Goal: Task Accomplishment & Management: Use online tool/utility

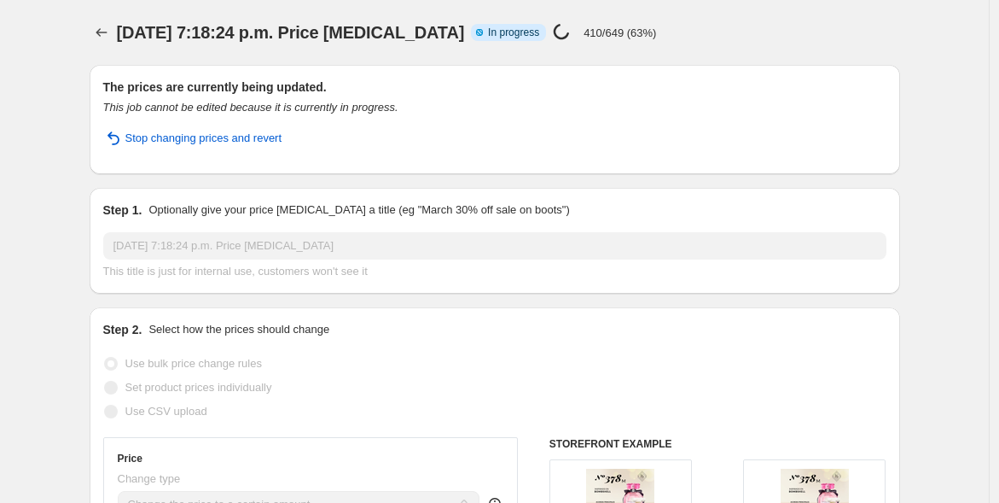
select select "title"
select select "contains"
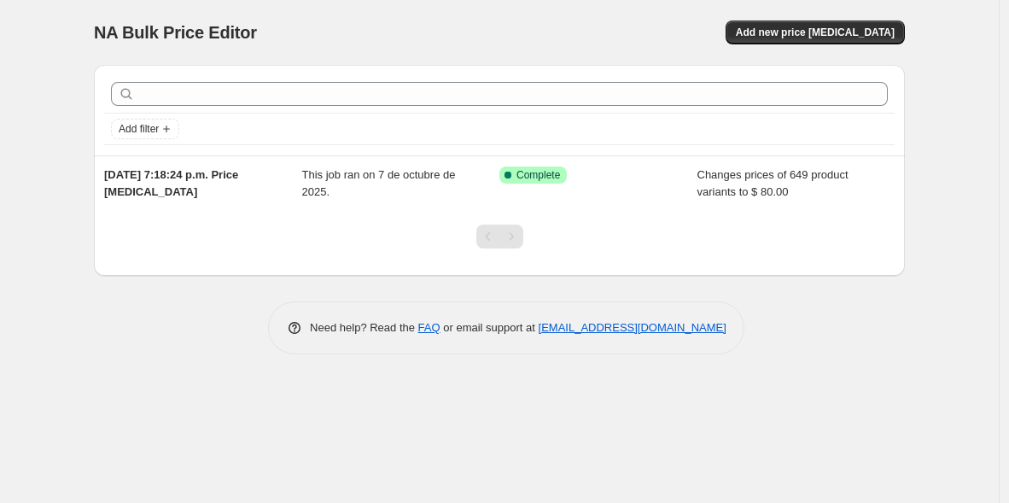
click at [794, 28] on span "Add new price change job" at bounding box center [815, 33] width 159 height 14
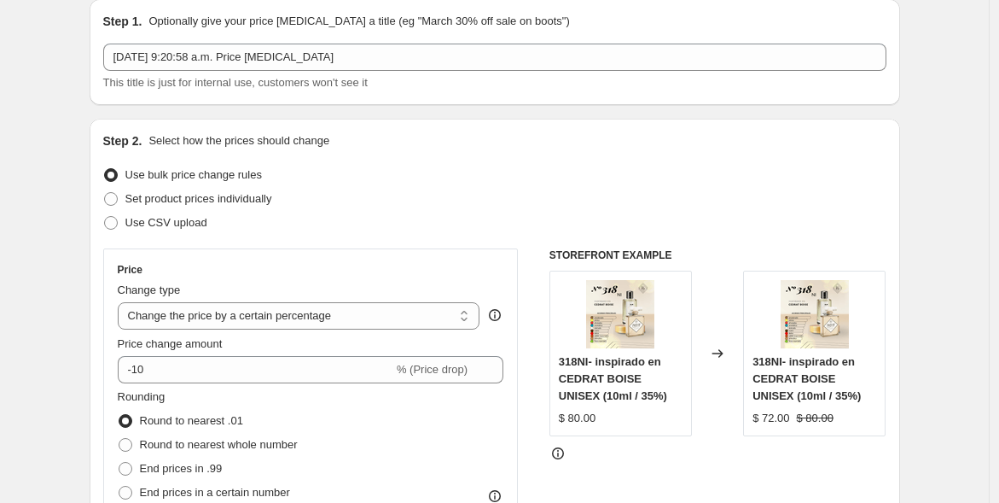
scroll to position [173, 0]
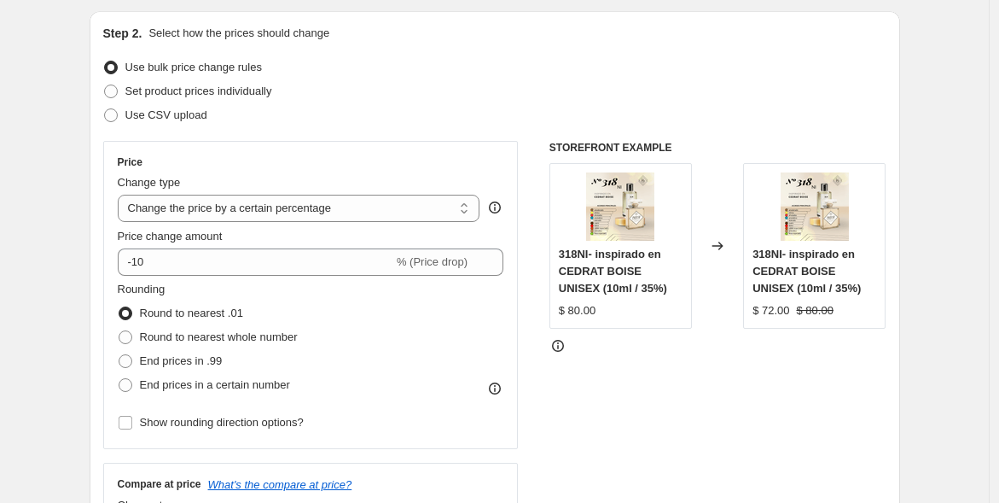
click at [374, 206] on select "Change the price to a certain amount Change the price by a certain amount Chang…" at bounding box center [299, 208] width 363 height 27
select select "to"
click at [121, 195] on select "Change the price to a certain amount Change the price by a certain amount Chang…" at bounding box center [299, 208] width 363 height 27
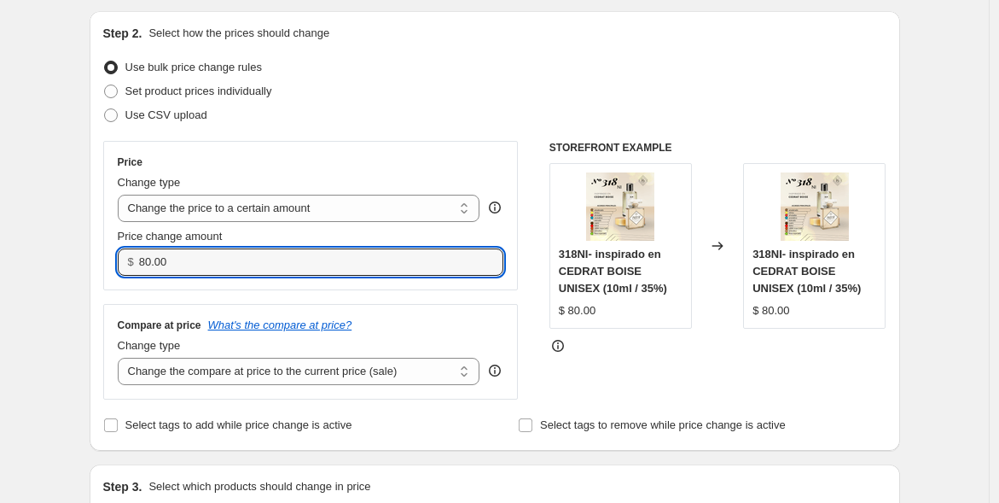
click at [146, 257] on input "80.00" at bounding box center [308, 261] width 339 height 27
type input "90.00"
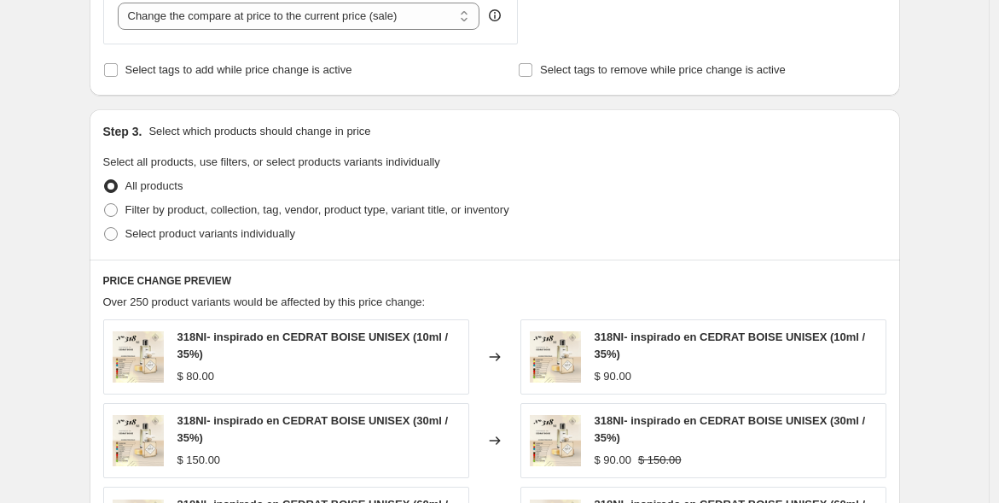
scroll to position [530, 0]
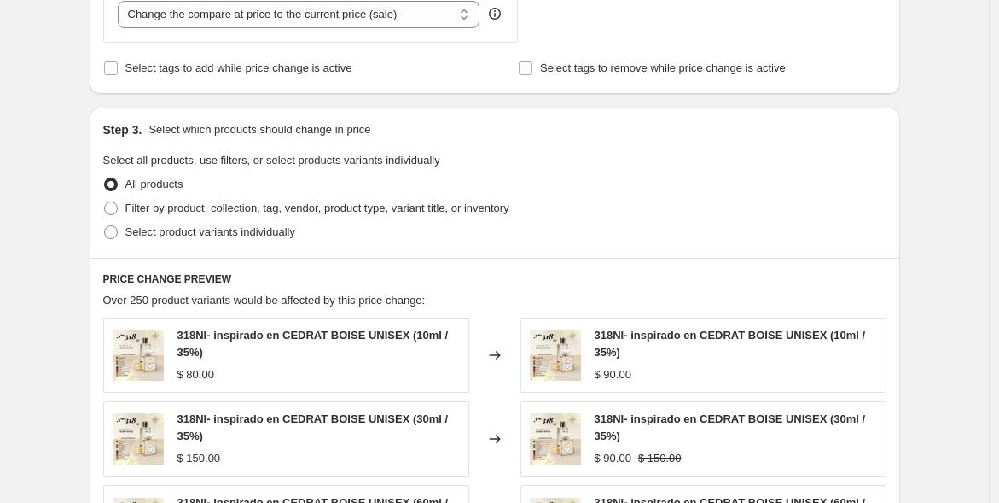
click at [207, 210] on span "Filter by product, collection, tag, vendor, product type, variant title, or inv…" at bounding box center [317, 207] width 384 height 13
click at [105, 202] on input "Filter by product, collection, tag, vendor, product type, variant title, or inv…" at bounding box center [104, 201] width 1 height 1
radio input "true"
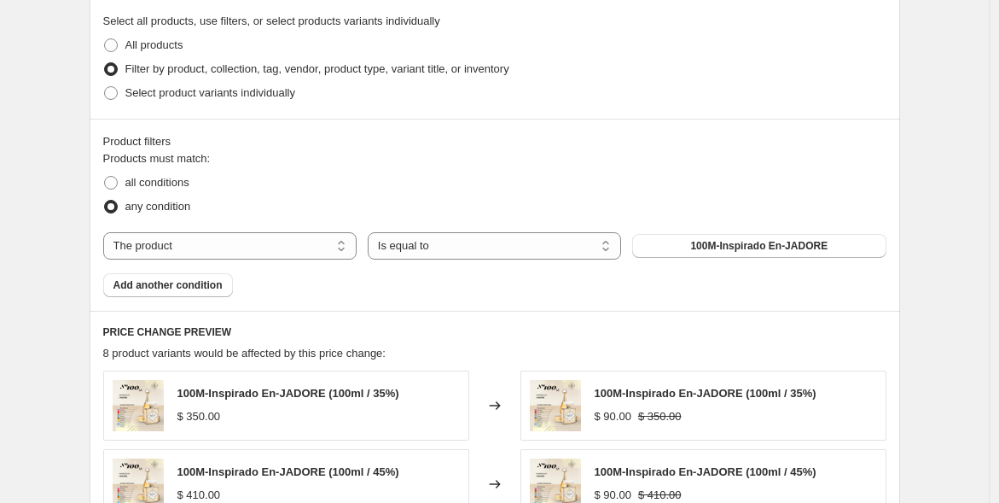
scroll to position [672, 0]
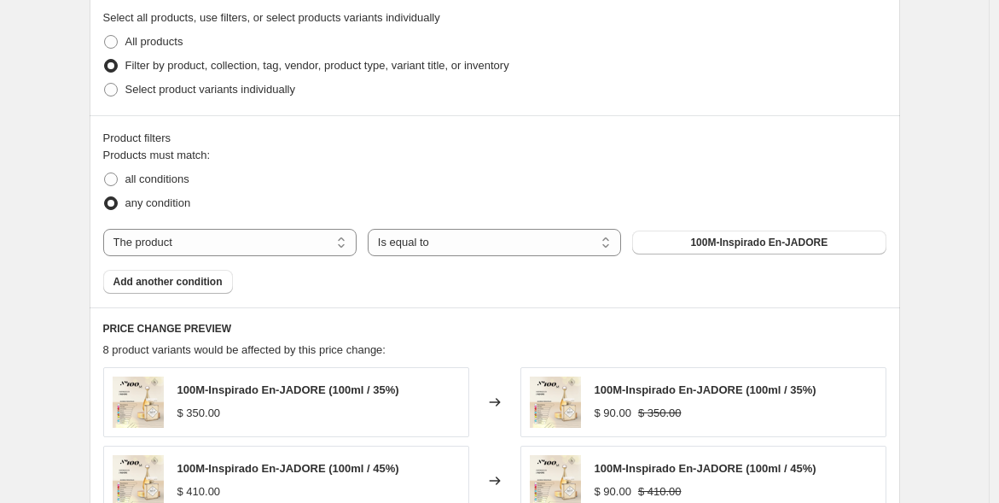
click at [345, 236] on select "The product The product's collection The product's tag The product's vendor The…" at bounding box center [229, 242] width 253 height 27
select select "title"
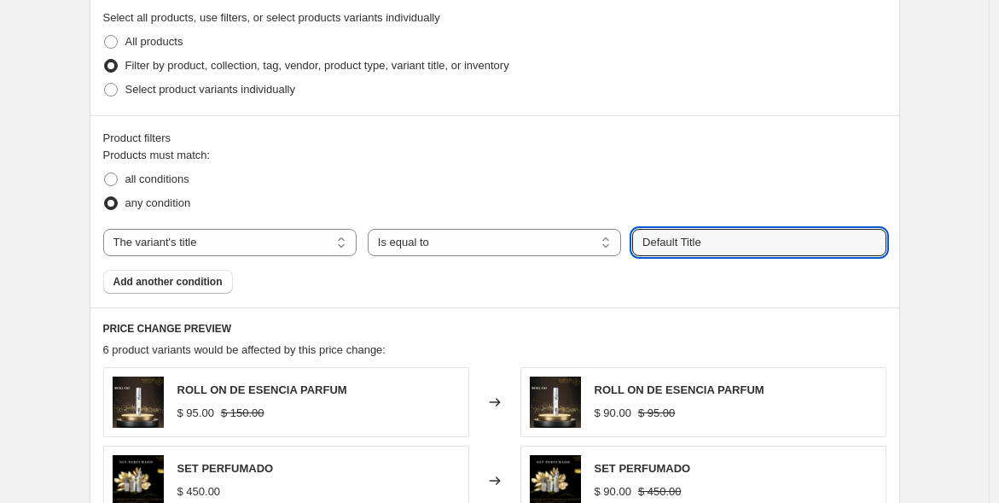
drag, startPoint x: 724, startPoint y: 235, endPoint x: 615, endPoint y: 235, distance: 108.4
click at [615, 235] on div "The product The product's collection The product's tag The product's vendor The…" at bounding box center [494, 242] width 783 height 27
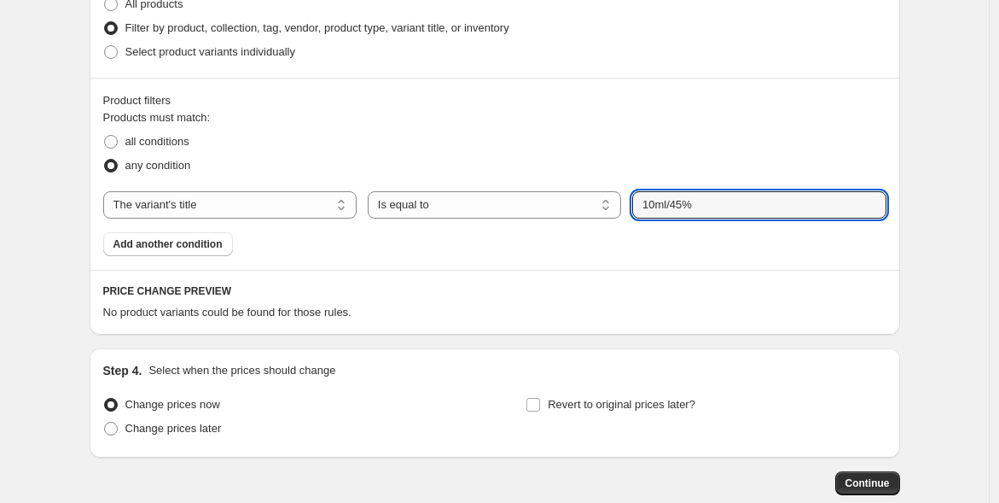
scroll to position [804, 0]
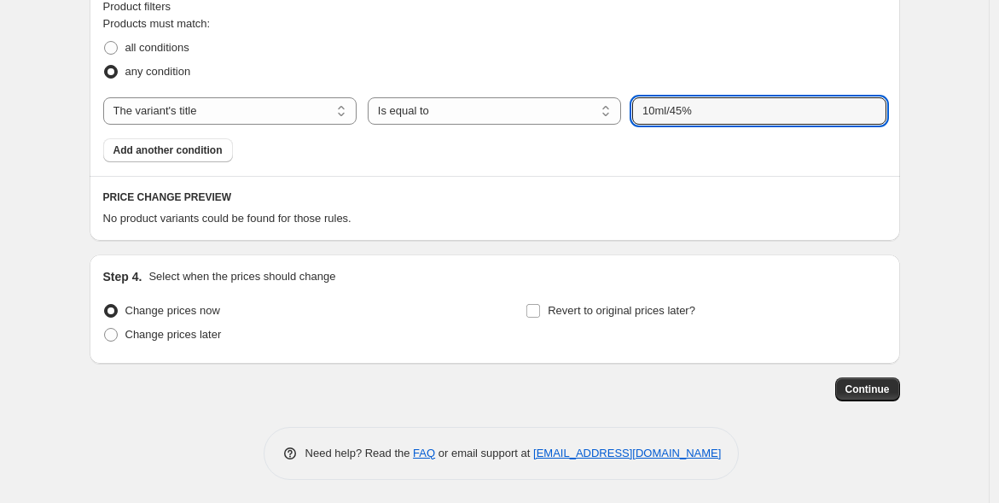
click at [675, 106] on input "10ml/45%" at bounding box center [758, 110] width 253 height 27
type input "10ml / 45%"
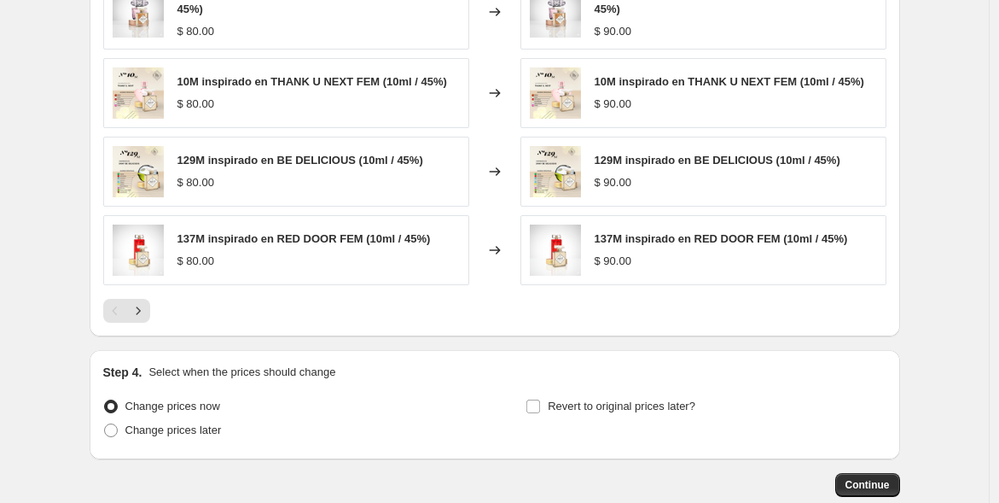
scroll to position [1219, 0]
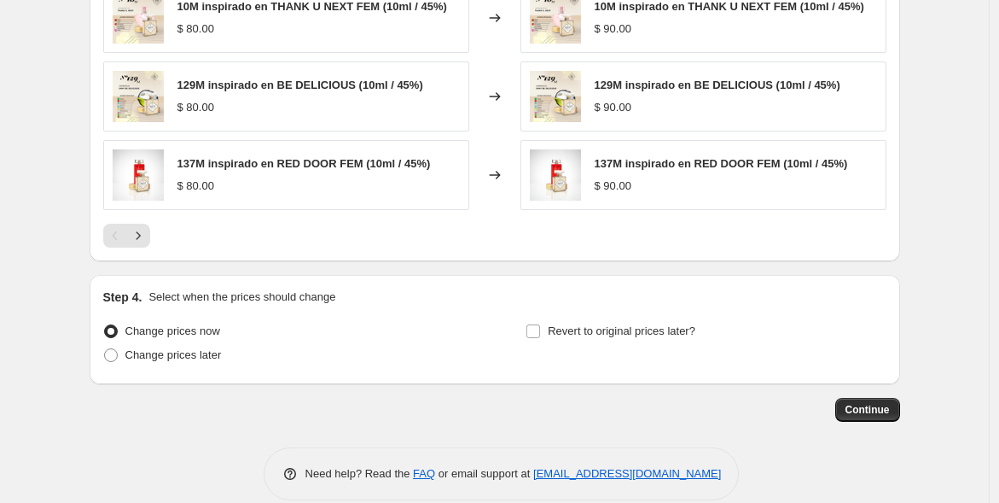
click at [864, 407] on span "Continue" at bounding box center [868, 410] width 44 height 14
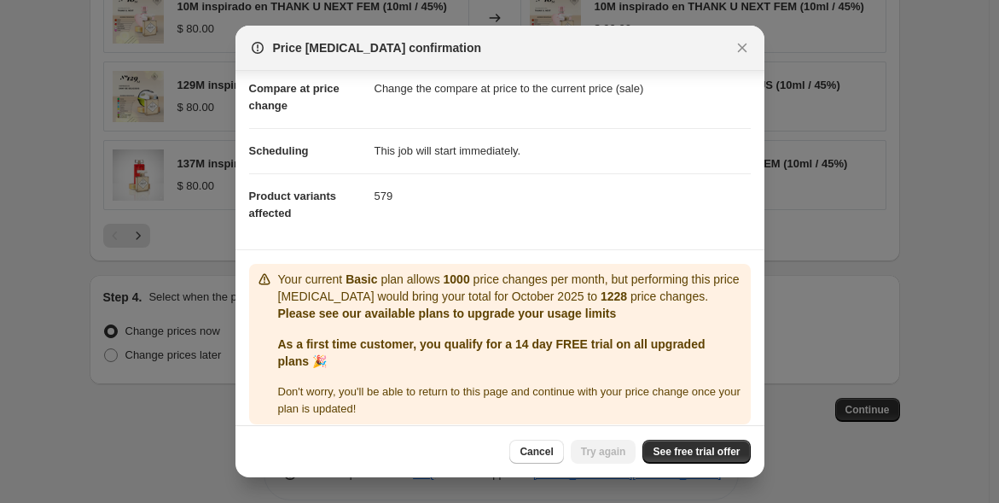
scroll to position [91, 0]
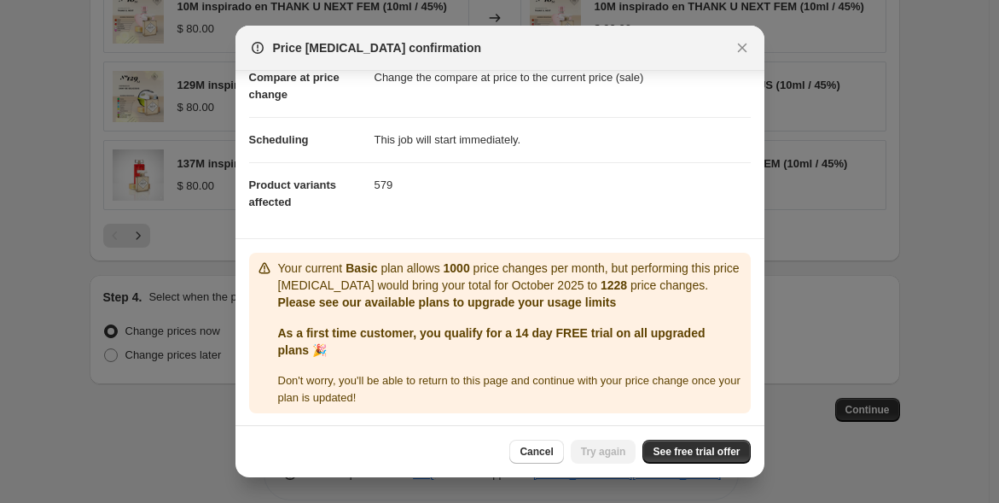
click at [672, 449] on span "See free trial offer" at bounding box center [696, 452] width 87 height 14
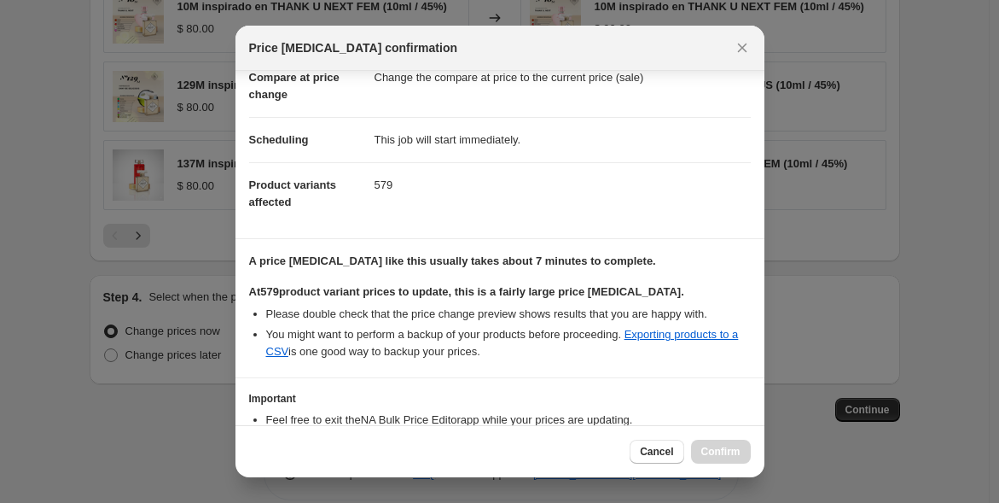
scroll to position [202, 0]
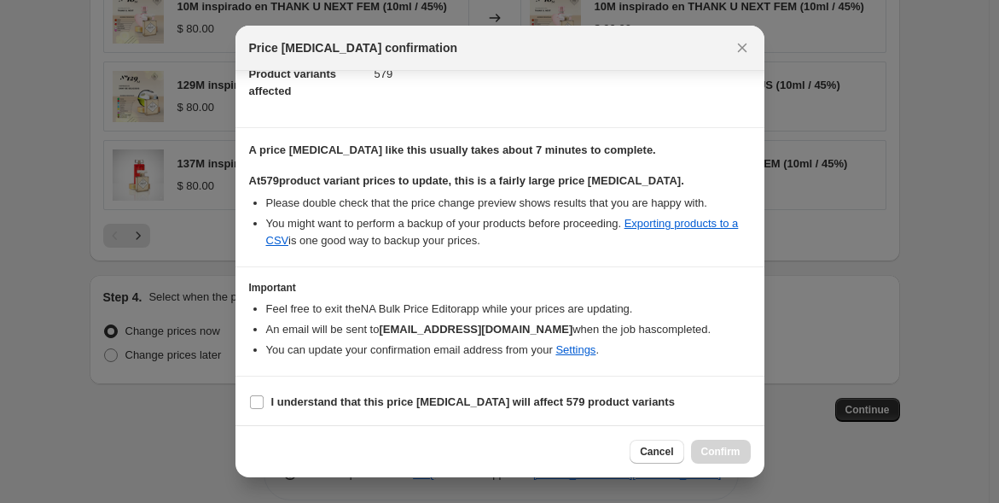
click at [253, 398] on input "I understand that this price change job will affect 579 product variants" at bounding box center [257, 402] width 14 height 14
checkbox input "true"
click at [718, 452] on span "Confirm" at bounding box center [720, 452] width 39 height 14
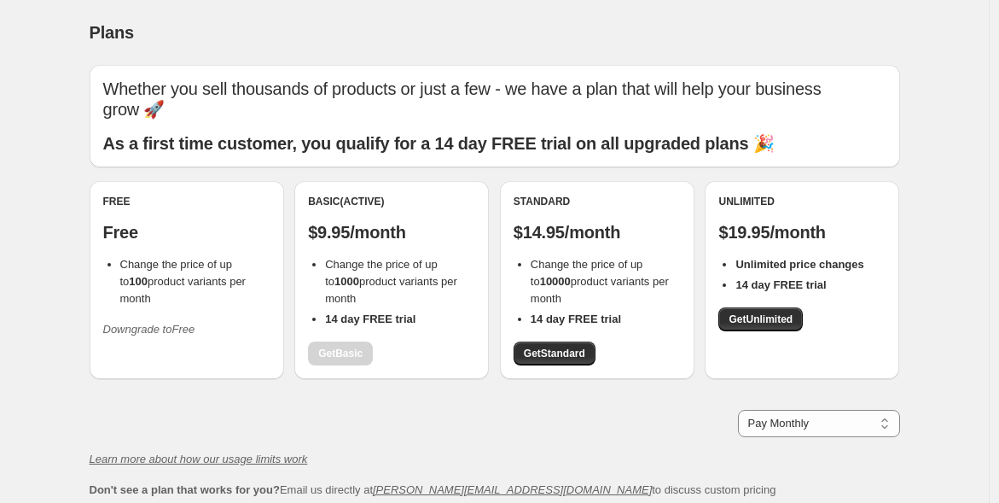
click at [748, 314] on span "Get Unlimited" at bounding box center [761, 319] width 64 height 14
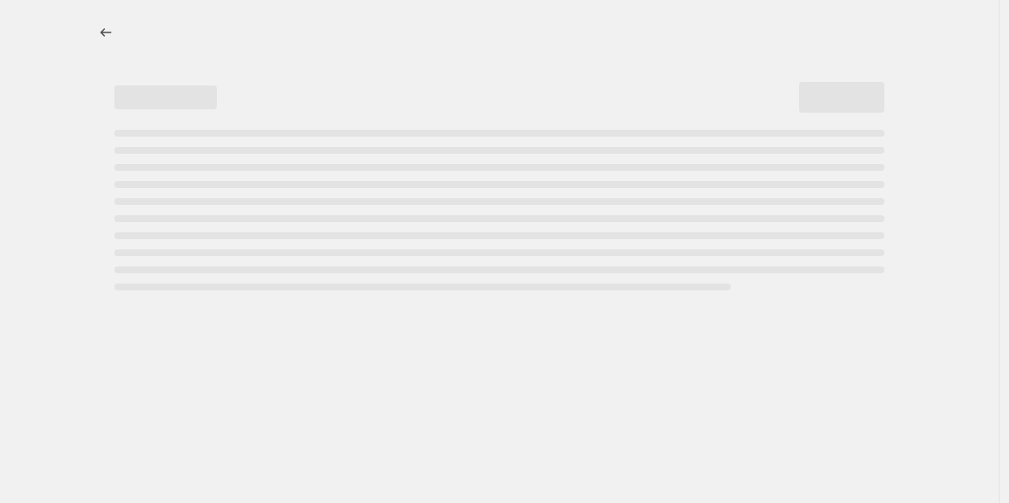
select select "title"
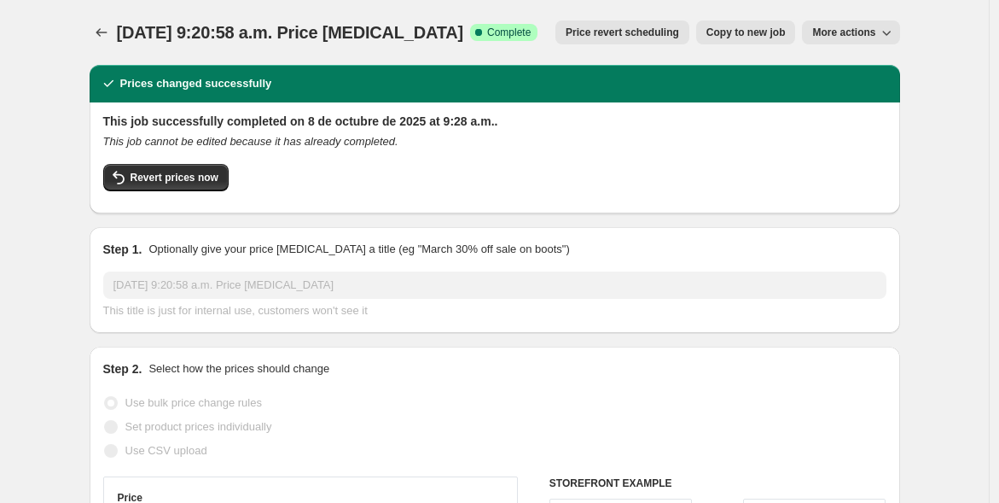
click at [875, 30] on span "More actions" at bounding box center [843, 33] width 63 height 14
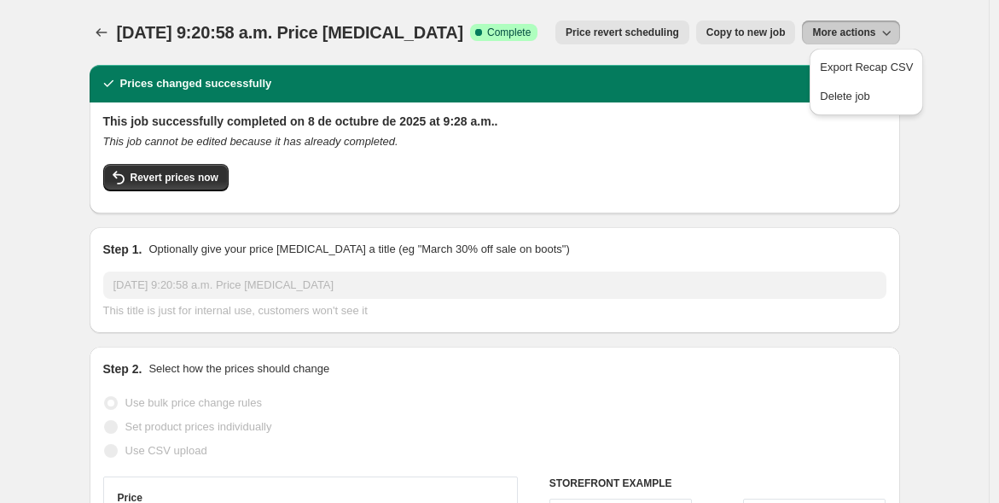
click at [99, 30] on icon "Price change jobs" at bounding box center [101, 32] width 17 height 17
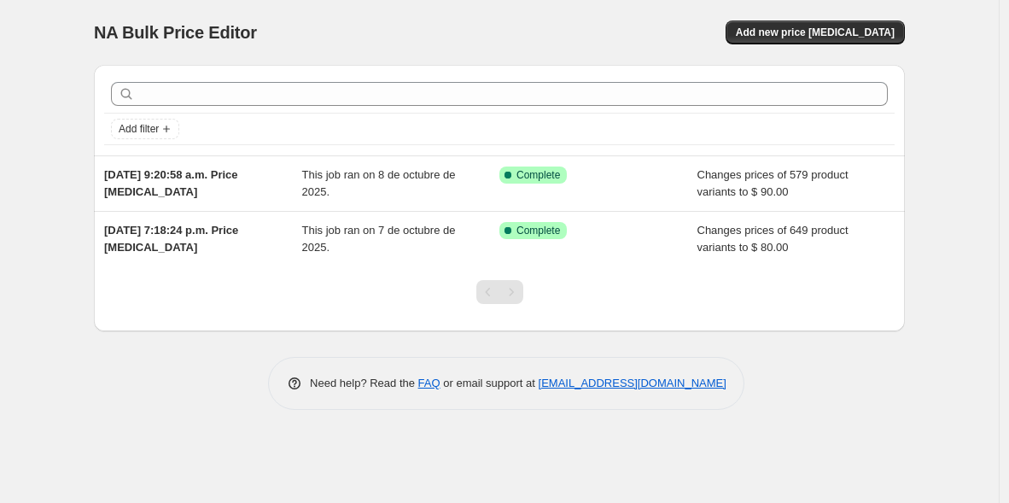
click at [851, 30] on span "Add new price change job" at bounding box center [815, 33] width 159 height 14
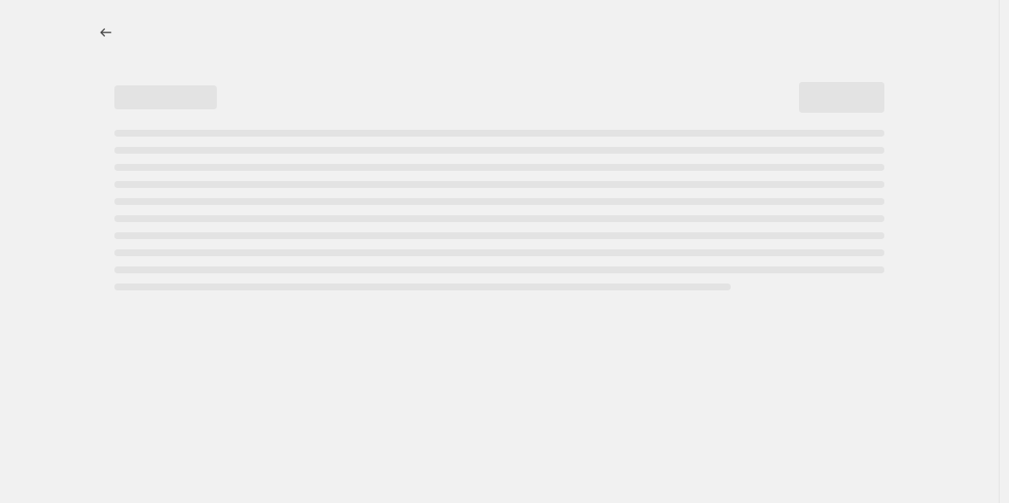
select select "percentage"
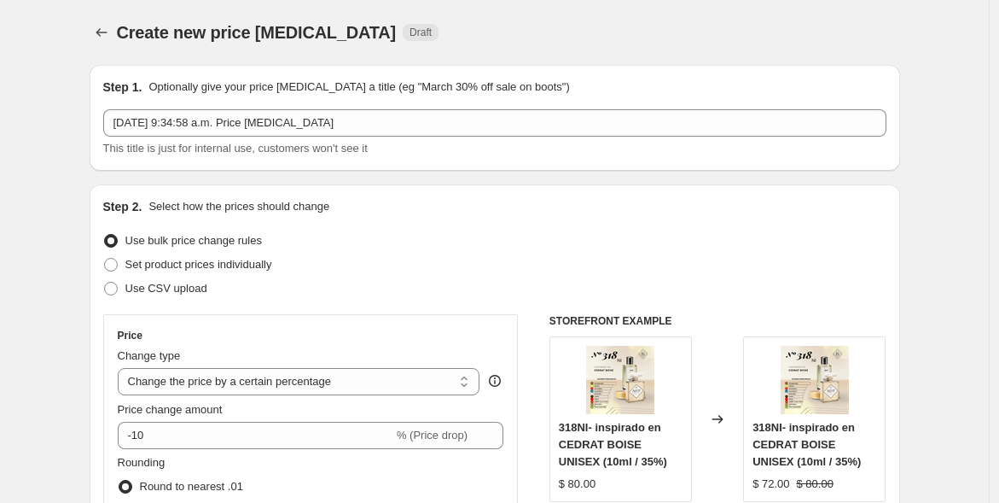
click at [175, 288] on span "Use CSV upload" at bounding box center [166, 288] width 82 height 13
click at [105, 282] on input "Use CSV upload" at bounding box center [104, 282] width 1 height 1
radio input "true"
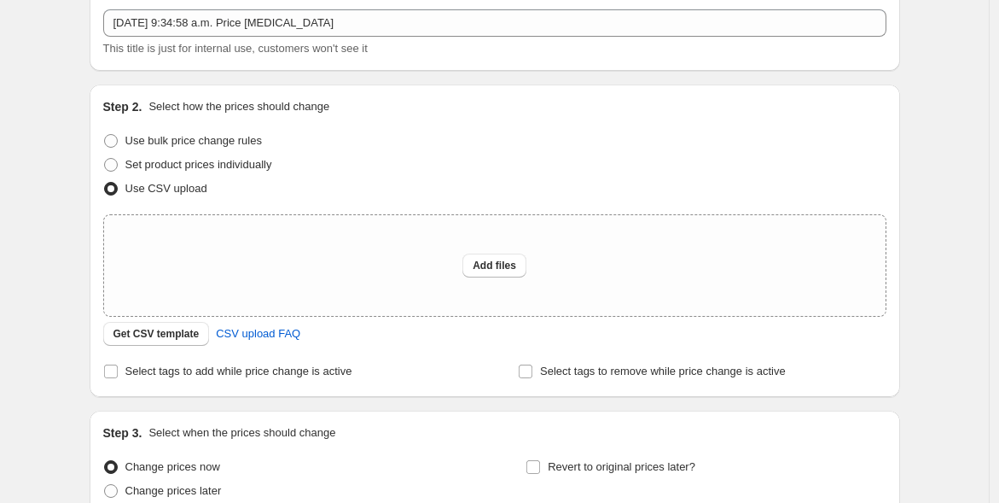
scroll to position [154, 0]
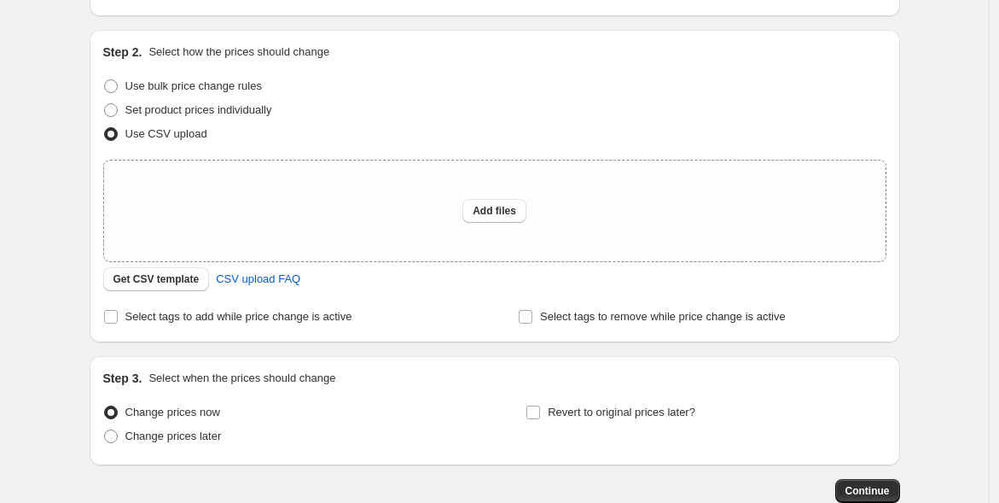
click at [185, 276] on span "Get CSV template" at bounding box center [156, 279] width 86 height 14
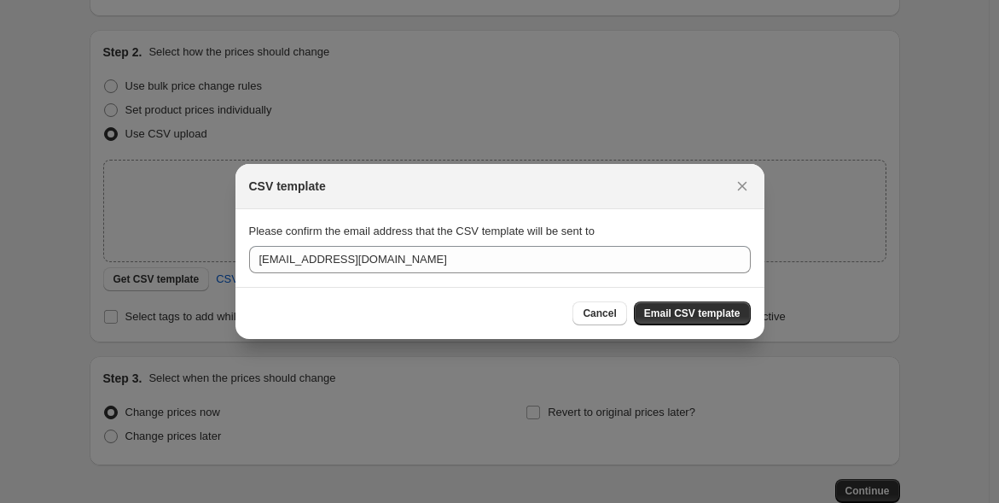
click at [709, 311] on span "Email CSV template" at bounding box center [692, 313] width 96 height 14
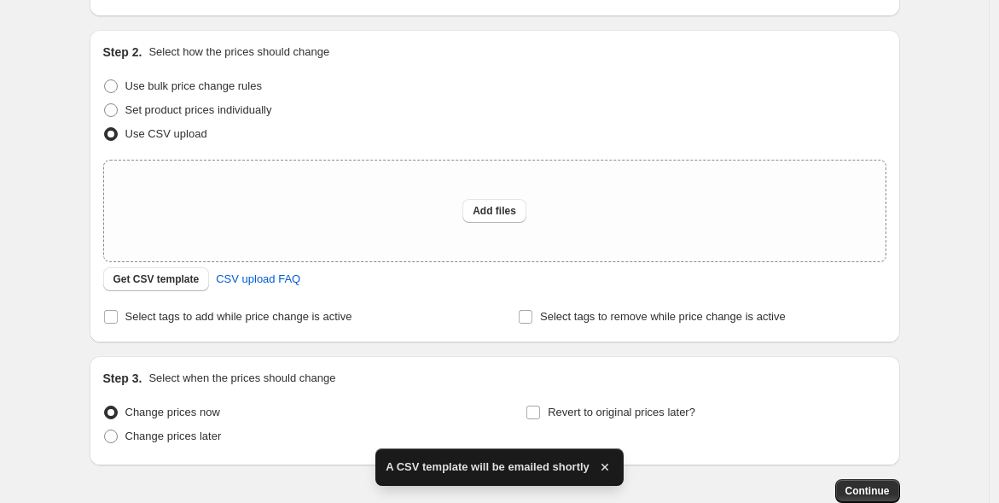
click at [116, 84] on span at bounding box center [111, 86] width 14 height 14
click at [105, 80] on input "Use bulk price change rules" at bounding box center [104, 79] width 1 height 1
radio input "true"
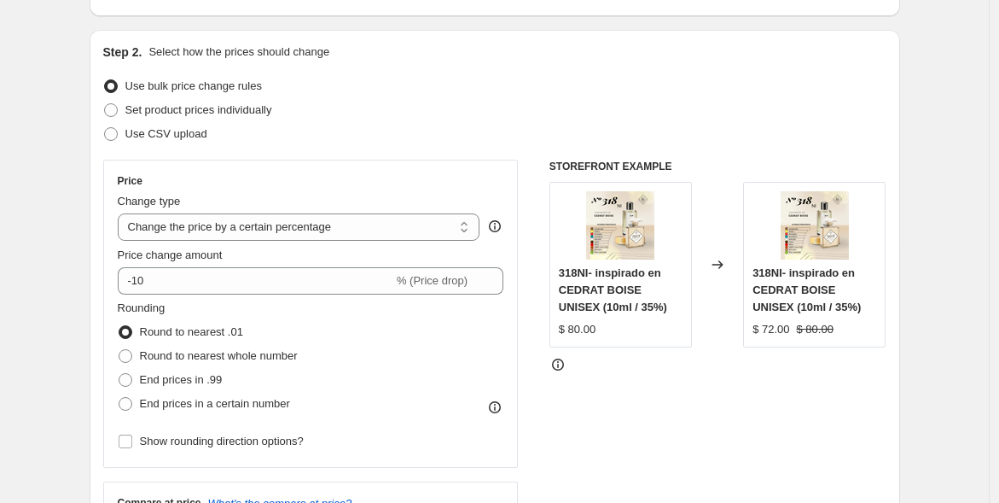
click at [394, 228] on select "Change the price to a certain amount Change the price by a certain amount Chang…" at bounding box center [299, 226] width 363 height 27
select select "to"
click at [121, 213] on select "Change the price to a certain amount Change the price by a certain amount Chang…" at bounding box center [299, 226] width 363 height 27
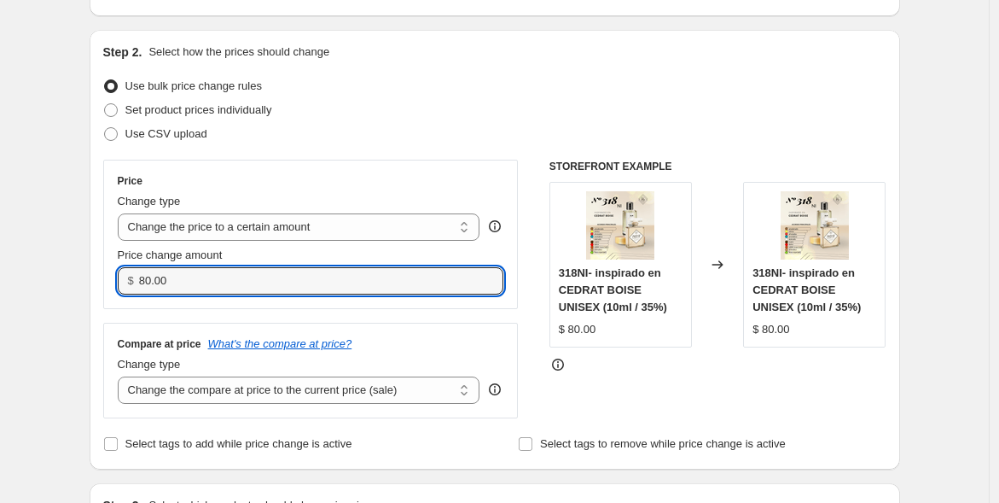
click at [177, 276] on input "80.00" at bounding box center [308, 280] width 339 height 27
type input "8"
type input "170.00"
click at [468, 122] on div "Use CSV upload" at bounding box center [494, 134] width 783 height 24
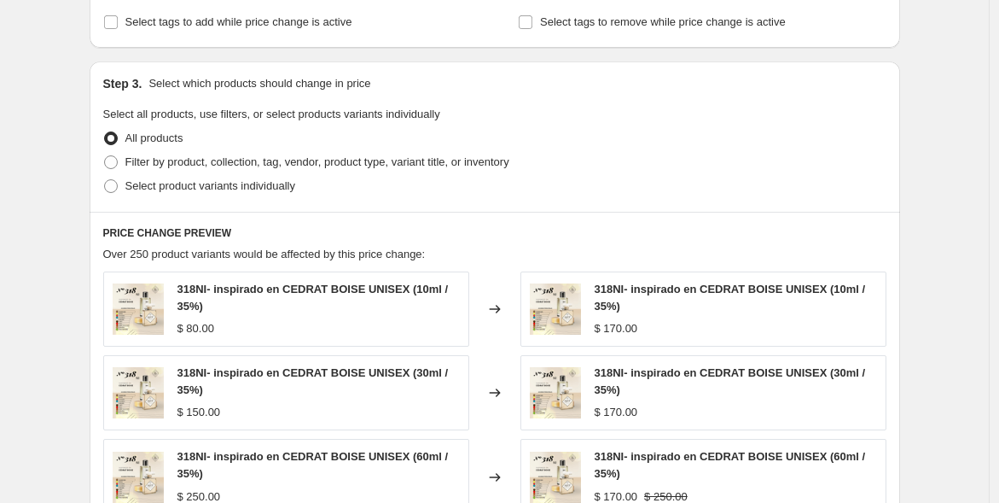
scroll to position [580, 0]
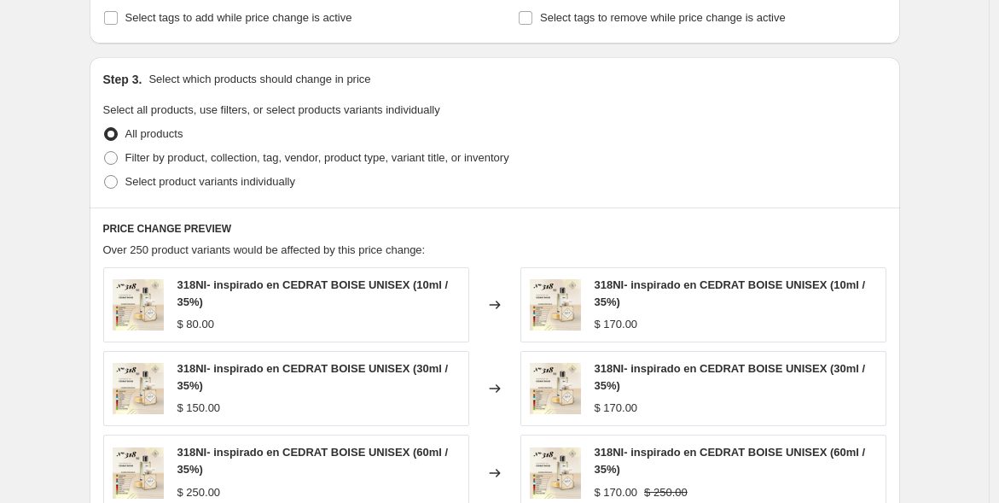
click at [282, 164] on span "Filter by product, collection, tag, vendor, product type, variant title, or inv…" at bounding box center [317, 157] width 384 height 13
click at [105, 152] on input "Filter by product, collection, tag, vendor, product type, variant title, or inv…" at bounding box center [104, 151] width 1 height 1
radio input "true"
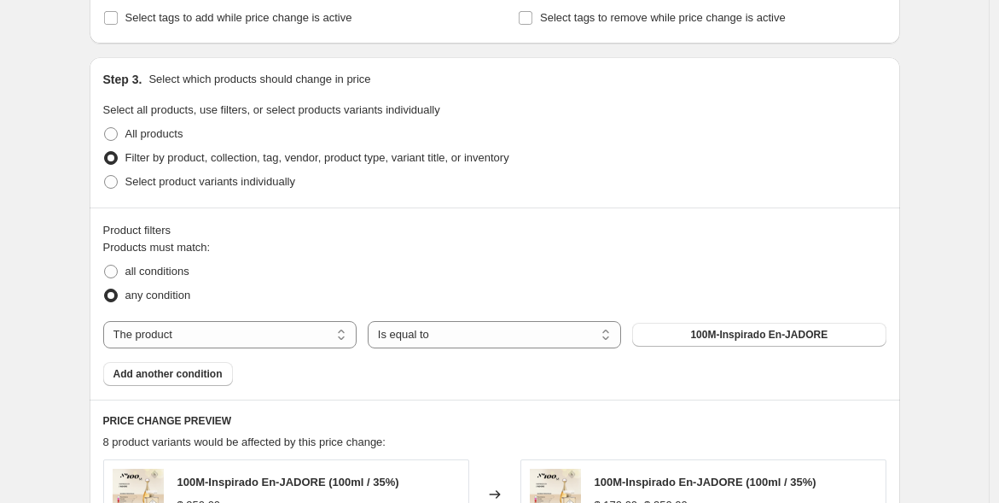
click at [336, 334] on select "The product The product's collection The product's tag The product's vendor The…" at bounding box center [229, 334] width 253 height 27
select select "title"
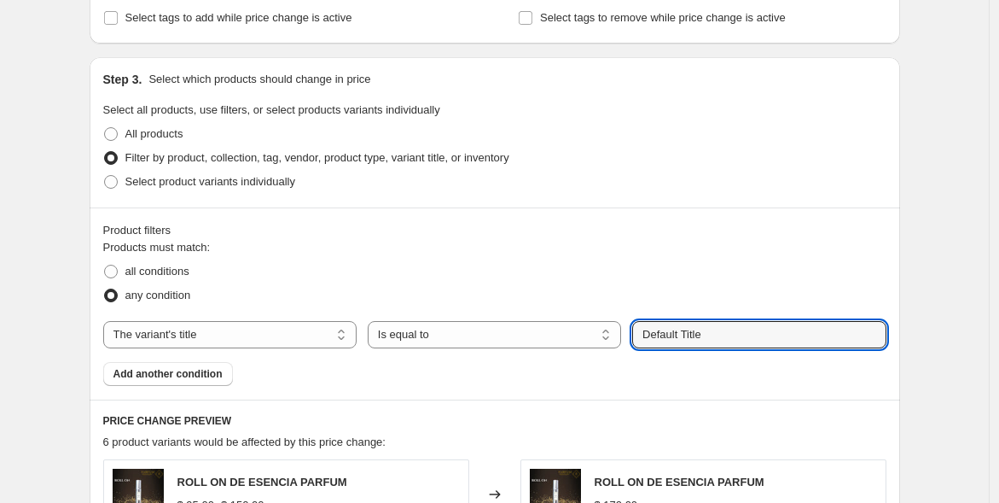
drag, startPoint x: 734, startPoint y: 334, endPoint x: 626, endPoint y: 322, distance: 108.3
click at [626, 322] on div "The product The product's collection The product's tag The product's vendor The…" at bounding box center [494, 334] width 783 height 27
click at [632, 57] on button "Submit" at bounding box center [656, 66] width 49 height 18
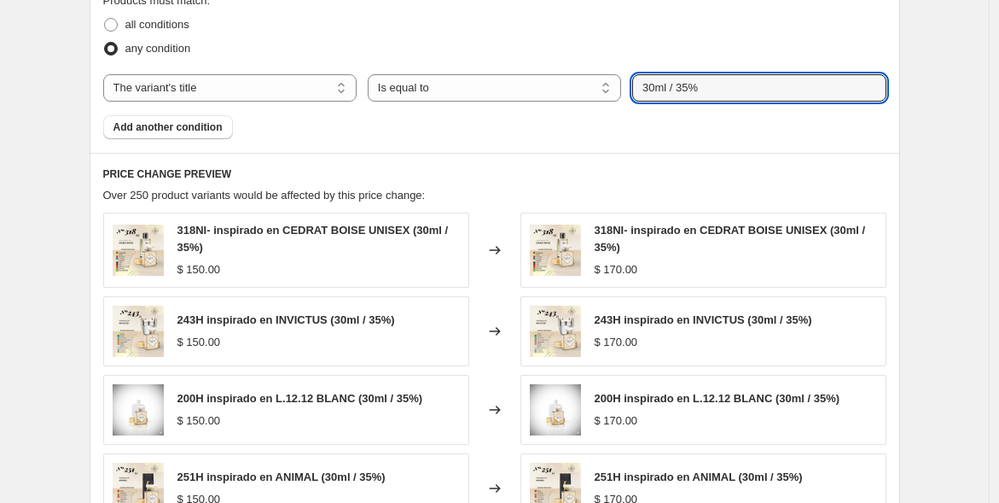
scroll to position [825, 0]
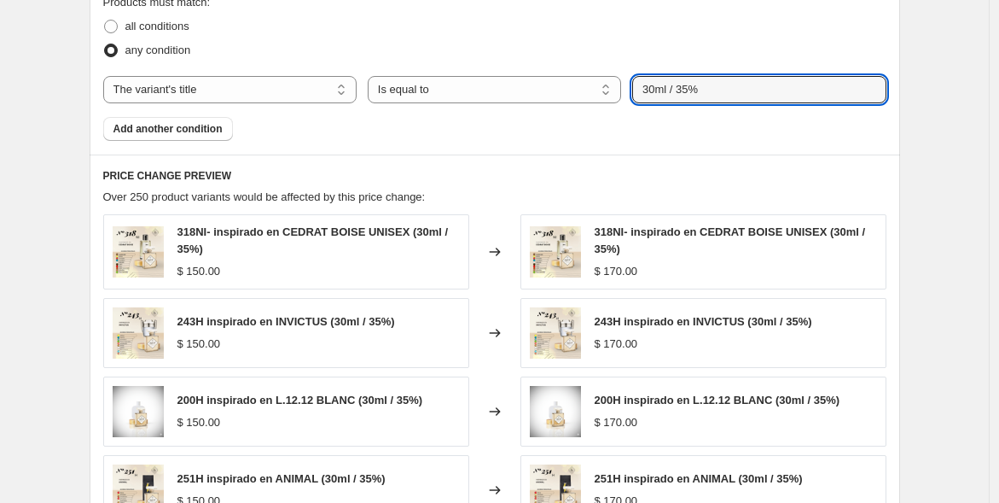
click at [674, 88] on input "30ml / 35%" at bounding box center [758, 89] width 253 height 27
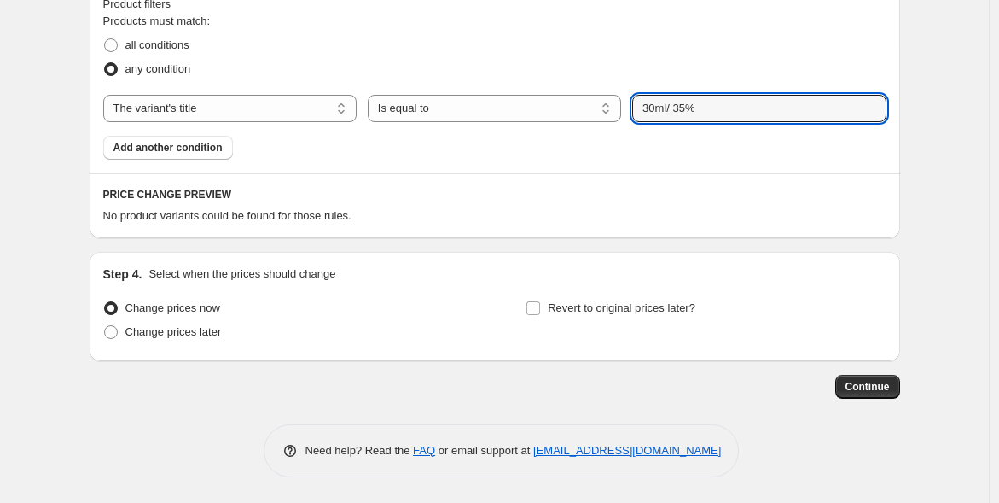
scroll to position [804, 0]
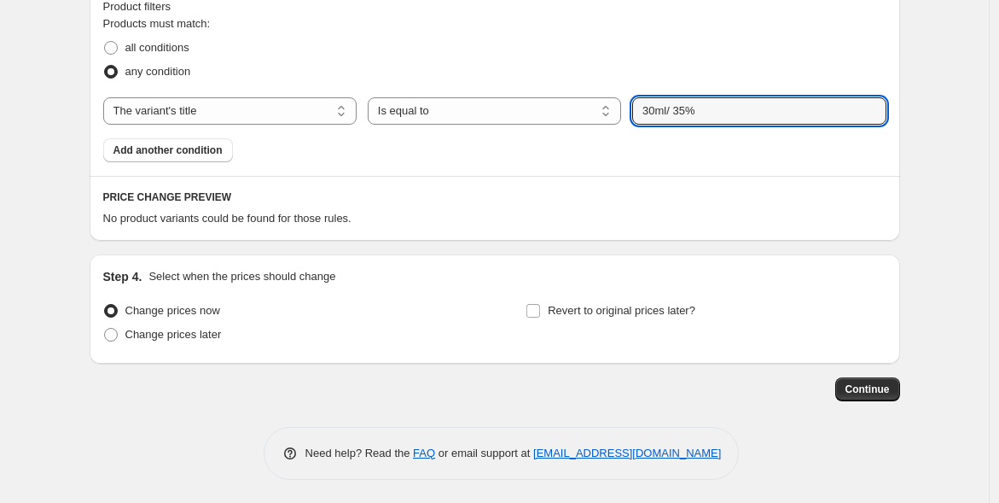
click at [672, 108] on input "30ml/ 35%" at bounding box center [758, 110] width 253 height 27
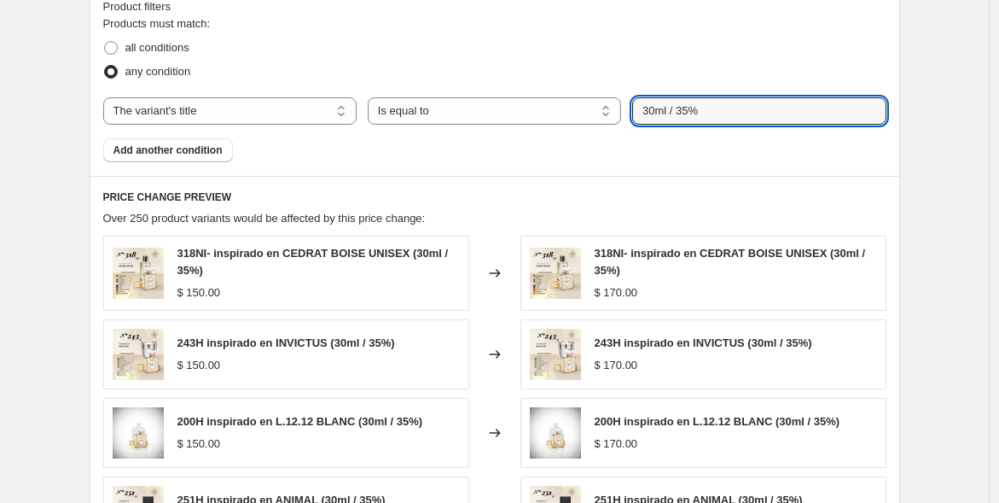
click at [683, 111] on input "30ml / 35%" at bounding box center [758, 110] width 253 height 27
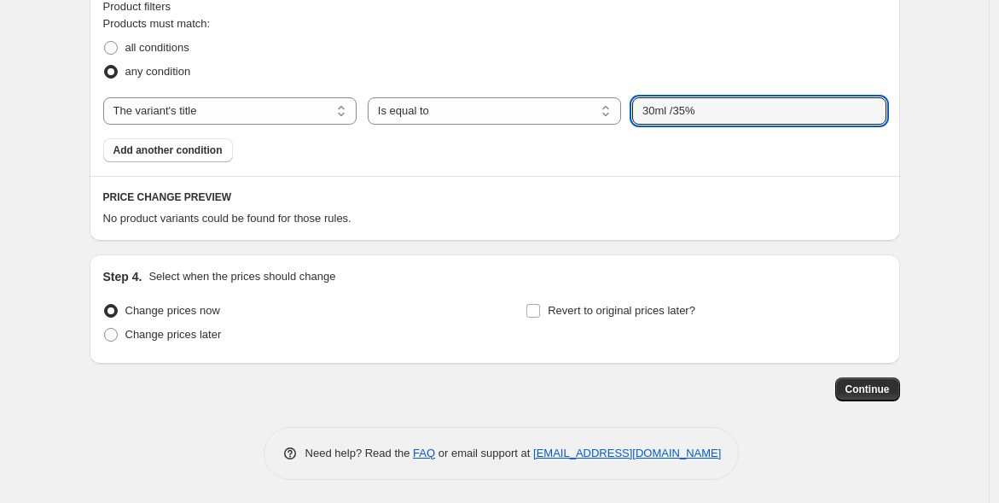
click at [680, 110] on input "30ml /35%" at bounding box center [758, 110] width 253 height 27
type input "30ml / 35%"
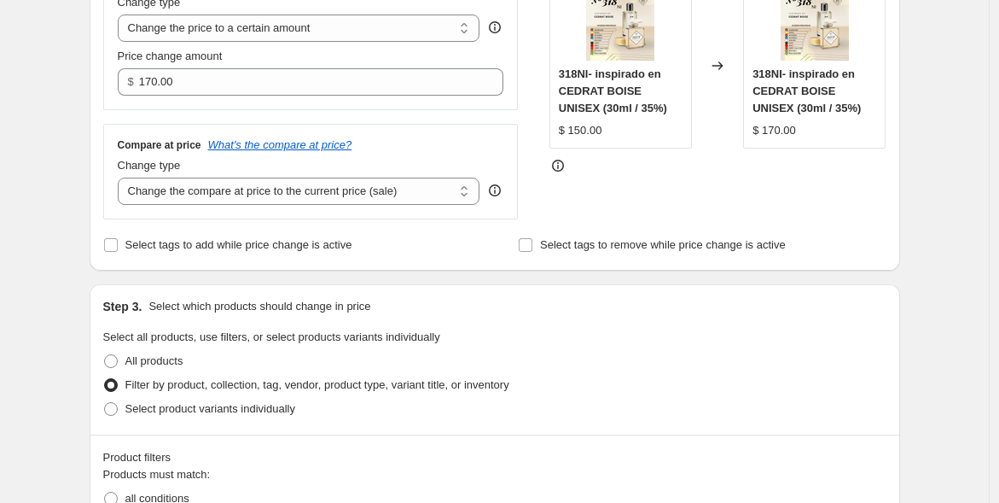
scroll to position [280, 0]
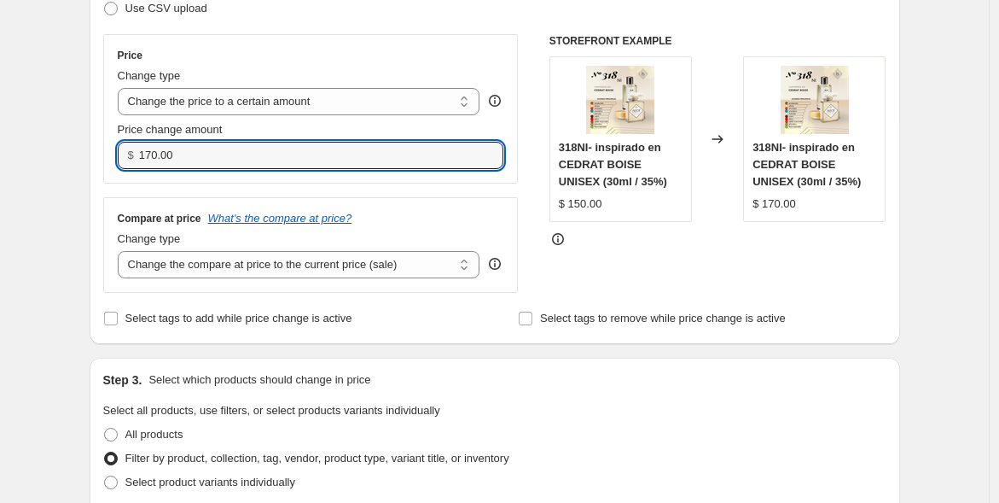
click at [155, 151] on input "170.00" at bounding box center [308, 155] width 339 height 27
type input "165.00"
click at [538, 249] on div "Price Change type Change the price to a certain amount Change the price by a ce…" at bounding box center [494, 163] width 783 height 259
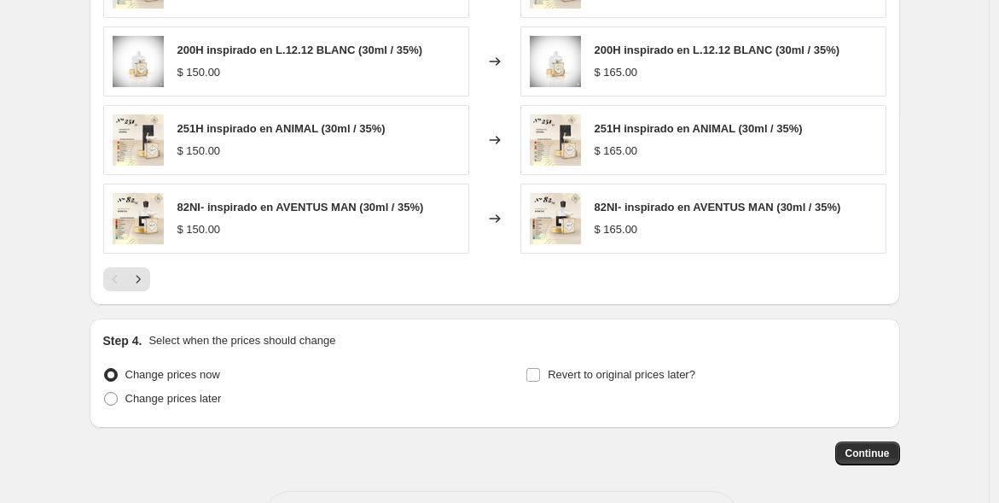
scroll to position [1214, 0]
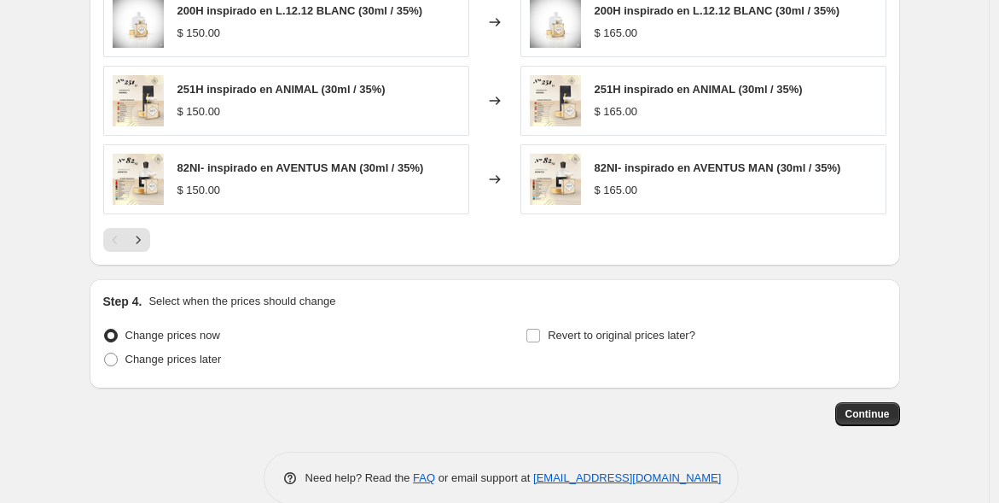
click at [868, 408] on span "Continue" at bounding box center [868, 414] width 44 height 14
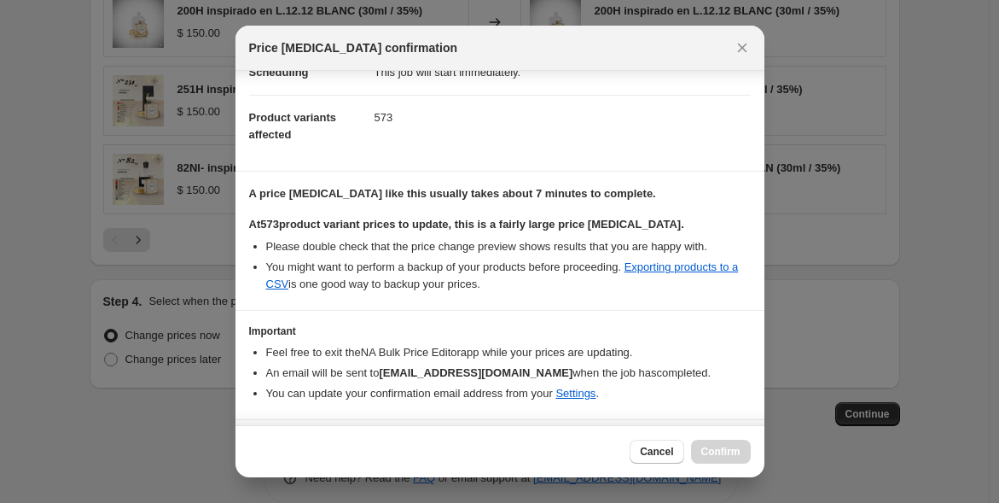
scroll to position [202, 0]
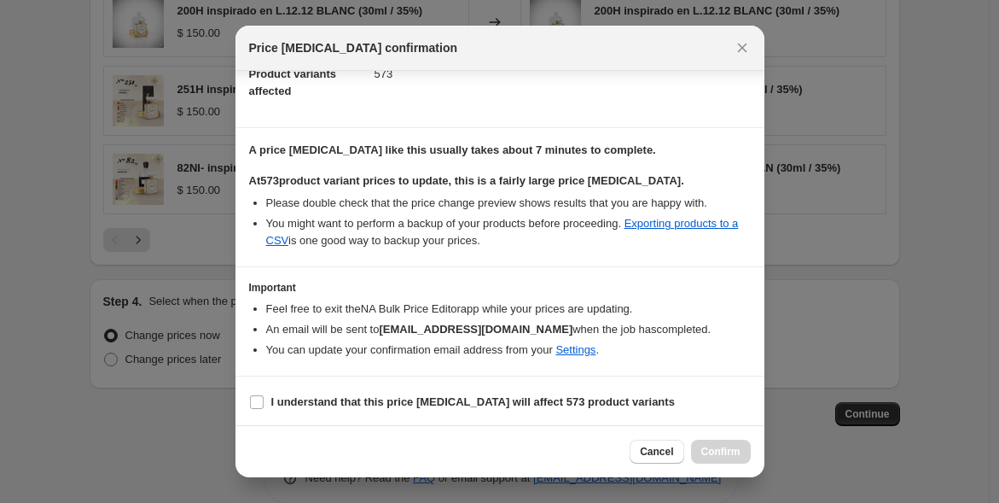
click at [265, 396] on label "I understand that this price change job will affect 573 product variants" at bounding box center [462, 402] width 426 height 24
click at [264, 396] on input "I understand that this price change job will affect 573 product variants" at bounding box center [257, 402] width 14 height 14
checkbox input "true"
click at [718, 447] on span "Confirm" at bounding box center [720, 452] width 39 height 14
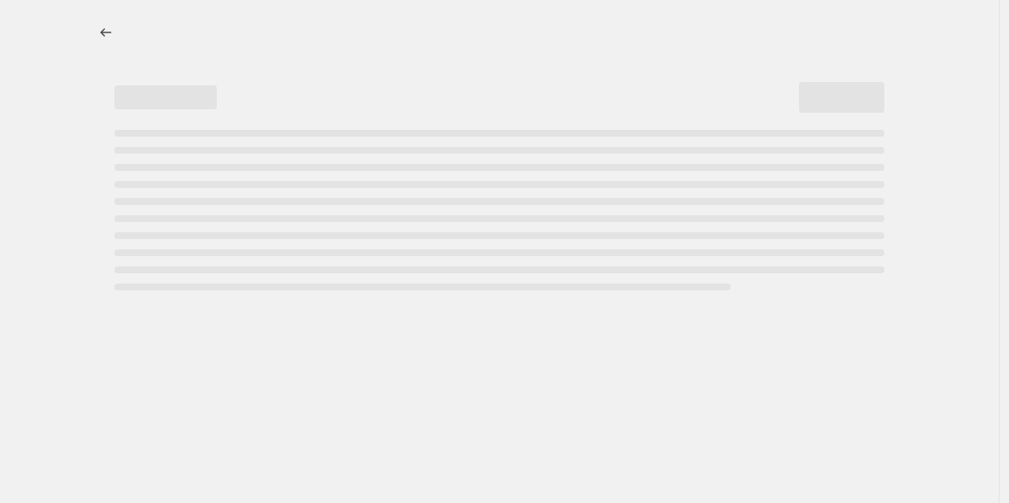
select select "title"
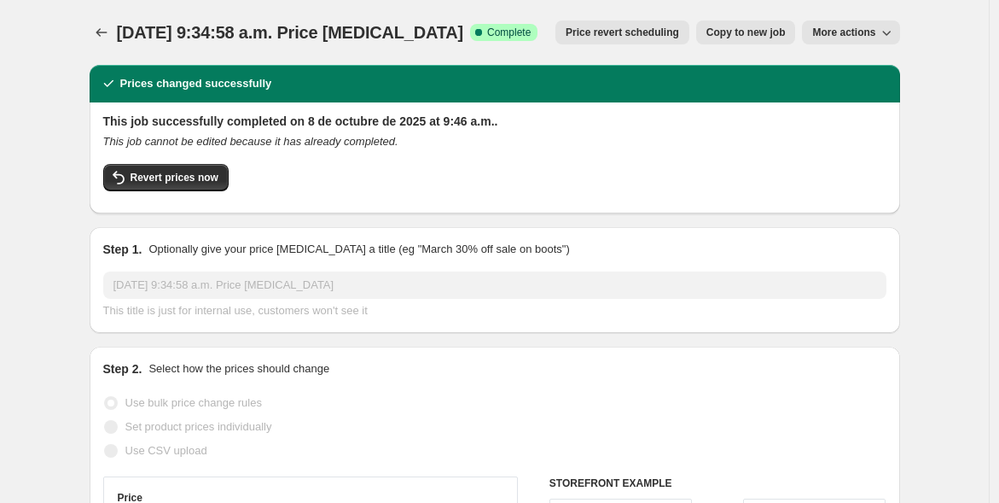
click at [107, 34] on icon "Price change jobs" at bounding box center [101, 32] width 17 height 17
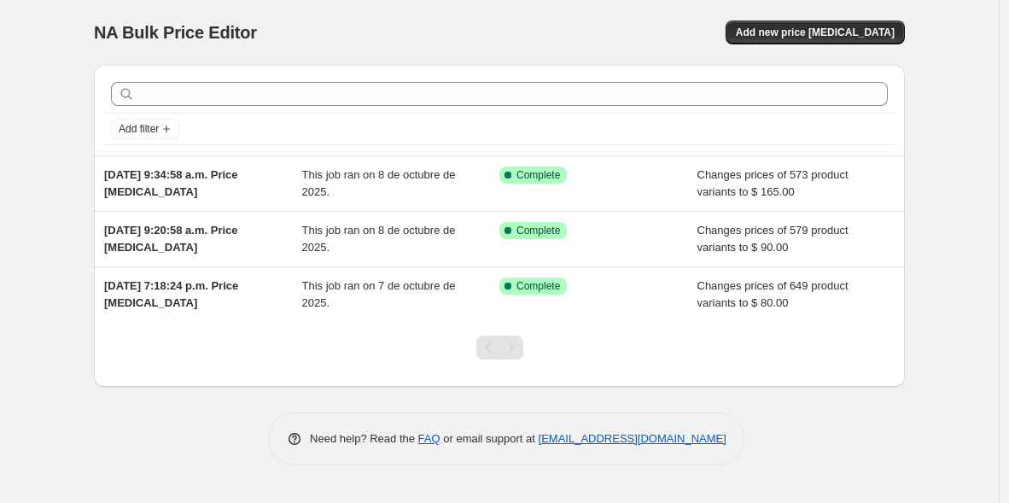
click at [791, 27] on span "Add new price [MEDICAL_DATA]" at bounding box center [815, 33] width 159 height 14
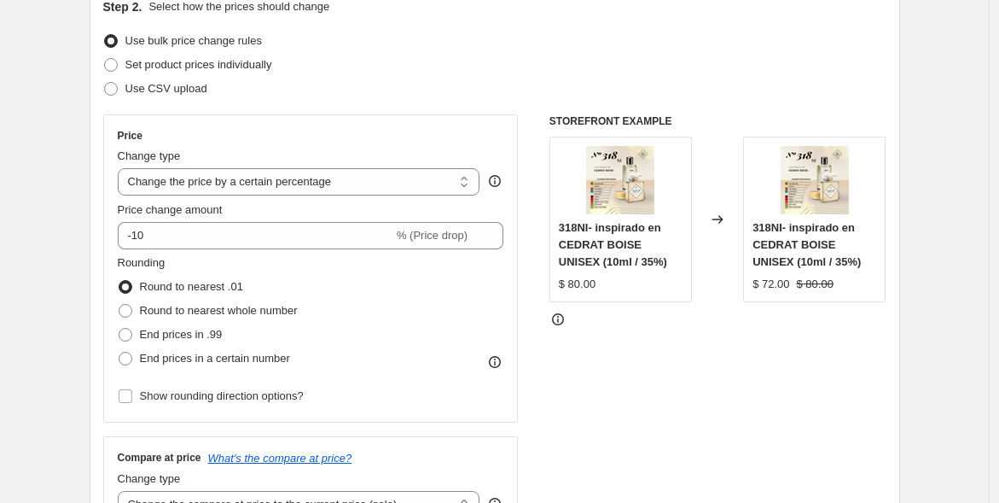
scroll to position [202, 0]
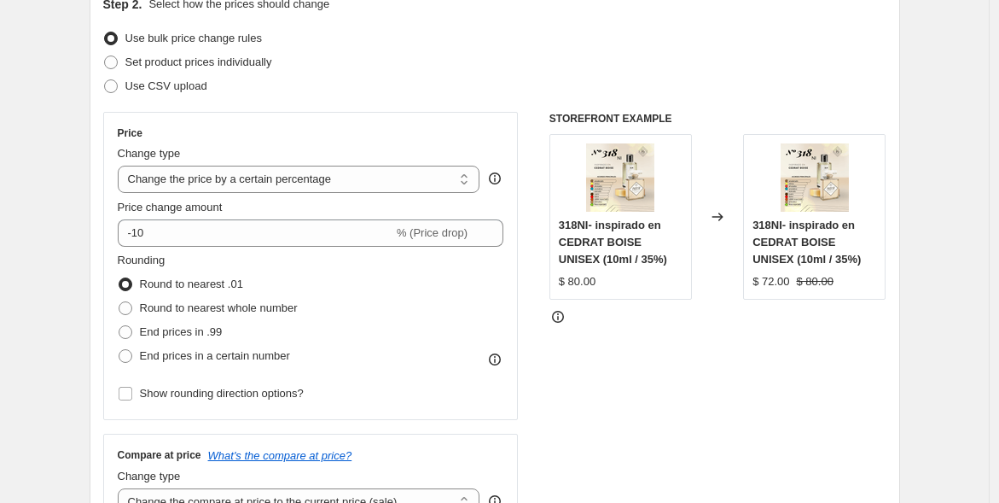
click at [343, 178] on select "Change the price to a certain amount Change the price by a certain amount Chang…" at bounding box center [299, 179] width 363 height 27
select select "to"
click at [121, 166] on select "Change the price to a certain amount Change the price by a certain amount Chang…" at bounding box center [299, 179] width 363 height 27
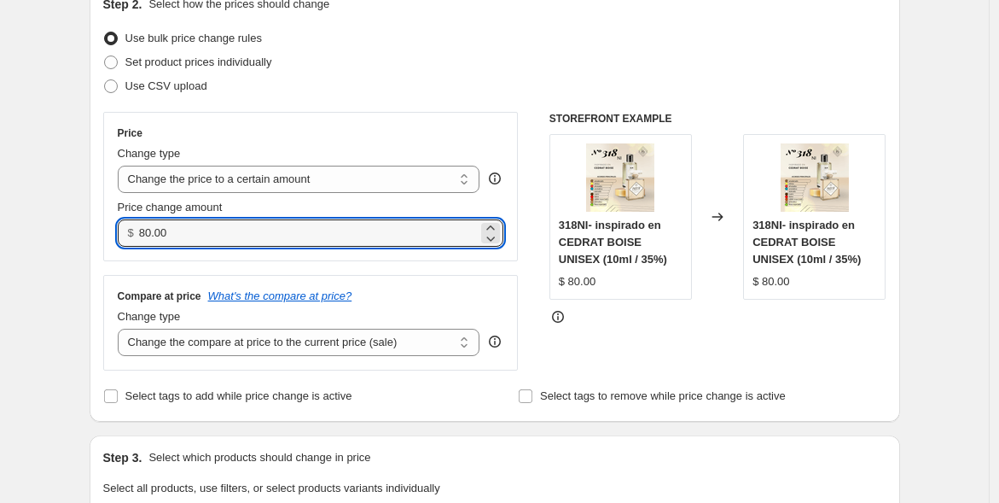
click at [253, 237] on input "80.00" at bounding box center [308, 232] width 339 height 27
type input "8"
type input "0"
type input "299.00"
click at [453, 275] on div "Compare at price What's the compare at price? Change type Change the compare at…" at bounding box center [311, 323] width 416 height 96
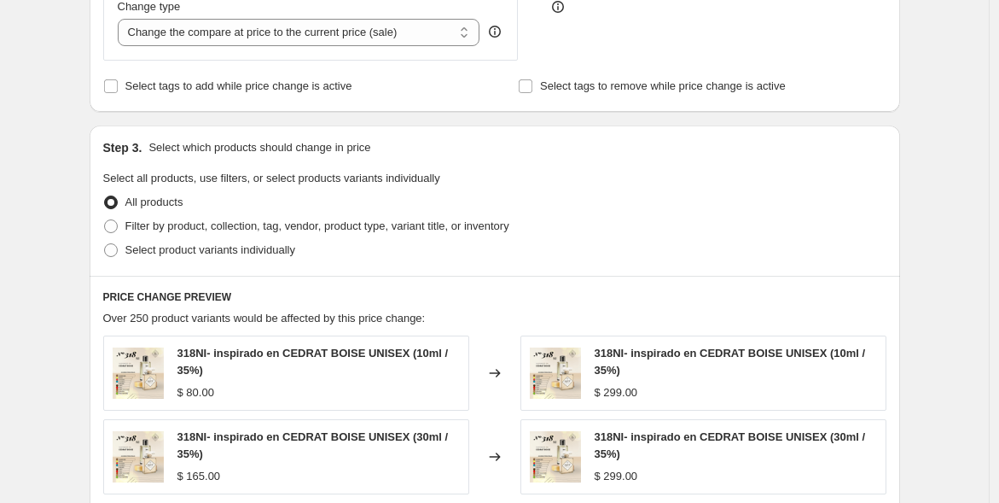
scroll to position [584, 0]
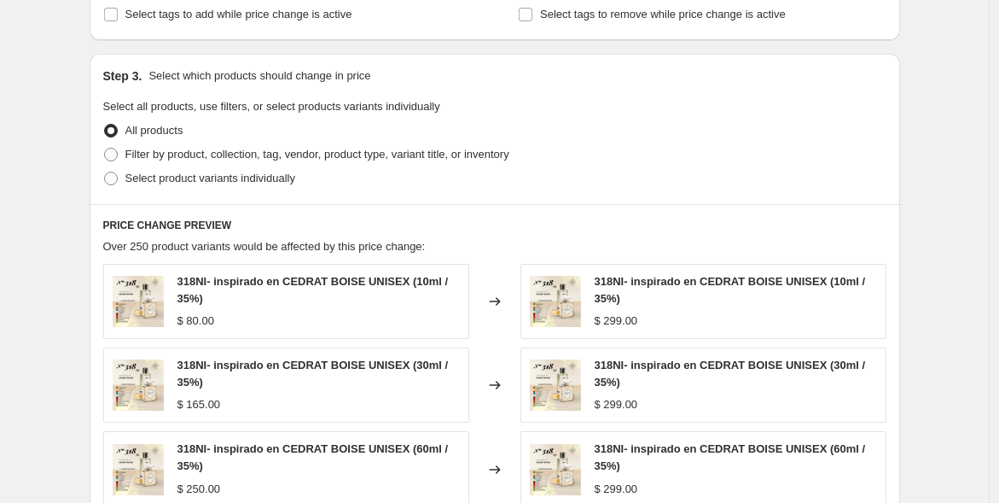
click at [224, 155] on span "Filter by product, collection, tag, vendor, product type, variant title, or inv…" at bounding box center [317, 154] width 384 height 13
click at [105, 148] on input "Filter by product, collection, tag, vendor, product type, variant title, or inv…" at bounding box center [104, 148] width 1 height 1
radio input "true"
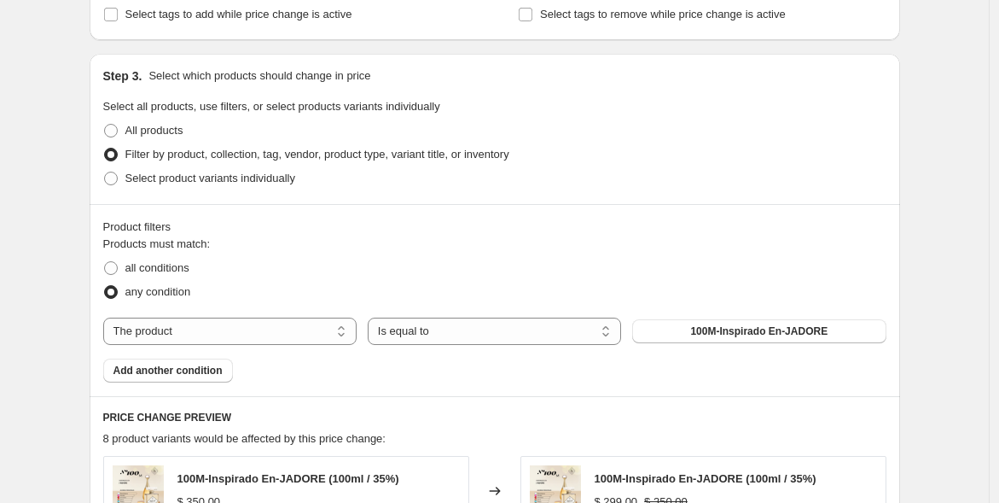
click at [256, 332] on select "The product The product's collection The product's tag The product's vendor The…" at bounding box center [229, 330] width 253 height 27
select select "title"
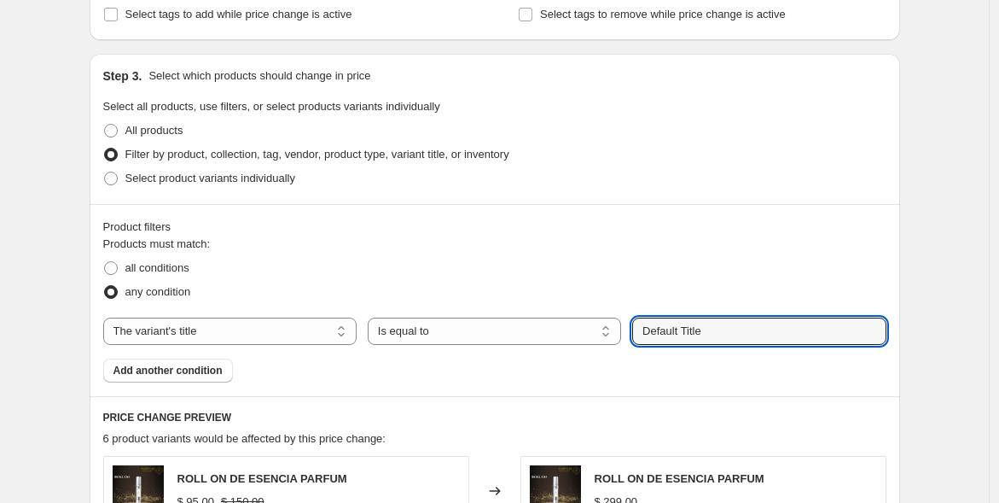
drag, startPoint x: 757, startPoint y: 327, endPoint x: 626, endPoint y: 311, distance: 131.5
click at [626, 311] on div "Products must match: all conditions any condition The product The product's col…" at bounding box center [494, 309] width 783 height 147
type input "30ml / 45%"
click at [632, 54] on button "Submit" at bounding box center [656, 63] width 49 height 18
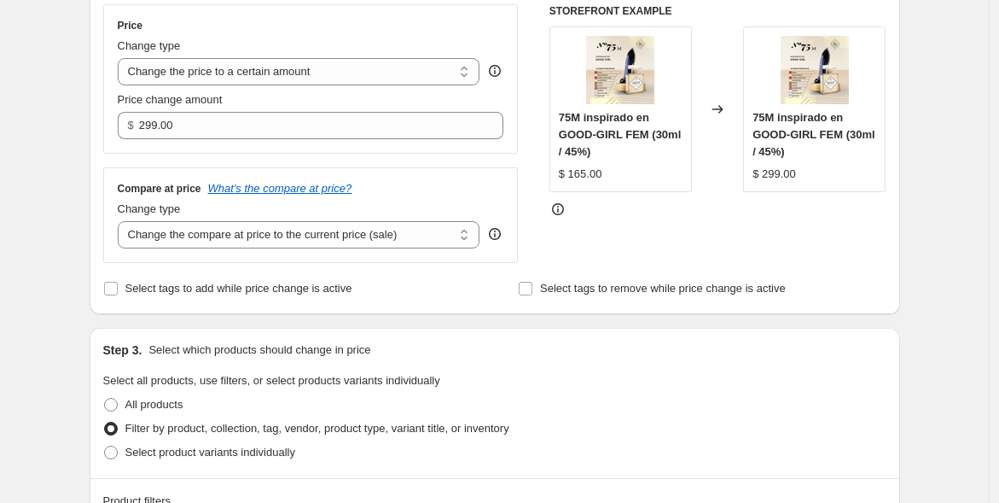
scroll to position [251, 0]
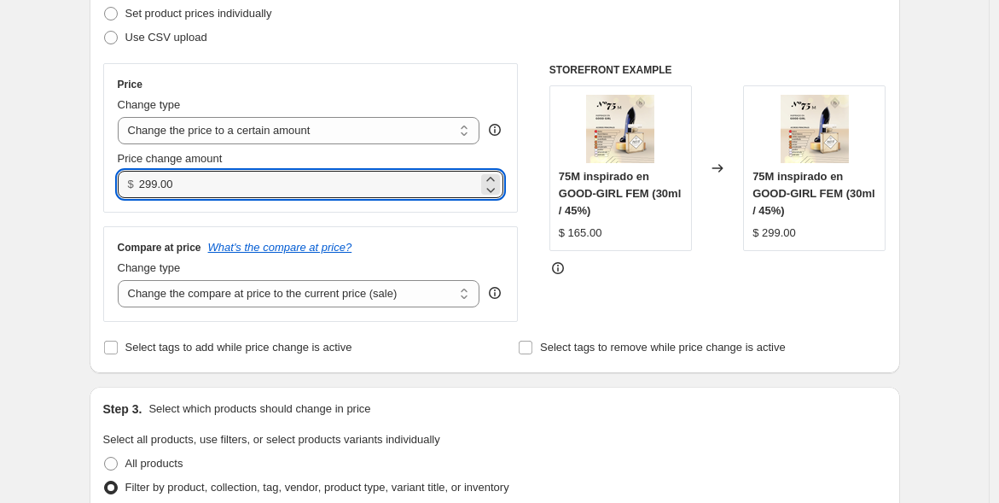
drag, startPoint x: 183, startPoint y: 184, endPoint x: 139, endPoint y: 187, distance: 43.6
click at [139, 187] on div "$ 299.00" at bounding box center [311, 184] width 387 height 27
type input "175.00"
click at [427, 244] on div "Compare at price What's the compare at price?" at bounding box center [311, 248] width 387 height 14
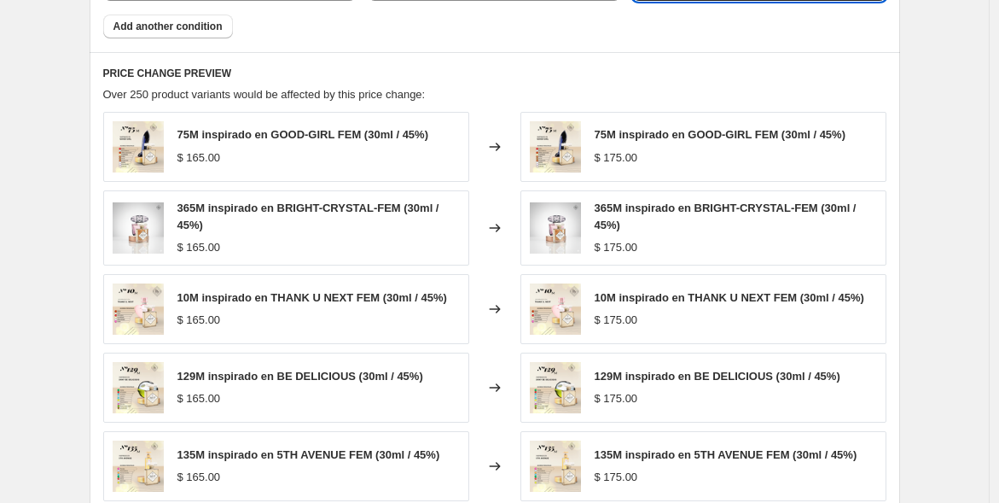
scroll to position [1238, 0]
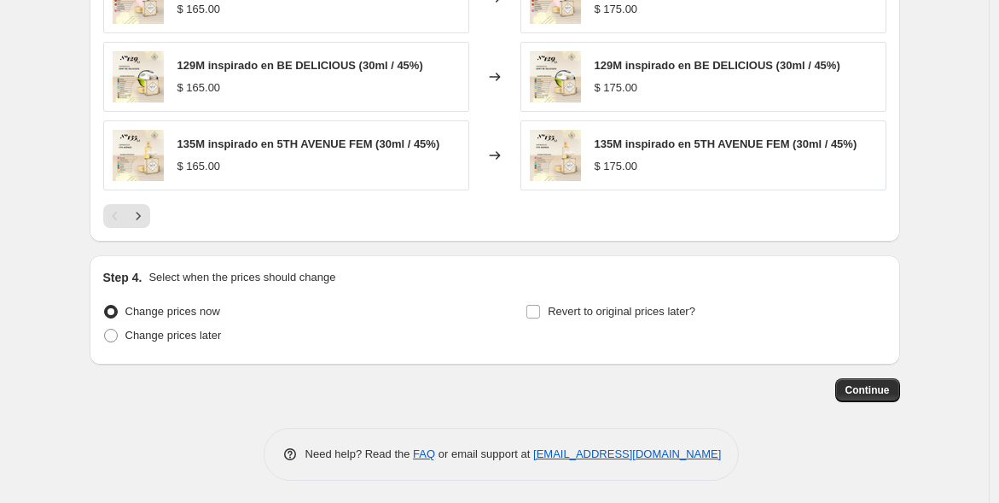
click at [868, 388] on span "Continue" at bounding box center [868, 390] width 44 height 14
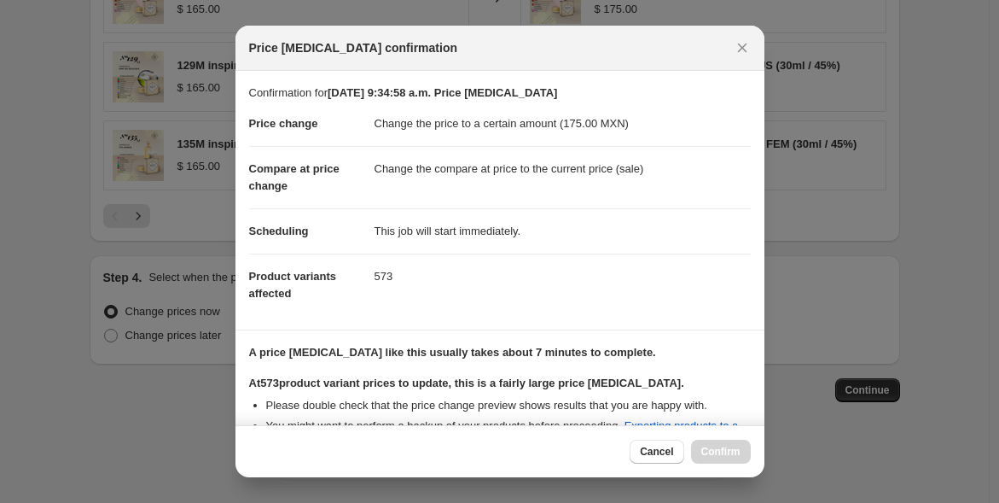
scroll to position [202, 0]
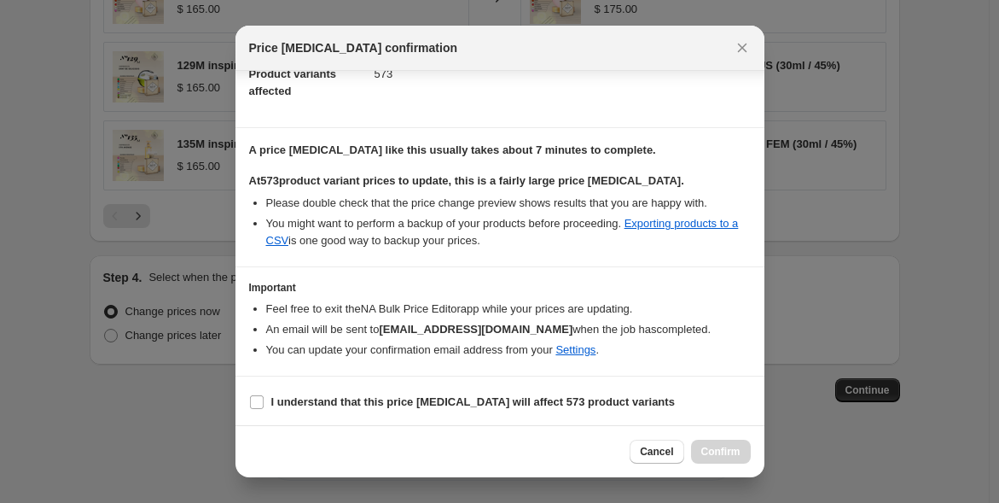
click at [253, 397] on input "I understand that this price change job will affect 573 product variants" at bounding box center [257, 402] width 14 height 14
checkbox input "true"
click at [711, 451] on span "Confirm" at bounding box center [720, 452] width 39 height 14
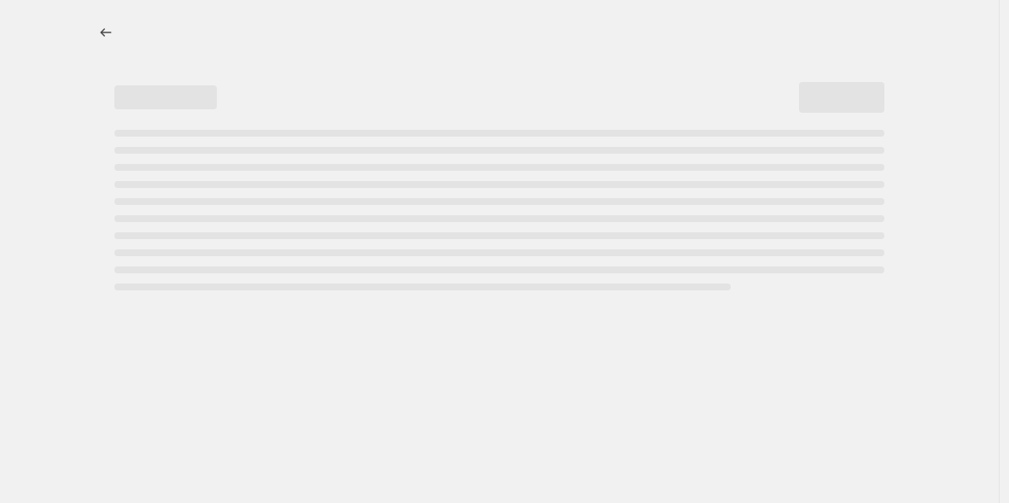
select select "title"
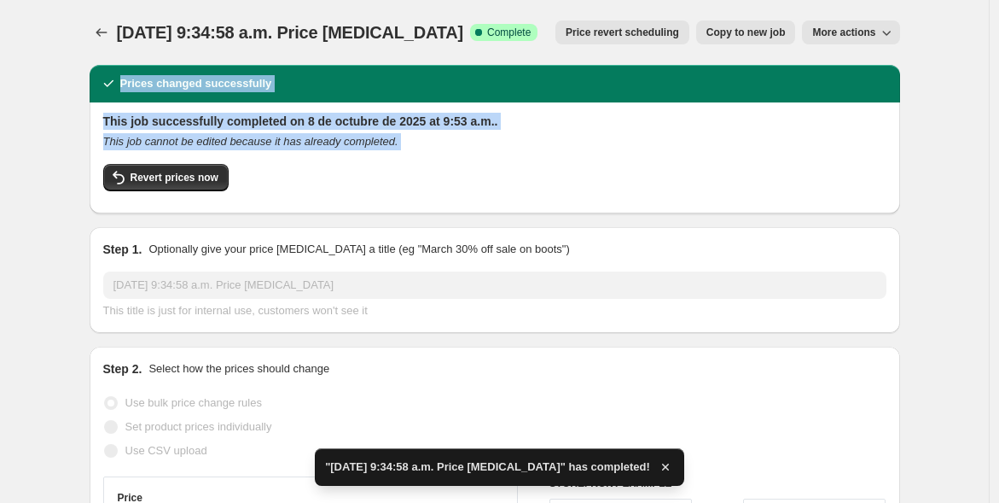
drag, startPoint x: 1007, startPoint y: 412, endPoint x: 1004, endPoint y: 212, distance: 200.5
click at [999, 212] on html "Home Settings Plans Skip to content 8 oct 2025, 9:34:58 a.m. Price change job. …" at bounding box center [499, 251] width 999 height 503
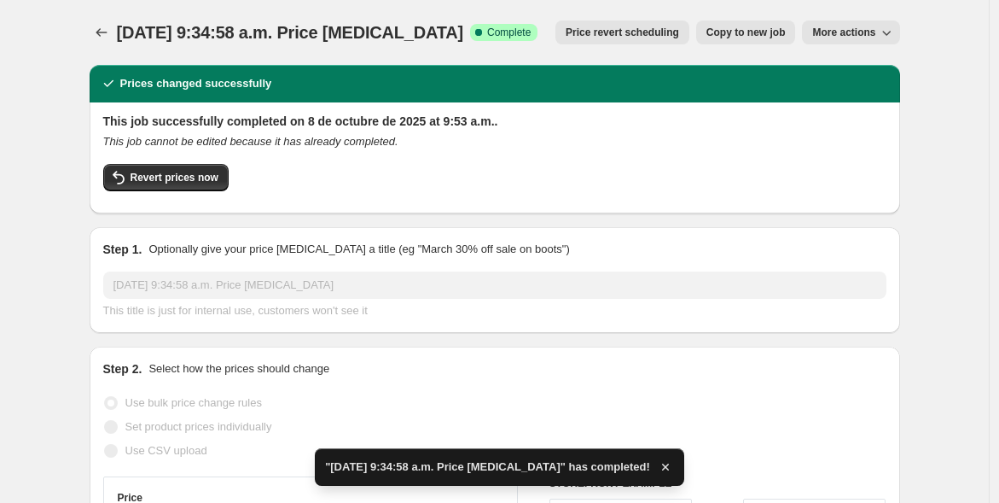
click at [105, 30] on icon "Price change jobs" at bounding box center [101, 32] width 17 height 17
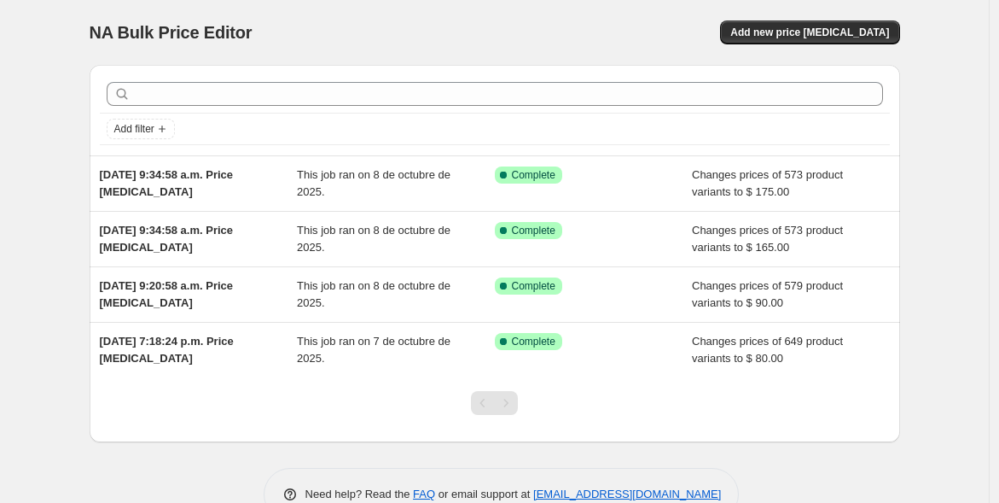
click at [837, 30] on span "Add new price [MEDICAL_DATA]" at bounding box center [809, 33] width 159 height 14
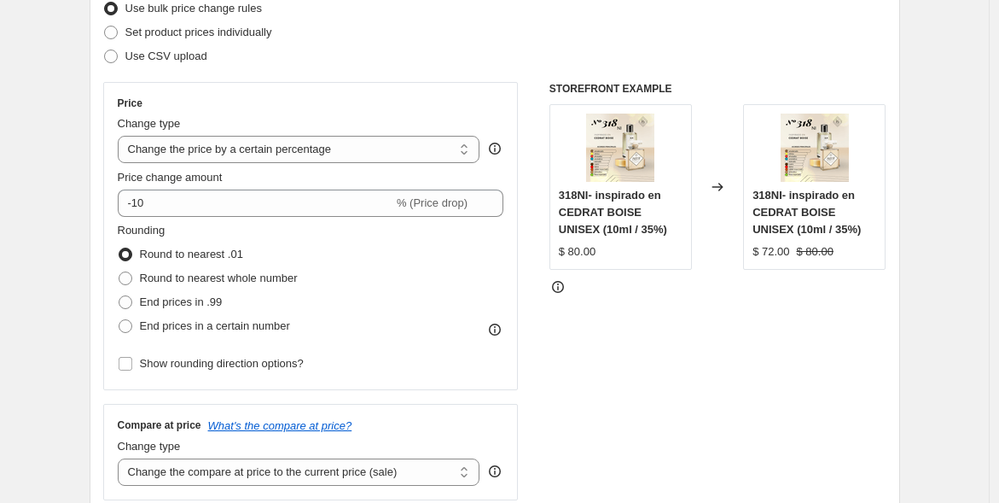
scroll to position [270, 0]
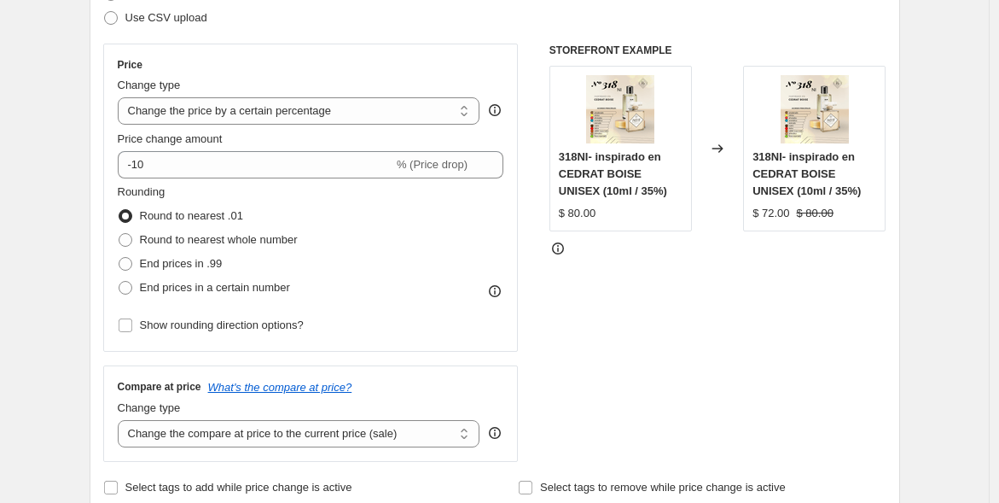
click at [363, 113] on select "Change the price to a certain amount Change the price by a certain amount Chang…" at bounding box center [299, 110] width 363 height 27
select select "to"
click at [121, 97] on select "Change the price to a certain amount Change the price by a certain amount Chang…" at bounding box center [299, 110] width 363 height 27
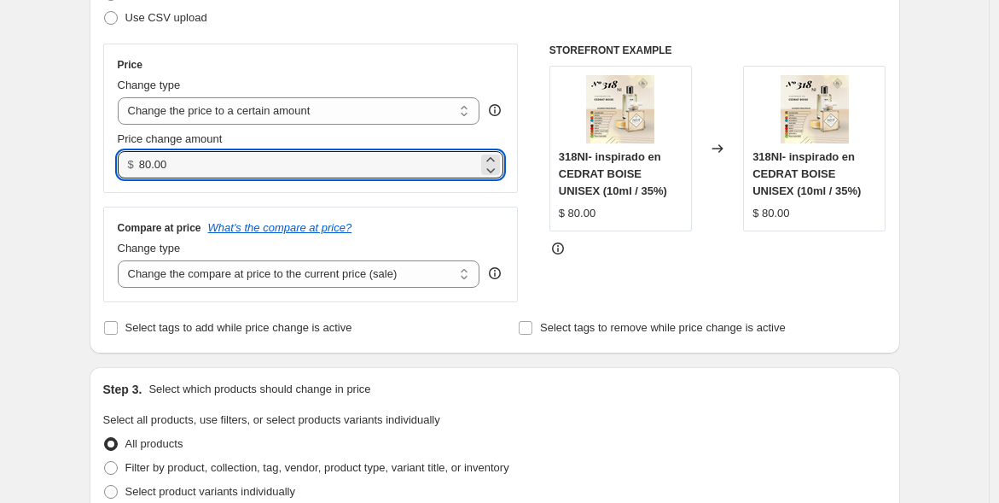
drag, startPoint x: 183, startPoint y: 164, endPoint x: 143, endPoint y: 161, distance: 40.2
click at [143, 161] on input "80.00" at bounding box center [308, 164] width 339 height 27
type input "265.00"
click at [491, 221] on div "Compare at price What's the compare at price?" at bounding box center [311, 228] width 387 height 14
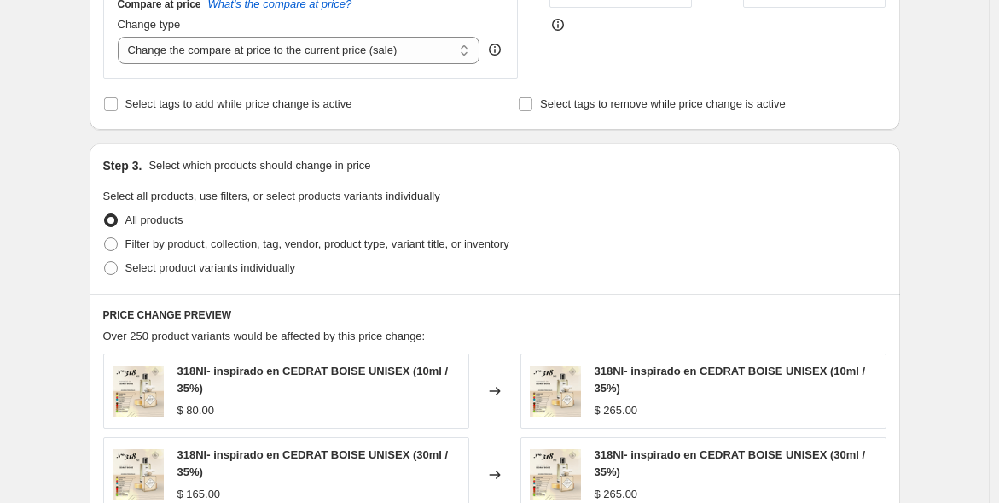
scroll to position [525, 0]
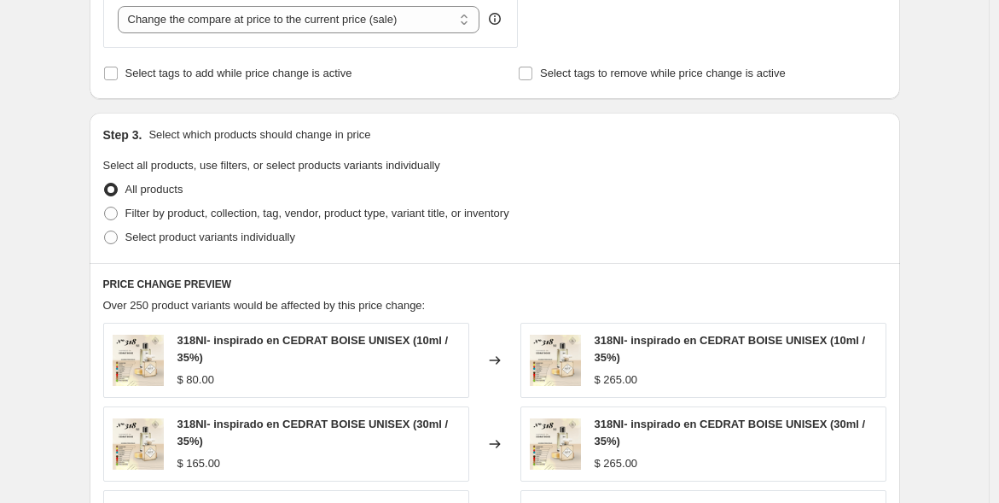
click at [223, 216] on span "Filter by product, collection, tag, vendor, product type, variant title, or inv…" at bounding box center [317, 212] width 384 height 13
click at [105, 207] on input "Filter by product, collection, tag, vendor, product type, variant title, or inv…" at bounding box center [104, 206] width 1 height 1
radio input "true"
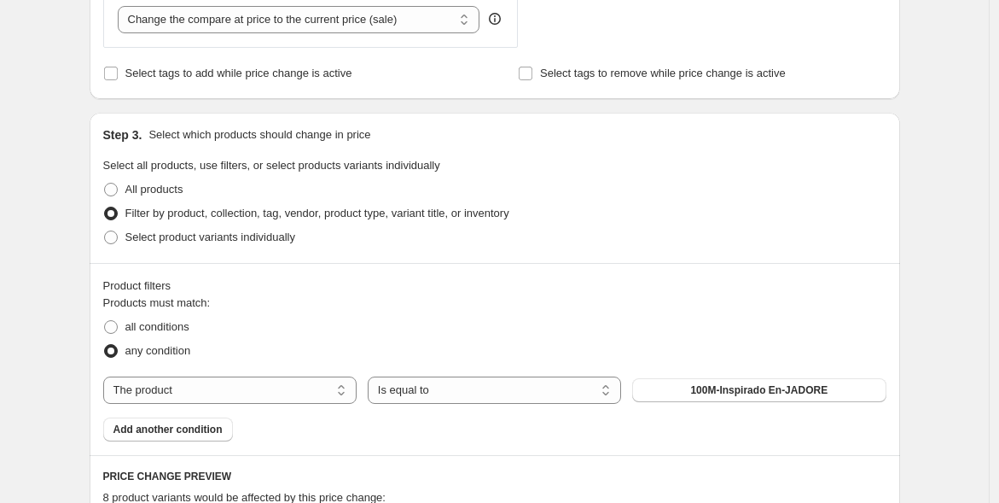
click at [336, 382] on select "The product The product's collection The product's tag The product's vendor The…" at bounding box center [229, 389] width 253 height 27
select select "title"
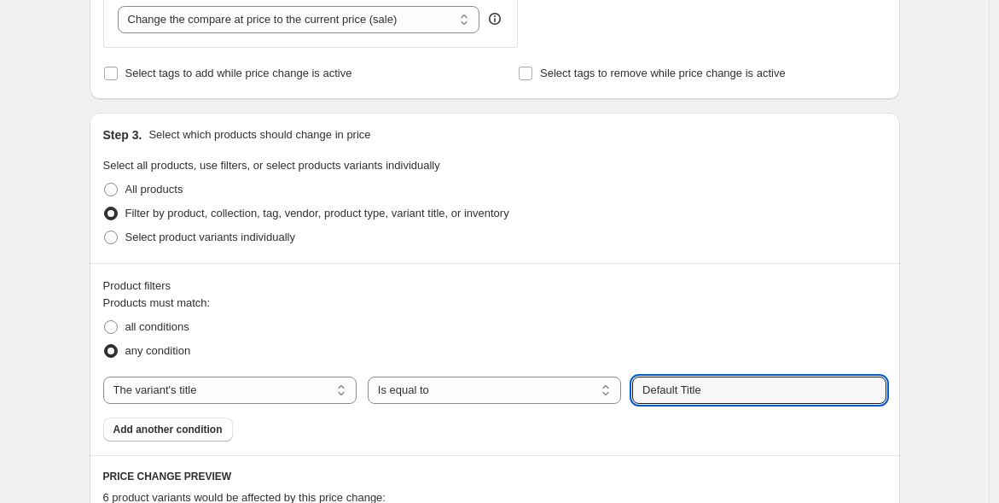
click at [678, 387] on input "Default Title" at bounding box center [758, 389] width 253 height 27
drag, startPoint x: 736, startPoint y: 387, endPoint x: 597, endPoint y: 387, distance: 139.1
click at [597, 387] on div "The product The product's collection The product's tag The product's vendor The…" at bounding box center [494, 389] width 783 height 27
click at [809, 295] on fieldset "Products must match: all conditions any condition" at bounding box center [494, 328] width 783 height 68
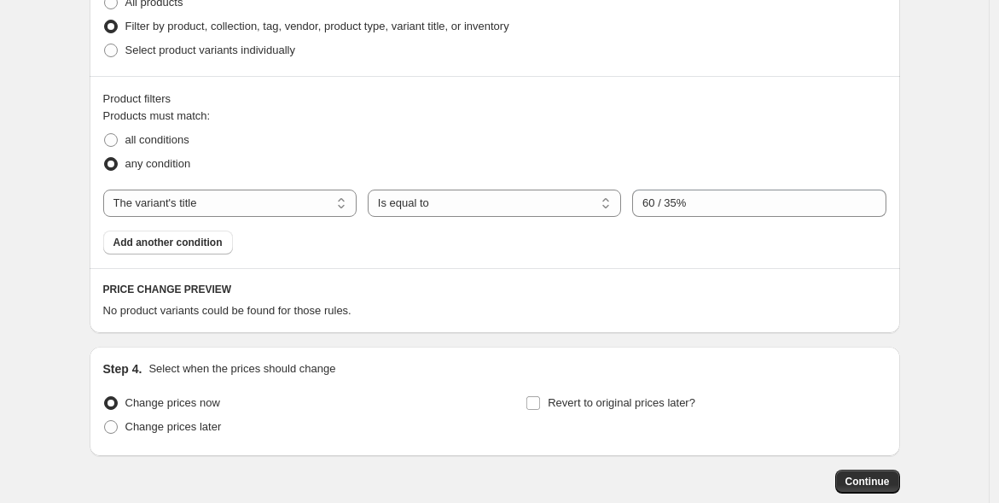
scroll to position [722, 0]
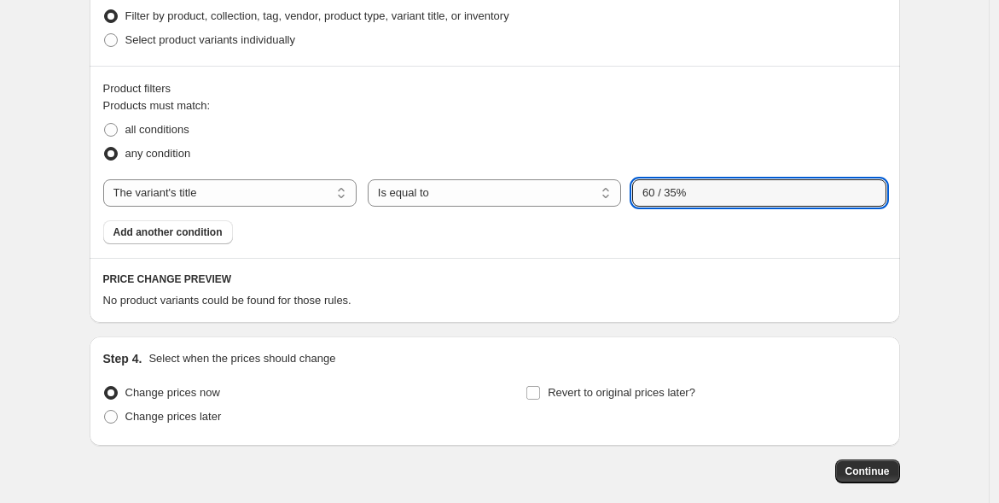
click at [753, 185] on input "60 / 35%" at bounding box center [758, 192] width 253 height 27
click at [662, 189] on input "60 / 35%" at bounding box center [758, 192] width 253 height 27
click at [668, 192] on input "60/ 35%" at bounding box center [758, 192] width 253 height 27
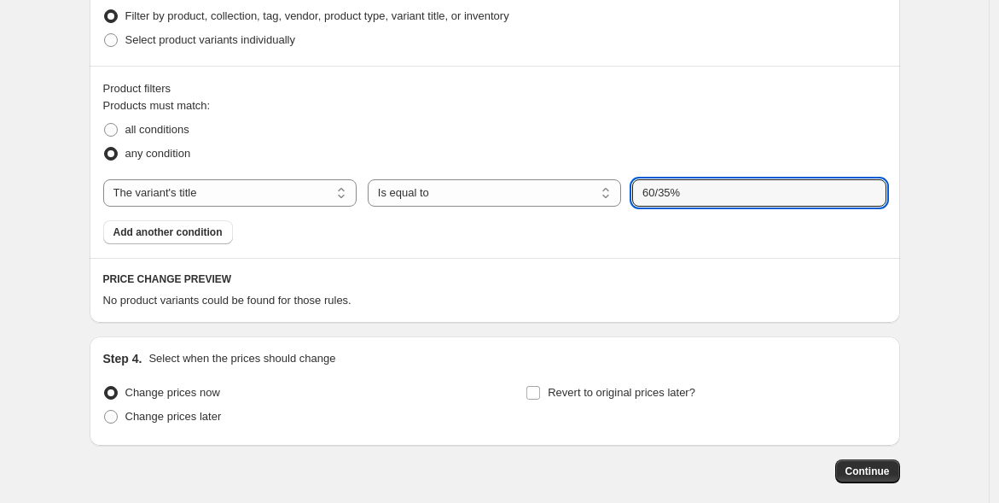
click at [660, 190] on input "60/35%" at bounding box center [758, 192] width 253 height 27
type input "60ML / 35%"
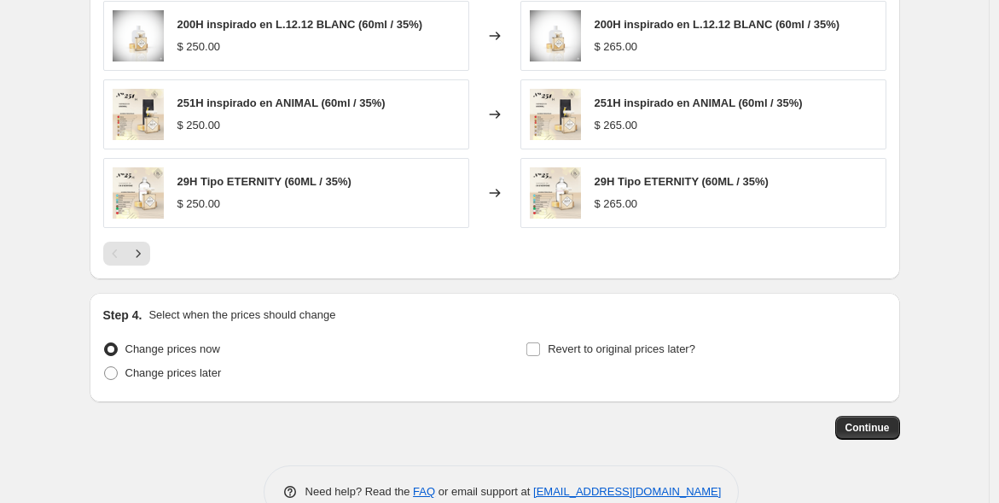
scroll to position [1203, 0]
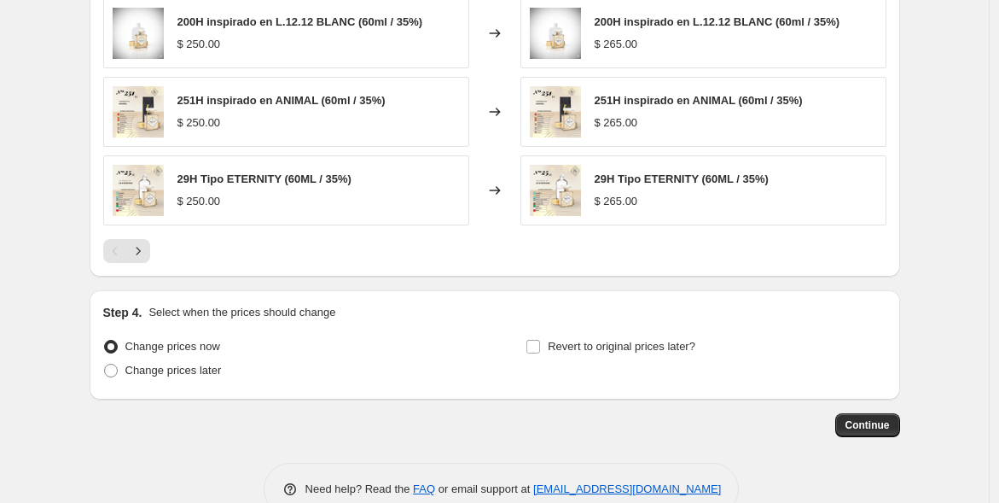
click at [864, 424] on span "Continue" at bounding box center [868, 425] width 44 height 14
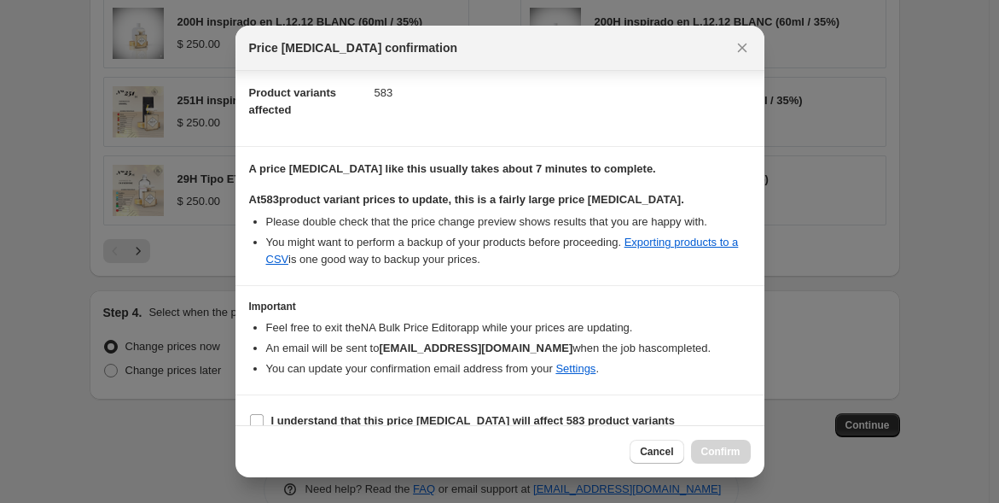
scroll to position [202, 0]
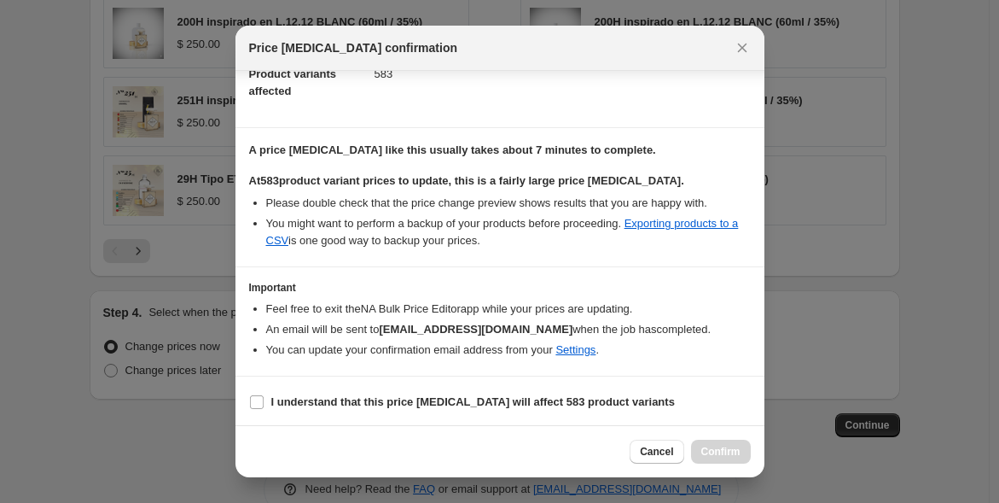
click at [465, 395] on b "I understand that this price change job will affect 583 product variants" at bounding box center [473, 401] width 404 height 13
click at [264, 395] on input "I understand that this price change job will affect 583 product variants" at bounding box center [257, 402] width 14 height 14
checkbox input "true"
click at [721, 455] on span "Confirm" at bounding box center [720, 452] width 39 height 14
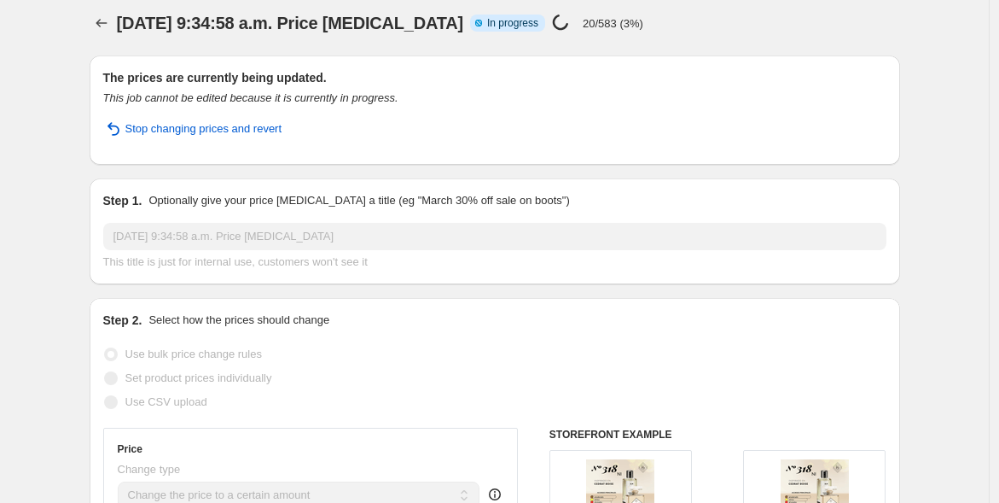
scroll to position [2, 0]
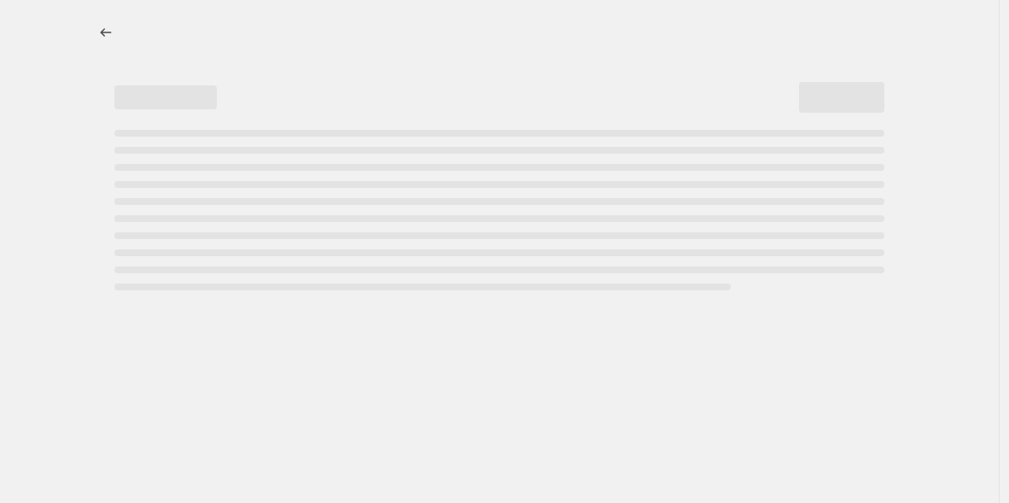
select select "title"
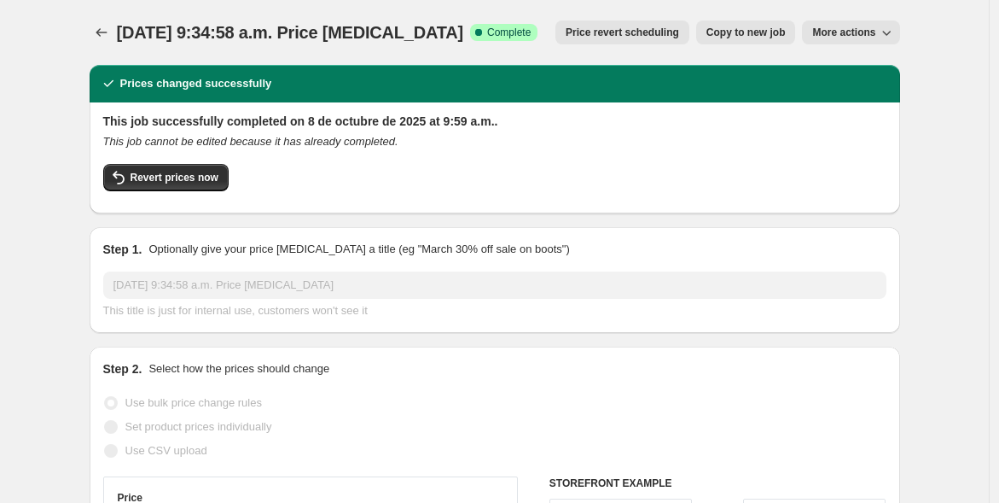
click at [104, 34] on icon "Price change jobs" at bounding box center [101, 32] width 17 height 17
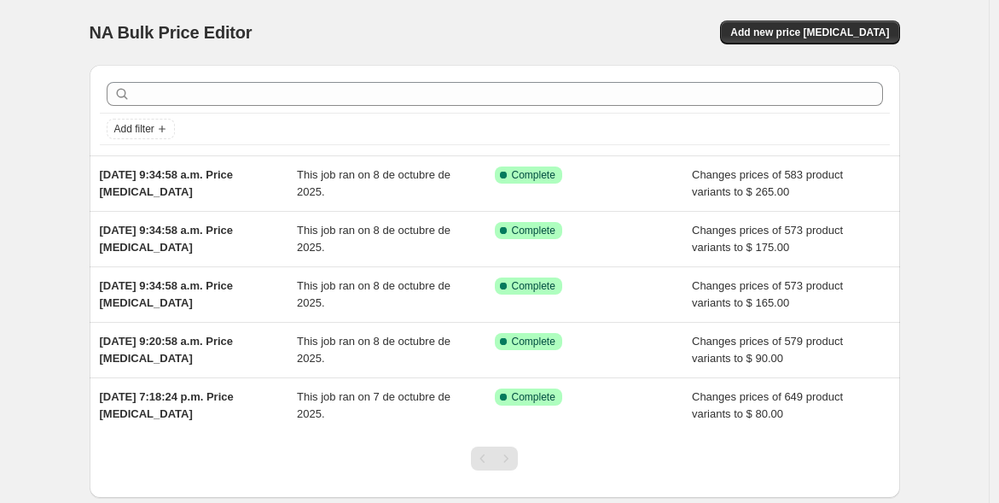
click at [810, 26] on span "Add new price [MEDICAL_DATA]" at bounding box center [809, 33] width 159 height 14
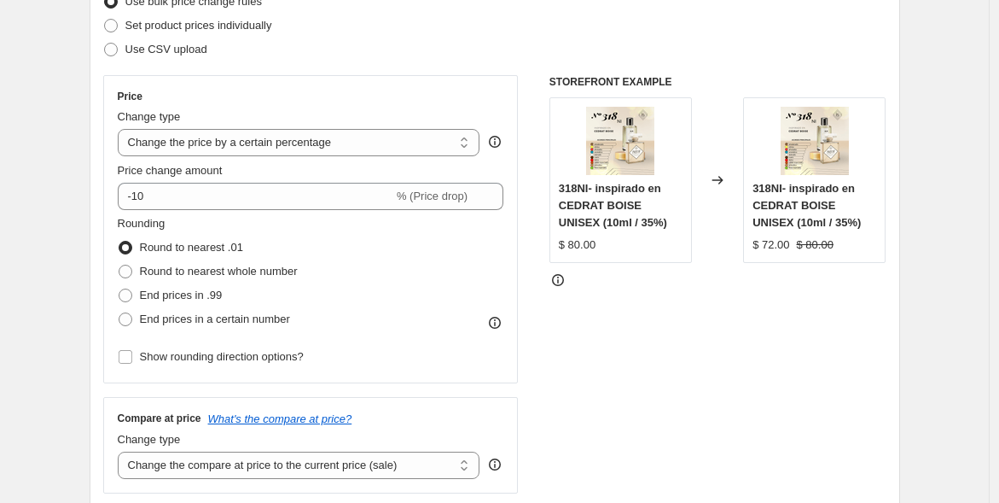
scroll to position [243, 0]
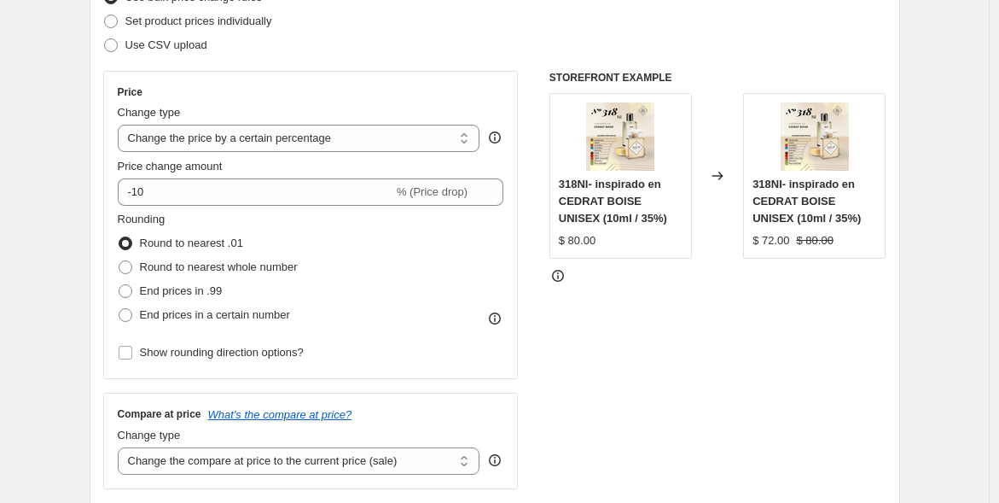
click at [414, 135] on select "Change the price to a certain amount Change the price by a certain amount Chang…" at bounding box center [299, 138] width 363 height 27
select select "to"
click at [121, 125] on select "Change the price to a certain amount Change the price by a certain amount Chang…" at bounding box center [299, 138] width 363 height 27
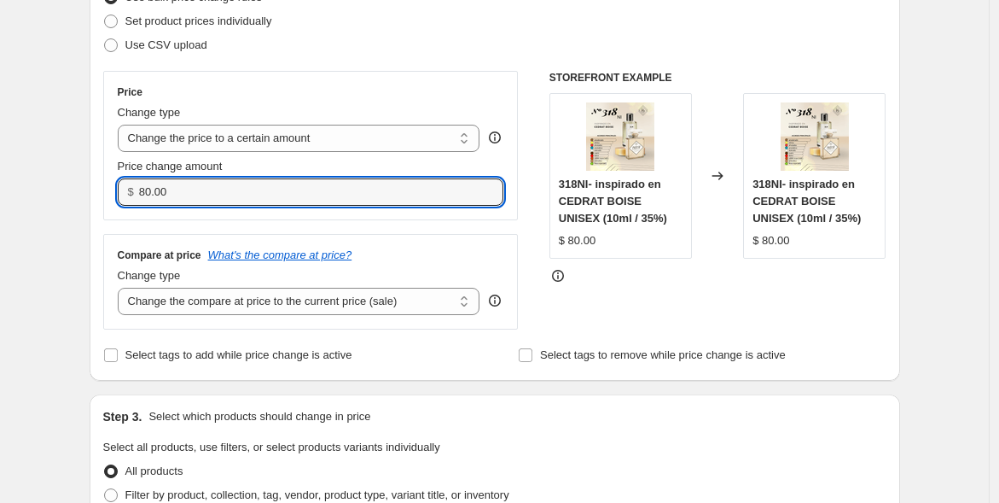
click at [205, 192] on input "80.00" at bounding box center [308, 191] width 339 height 27
type input "8"
type input "299.00"
click at [393, 251] on div "Compare at price What's the compare at price?" at bounding box center [311, 255] width 387 height 14
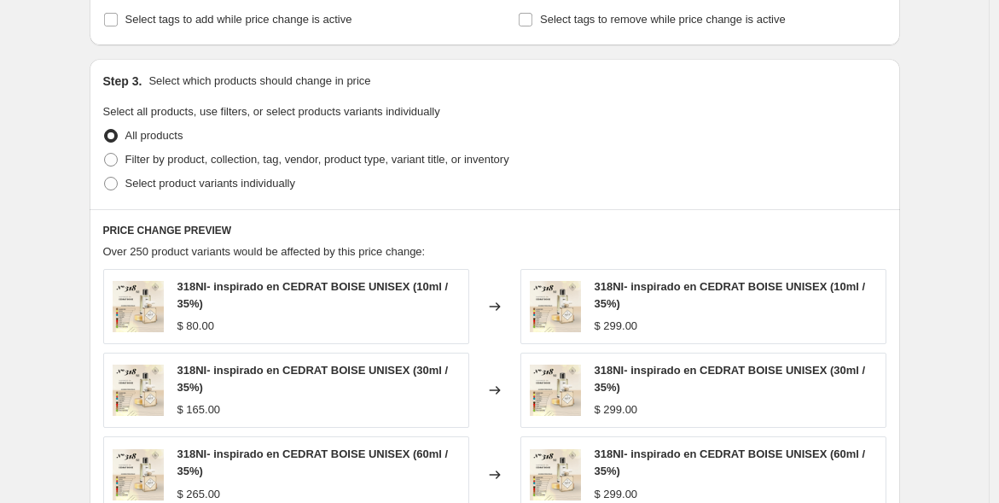
scroll to position [585, 0]
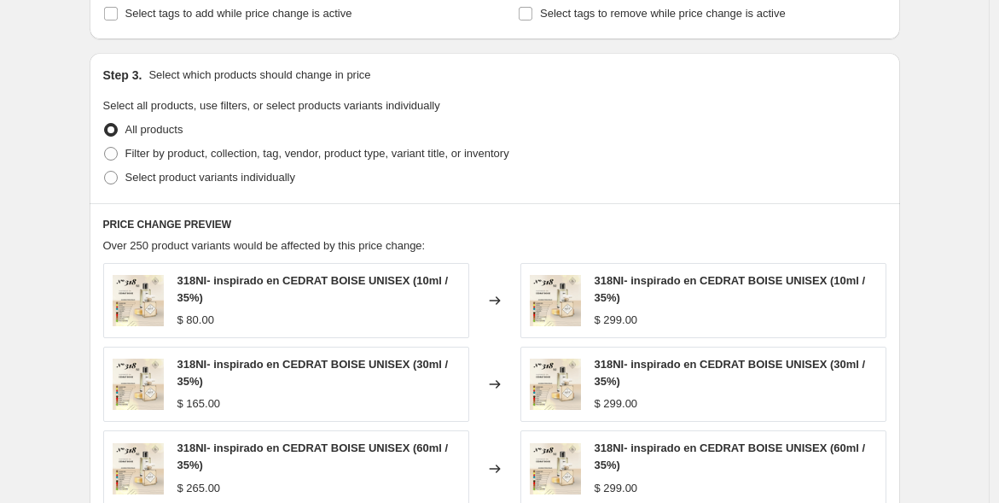
click at [279, 150] on span "Filter by product, collection, tag, vendor, product type, variant title, or inv…" at bounding box center [317, 153] width 384 height 13
click at [105, 148] on input "Filter by product, collection, tag, vendor, product type, variant title, or inv…" at bounding box center [104, 147] width 1 height 1
radio input "true"
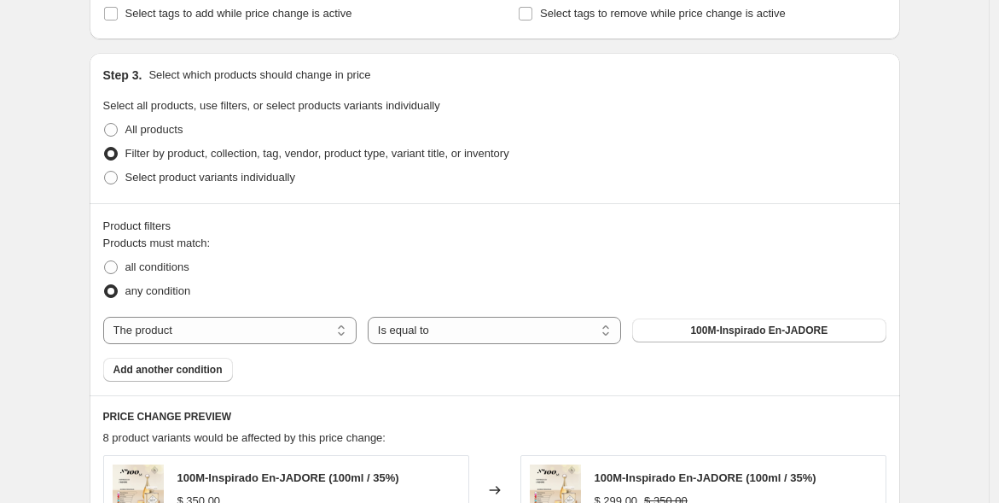
click at [219, 334] on select "The product The product's collection The product's tag The product's vendor The…" at bounding box center [229, 330] width 253 height 27
select select "title"
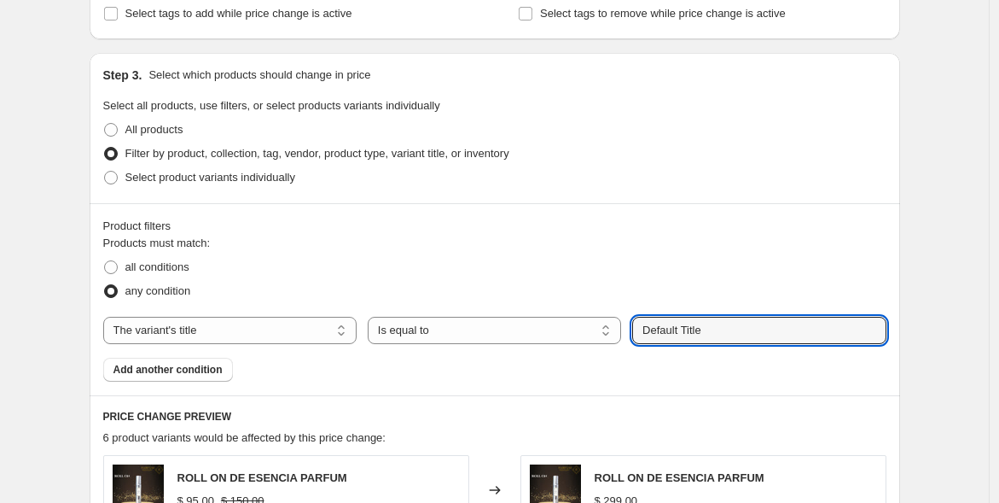
click at [671, 327] on input "Default Title" at bounding box center [758, 330] width 253 height 27
drag, startPoint x: 750, startPoint y: 316, endPoint x: 738, endPoint y: 317, distance: 12.1
click at [738, 317] on input "Default Title" at bounding box center [758, 330] width 253 height 27
drag, startPoint x: 712, startPoint y: 326, endPoint x: 619, endPoint y: 327, distance: 93.0
click at [619, 328] on div "The product The product's collection The product's tag The product's vendor The…" at bounding box center [494, 330] width 783 height 27
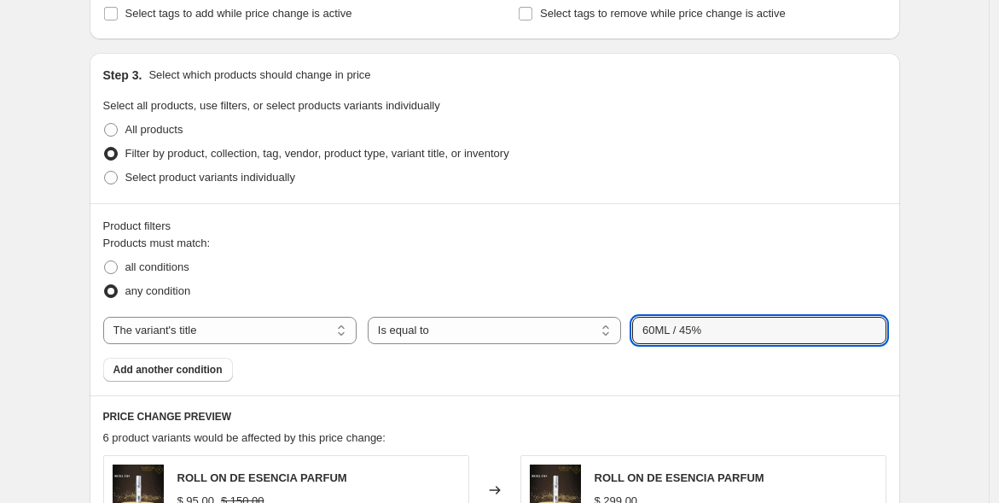
type input "60ML / 45%"
click at [632, 53] on button "Submit" at bounding box center [656, 62] width 49 height 18
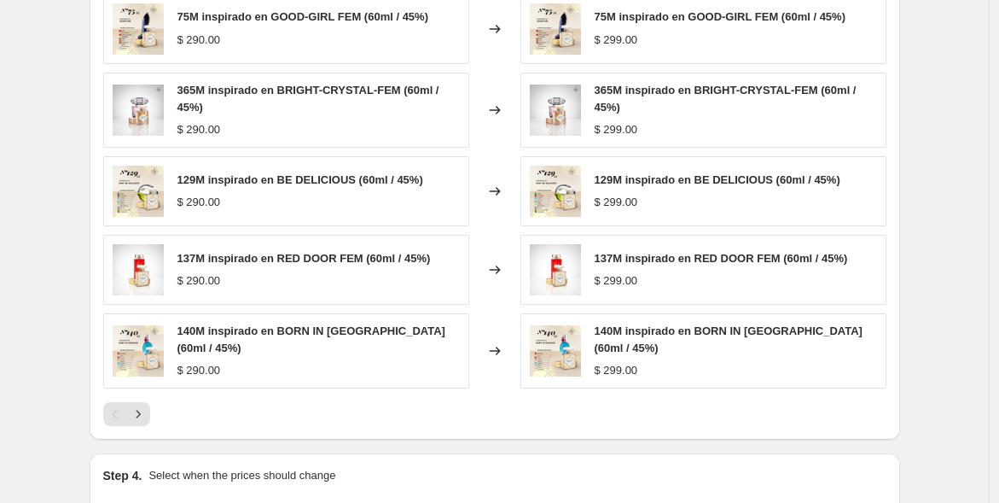
scroll to position [1195, 0]
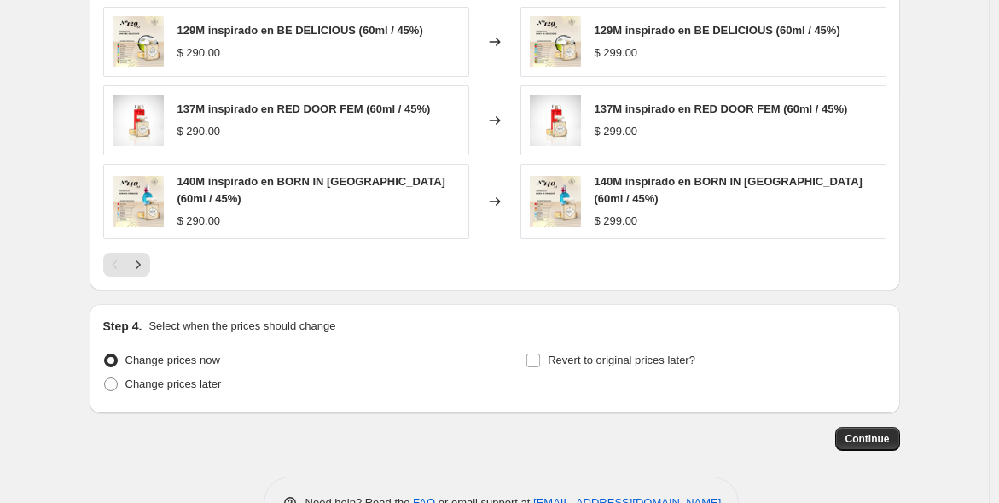
click at [865, 432] on span "Continue" at bounding box center [868, 439] width 44 height 14
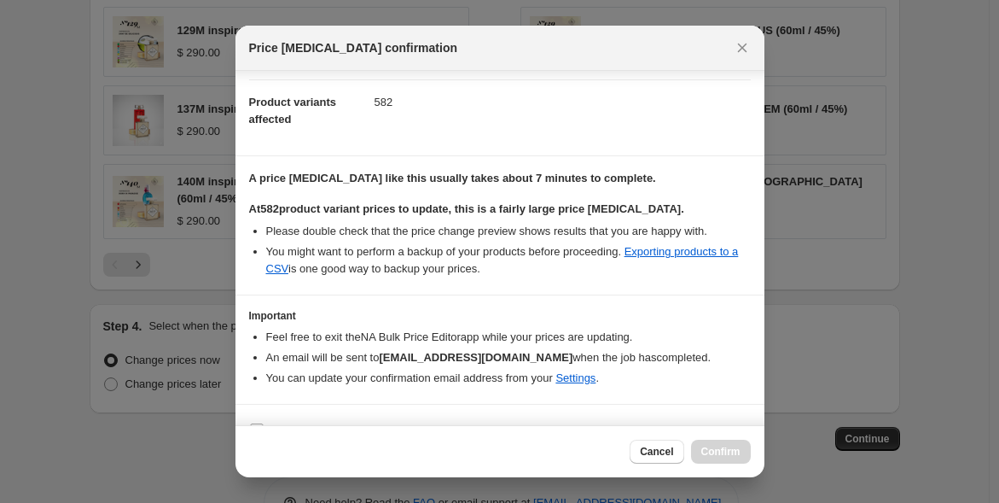
scroll to position [202, 0]
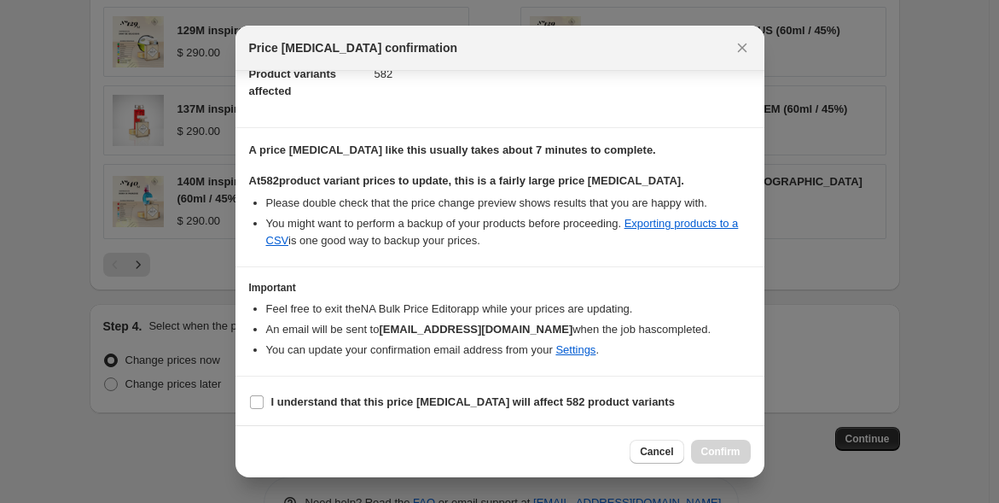
click at [343, 395] on b "I understand that this price change job will affect 582 product variants" at bounding box center [473, 401] width 404 height 13
click at [264, 395] on input "I understand that this price change job will affect 582 product variants" at bounding box center [257, 402] width 14 height 14
checkbox input "true"
click at [721, 449] on span "Confirm" at bounding box center [720, 452] width 39 height 14
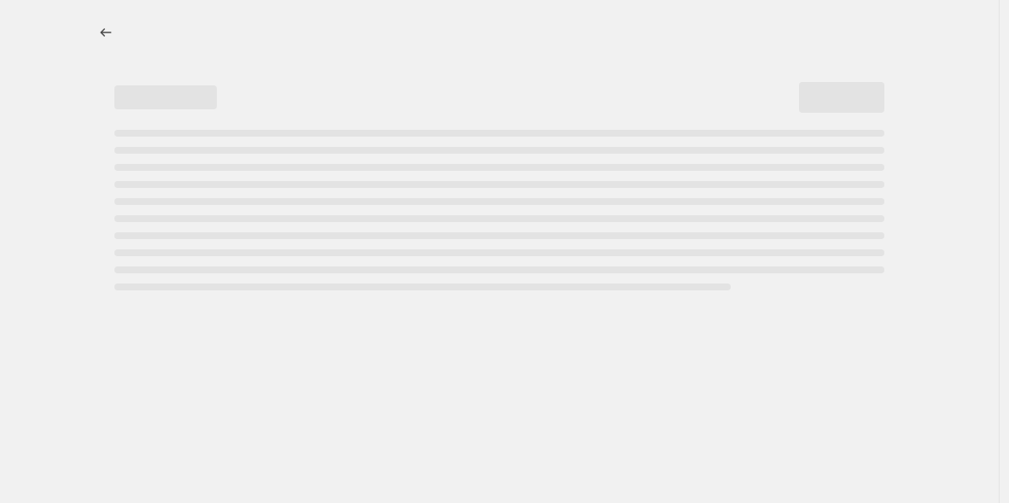
select select "title"
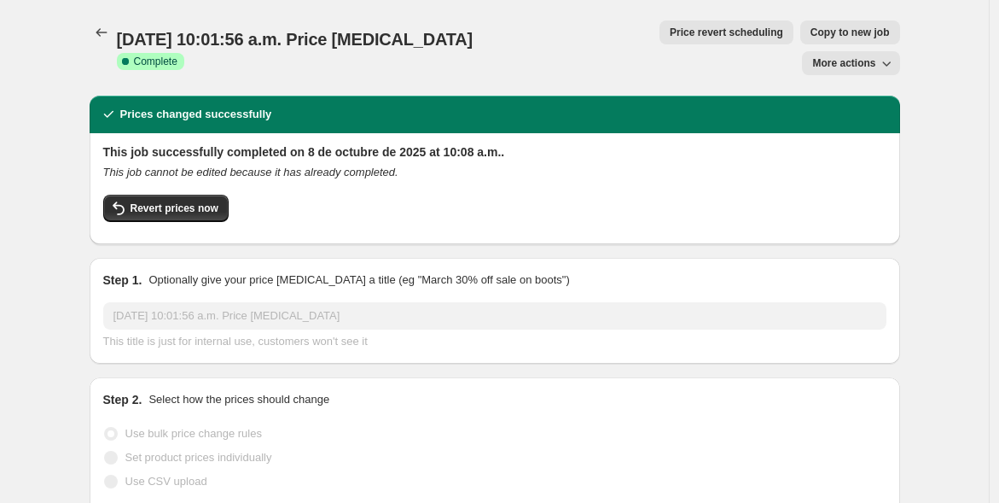
click at [104, 28] on icon "Price change jobs" at bounding box center [101, 32] width 17 height 17
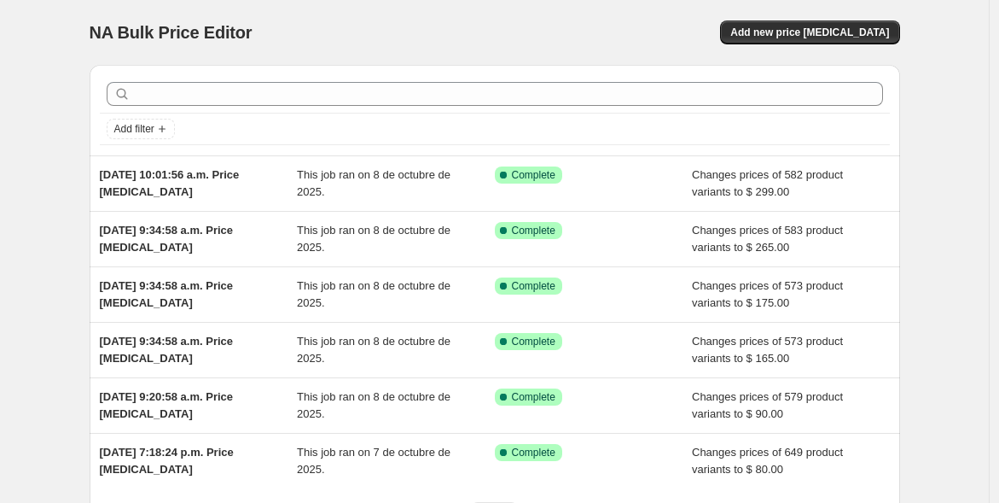
click at [820, 31] on span "Add new price [MEDICAL_DATA]" at bounding box center [809, 33] width 159 height 14
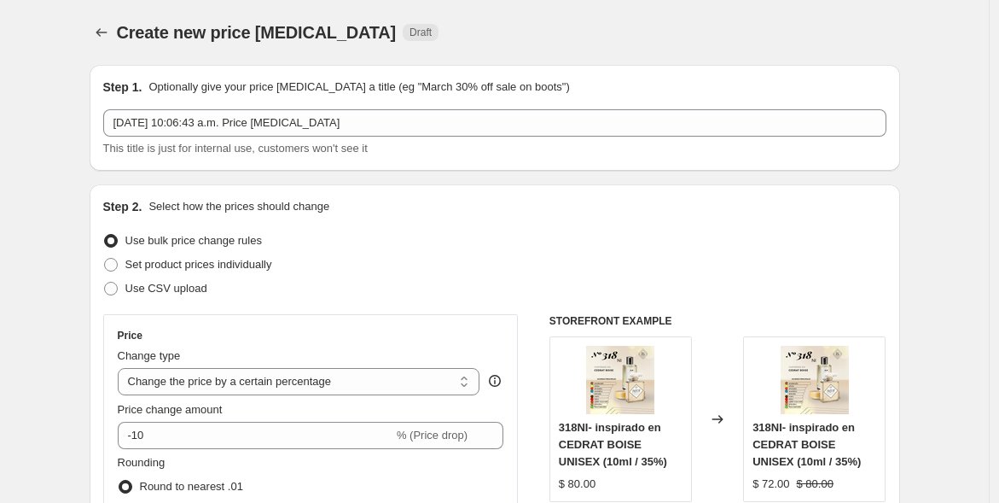
click at [450, 377] on select "Change the price to a certain amount Change the price by a certain amount Chang…" at bounding box center [299, 381] width 363 height 27
select select "to"
click at [121, 368] on select "Change the price to a certain amount Change the price by a certain amount Chang…" at bounding box center [299, 381] width 363 height 27
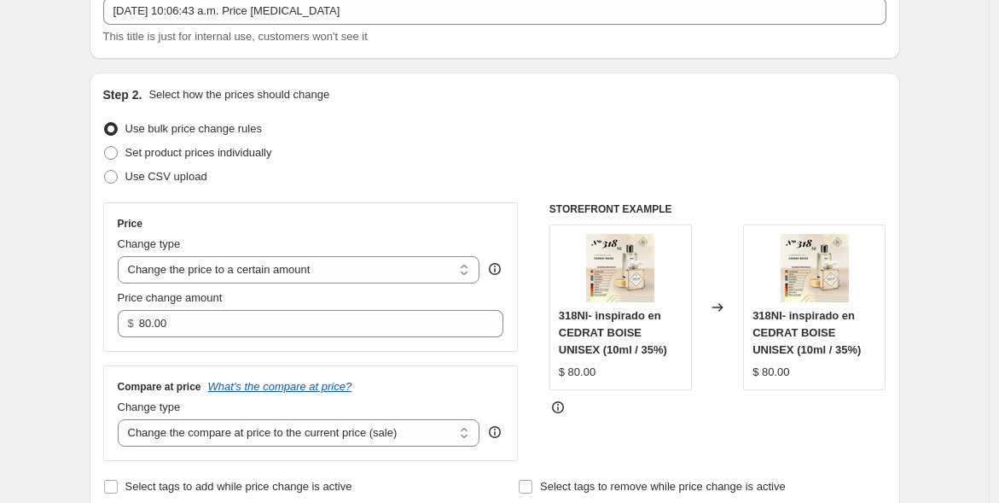
scroll to position [141, 0]
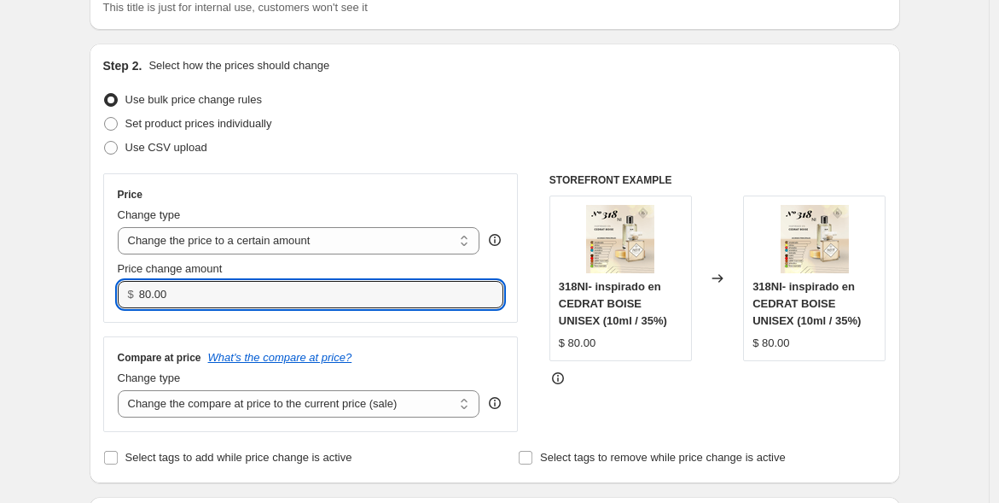
click at [213, 292] on input "80.00" at bounding box center [308, 294] width 339 height 27
type input "8"
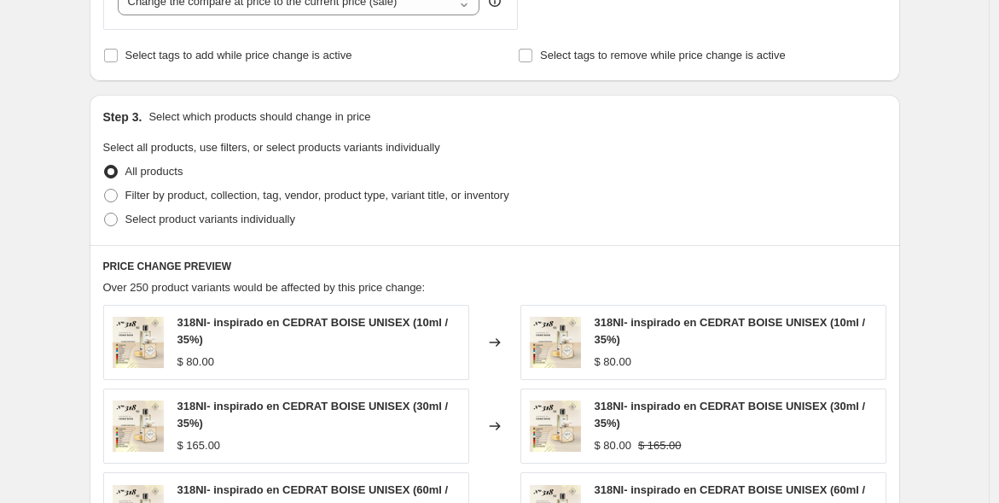
scroll to position [548, 0]
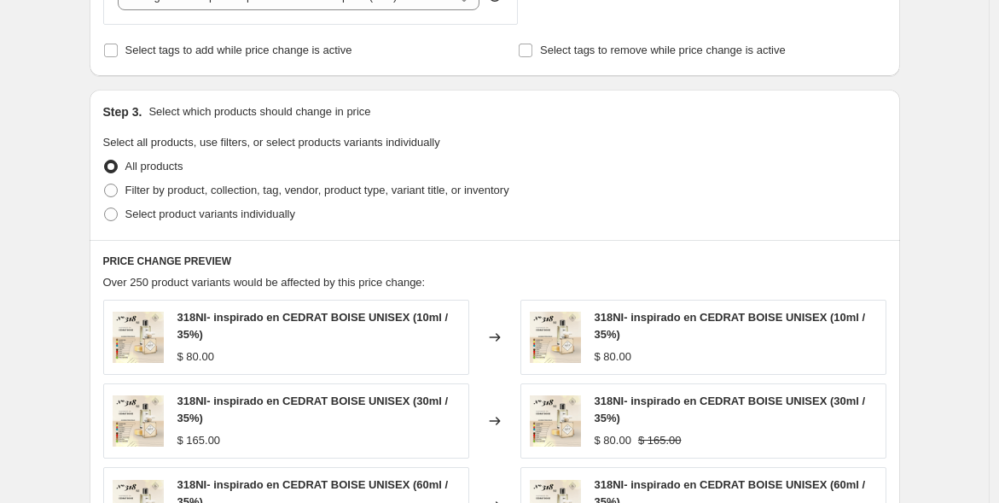
type input "365"
click at [131, 195] on span "Filter by product, collection, tag, vendor, product type, variant title, or inv…" at bounding box center [317, 189] width 384 height 13
click at [105, 184] on input "Filter by product, collection, tag, vendor, product type, variant title, or inv…" at bounding box center [104, 183] width 1 height 1
radio input "true"
type input "365.00"
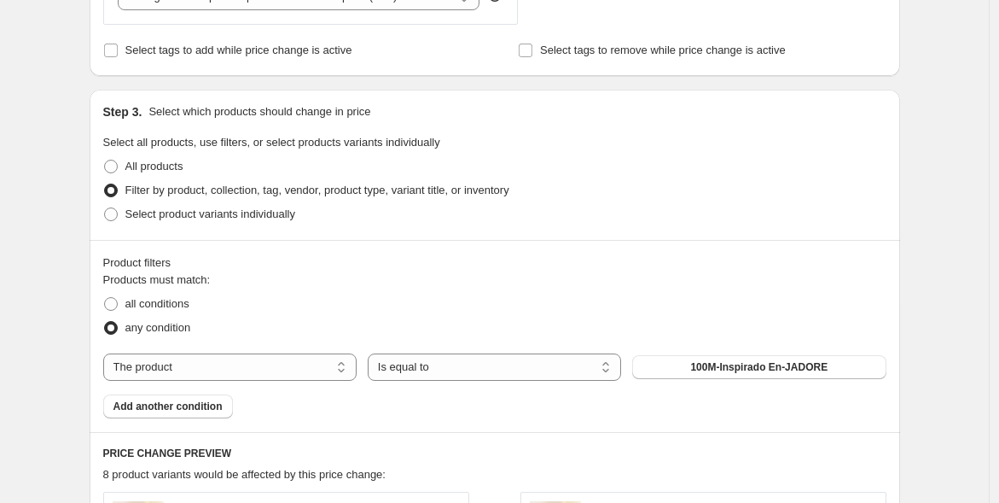
click at [244, 365] on select "The product The product's collection The product's tag The product's vendor The…" at bounding box center [229, 366] width 253 height 27
select select "title"
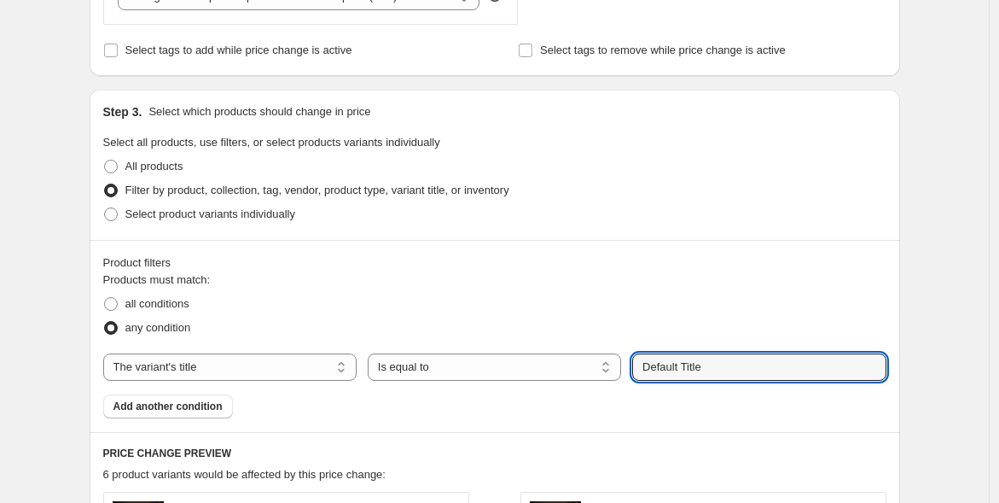
click at [675, 363] on input "Default Title" at bounding box center [758, 366] width 253 height 27
type input "e"
type input "100ML / 35%"
click at [632, 90] on button "Submit" at bounding box center [656, 99] width 49 height 18
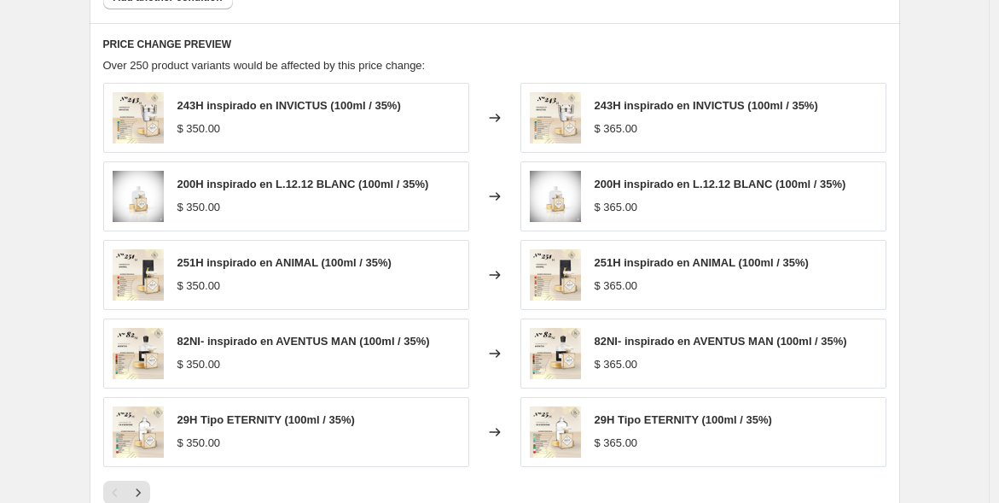
scroll to position [1149, 0]
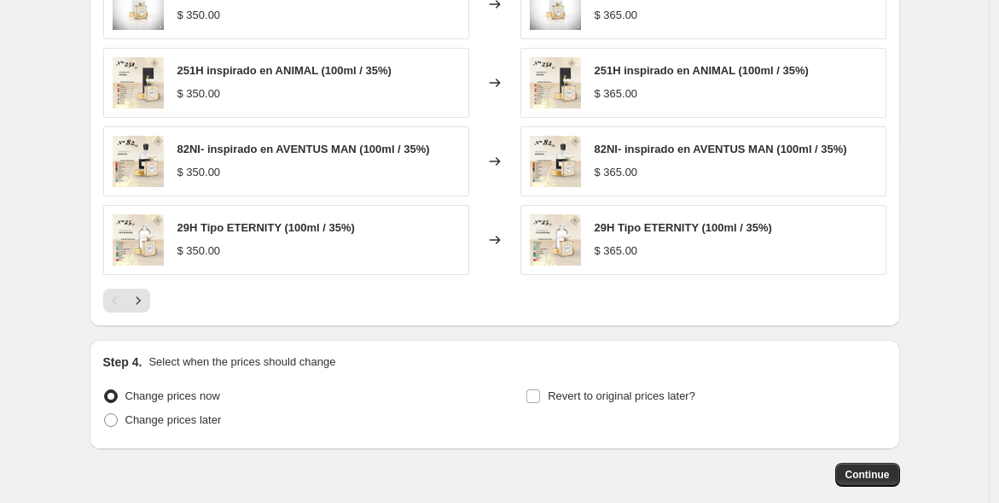
click at [870, 468] on span "Continue" at bounding box center [868, 475] width 44 height 14
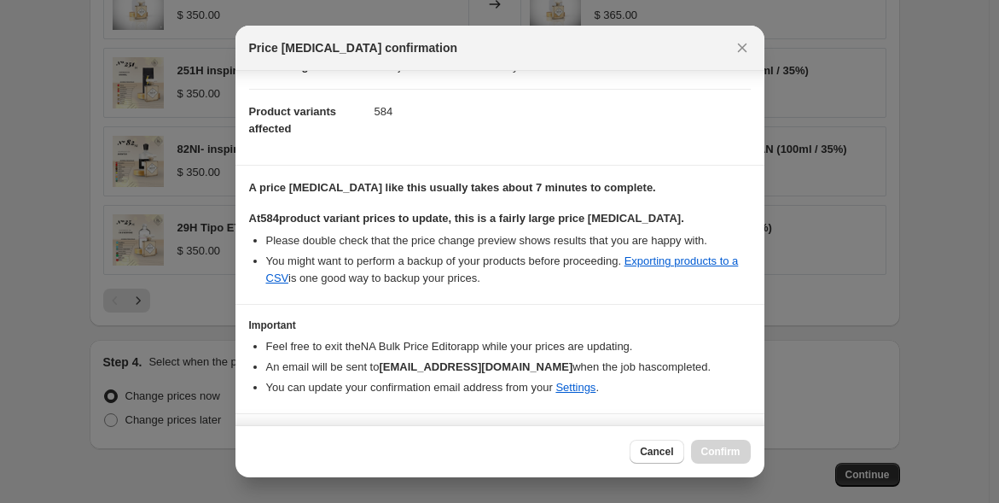
scroll to position [202, 0]
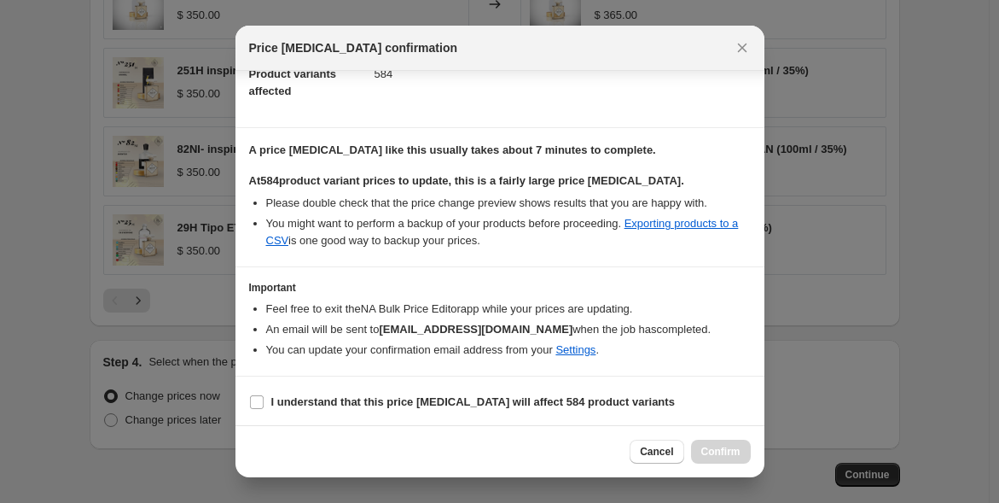
click at [256, 400] on input "I understand that this price [MEDICAL_DATA] will affect 584 product variants" at bounding box center [257, 402] width 14 height 14
checkbox input "true"
click at [731, 451] on span "Confirm" at bounding box center [720, 452] width 39 height 14
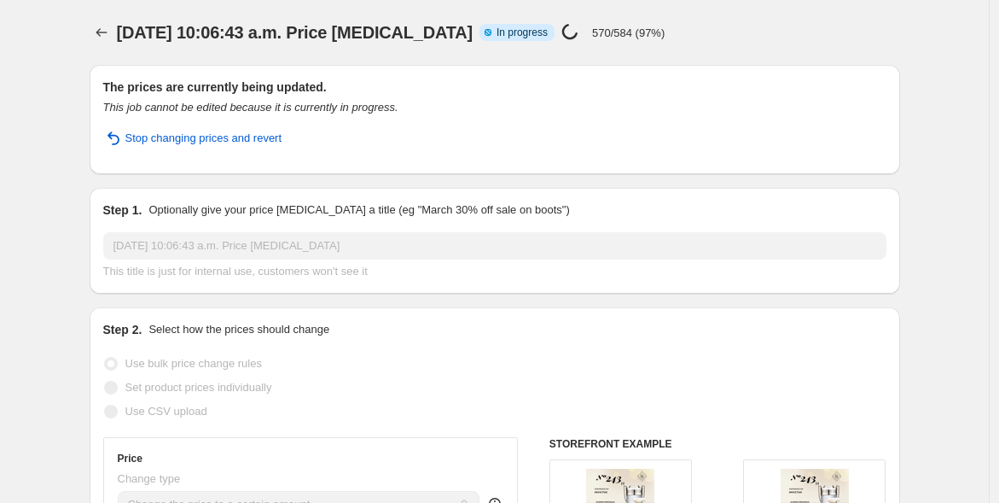
select select "title"
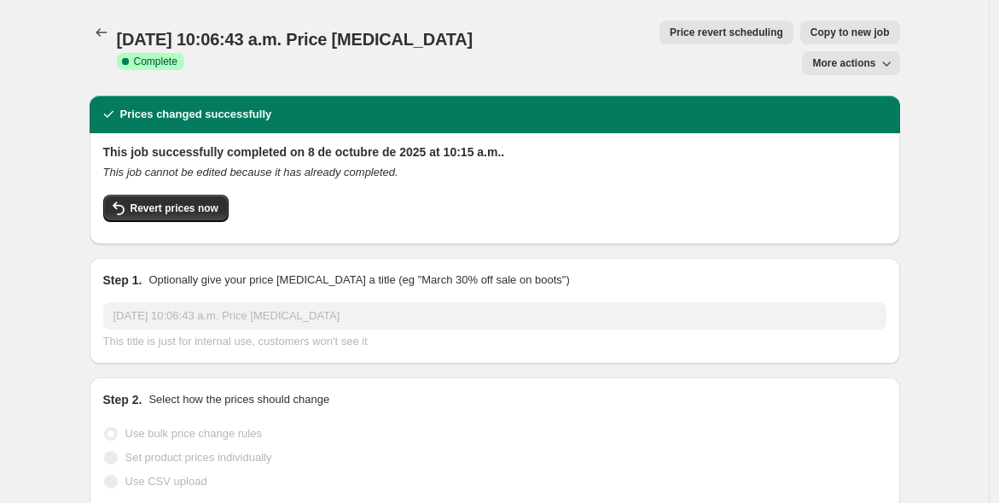
click at [107, 36] on icon "Price change jobs" at bounding box center [101, 32] width 17 height 17
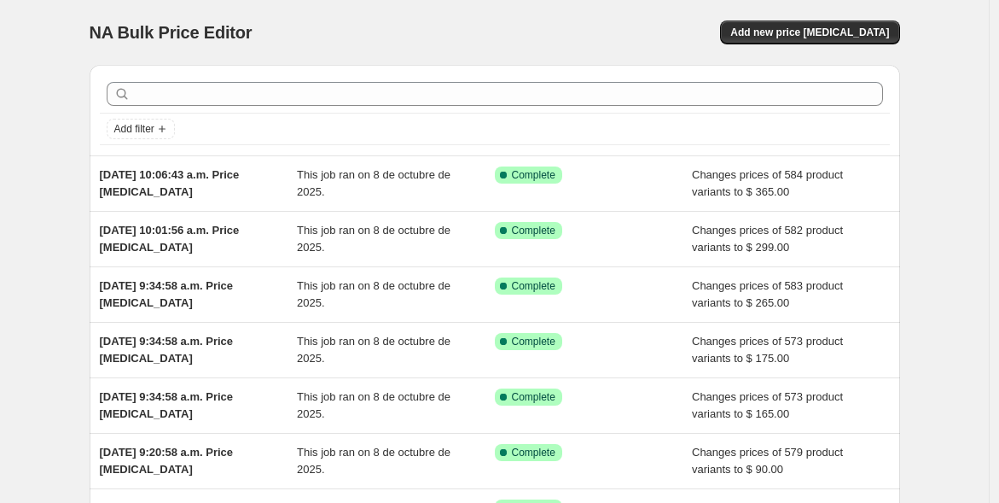
click at [823, 30] on span "Add new price [MEDICAL_DATA]" at bounding box center [809, 33] width 159 height 14
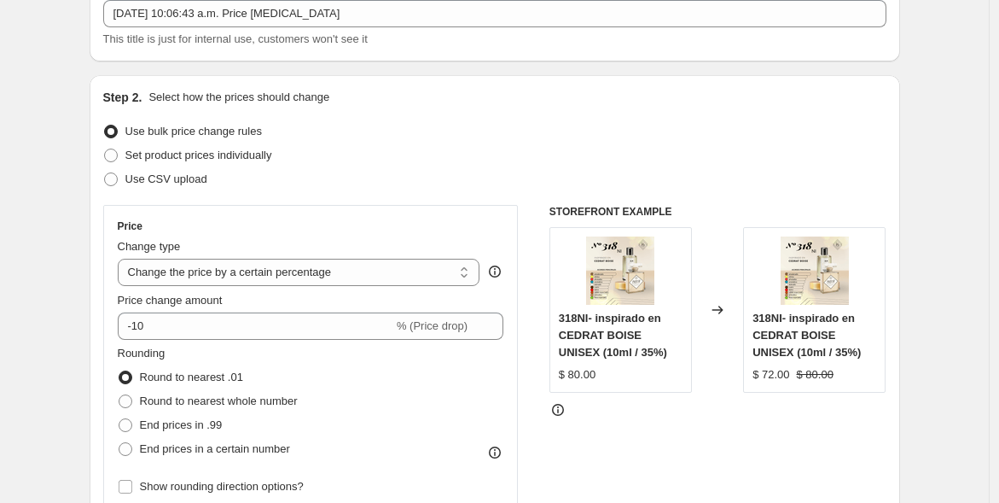
scroll to position [288, 0]
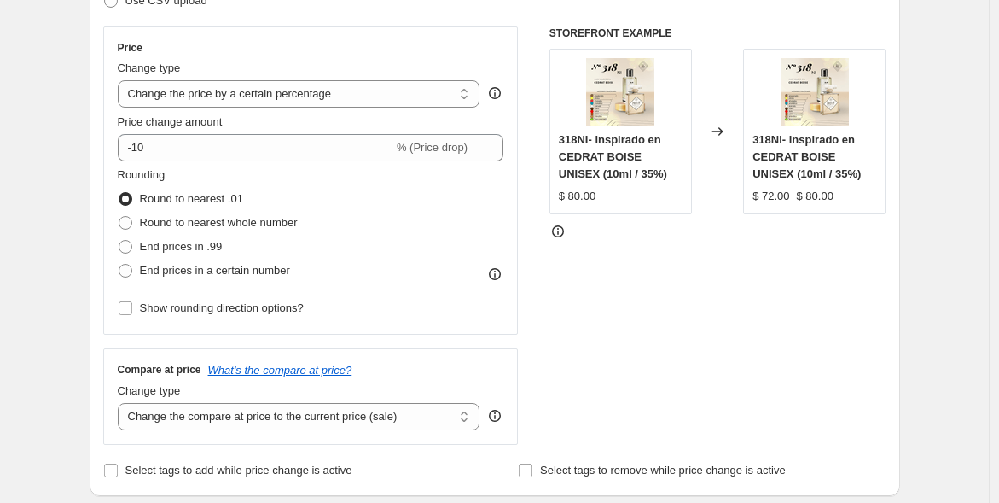
click at [451, 88] on select "Change the price to a certain amount Change the price by a certain amount Chang…" at bounding box center [299, 93] width 363 height 27
select select "to"
click at [121, 80] on select "Change the price to a certain amount Change the price by a certain amount Chang…" at bounding box center [299, 93] width 363 height 27
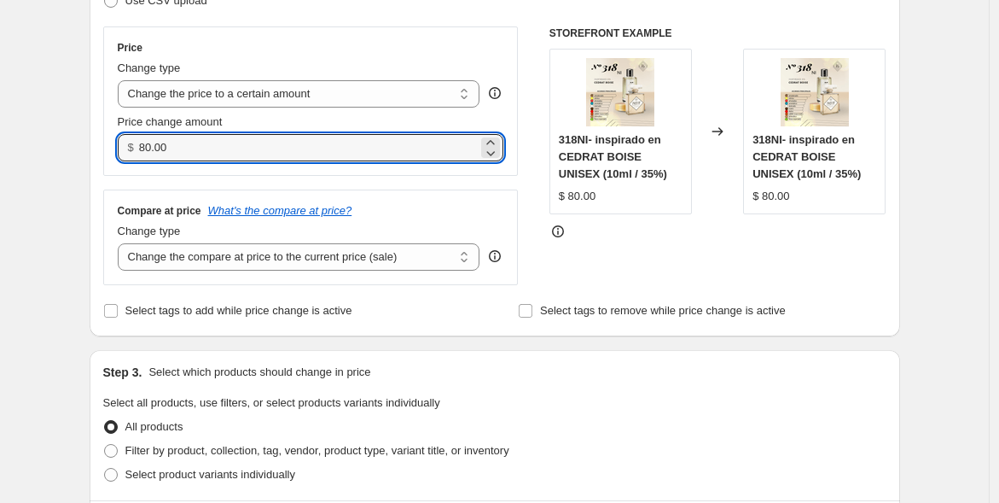
drag, startPoint x: 203, startPoint y: 139, endPoint x: 130, endPoint y: 141, distance: 73.4
click at [130, 141] on div "$ 80.00" at bounding box center [311, 147] width 387 height 27
type input "420.00"
click at [775, 263] on div "STOREFRONT EXAMPLE 318NI- inspirado en CEDRAT BOISE UNISEX (10ml / 35%) $ 80.00…" at bounding box center [718, 155] width 337 height 259
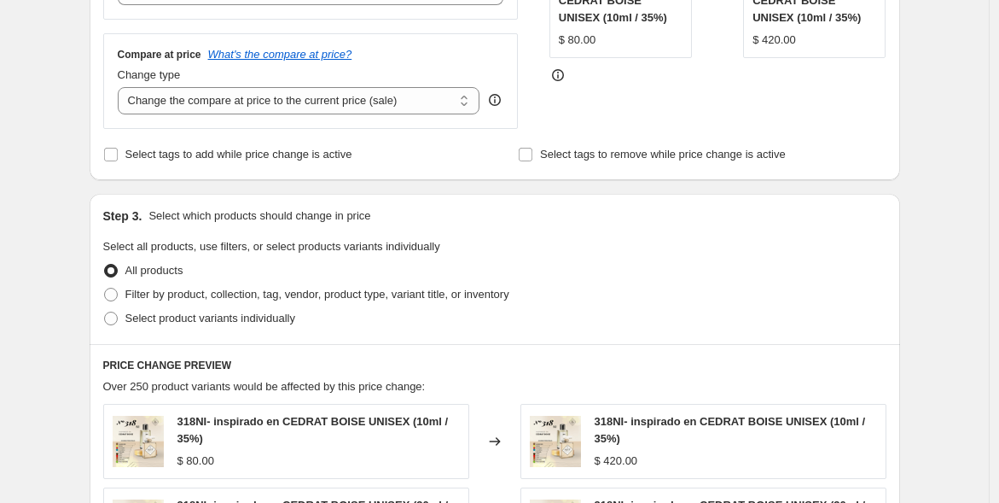
scroll to position [445, 0]
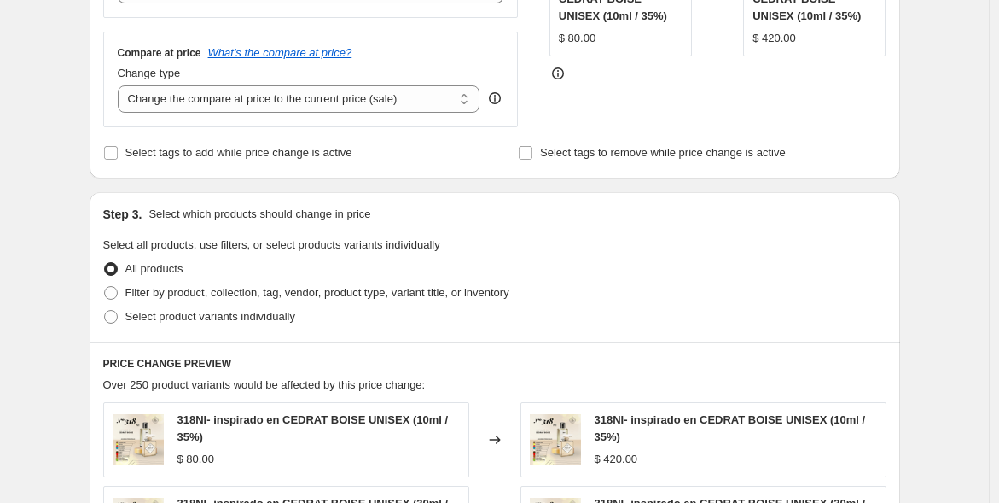
click at [297, 288] on span "Filter by product, collection, tag, vendor, product type, variant title, or inv…" at bounding box center [317, 292] width 384 height 13
click at [105, 287] on input "Filter by product, collection, tag, vendor, product type, variant title, or inv…" at bounding box center [104, 286] width 1 height 1
radio input "true"
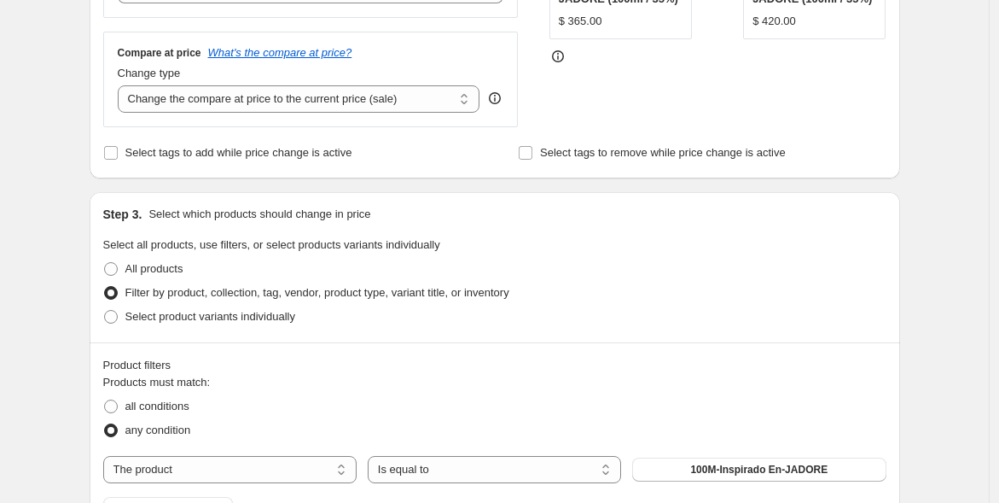
click at [256, 468] on select "The product The product's collection The product's tag The product's vendor The…" at bounding box center [229, 469] width 253 height 27
select select "title"
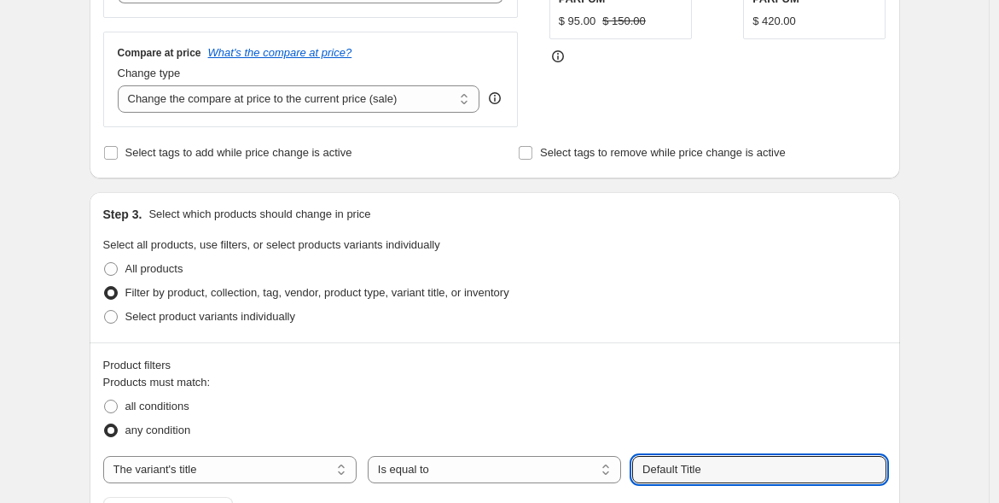
drag, startPoint x: 715, startPoint y: 464, endPoint x: 608, endPoint y: 460, distance: 107.6
click at [608, 460] on div "The product The product's collection The product's tag The product's vendor The…" at bounding box center [494, 469] width 783 height 27
type input "100ml / 45%"
click at [632, 192] on button "Submit" at bounding box center [656, 201] width 49 height 18
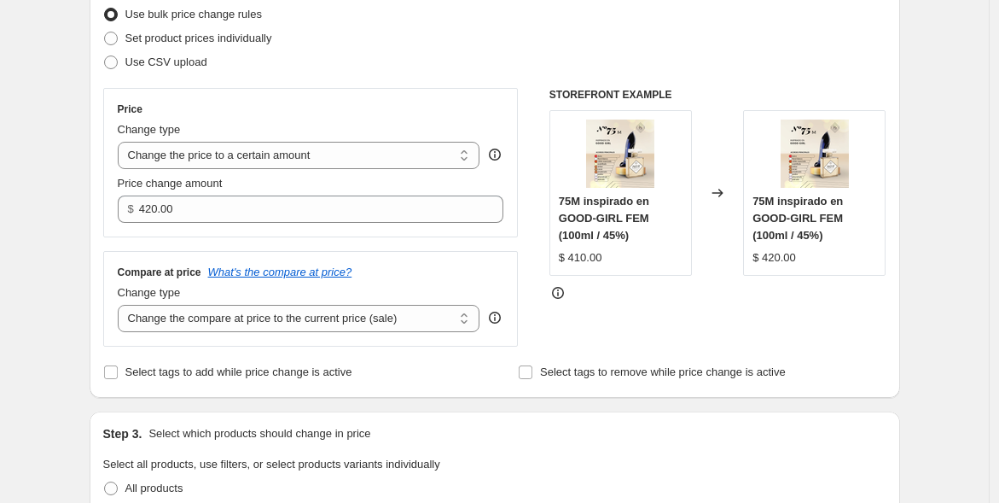
scroll to position [1238, 0]
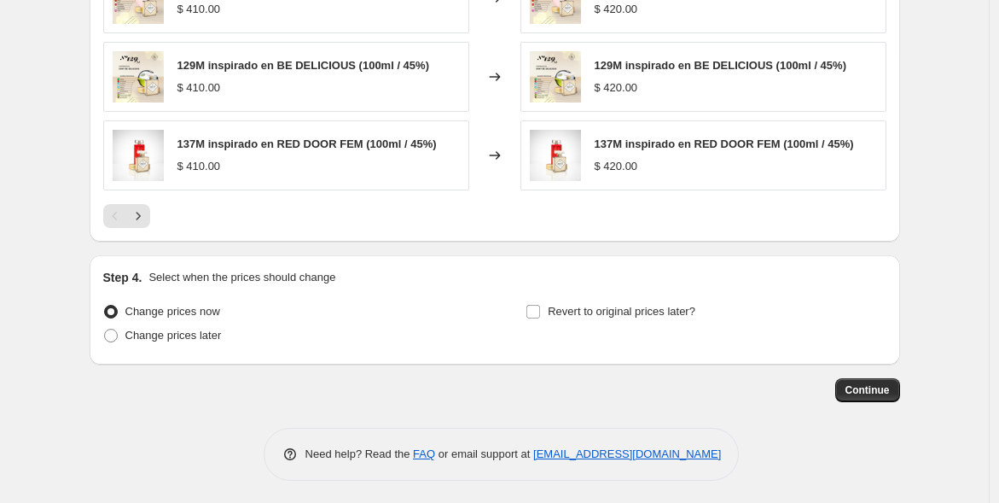
click at [882, 383] on span "Continue" at bounding box center [868, 390] width 44 height 14
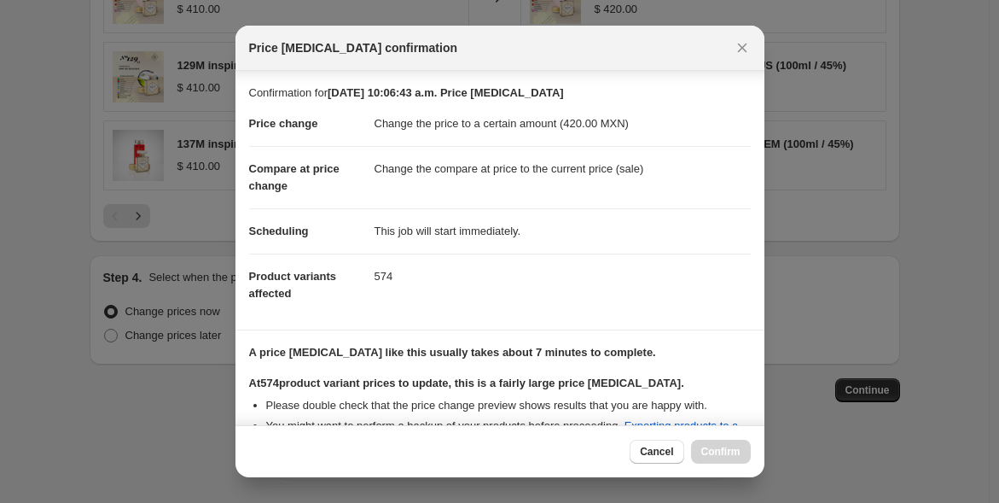
scroll to position [202, 0]
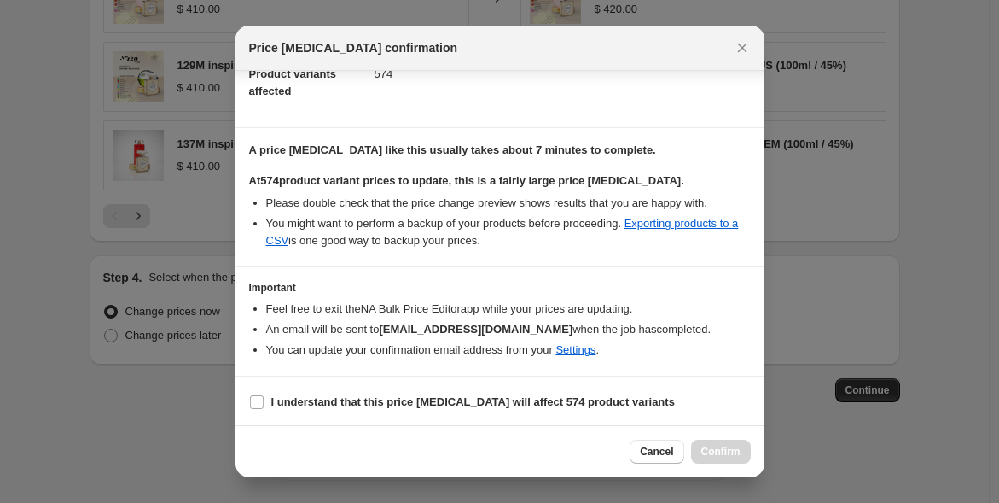
click at [603, 397] on b "I understand that this price [MEDICAL_DATA] will affect 574 product variants" at bounding box center [473, 401] width 404 height 13
click at [264, 397] on input "I understand that this price [MEDICAL_DATA] will affect 574 product variants" at bounding box center [257, 402] width 14 height 14
checkbox input "true"
click at [722, 451] on span "Confirm" at bounding box center [720, 452] width 39 height 14
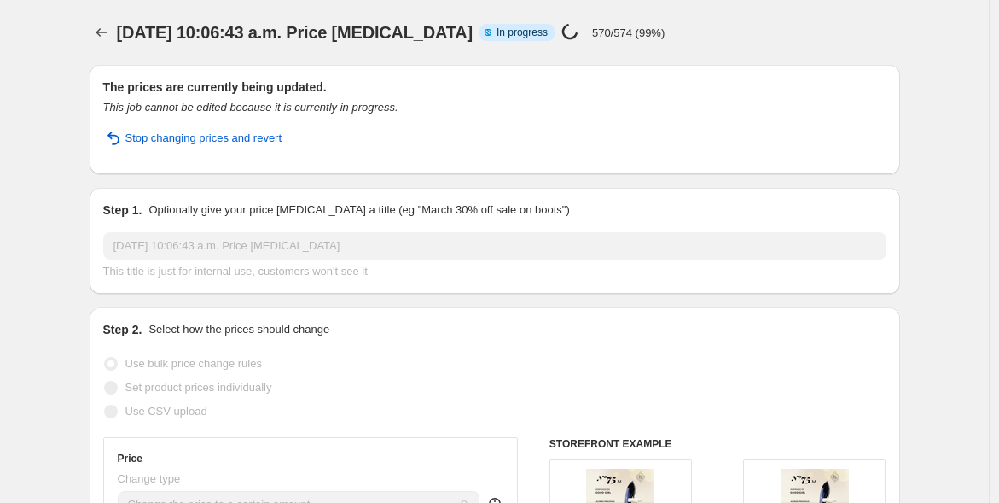
select select "title"
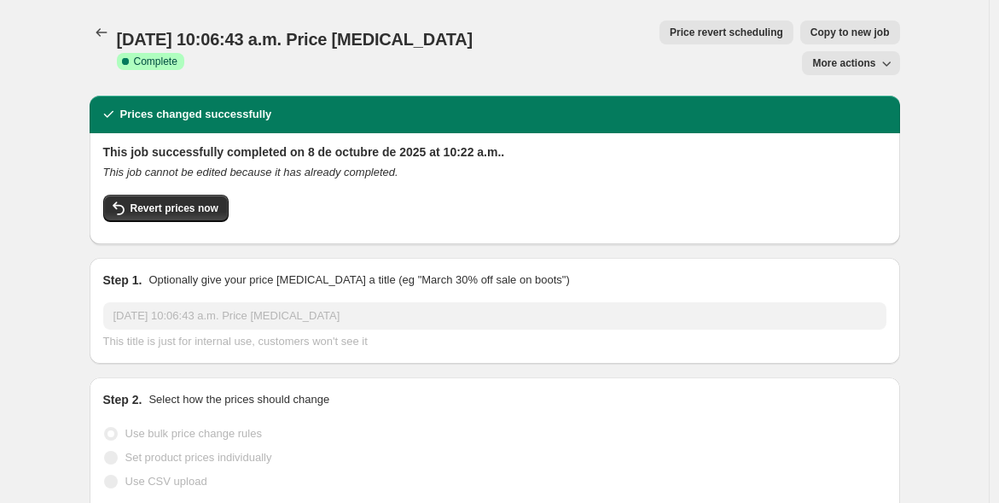
click at [104, 34] on icon "Price change jobs" at bounding box center [101, 32] width 17 height 17
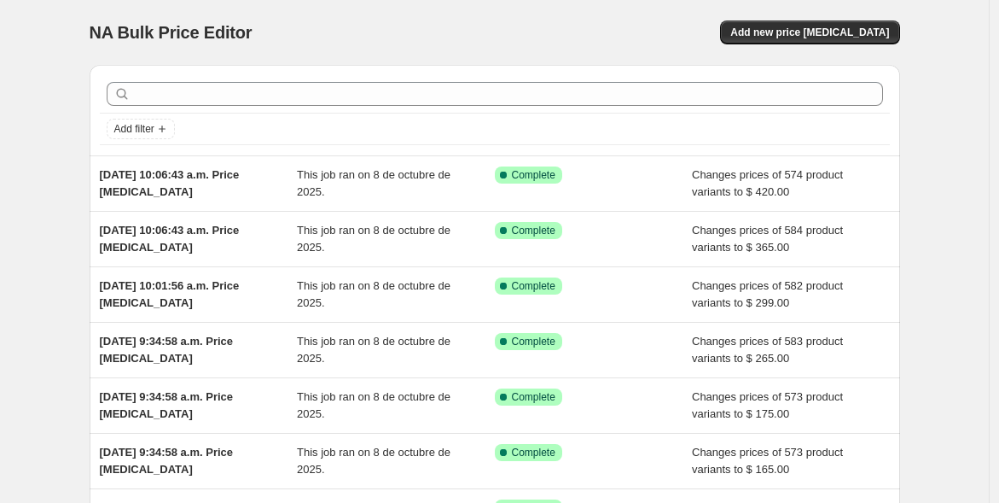
click at [819, 27] on span "Add new price [MEDICAL_DATA]" at bounding box center [809, 33] width 159 height 14
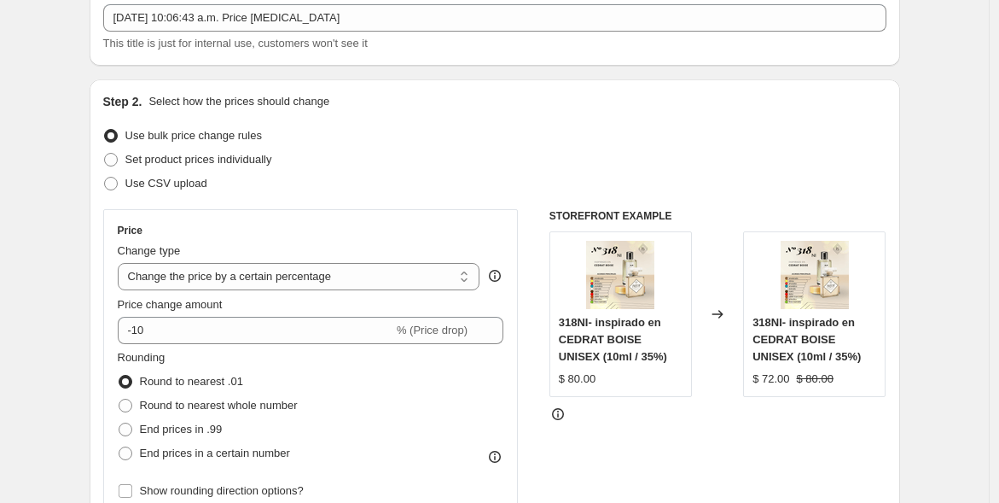
scroll to position [125, 0]
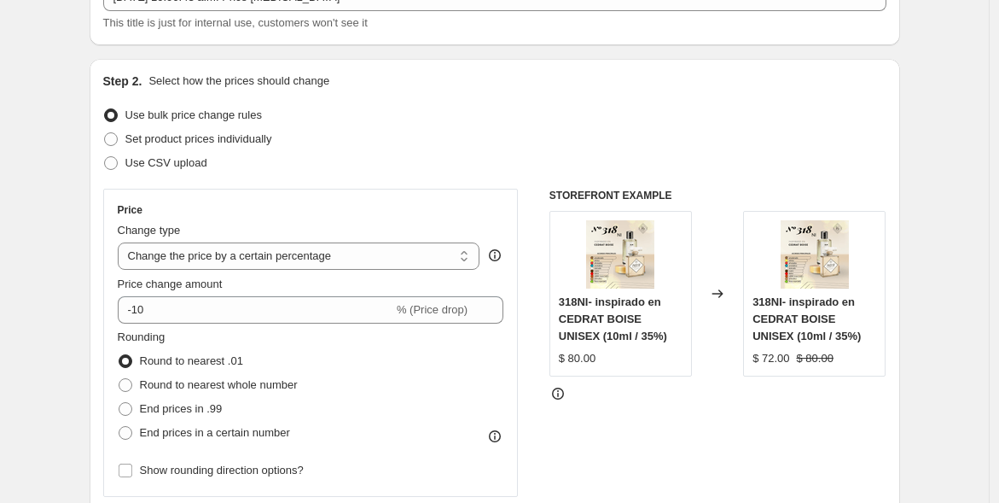
click at [469, 248] on select "Change the price to a certain amount Change the price by a certain amount Chang…" at bounding box center [299, 255] width 363 height 27
select select "to"
click at [121, 242] on select "Change the price to a certain amount Change the price by a certain amount Chang…" at bounding box center [299, 255] width 363 height 27
type input "80.00"
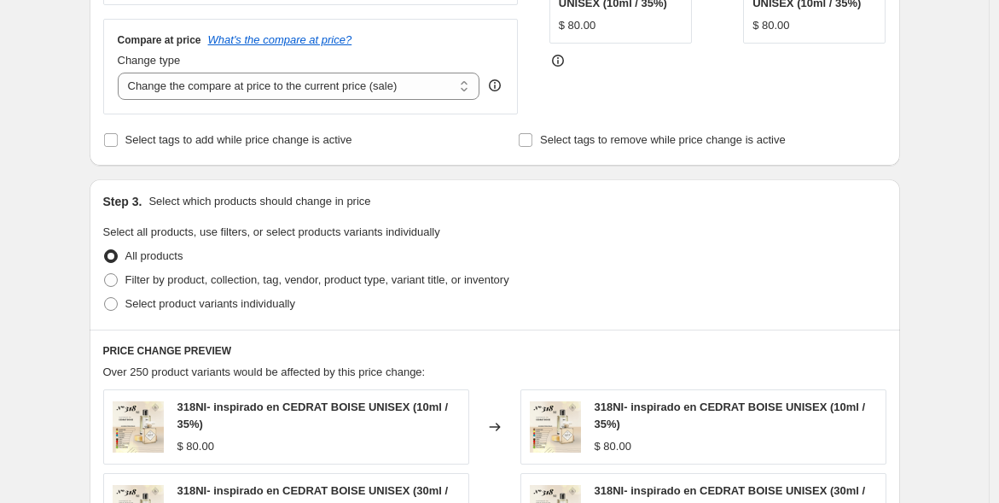
scroll to position [499, 0]
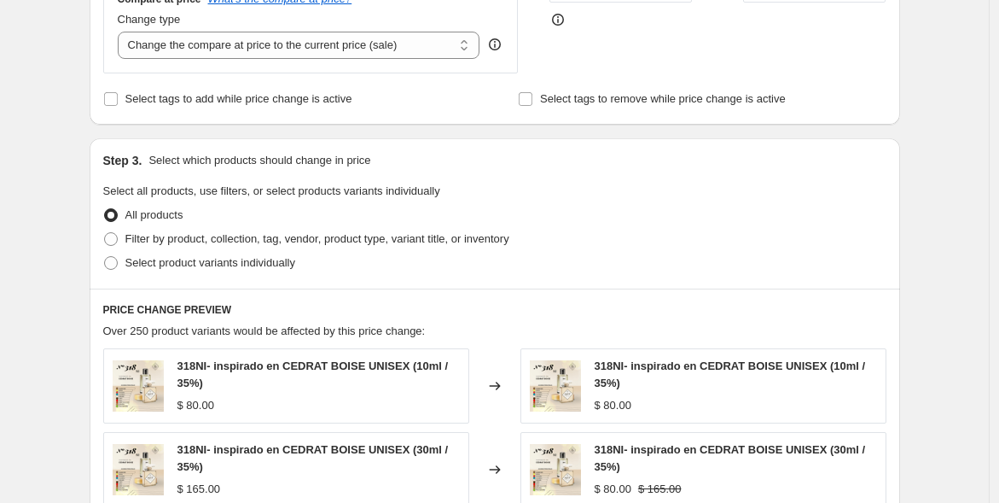
click at [282, 262] on span "Select product variants individually" at bounding box center [210, 262] width 170 height 13
click at [105, 257] on input "Select product variants individually" at bounding box center [104, 256] width 1 height 1
radio input "true"
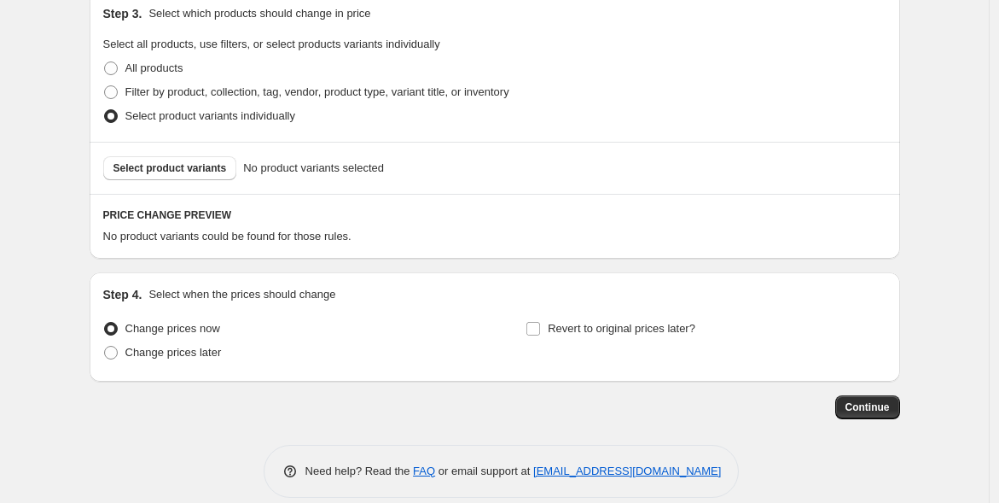
scroll to position [665, 0]
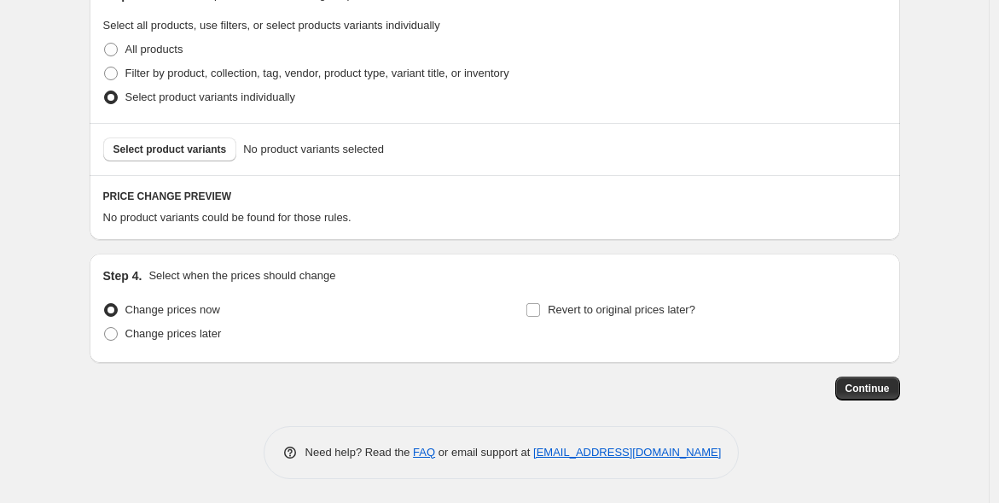
click at [181, 148] on span "Select product variants" at bounding box center [169, 150] width 113 height 14
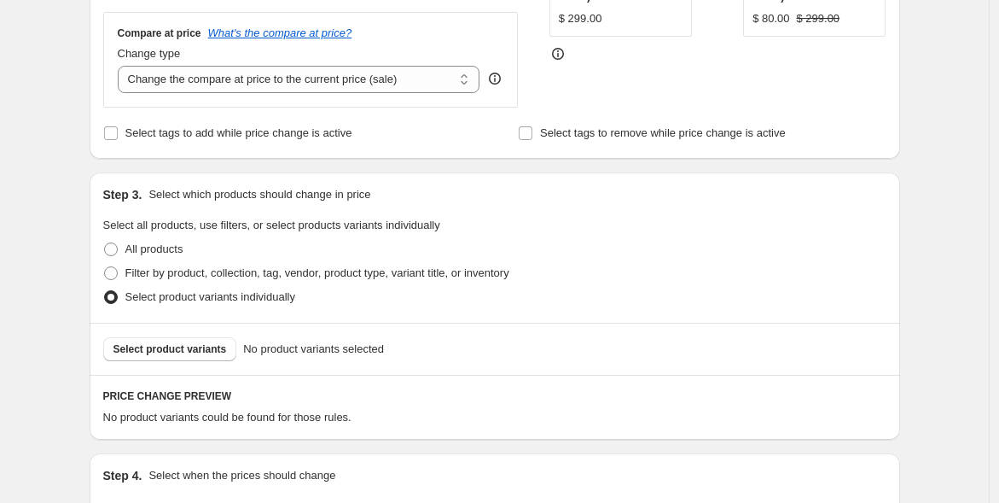
scroll to position [468, 0]
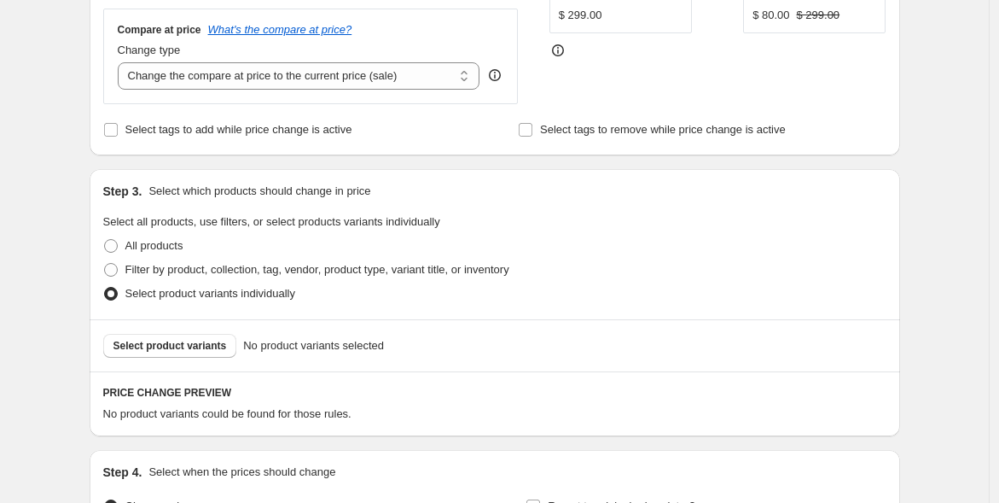
click at [172, 263] on span "Filter by product, collection, tag, vendor, product type, variant title, or inv…" at bounding box center [317, 269] width 384 height 13
click at [105, 263] on input "Filter by product, collection, tag, vendor, product type, variant title, or inv…" at bounding box center [104, 263] width 1 height 1
radio input "true"
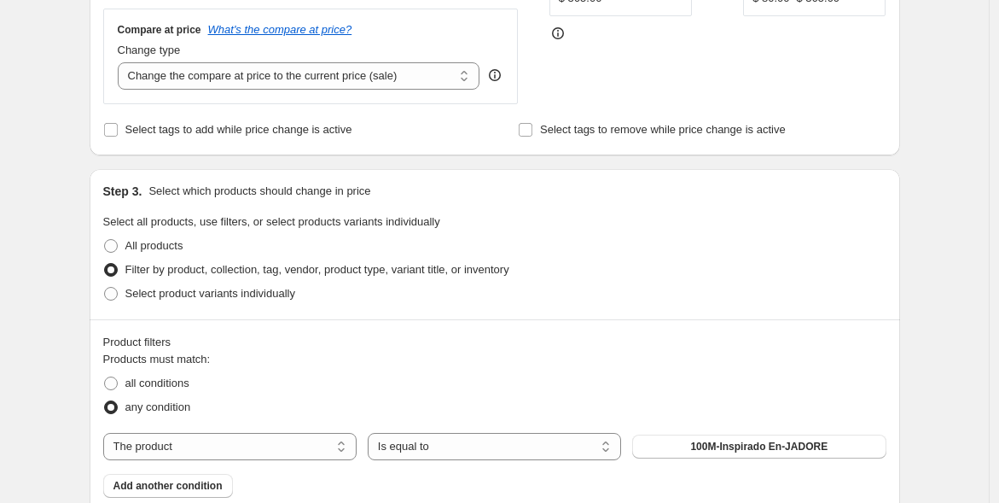
click at [289, 437] on select "The product The product's collection The product's tag The product's vendor The…" at bounding box center [229, 446] width 253 height 27
click at [421, 447] on select "Is equal to Is not equal to" at bounding box center [494, 446] width 253 height 27
click at [348, 443] on select "The product The product's collection The product's tag The product's vendor The…" at bounding box center [229, 446] width 253 height 27
click at [108, 433] on select "The product The product's collection The product's tag The product's vendor The…" at bounding box center [229, 446] width 253 height 27
click at [720, 445] on span "100M-Inspirado En-JADORE" at bounding box center [758, 446] width 137 height 14
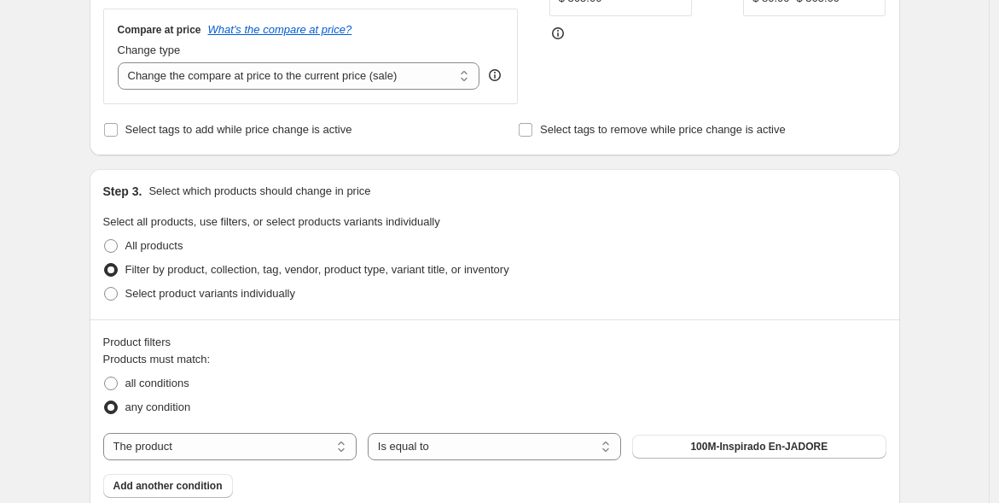
click at [348, 445] on select "The product The product's collection The product's tag The product's vendor The…" at bounding box center [229, 446] width 253 height 27
click at [438, 364] on fieldset "Products must match: all conditions any condition" at bounding box center [494, 385] width 783 height 68
click at [183, 383] on span "all conditions" at bounding box center [157, 382] width 64 height 13
click at [105, 377] on input "all conditions" at bounding box center [104, 376] width 1 height 1
radio input "true"
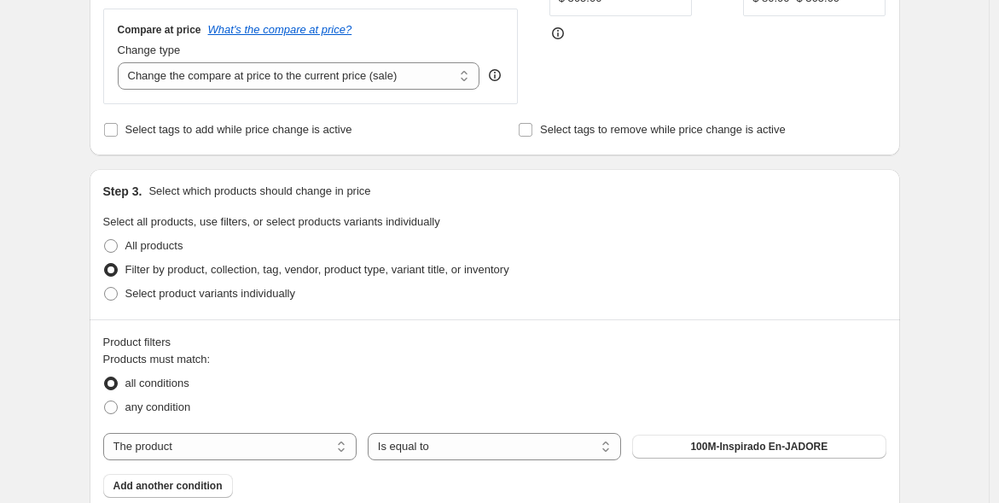
click at [167, 403] on span "any condition" at bounding box center [158, 406] width 66 height 13
click at [105, 401] on input "any condition" at bounding box center [104, 400] width 1 height 1
radio input "true"
click at [307, 442] on select "The product The product's collection The product's tag The product's vendor The…" at bounding box center [229, 446] width 253 height 27
select select "product_status"
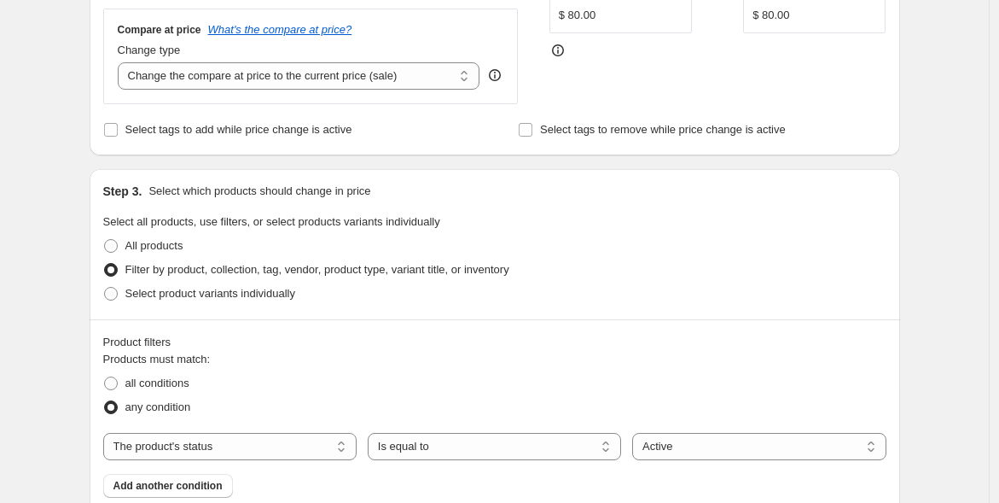
click at [451, 445] on select "Is equal to Is not equal to" at bounding box center [494, 446] width 253 height 27
click at [666, 439] on select "Active Draft Archived" at bounding box center [758, 446] width 253 height 27
select select "draft"
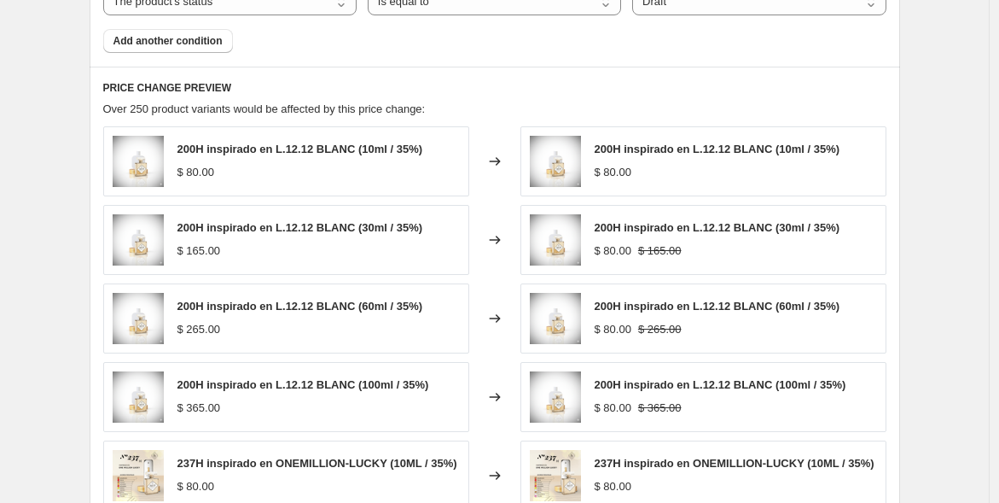
scroll to position [603, 0]
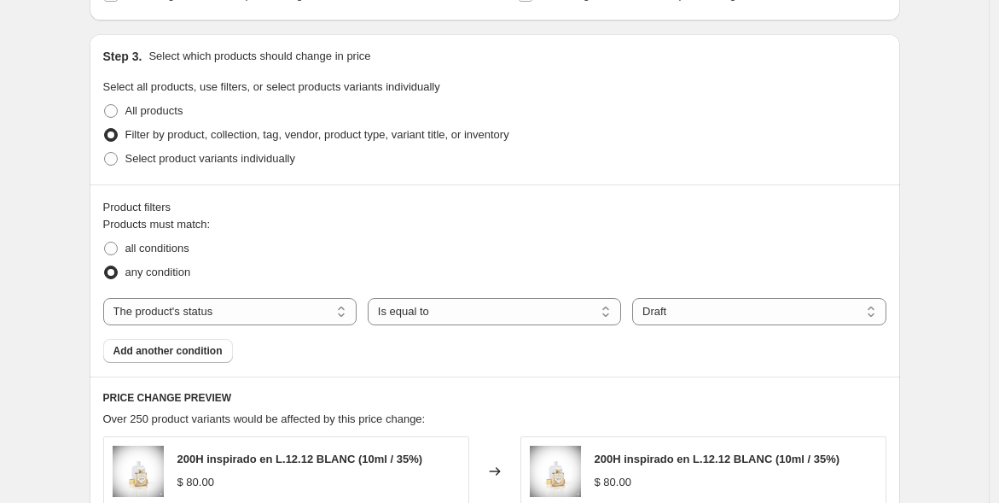
click at [182, 247] on span "all conditions" at bounding box center [157, 247] width 64 height 13
click at [105, 242] on input "all conditions" at bounding box center [104, 241] width 1 height 1
radio input "true"
click at [187, 310] on select "The product The product's collection The product's tag The product's vendor The…" at bounding box center [229, 311] width 253 height 27
select select "title"
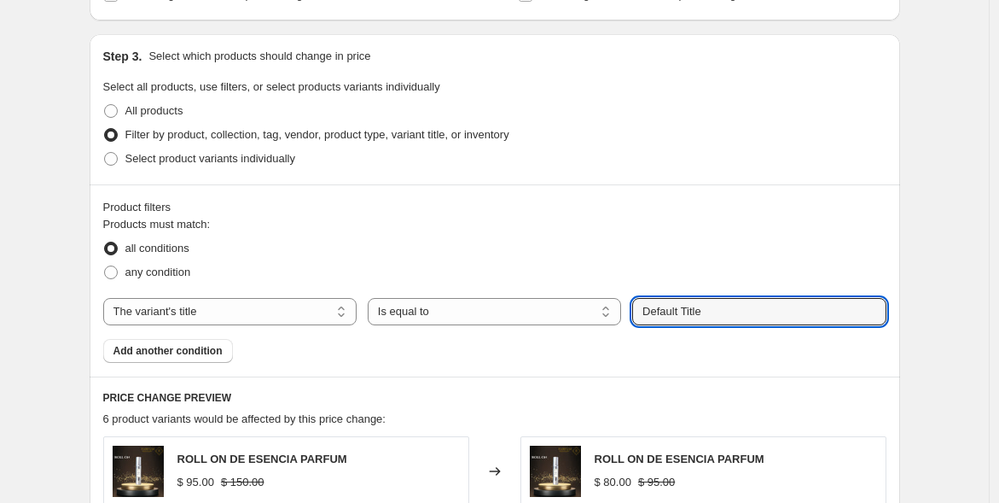
click at [683, 308] on input "Default Title" at bounding box center [758, 311] width 253 height 27
type input "e"
type input "10ml"
click at [632, 34] on button "Submit" at bounding box center [656, 43] width 49 height 18
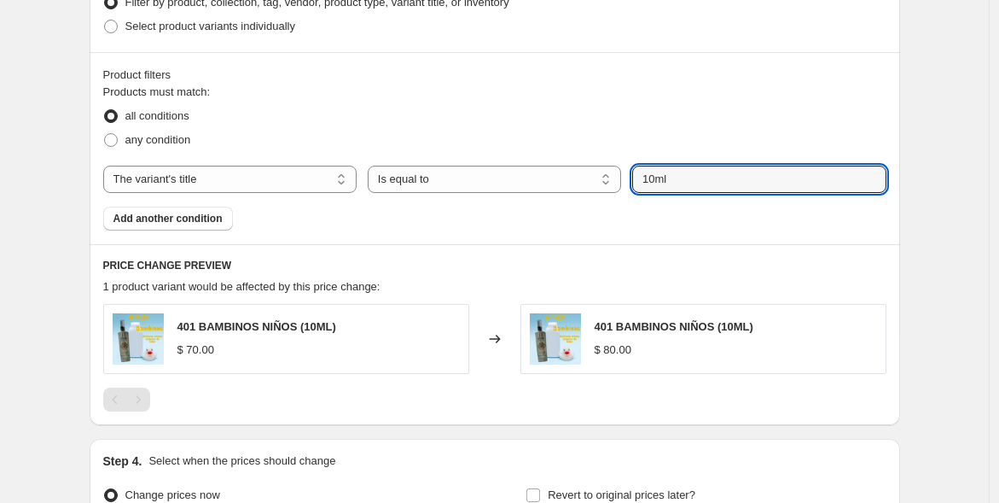
scroll to position [900, 0]
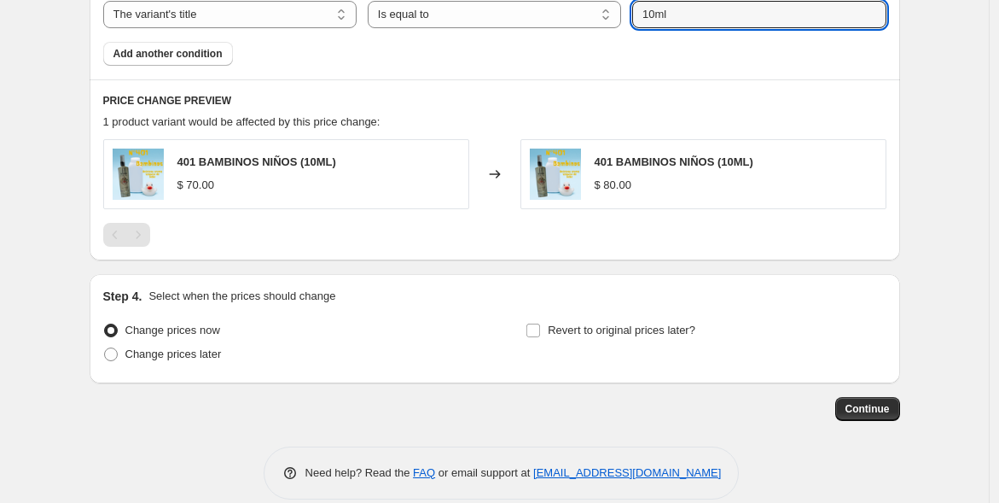
click at [864, 408] on span "Continue" at bounding box center [868, 409] width 44 height 14
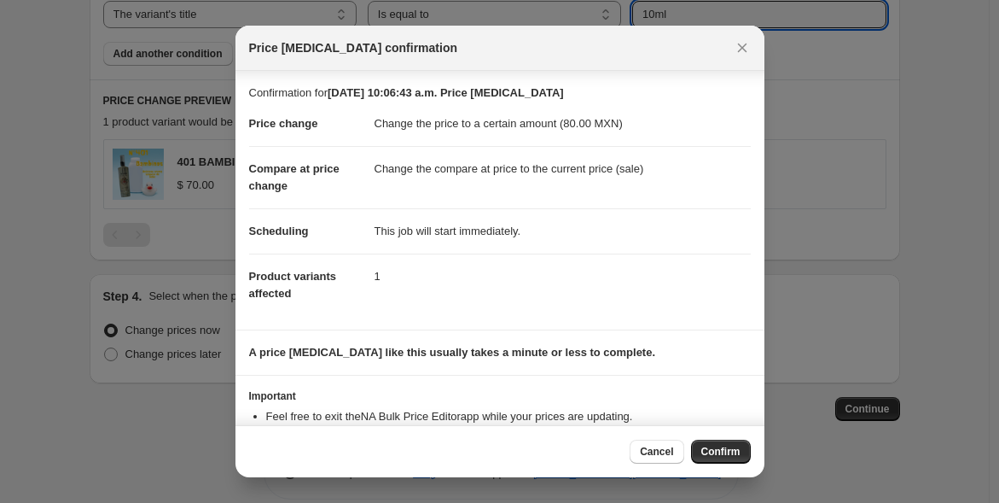
scroll to position [55, 0]
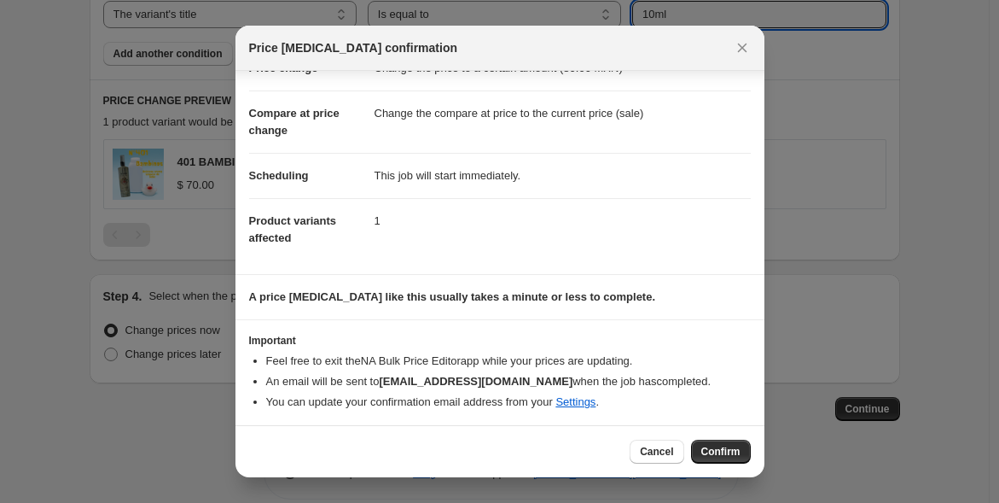
click at [719, 448] on span "Confirm" at bounding box center [720, 452] width 39 height 14
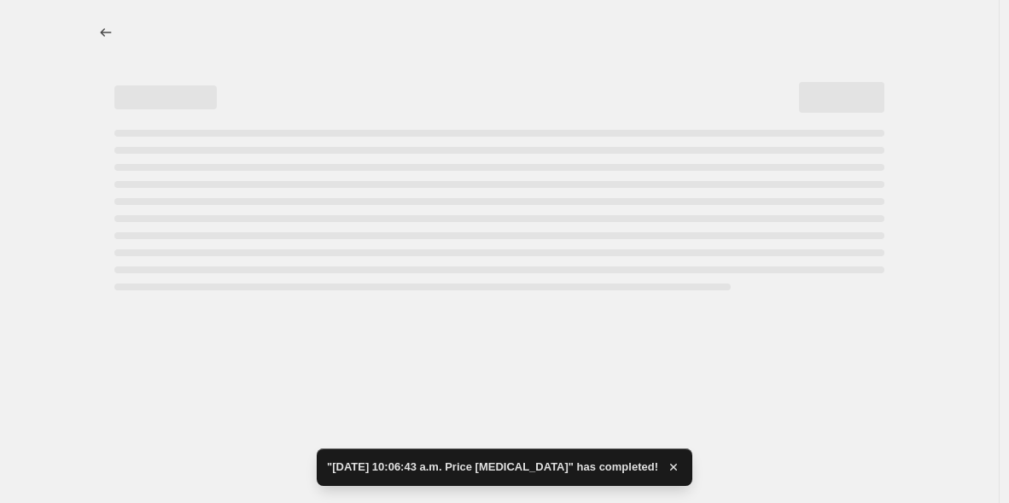
select select "title"
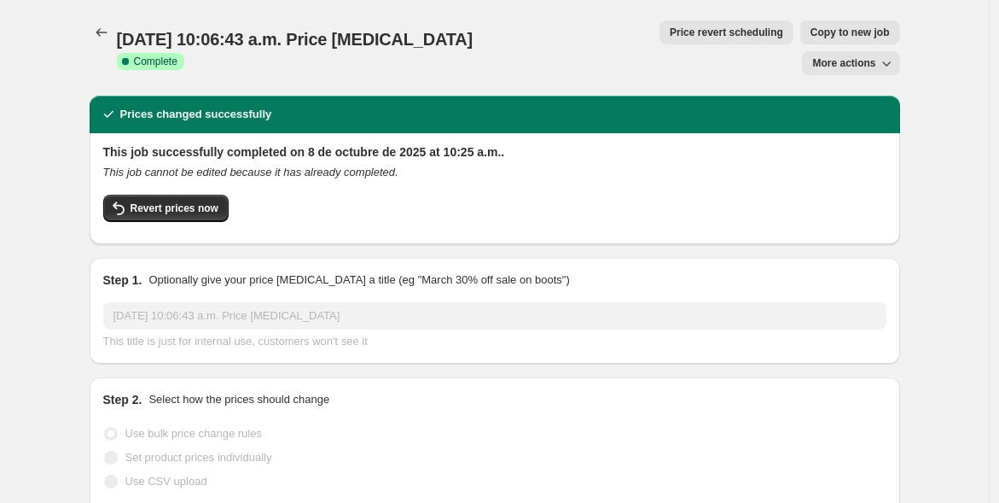
click at [107, 29] on icon "Price change jobs" at bounding box center [101, 32] width 17 height 17
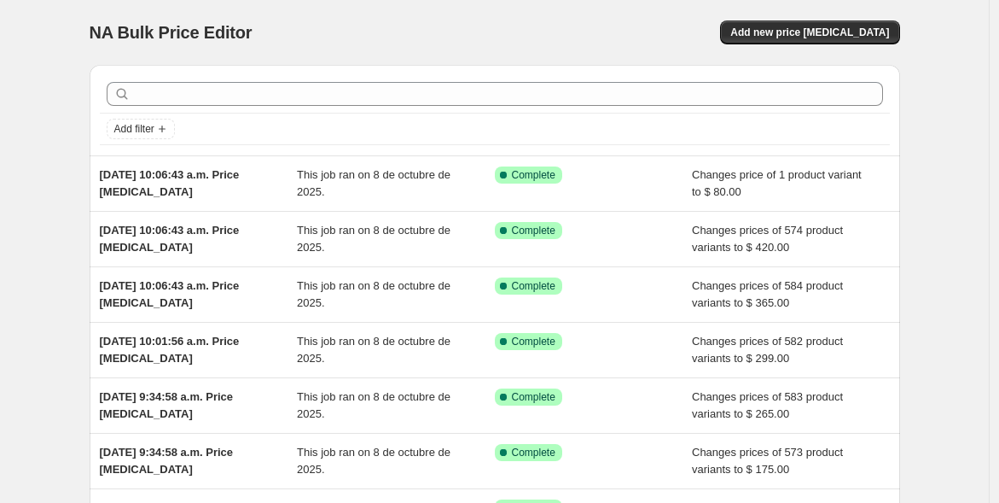
click at [846, 30] on span "Add new price [MEDICAL_DATA]" at bounding box center [809, 33] width 159 height 14
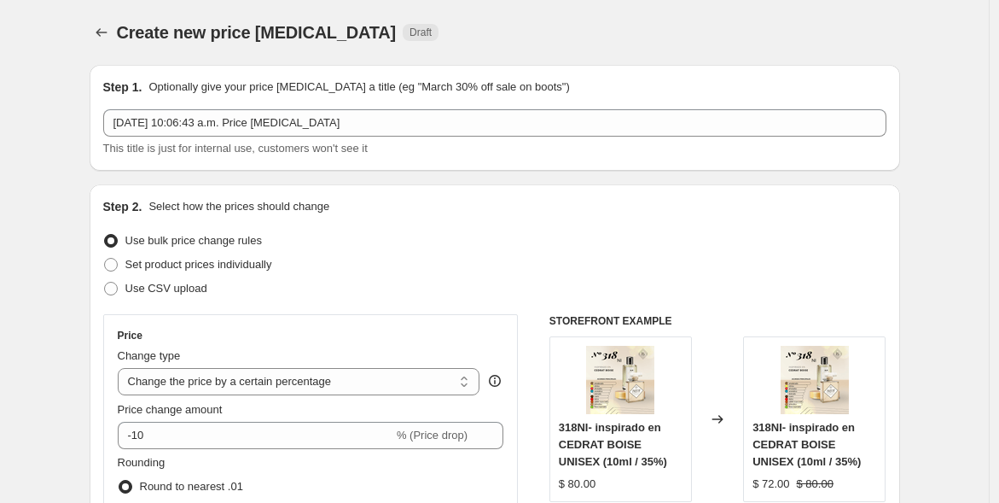
click at [445, 386] on select "Change the price to a certain amount Change the price by a certain amount Chang…" at bounding box center [299, 381] width 363 height 27
select select "to"
click at [121, 368] on select "Change the price to a certain amount Change the price by a certain amount Chang…" at bounding box center [299, 381] width 363 height 27
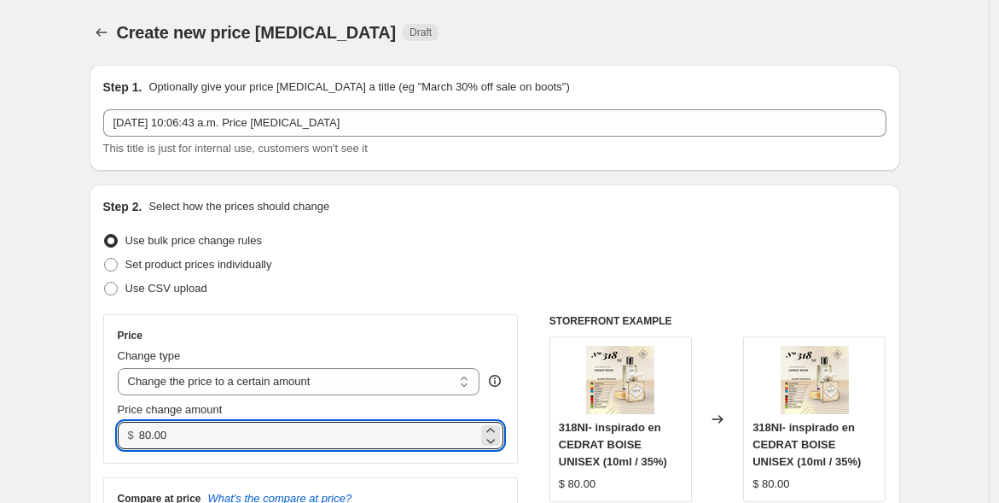
drag, startPoint x: 177, startPoint y: 429, endPoint x: 123, endPoint y: 433, distance: 54.7
click at [123, 433] on div "$ 80.00" at bounding box center [311, 435] width 387 height 27
type input "90.00"
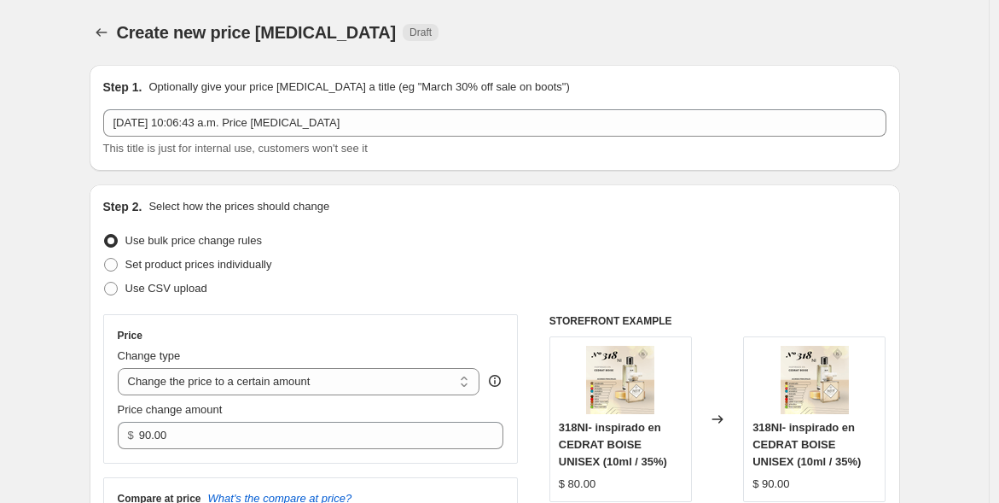
click at [523, 254] on div "Set product prices individually" at bounding box center [494, 265] width 783 height 24
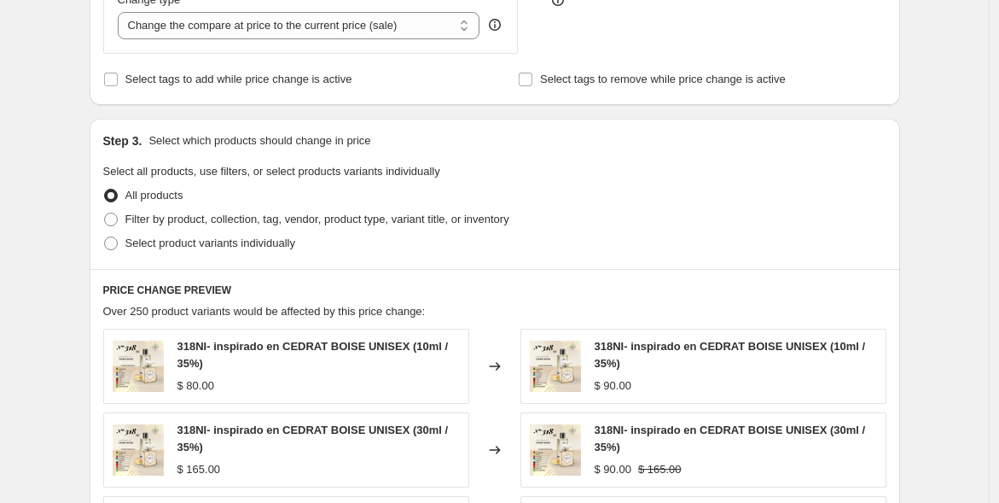
scroll to position [572, 0]
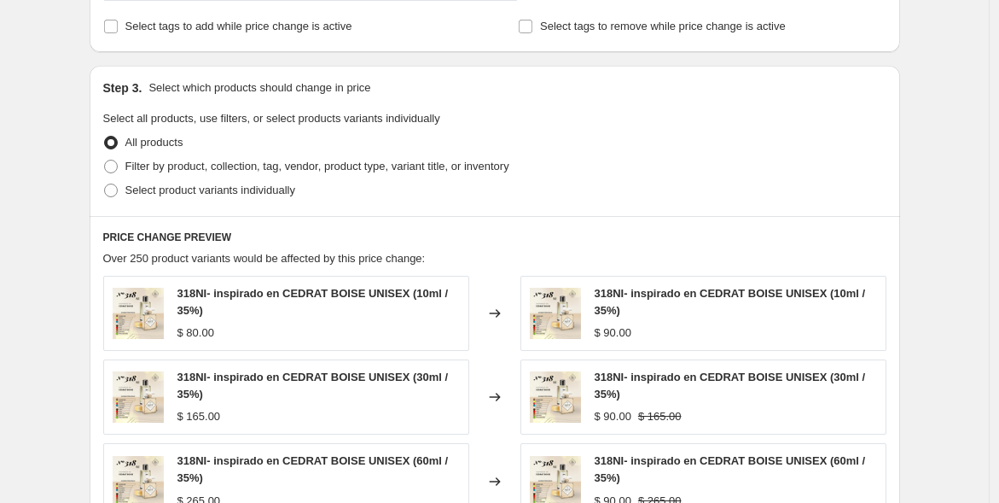
click at [270, 162] on span "Filter by product, collection, tag, vendor, product type, variant title, or inv…" at bounding box center [317, 166] width 384 height 13
click at [105, 160] on input "Filter by product, collection, tag, vendor, product type, variant title, or inv…" at bounding box center [104, 160] width 1 height 1
radio input "true"
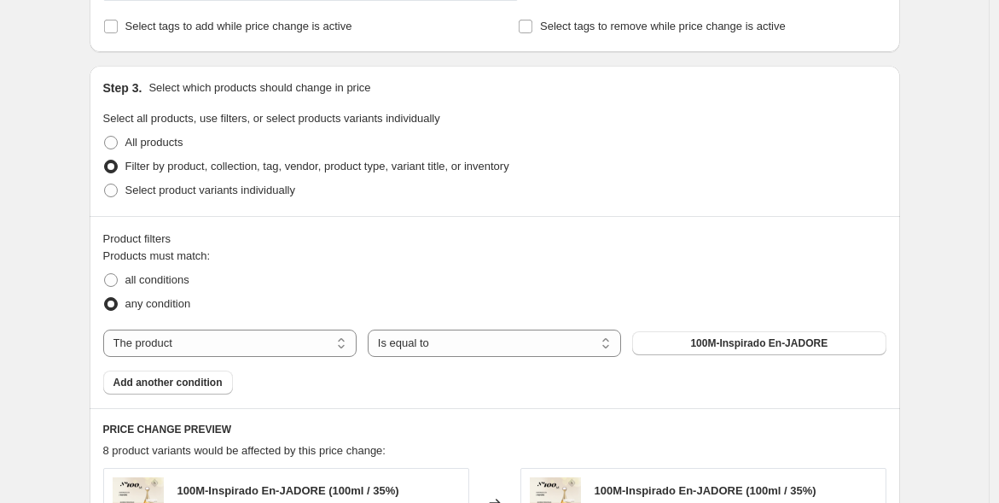
click at [273, 187] on span "Select product variants individually" at bounding box center [210, 189] width 170 height 13
click at [105, 184] on input "Select product variants individually" at bounding box center [104, 183] width 1 height 1
radio input "true"
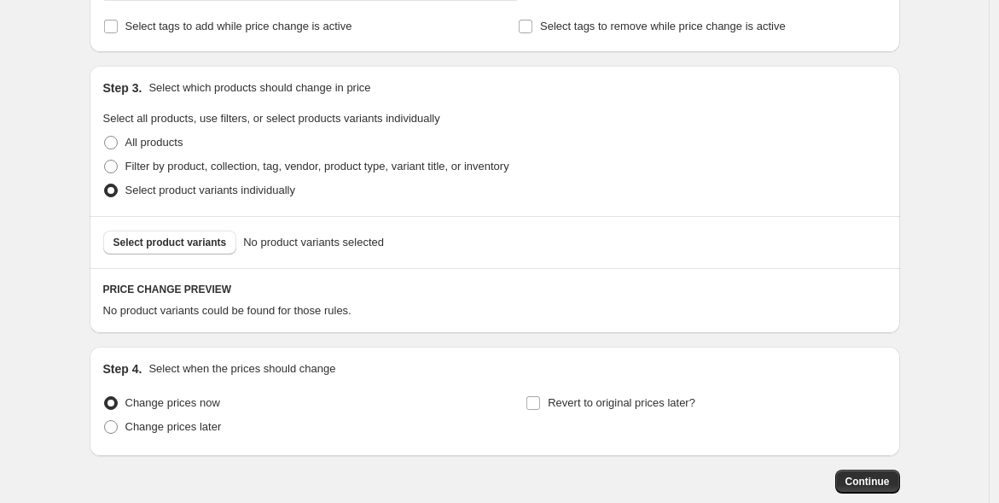
click at [206, 244] on span "Select product variants" at bounding box center [169, 243] width 113 height 14
click at [134, 139] on span "All products" at bounding box center [154, 142] width 58 height 13
click at [105, 137] on input "All products" at bounding box center [104, 136] width 1 height 1
radio input "true"
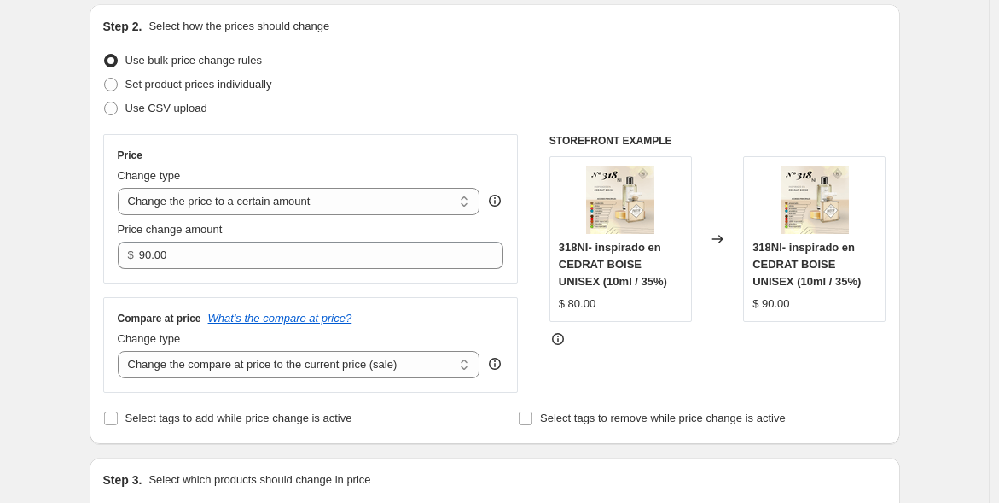
scroll to position [183, 0]
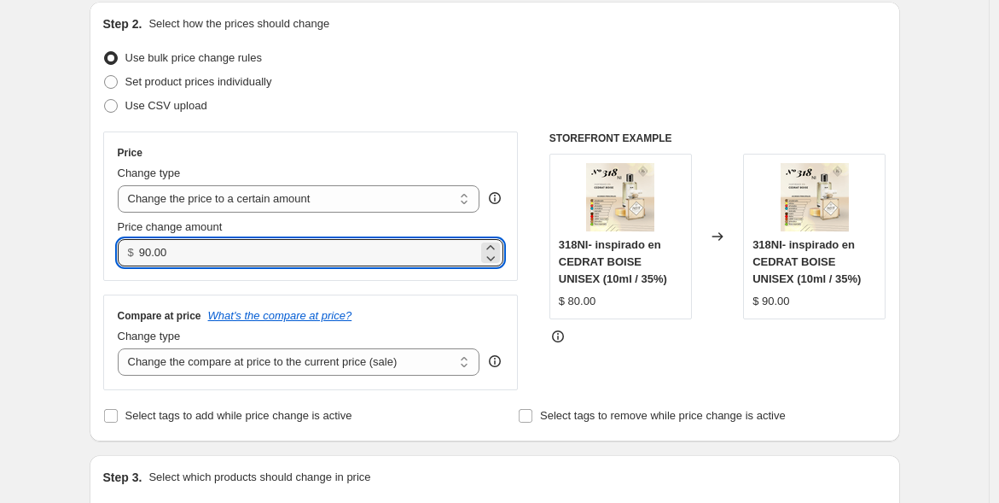
drag, startPoint x: 172, startPoint y: 254, endPoint x: 126, endPoint y: 247, distance: 46.7
click at [126, 247] on div "$ 90.00" at bounding box center [311, 252] width 387 height 27
type input "80.00"
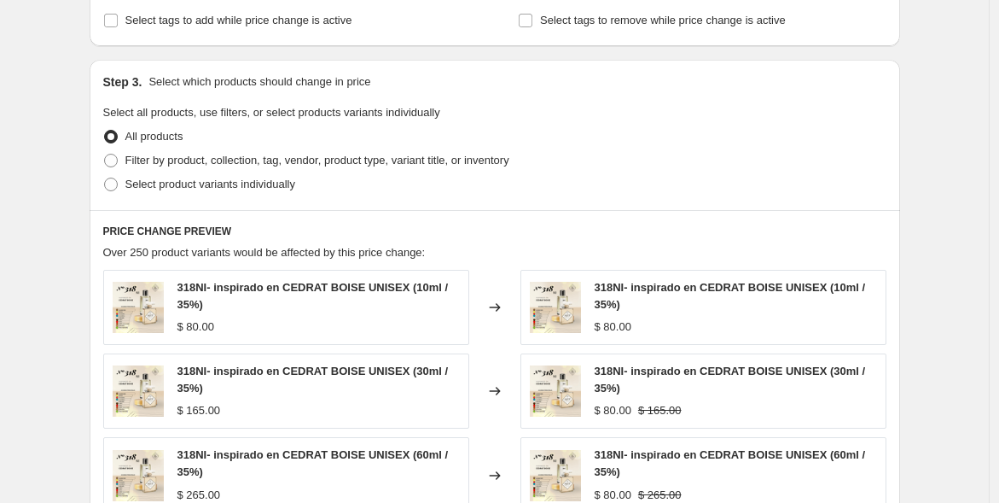
scroll to position [599, 0]
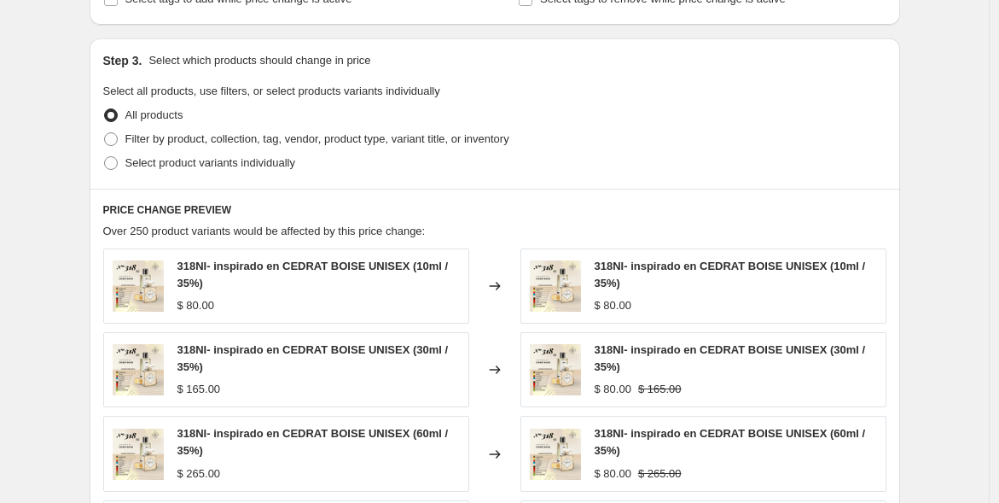
click at [320, 141] on span "Filter by product, collection, tag, vendor, product type, variant title, or inv…" at bounding box center [317, 138] width 384 height 13
click at [105, 133] on input "Filter by product, collection, tag, vendor, product type, variant title, or inv…" at bounding box center [104, 132] width 1 height 1
radio input "true"
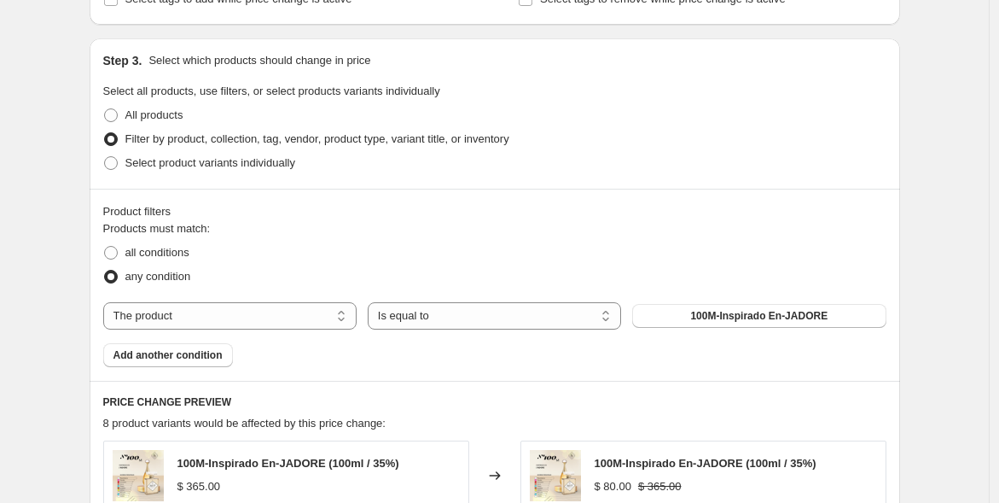
click at [305, 314] on select "The product The product's collection The product's tag The product's vendor The…" at bounding box center [229, 315] width 253 height 27
select select "title"
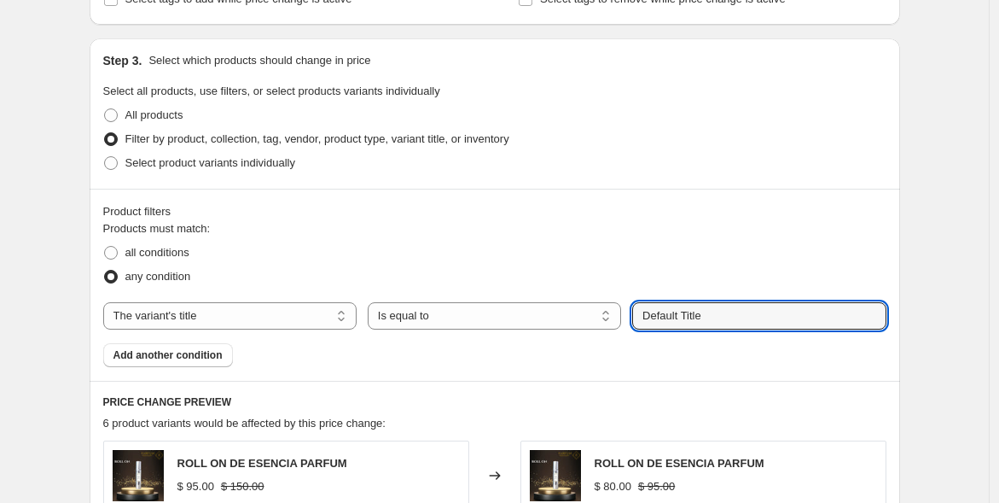
click at [701, 313] on input "Default Title" at bounding box center [758, 315] width 253 height 27
drag, startPoint x: 646, startPoint y: 317, endPoint x: 602, endPoint y: 318, distance: 44.4
click at [602, 318] on div "The product The product's collection The product's tag The product's vendor The…" at bounding box center [494, 315] width 783 height 27
click at [632, 38] on button "Submit" at bounding box center [656, 47] width 49 height 18
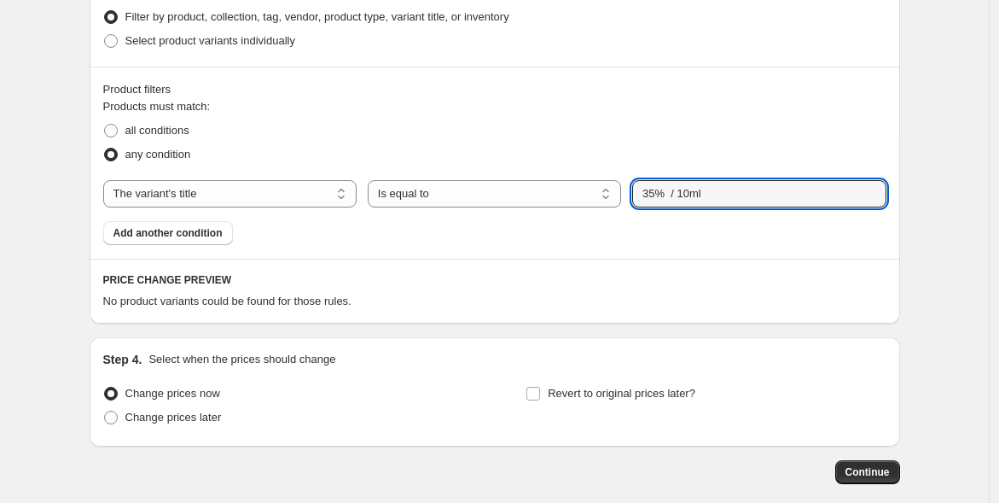
scroll to position [718, 0]
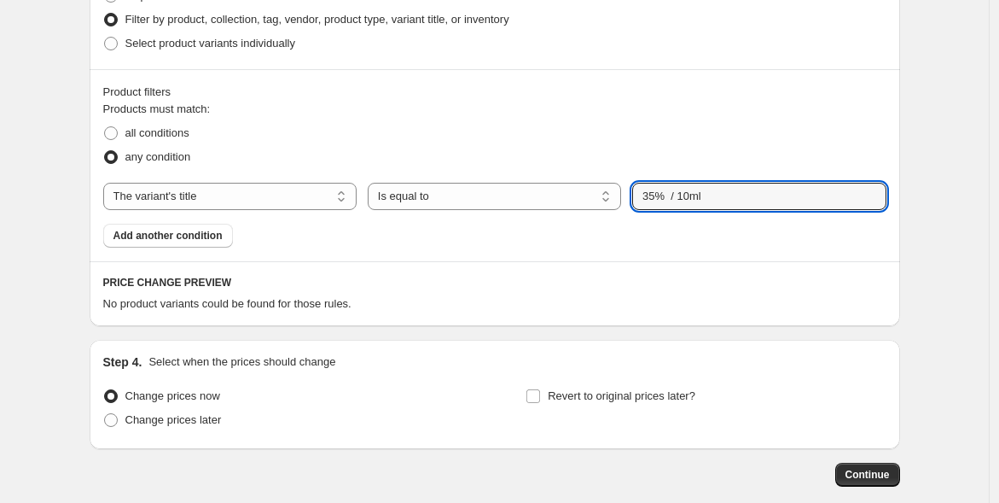
click at [677, 195] on input "35% / 10ml" at bounding box center [758, 196] width 253 height 27
click at [673, 195] on input "35% / 10ml" at bounding box center [758, 196] width 253 height 27
click at [659, 195] on input "35/ 10ml" at bounding box center [758, 196] width 253 height 27
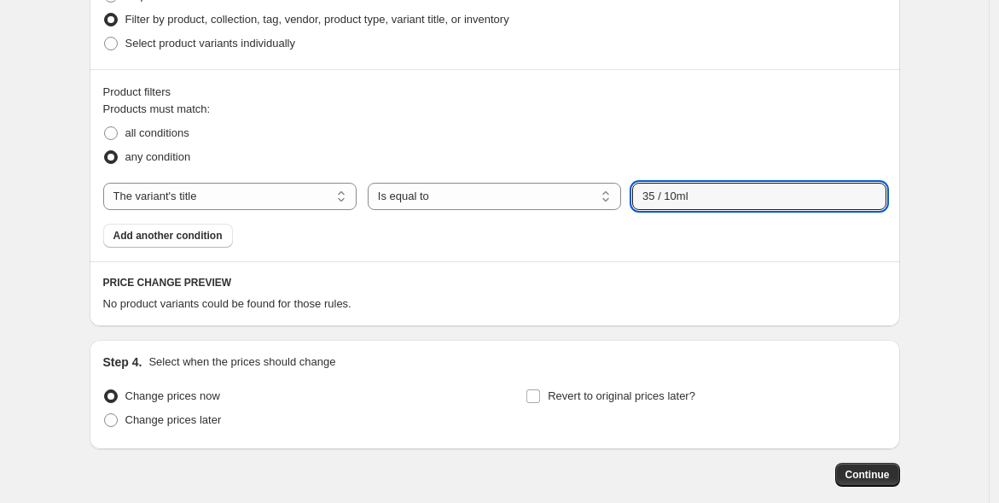
click at [660, 195] on input "35 / 10ml" at bounding box center [758, 196] width 253 height 27
click at [714, 199] on input "35% / 10ml" at bounding box center [758, 196] width 253 height 27
click at [714, 199] on input "35% / 10" at bounding box center [758, 196] width 253 height 27
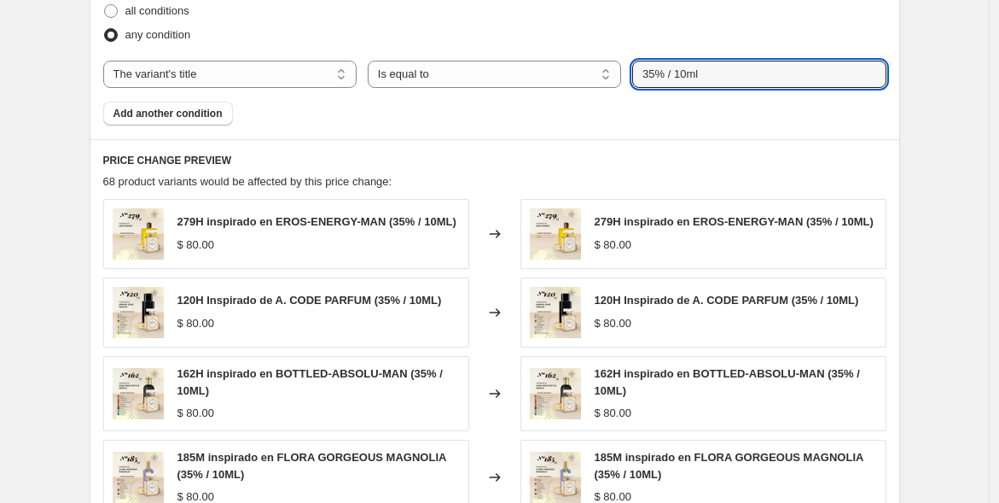
scroll to position [824, 0]
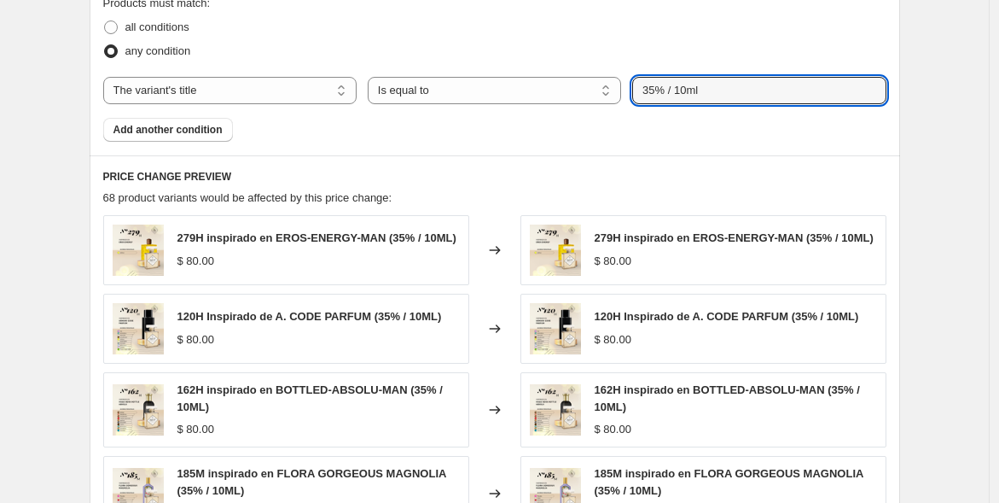
click at [654, 86] on input "35% / 10ml" at bounding box center [758, 90] width 253 height 27
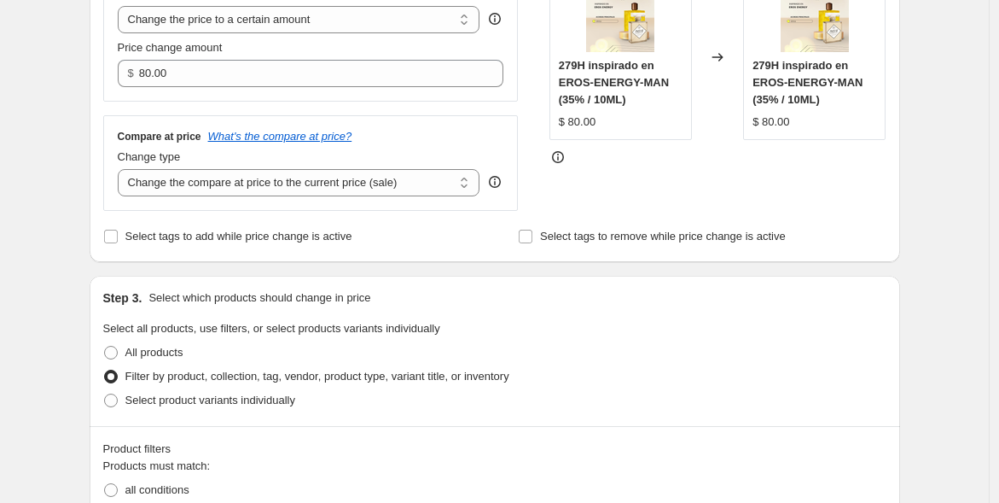
scroll to position [345, 0]
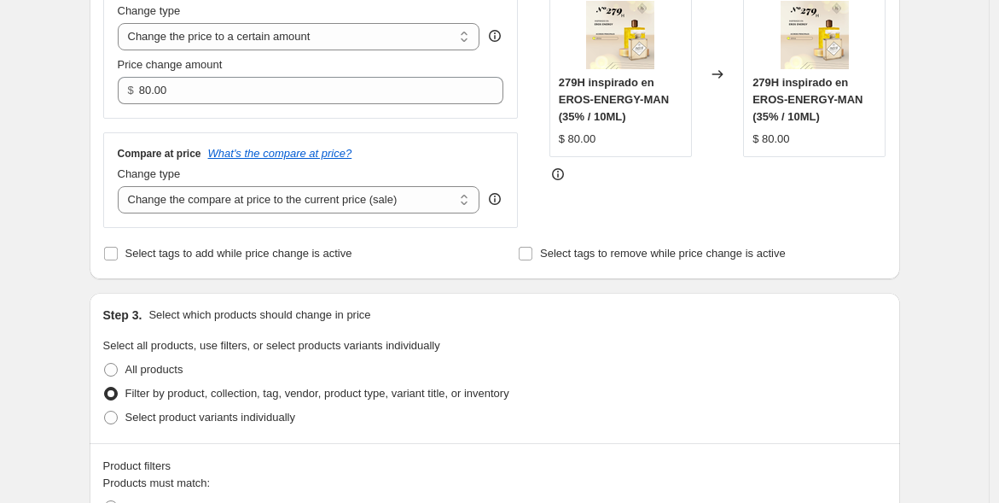
type input "45% / 10ml"
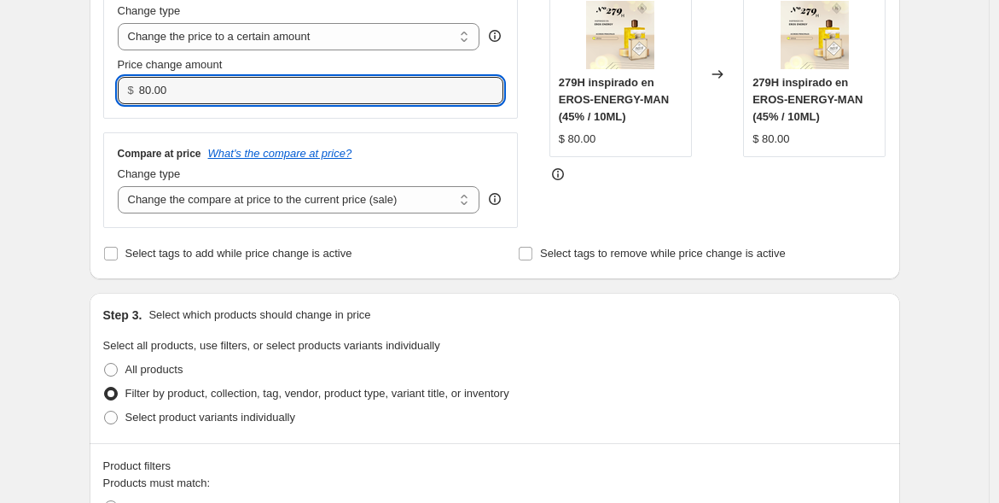
click at [148, 88] on input "80.00" at bounding box center [308, 90] width 339 height 27
type input "90.00"
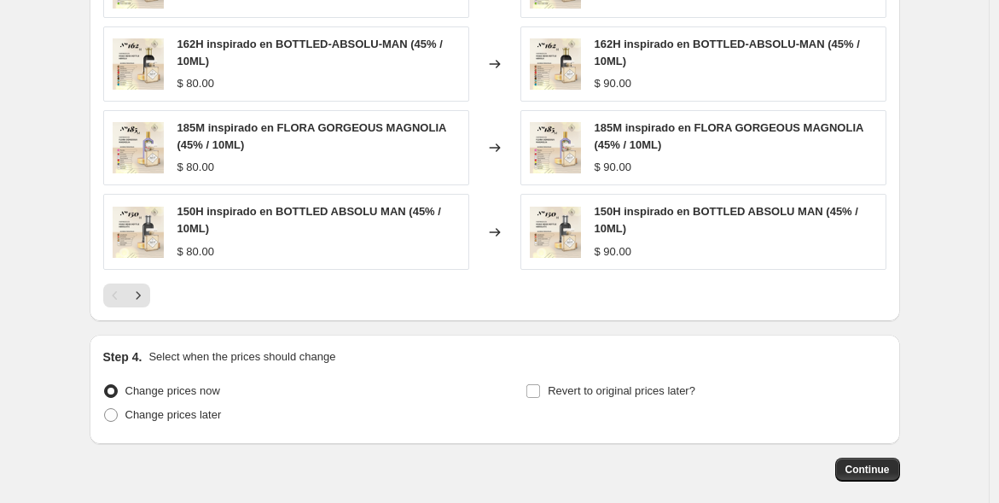
scroll to position [1248, 0]
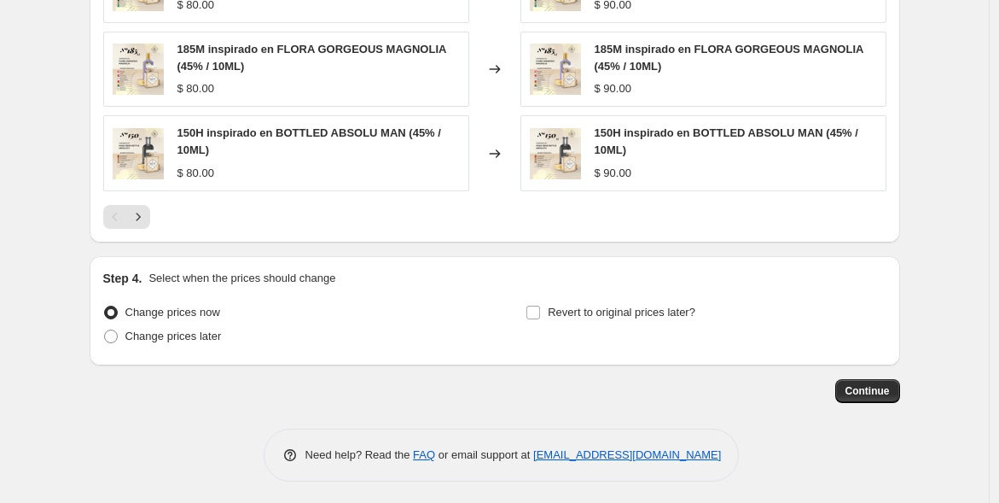
click at [868, 386] on span "Continue" at bounding box center [868, 391] width 44 height 14
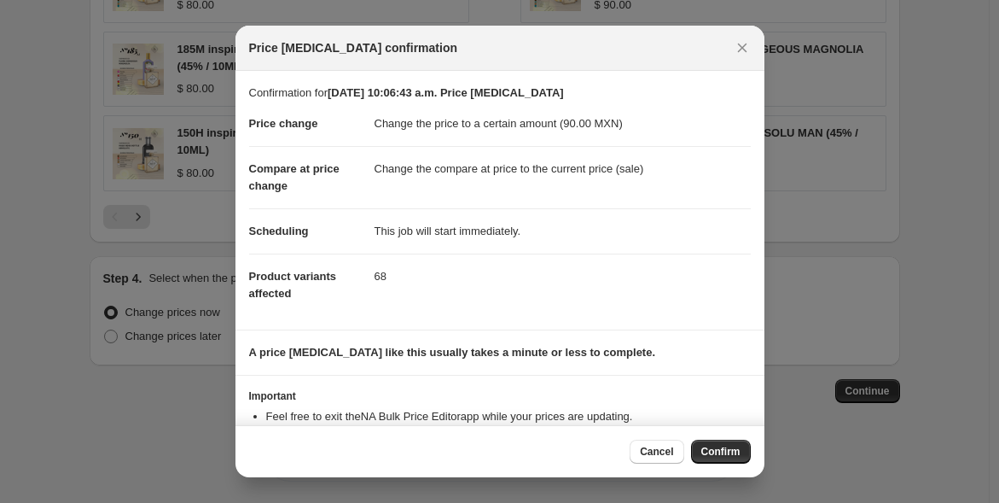
scroll to position [55, 0]
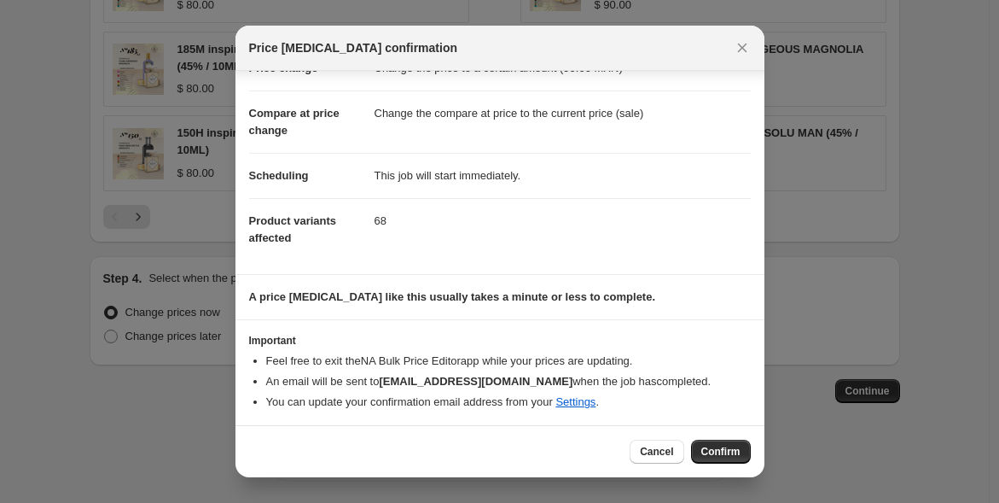
click at [714, 449] on span "Confirm" at bounding box center [720, 452] width 39 height 14
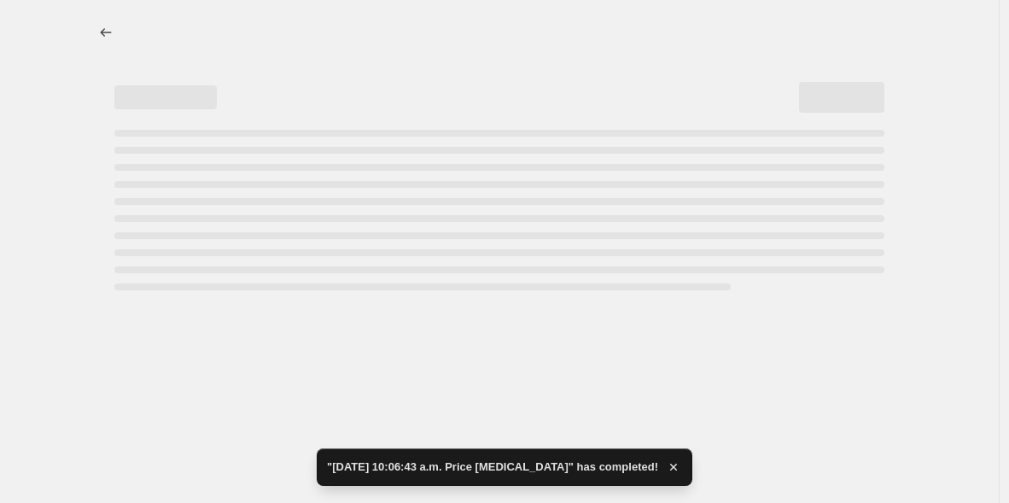
select select "title"
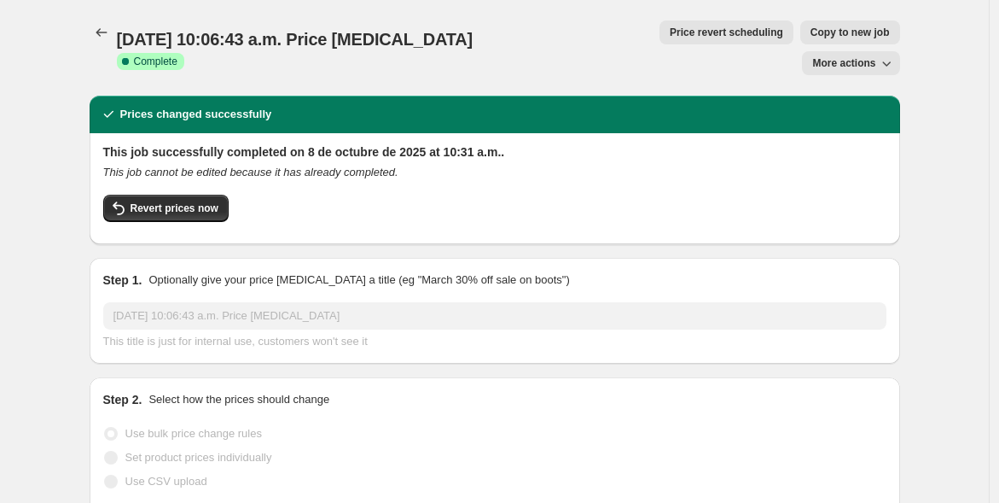
click at [100, 32] on icon "Price change jobs" at bounding box center [101, 32] width 17 height 17
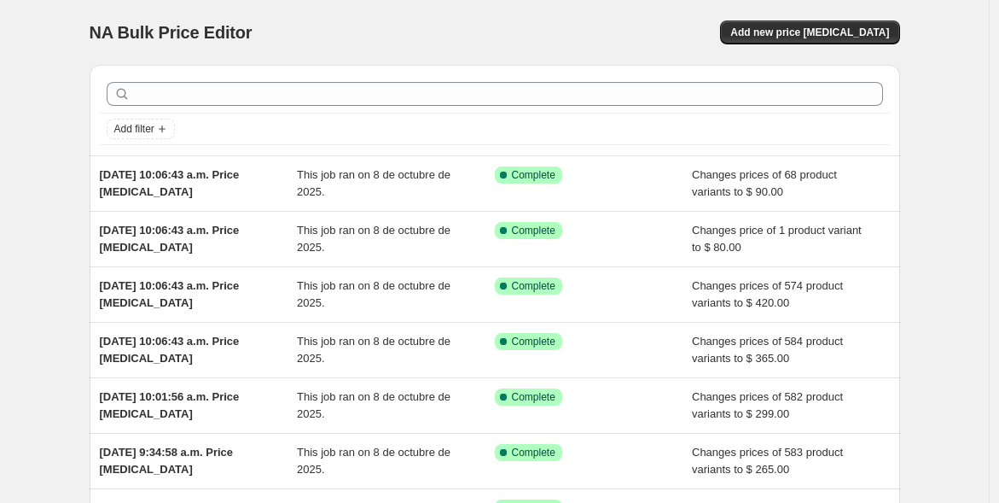
click at [821, 29] on span "Add new price [MEDICAL_DATA]" at bounding box center [809, 33] width 159 height 14
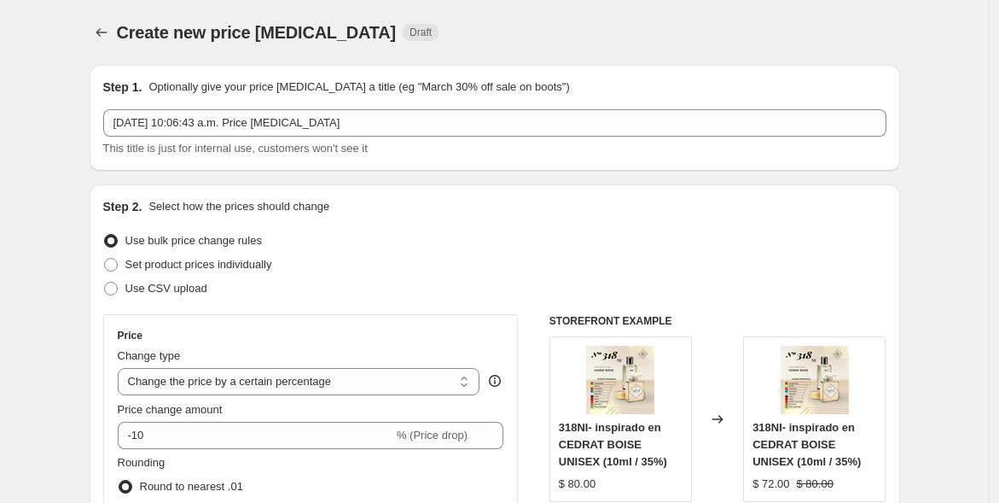
click at [451, 371] on select "Change the price to a certain amount Change the price by a certain amount Chang…" at bounding box center [299, 381] width 363 height 27
select select "to"
click at [121, 368] on select "Change the price to a certain amount Change the price by a certain amount Chang…" at bounding box center [299, 381] width 363 height 27
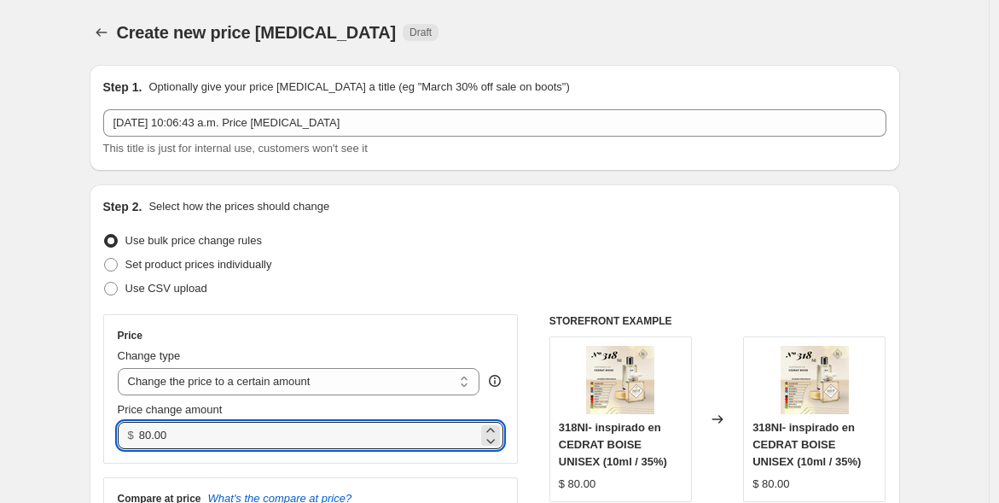
click at [178, 432] on input "80.00" at bounding box center [308, 435] width 339 height 27
drag, startPoint x: 174, startPoint y: 433, endPoint x: 126, endPoint y: 436, distance: 47.9
click at [126, 436] on div "$ 80.00" at bounding box center [311, 435] width 387 height 27
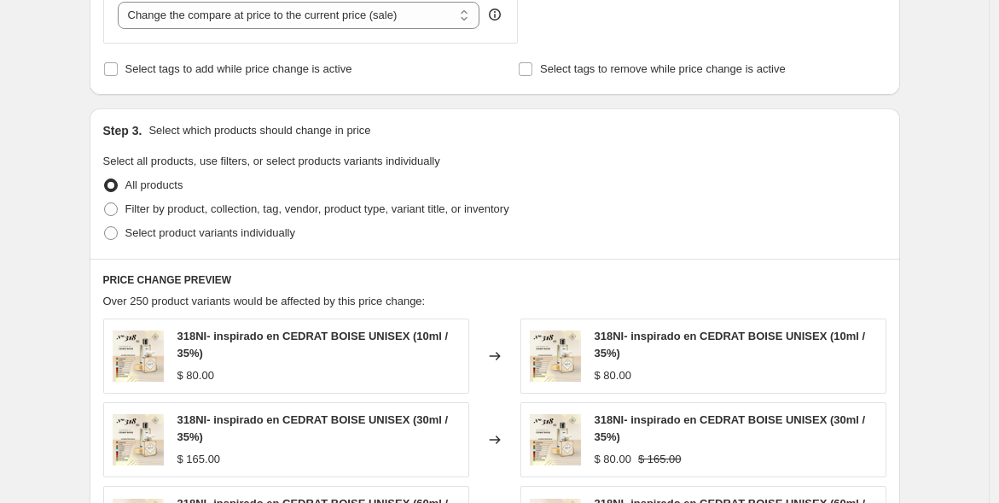
scroll to position [533, 0]
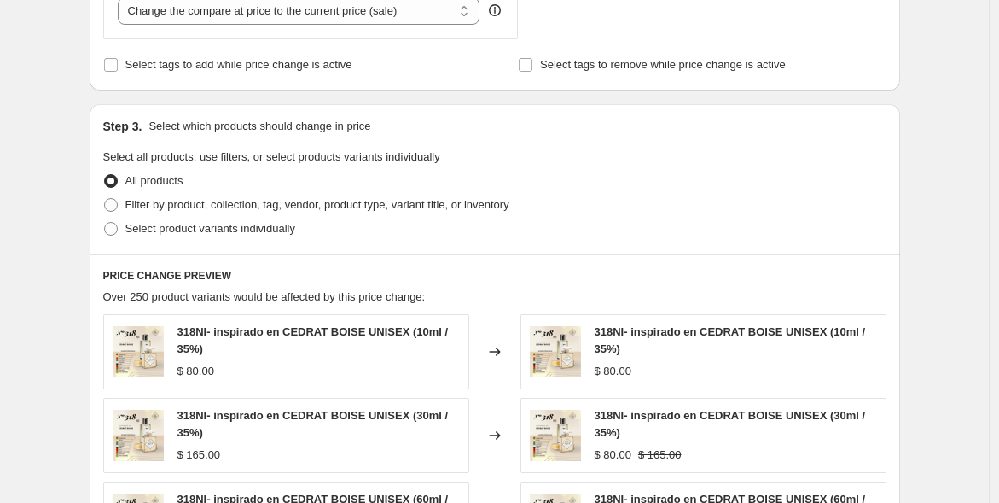
type input "175.00"
click at [118, 201] on span at bounding box center [111, 205] width 14 height 14
click at [105, 199] on input "Filter by product, collection, tag, vendor, product type, variant title, or inv…" at bounding box center [104, 198] width 1 height 1
radio input "true"
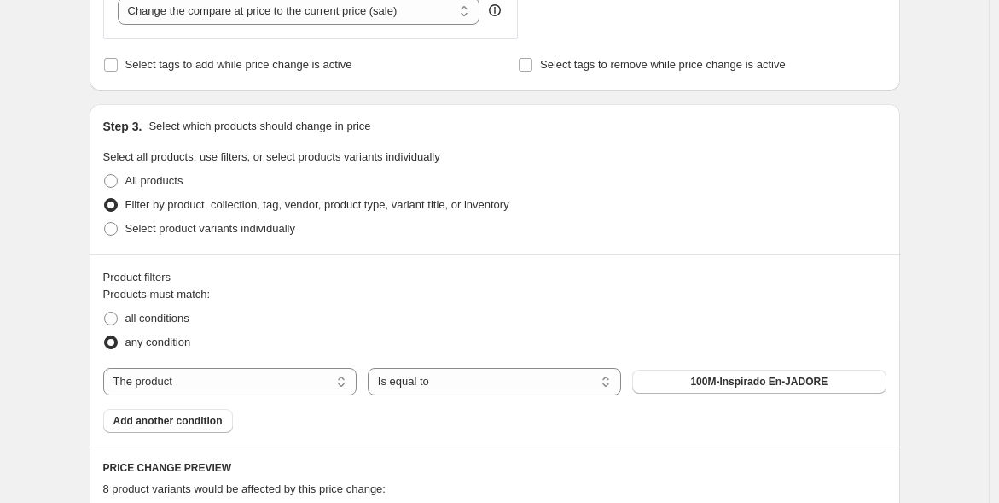
click at [349, 378] on select "The product The product's collection The product's tag The product's vendor The…" at bounding box center [229, 381] width 253 height 27
select select "title"
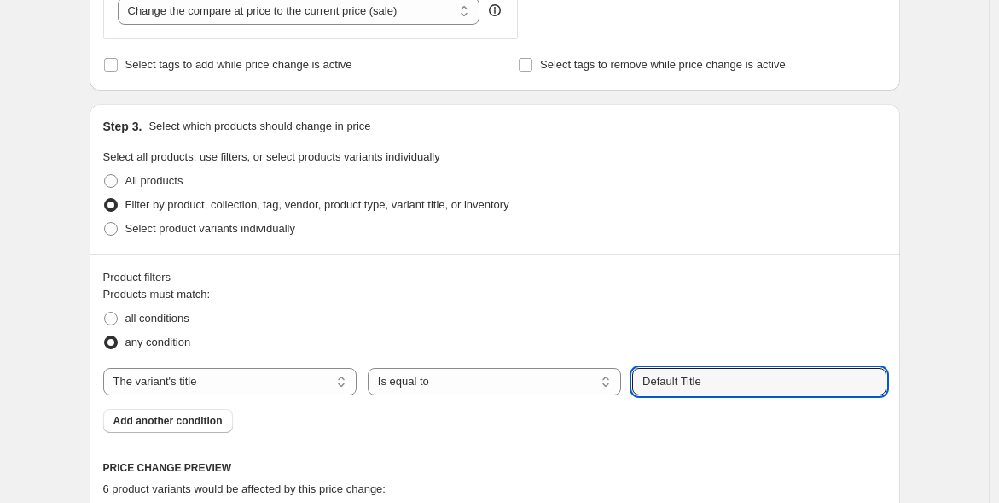
drag, startPoint x: 723, startPoint y: 376, endPoint x: 627, endPoint y: 389, distance: 96.4
click at [627, 389] on div "The product The product's collection The product's tag The product's vendor The…" at bounding box center [494, 381] width 783 height 27
type input "45% / 30ml"
click at [632, 104] on button "Submit" at bounding box center [656, 113] width 49 height 18
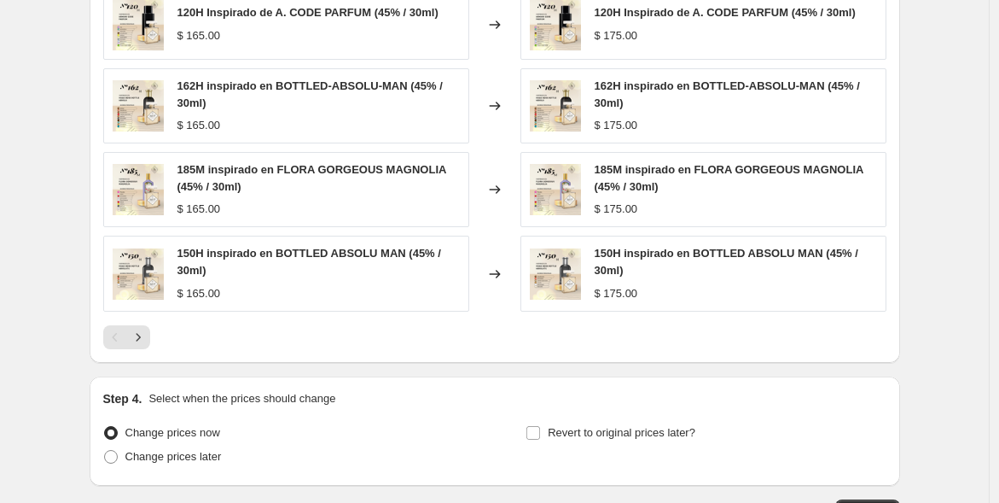
scroll to position [1212, 0]
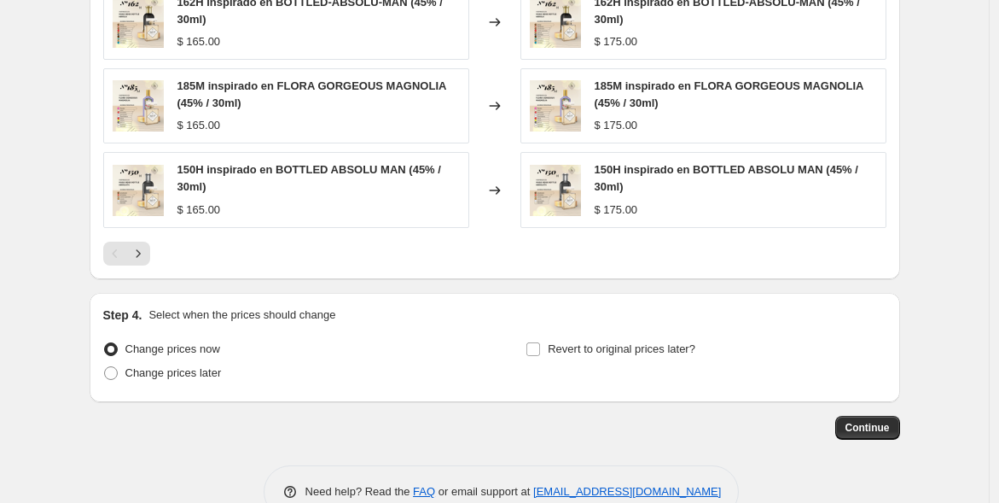
click at [861, 421] on span "Continue" at bounding box center [868, 428] width 44 height 14
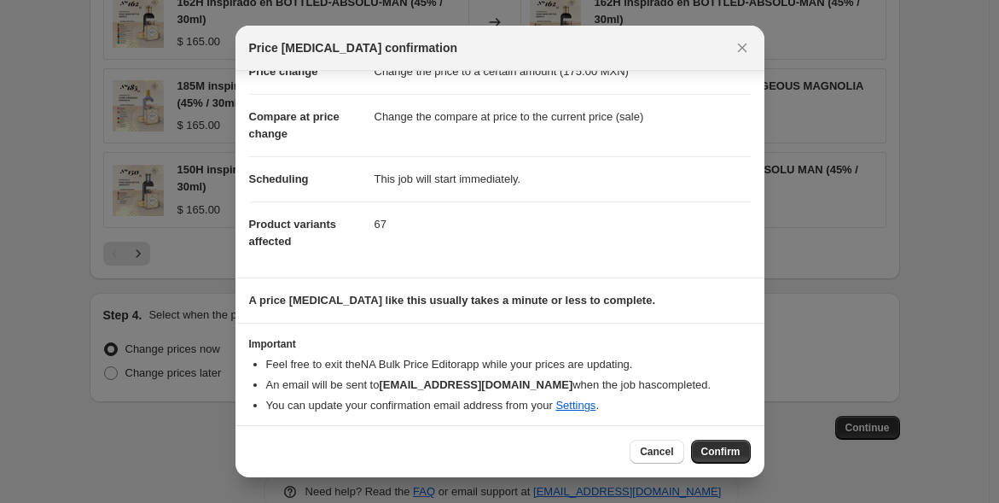
scroll to position [55, 0]
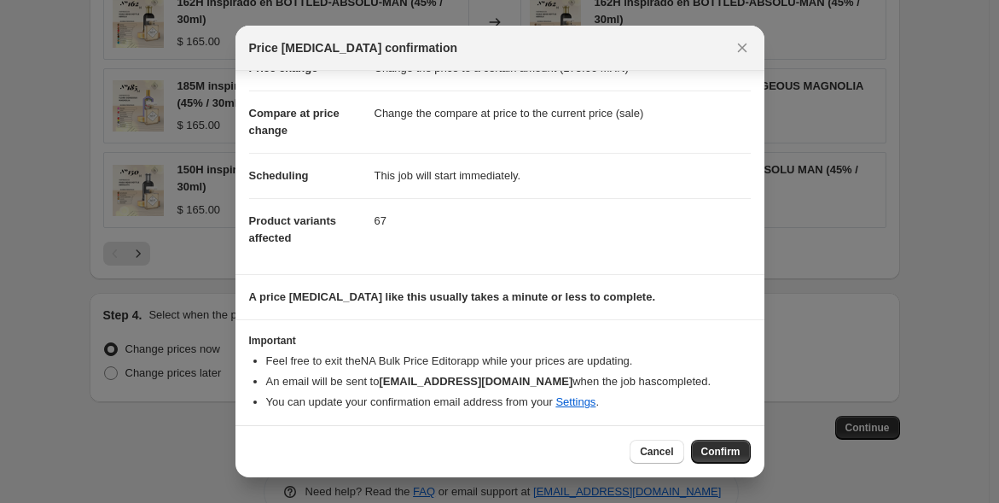
click at [713, 455] on span "Confirm" at bounding box center [720, 452] width 39 height 14
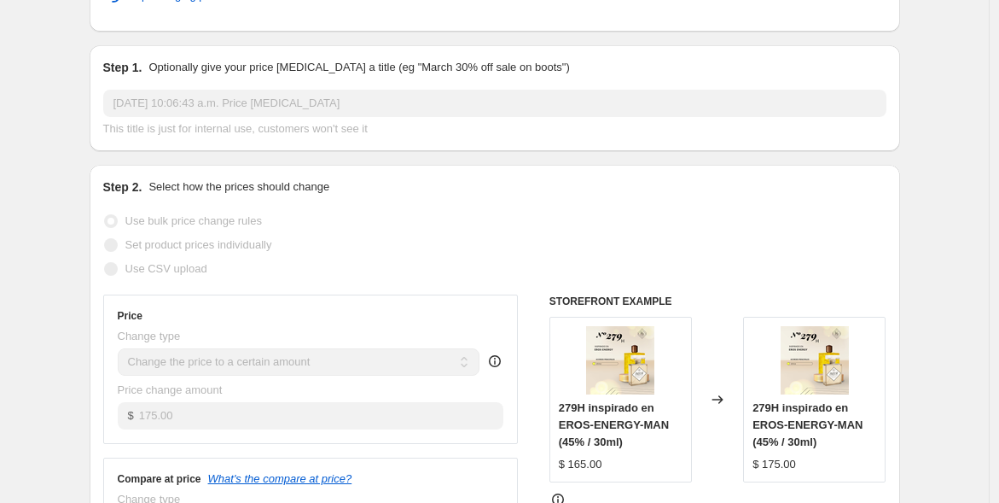
scroll to position [187, 0]
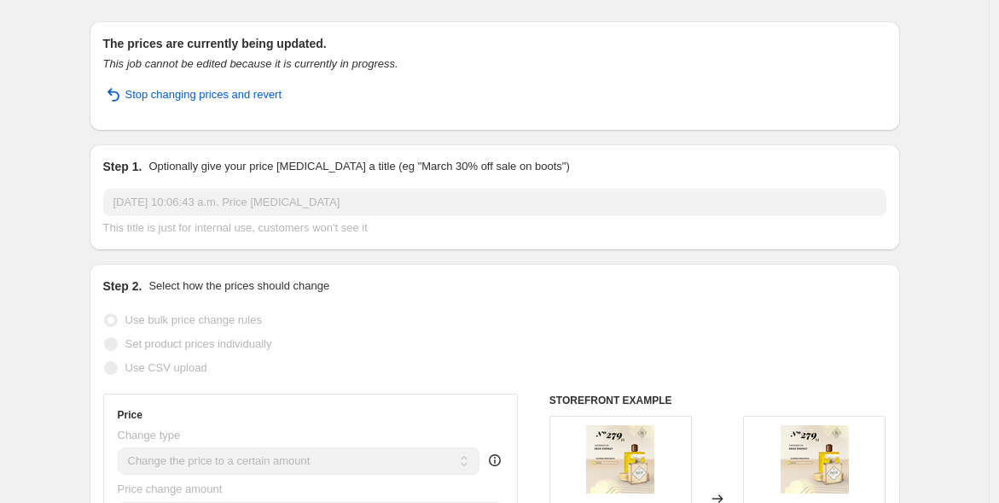
scroll to position [0, 0]
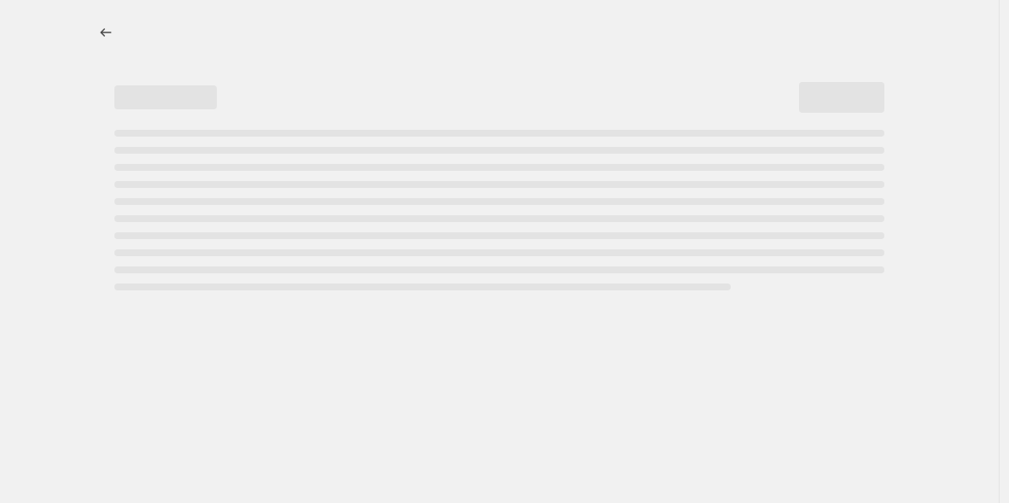
select select "title"
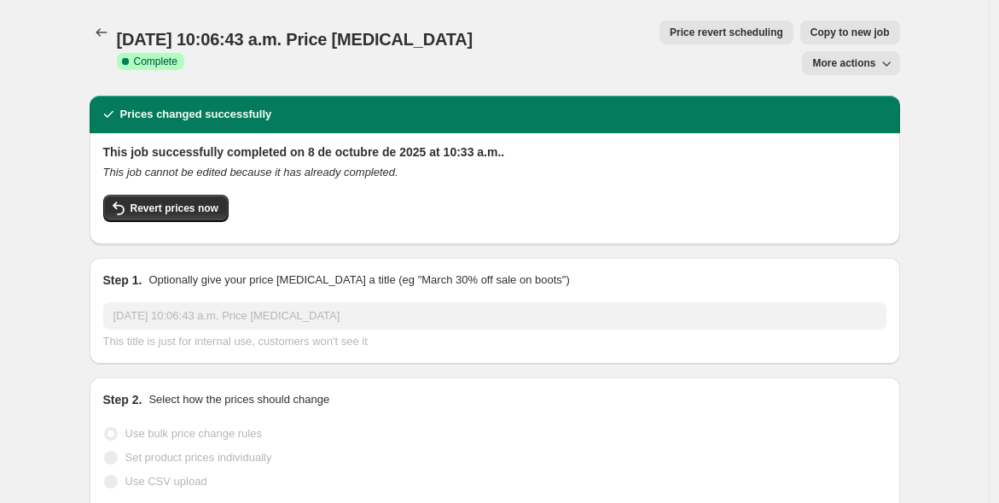
click at [107, 34] on icon "Price change jobs" at bounding box center [101, 32] width 17 height 17
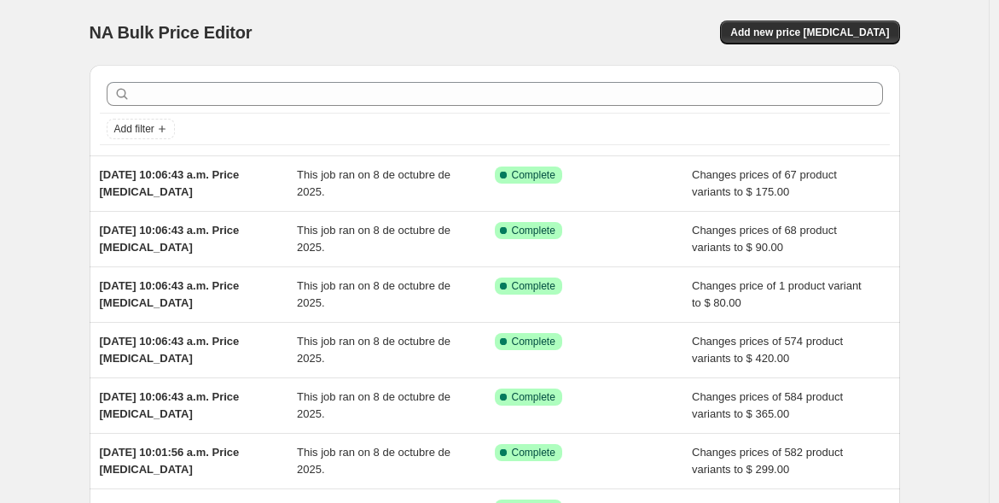
click at [829, 32] on span "Add new price [MEDICAL_DATA]" at bounding box center [809, 33] width 159 height 14
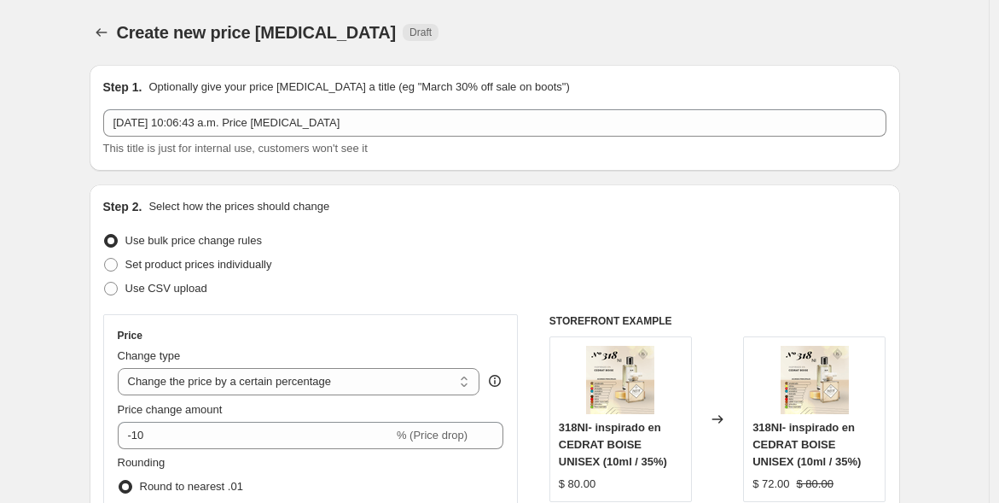
click at [464, 375] on select "Change the price to a certain amount Change the price by a certain amount Chang…" at bounding box center [299, 381] width 363 height 27
select select "to"
click at [121, 368] on select "Change the price to a certain amount Change the price by a certain amount Chang…" at bounding box center [299, 381] width 363 height 27
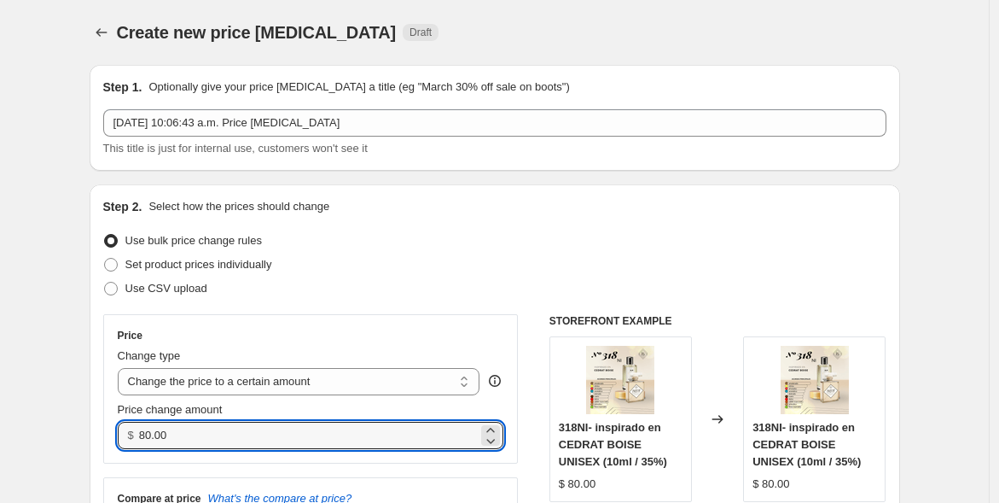
drag, startPoint x: 179, startPoint y: 439, endPoint x: 116, endPoint y: 434, distance: 63.3
click at [116, 434] on div "Price Change type Change the price to a certain amount Change the price by a ce…" at bounding box center [311, 388] width 416 height 149
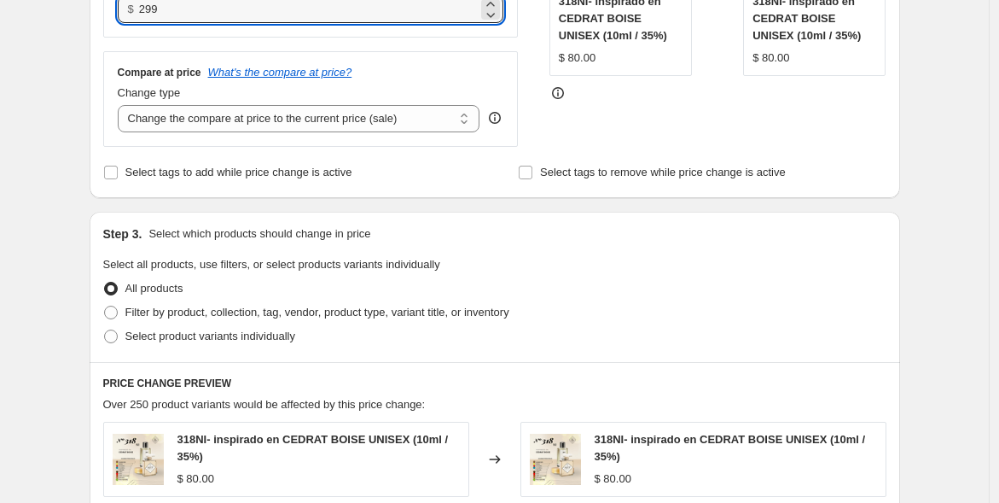
scroll to position [473, 0]
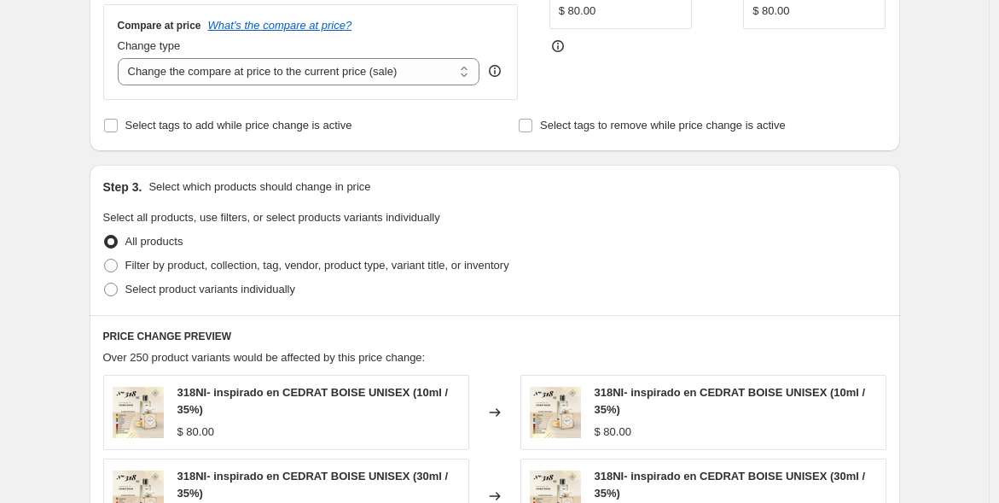
type input "299.00"
click at [182, 265] on span "Filter by product, collection, tag, vendor, product type, variant title, or inv…" at bounding box center [317, 265] width 384 height 13
click at [105, 259] on input "Filter by product, collection, tag, vendor, product type, variant title, or inv…" at bounding box center [104, 259] width 1 height 1
radio input "true"
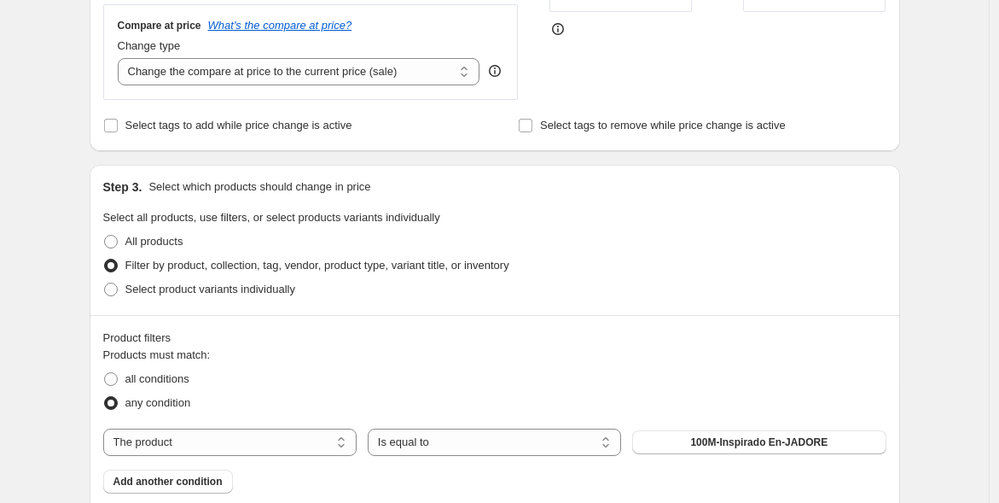
click at [206, 439] on select "The product The product's collection The product's tag The product's vendor The…" at bounding box center [229, 441] width 253 height 27
select select "title"
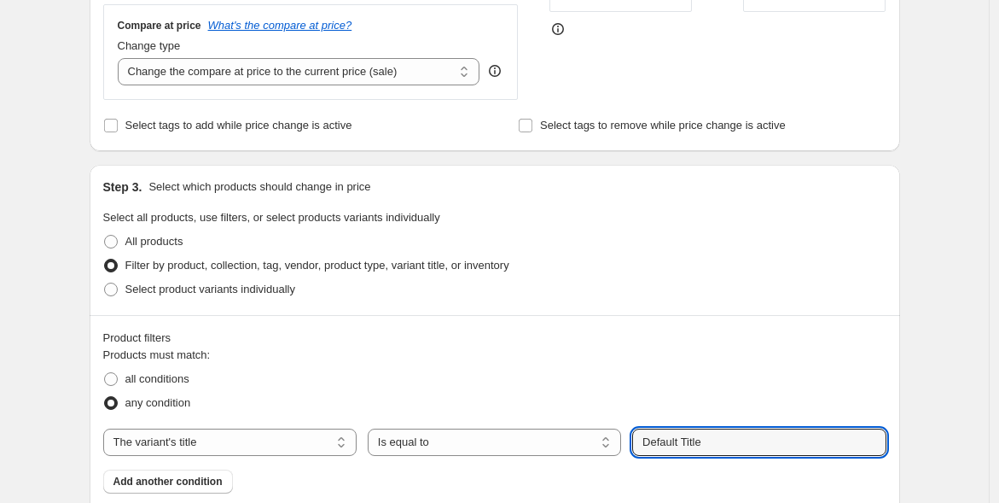
drag, startPoint x: 718, startPoint y: 436, endPoint x: 637, endPoint y: 438, distance: 80.2
click at [637, 438] on input "Default Title" at bounding box center [758, 441] width 253 height 27
type input "45% / 60ml"
click at [632, 165] on button "Submit" at bounding box center [656, 174] width 49 height 18
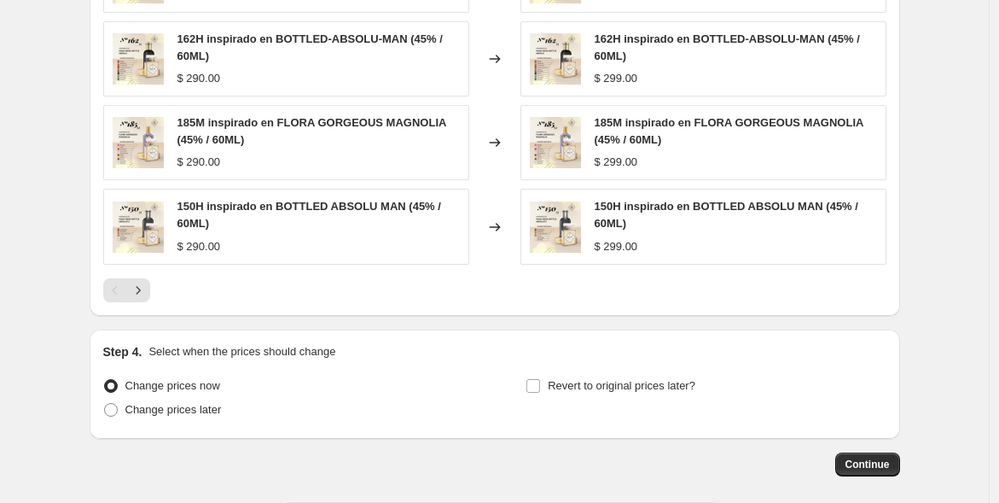
scroll to position [1176, 0]
click at [864, 457] on span "Continue" at bounding box center [868, 464] width 44 height 14
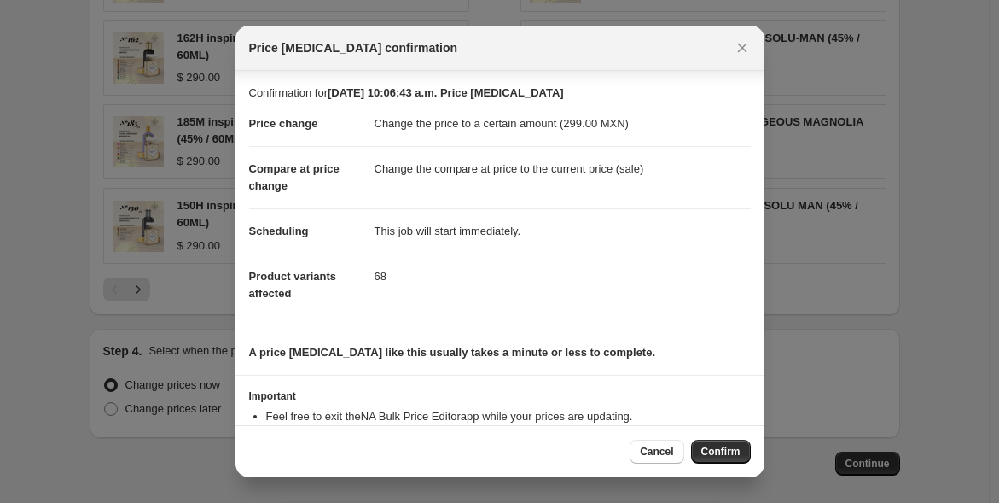
scroll to position [55, 0]
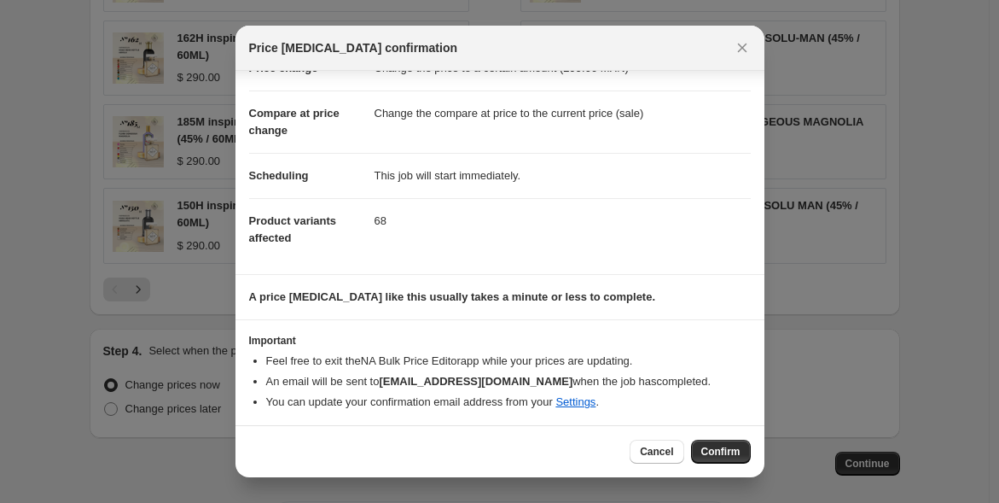
click at [709, 451] on span "Confirm" at bounding box center [720, 452] width 39 height 14
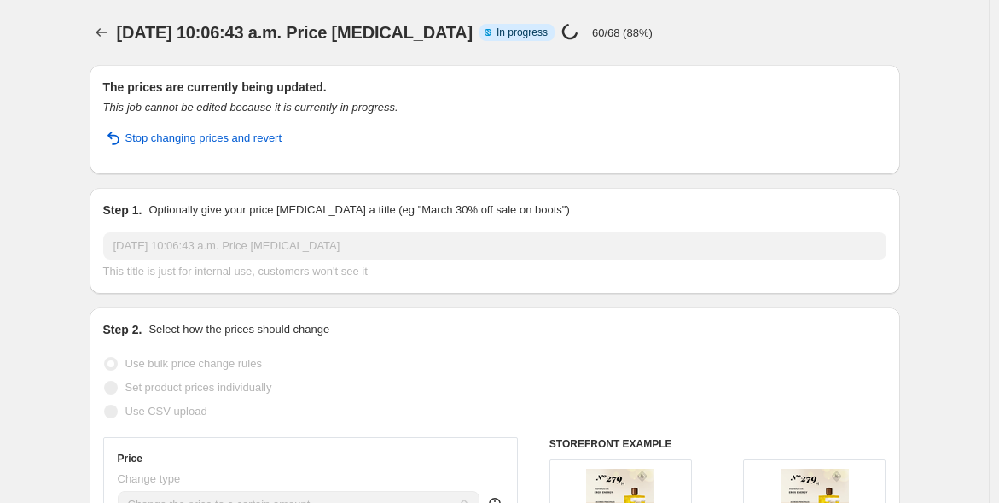
select select "title"
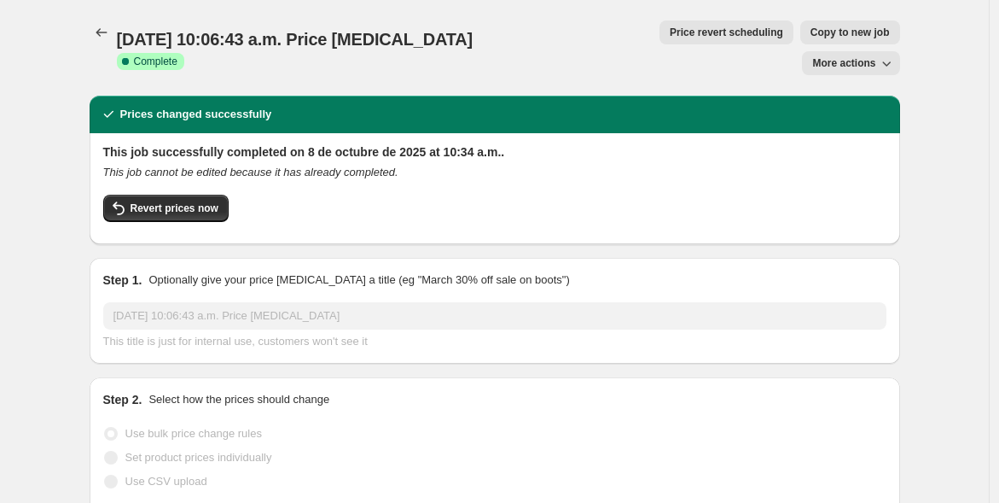
click at [107, 34] on icon "Price change jobs" at bounding box center [101, 32] width 17 height 17
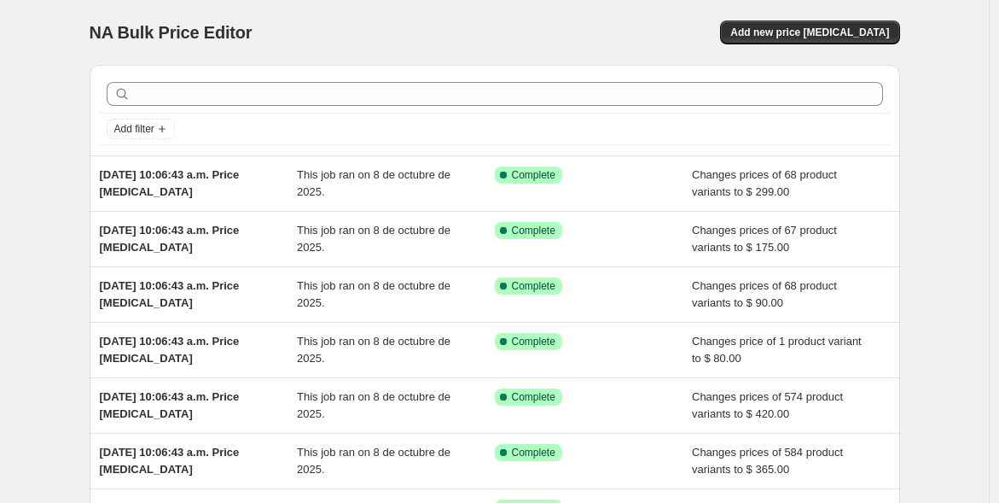
click at [835, 33] on span "Add new price [MEDICAL_DATA]" at bounding box center [809, 33] width 159 height 14
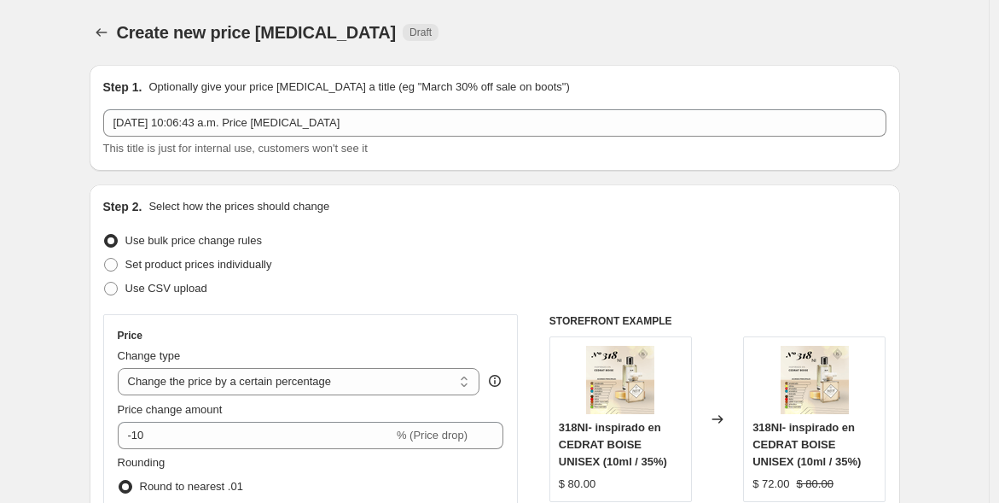
click at [299, 373] on select "Change the price to a certain amount Change the price by a certain amount Chang…" at bounding box center [299, 381] width 363 height 27
select select "to"
click at [121, 368] on select "Change the price to a certain amount Change the price by a certain amount Chang…" at bounding box center [299, 381] width 363 height 27
type input "80.00"
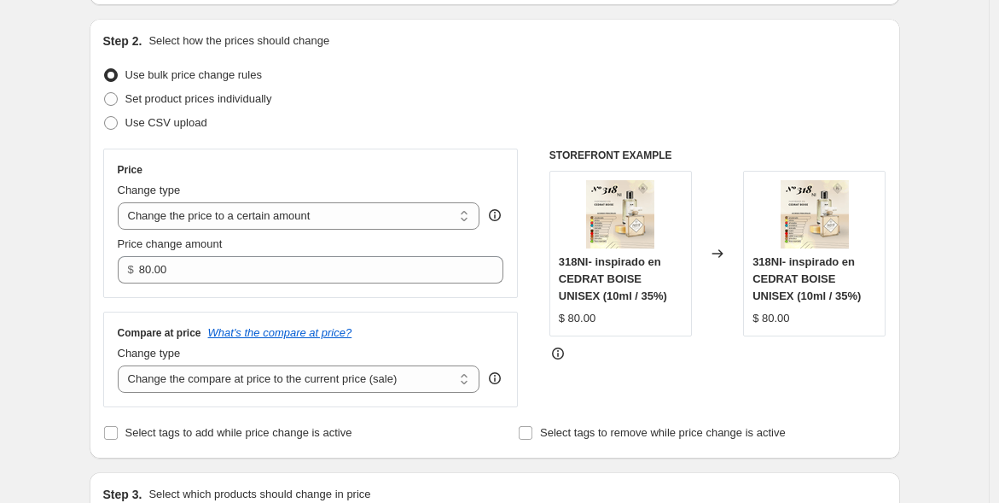
scroll to position [169, 0]
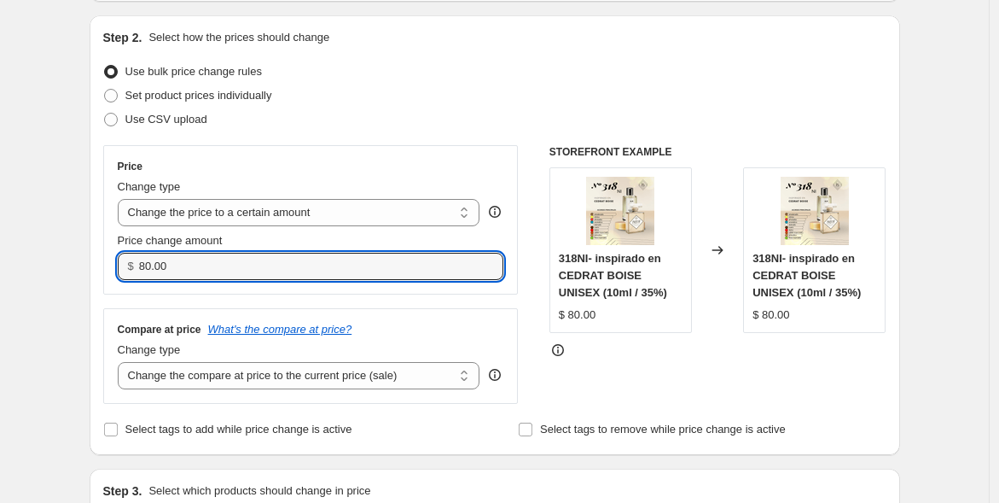
click at [175, 259] on input "80.00" at bounding box center [308, 266] width 339 height 27
drag, startPoint x: 183, startPoint y: 264, endPoint x: 141, endPoint y: 259, distance: 43.0
click at [141, 259] on div "$ 80.00" at bounding box center [311, 266] width 387 height 27
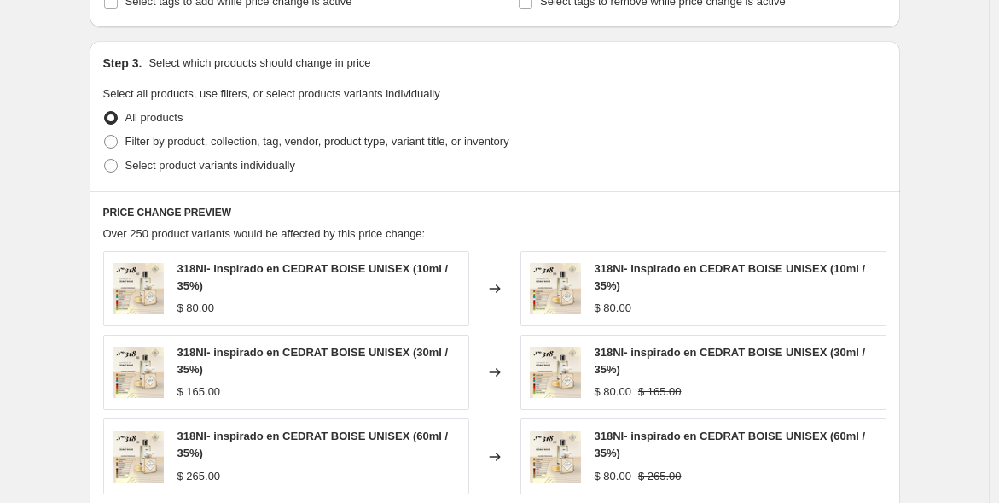
scroll to position [631, 0]
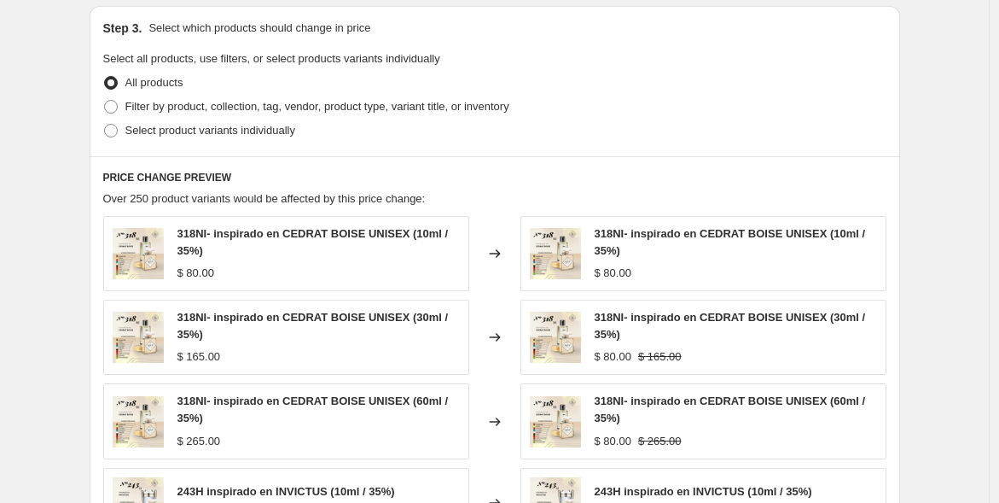
type input "420.00"
click at [282, 105] on span "Filter by product, collection, tag, vendor, product type, variant title, or inv…" at bounding box center [317, 106] width 384 height 13
click at [105, 101] on input "Filter by product, collection, tag, vendor, product type, variant title, or inv…" at bounding box center [104, 100] width 1 height 1
radio input "true"
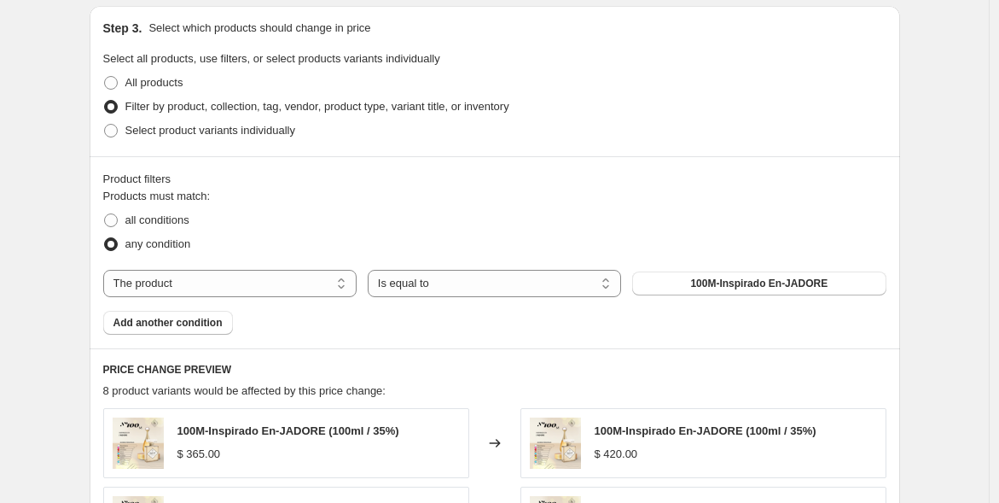
click at [330, 279] on select "The product The product's collection The product's tag The product's vendor The…" at bounding box center [229, 283] width 253 height 27
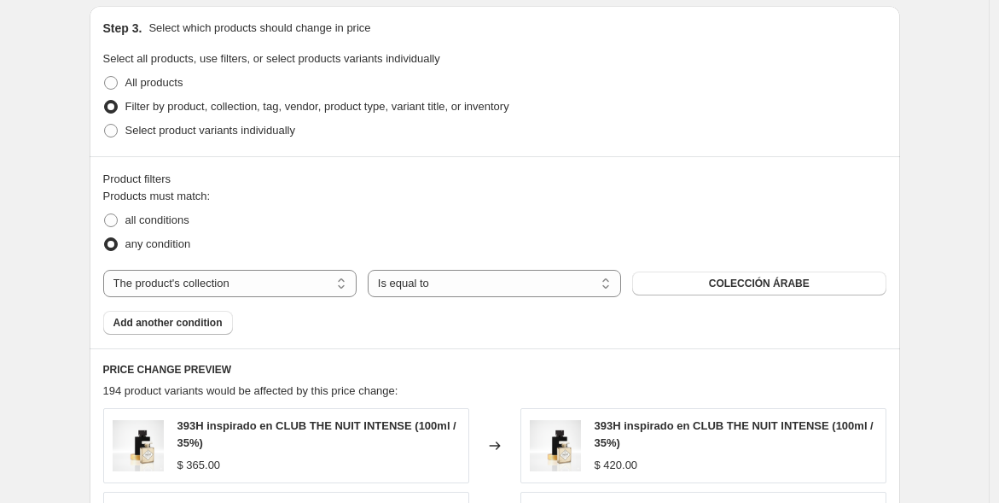
click at [305, 278] on select "The product The product's collection The product's tag The product's vendor The…" at bounding box center [229, 283] width 253 height 27
select select "title"
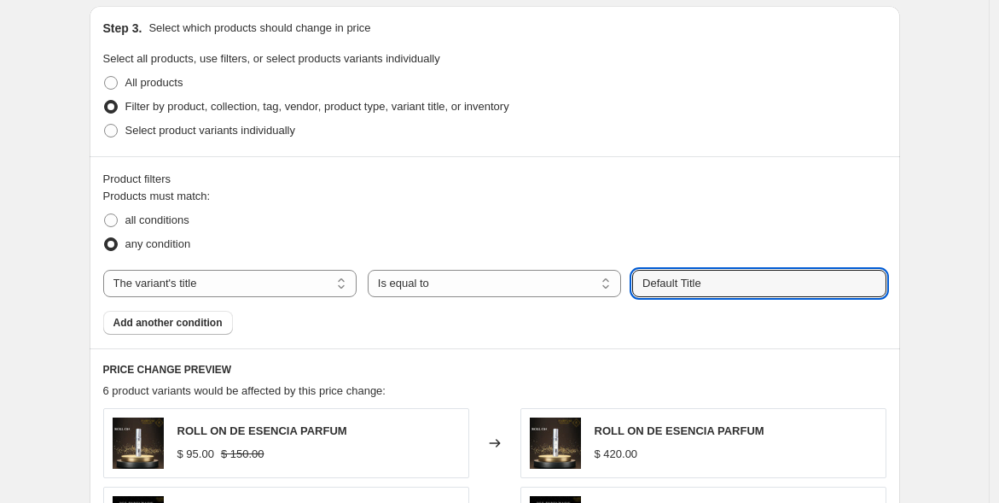
drag, startPoint x: 725, startPoint y: 278, endPoint x: 635, endPoint y: 276, distance: 90.5
click at [635, 276] on div "The product The product's collection The product's tag The product's vendor The…" at bounding box center [494, 283] width 783 height 27
type input "45% / 100ml"
click at [632, 6] on button "Submit" at bounding box center [656, 15] width 49 height 18
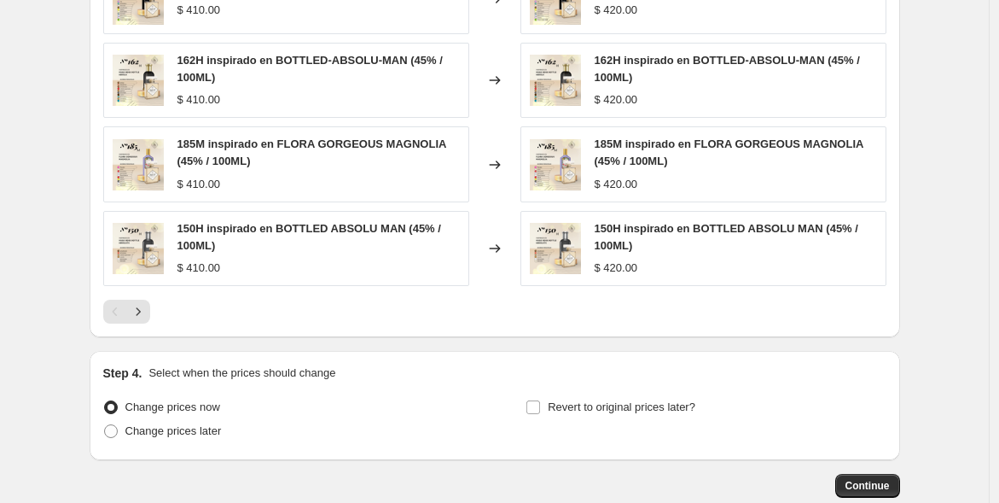
scroll to position [1253, 0]
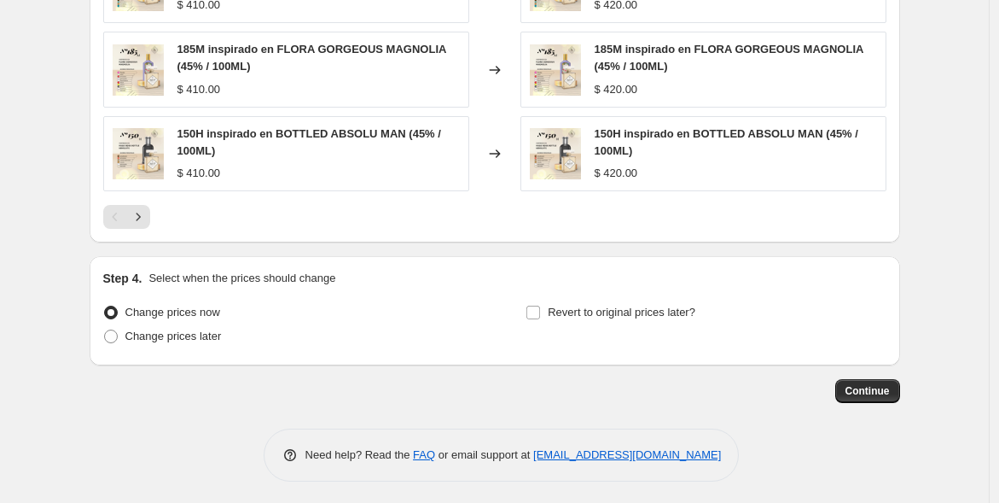
click at [875, 386] on span "Continue" at bounding box center [868, 391] width 44 height 14
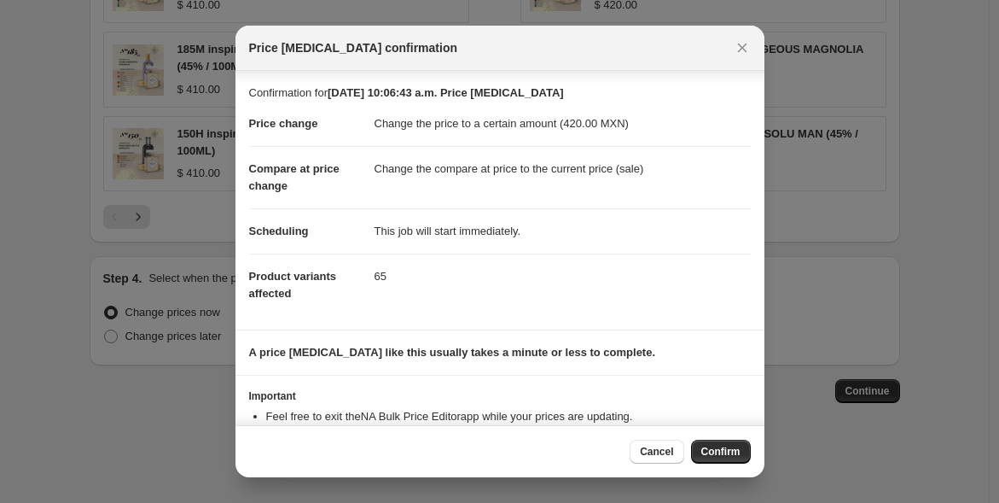
scroll to position [55, 0]
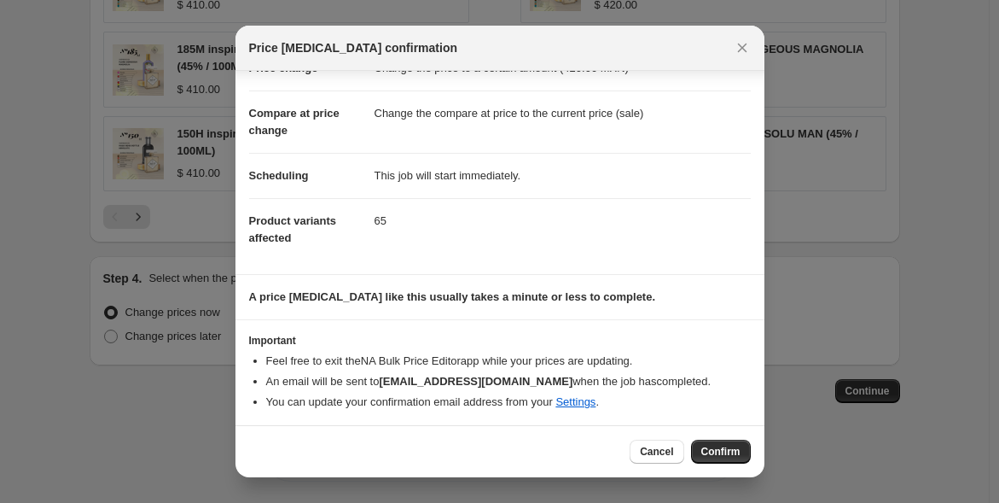
click at [714, 451] on span "Confirm" at bounding box center [720, 452] width 39 height 14
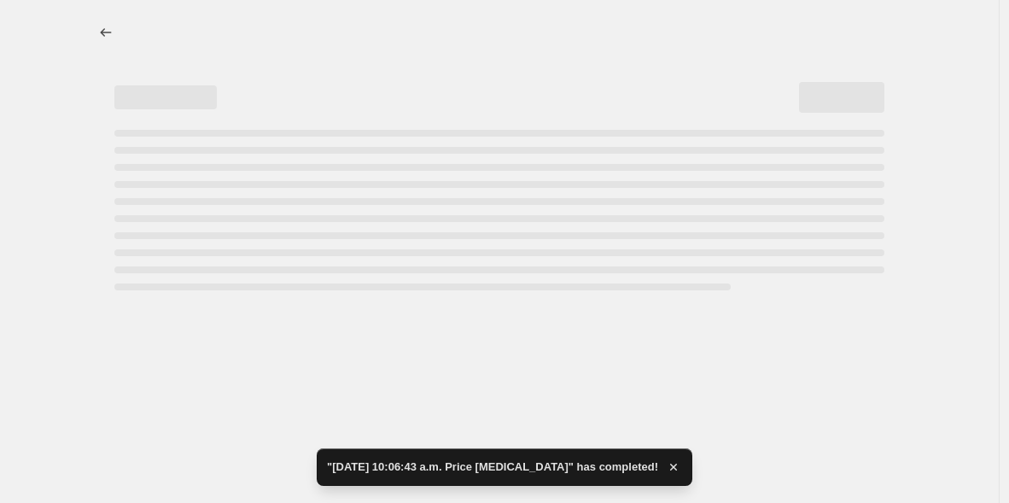
select select "title"
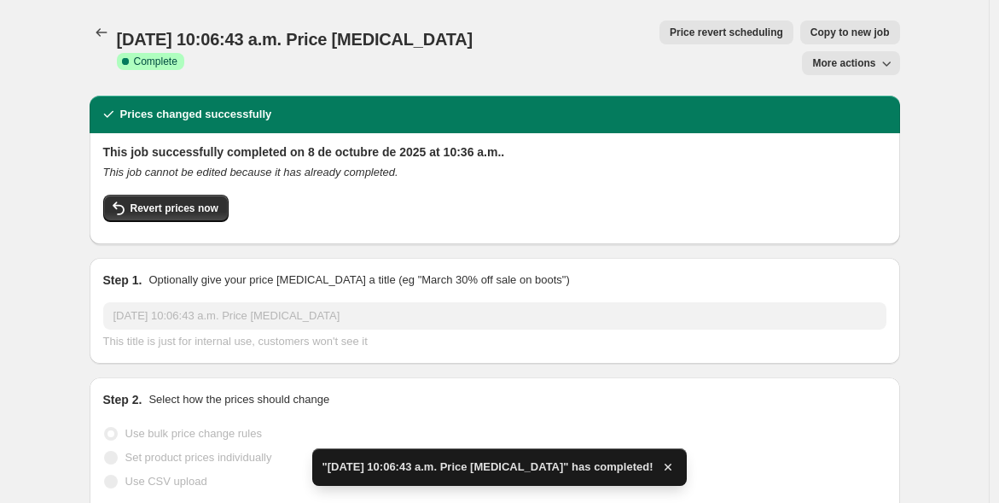
click at [100, 26] on icon "Price change jobs" at bounding box center [101, 32] width 17 height 17
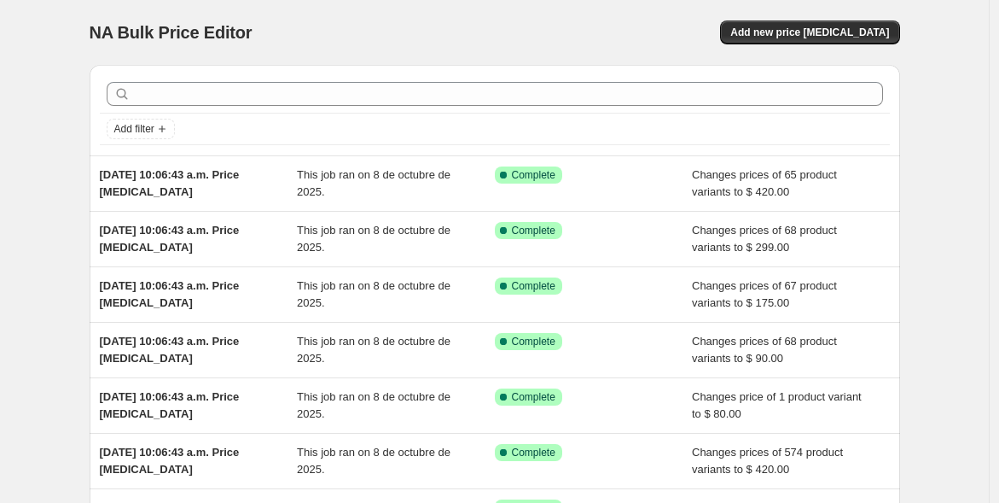
click at [815, 25] on button "Add new price [MEDICAL_DATA]" at bounding box center [809, 32] width 179 height 24
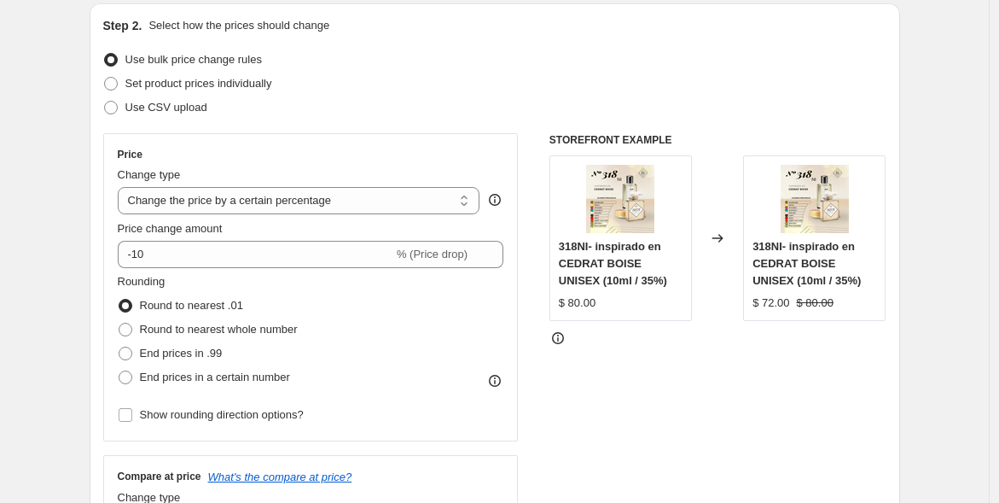
scroll to position [183, 0]
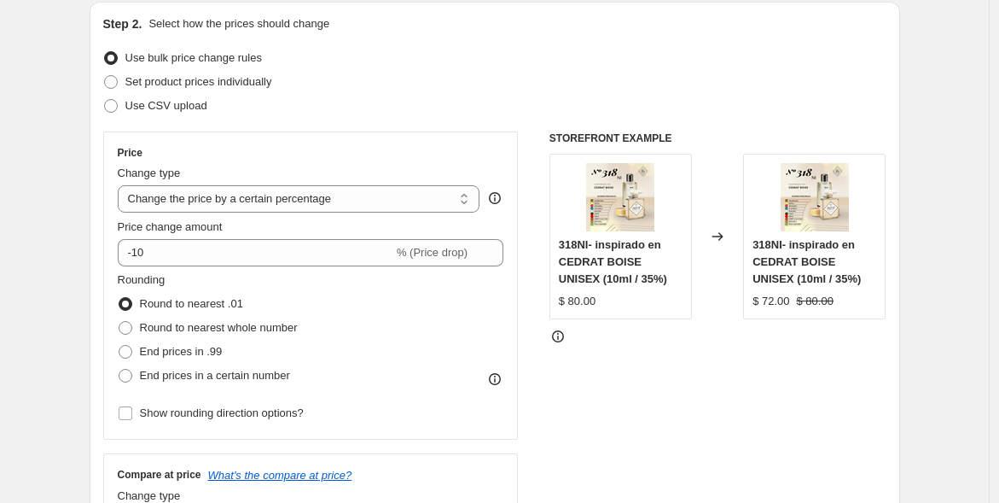
click at [346, 193] on select "Change the price to a certain amount Change the price by a certain amount Chang…" at bounding box center [299, 198] width 363 height 27
select select "to"
click at [121, 185] on select "Change the price to a certain amount Change the price by a certain amount Chang…" at bounding box center [299, 198] width 363 height 27
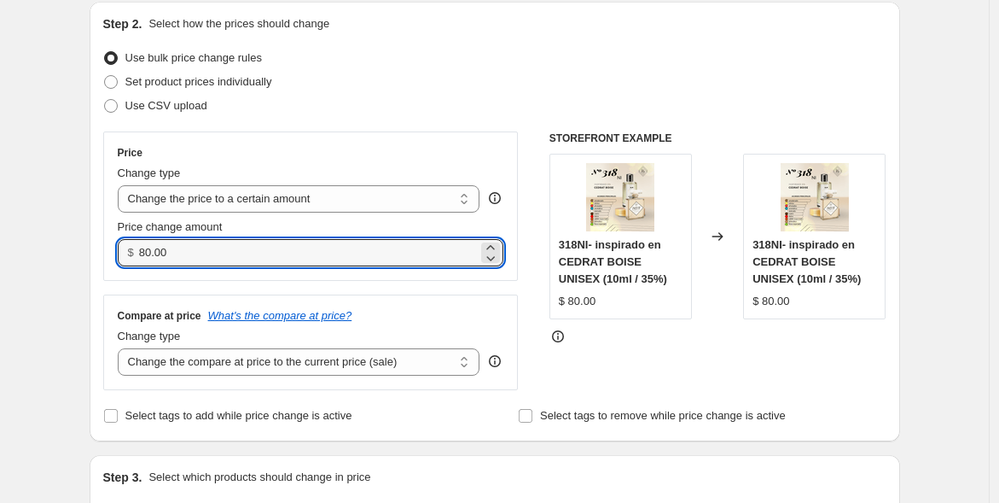
drag, startPoint x: 192, startPoint y: 249, endPoint x: 134, endPoint y: 247, distance: 58.0
click at [134, 247] on div "$ 80.00" at bounding box center [311, 252] width 387 height 27
type input "9"
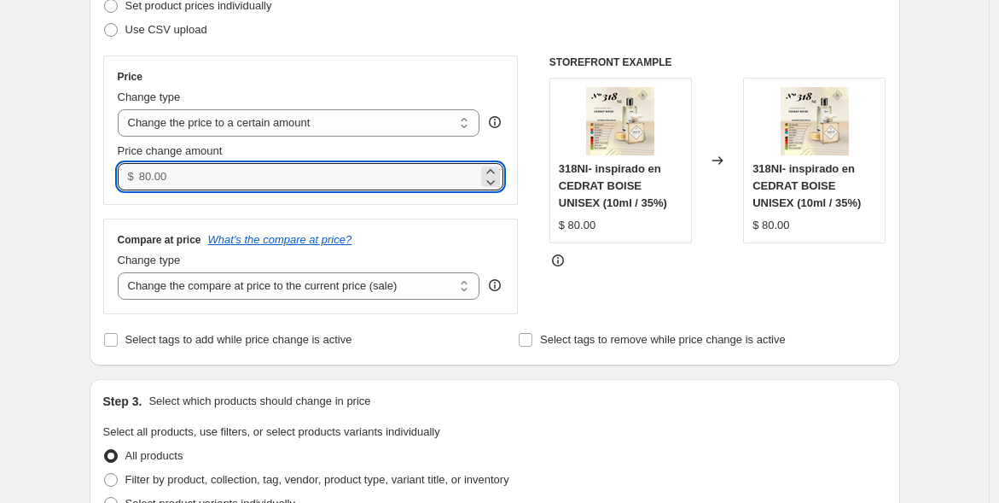
scroll to position [253, 0]
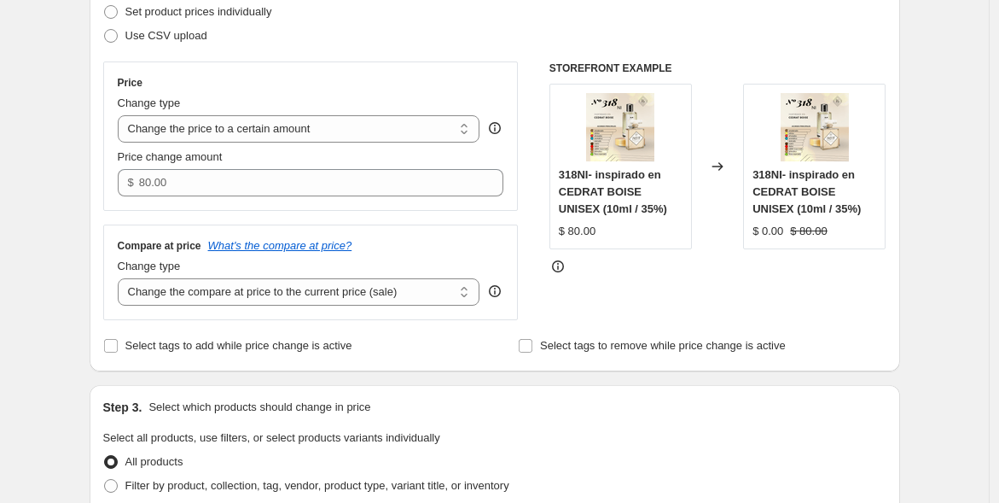
type input "0.00"
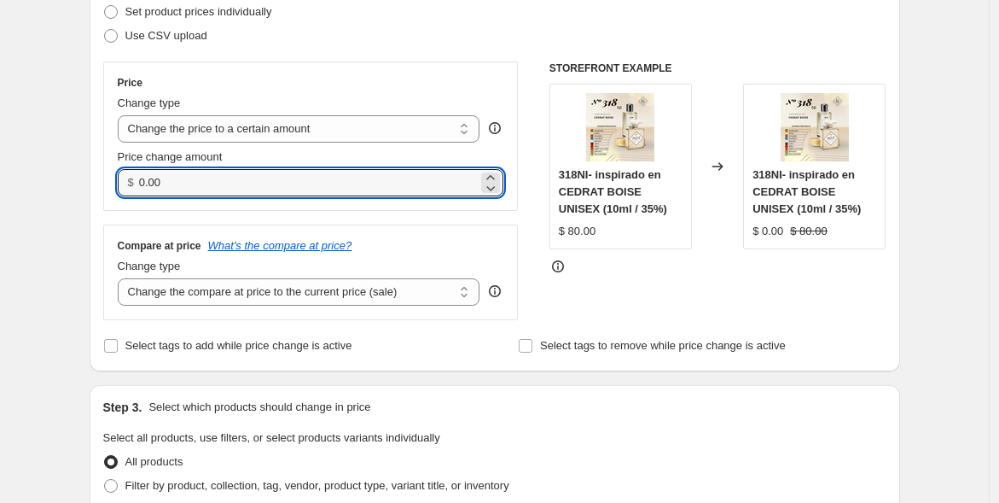
drag, startPoint x: 179, startPoint y: 180, endPoint x: 143, endPoint y: 176, distance: 36.1
click at [143, 176] on input "0.00" at bounding box center [308, 182] width 339 height 27
type input "165.00"
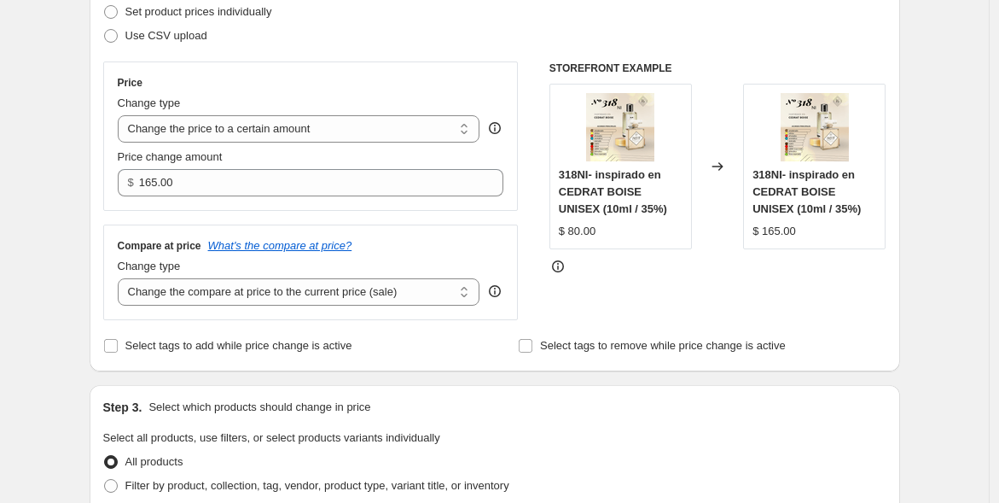
click at [526, 412] on div "Step 3. Select which products should change in price" at bounding box center [494, 406] width 783 height 17
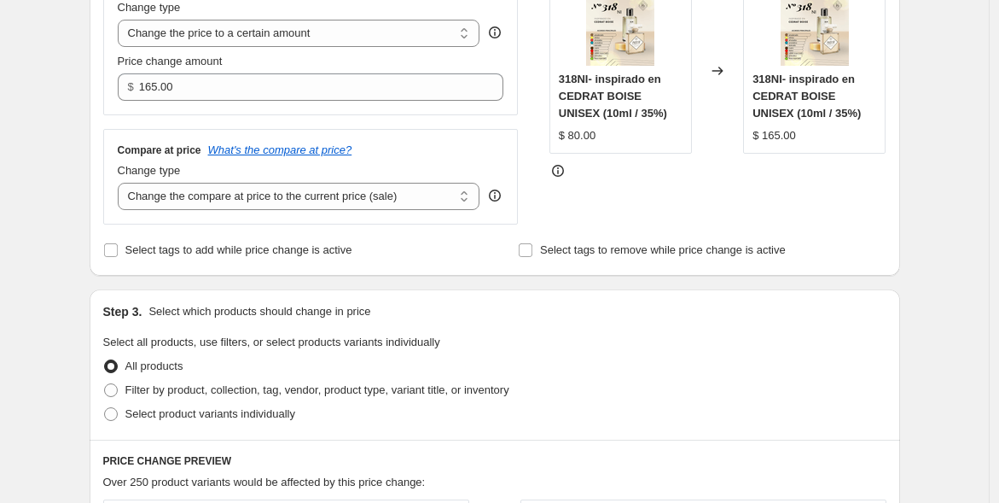
scroll to position [480, 0]
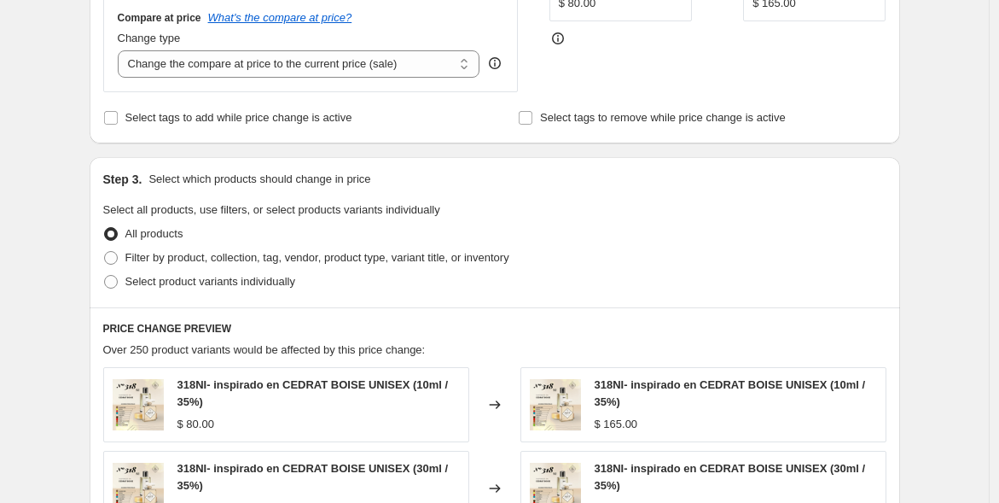
click at [394, 259] on span "Filter by product, collection, tag, vendor, product type, variant title, or inv…" at bounding box center [317, 257] width 384 height 13
click at [105, 252] on input "Filter by product, collection, tag, vendor, product type, variant title, or inv…" at bounding box center [104, 251] width 1 height 1
radio input "true"
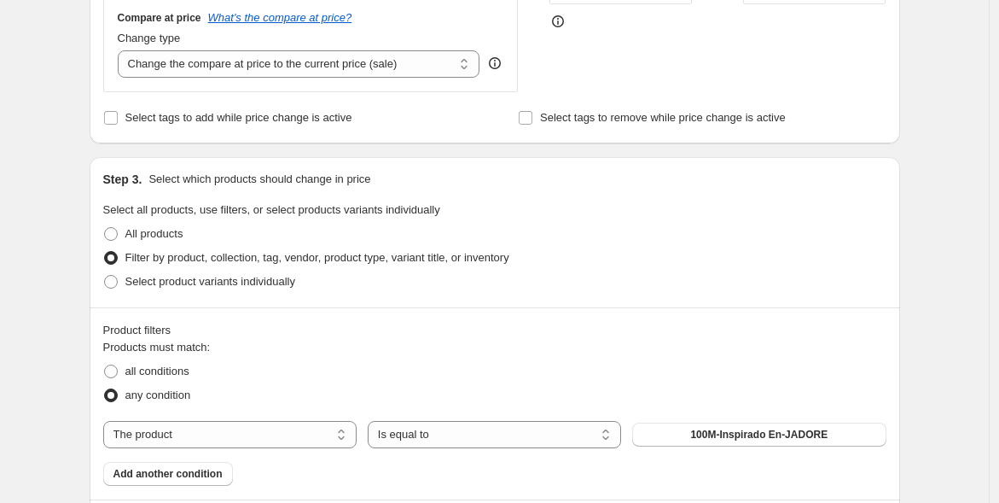
click at [209, 433] on select "The product The product's collection The product's tag The product's vendor The…" at bounding box center [229, 434] width 253 height 27
select select "title"
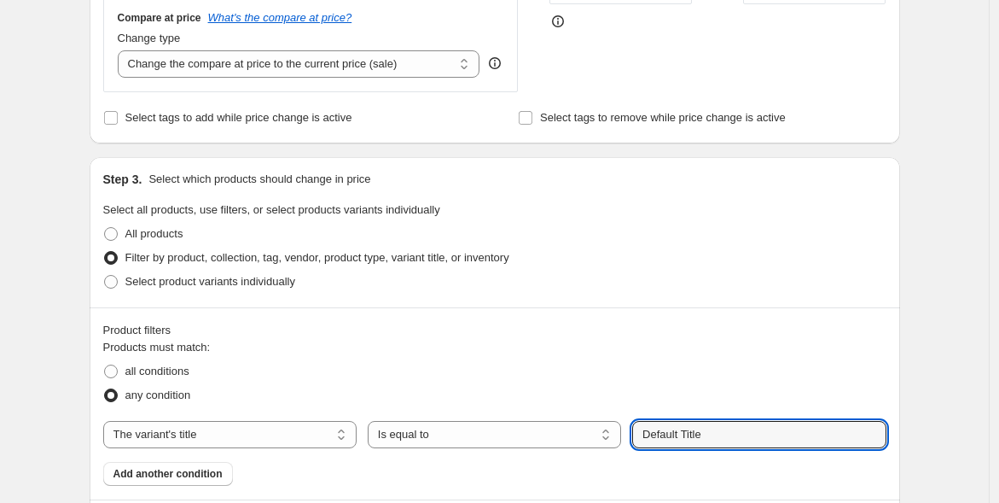
drag, startPoint x: 641, startPoint y: 432, endPoint x: 621, endPoint y: 430, distance: 19.7
click at [621, 430] on div "The product The product's collection The product's tag The product's vendor The…" at bounding box center [494, 434] width 783 height 27
type input "35% / 30ml"
click at [632, 157] on button "Submit" at bounding box center [656, 166] width 49 height 18
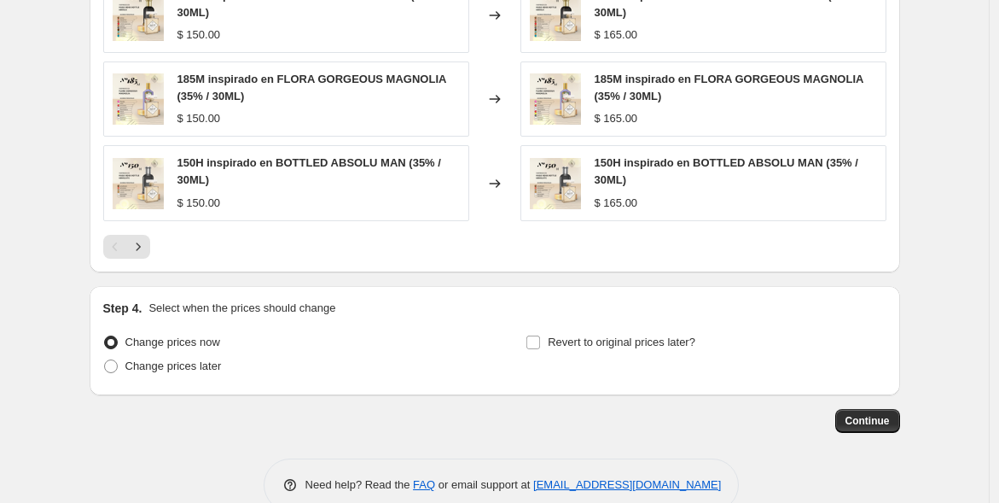
scroll to position [1221, 0]
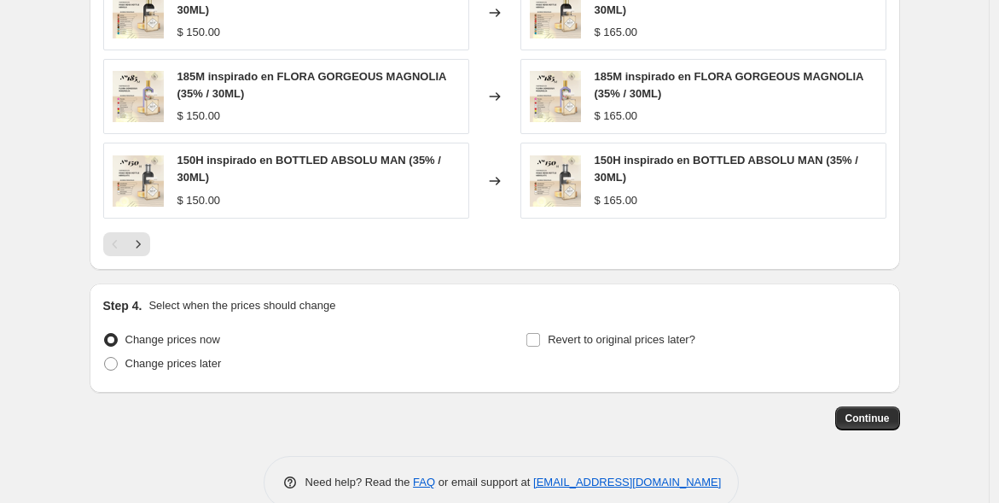
click at [858, 415] on span "Continue" at bounding box center [868, 418] width 44 height 14
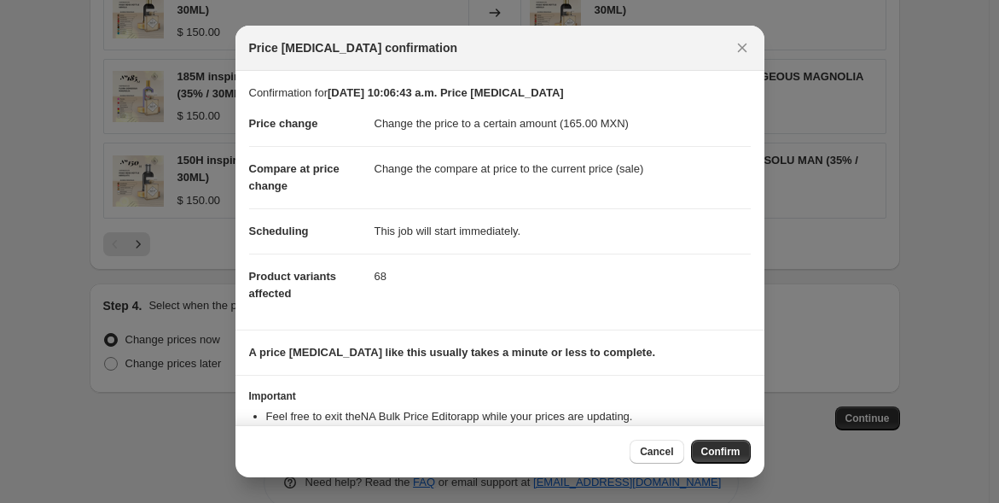
click at [716, 448] on span "Confirm" at bounding box center [720, 452] width 39 height 14
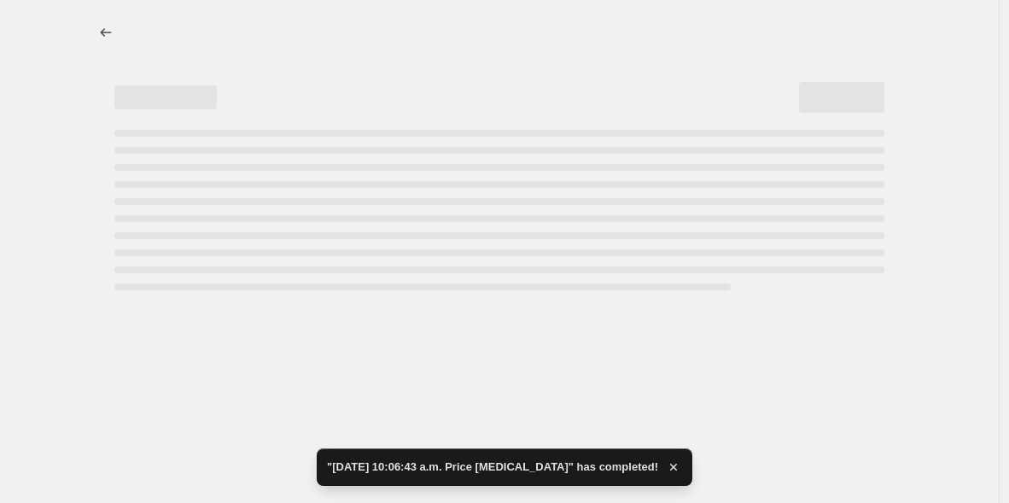
select select "title"
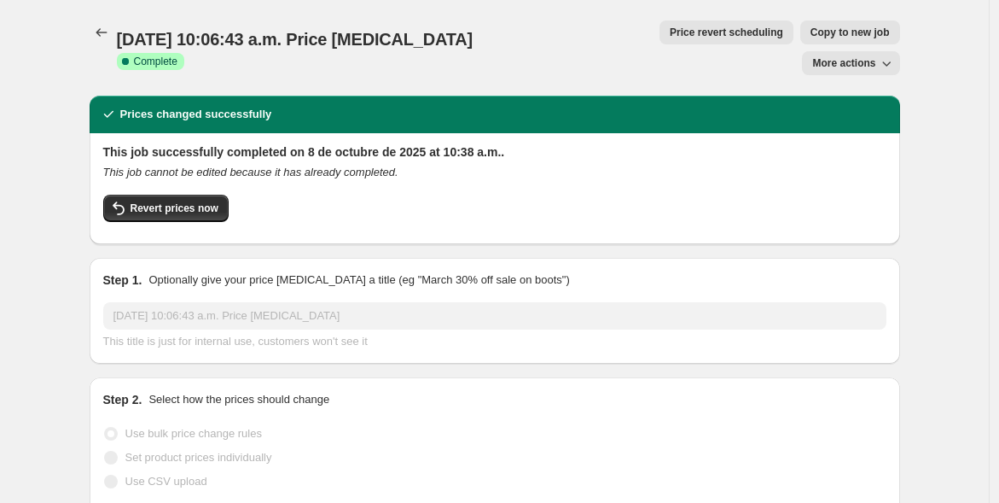
click at [107, 29] on icon "Price change jobs" at bounding box center [101, 32] width 17 height 17
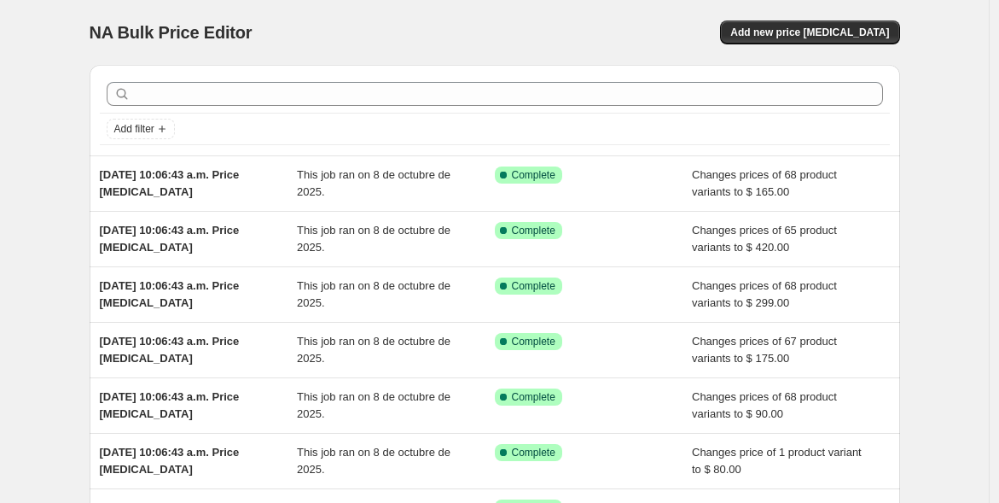
click at [801, 27] on span "Add new price [MEDICAL_DATA]" at bounding box center [809, 33] width 159 height 14
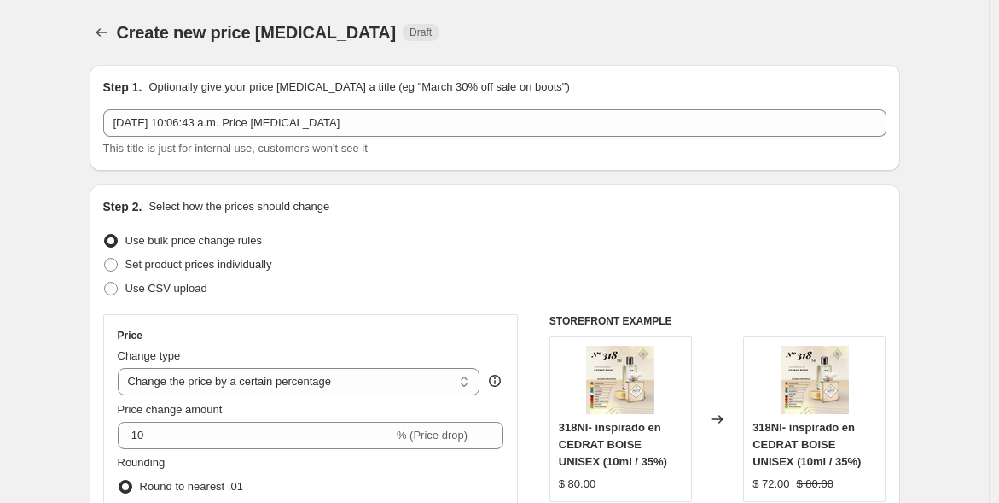
click at [359, 379] on select "Change the price to a certain amount Change the price by a certain amount Chang…" at bounding box center [299, 381] width 363 height 27
select select "to"
click at [121, 368] on select "Change the price to a certain amount Change the price by a certain amount Chang…" at bounding box center [299, 381] width 363 height 27
type input "80.00"
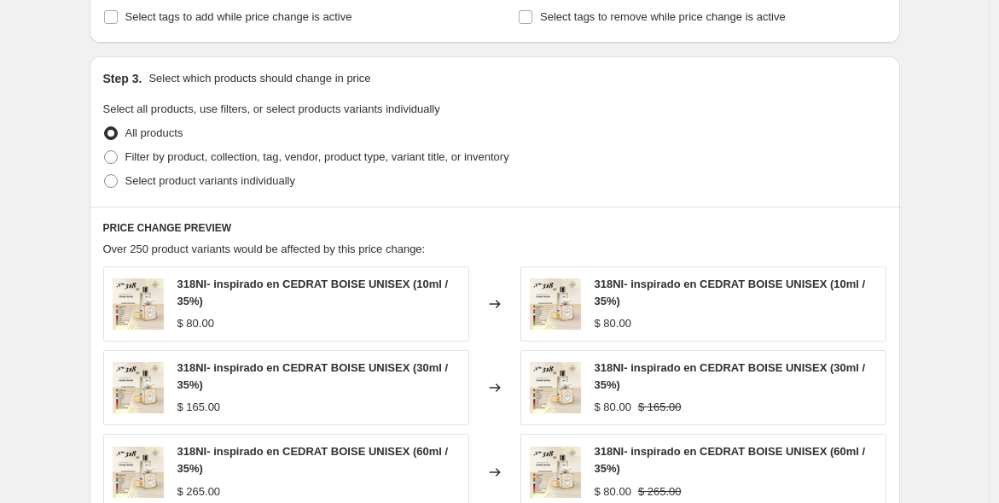
scroll to position [583, 0]
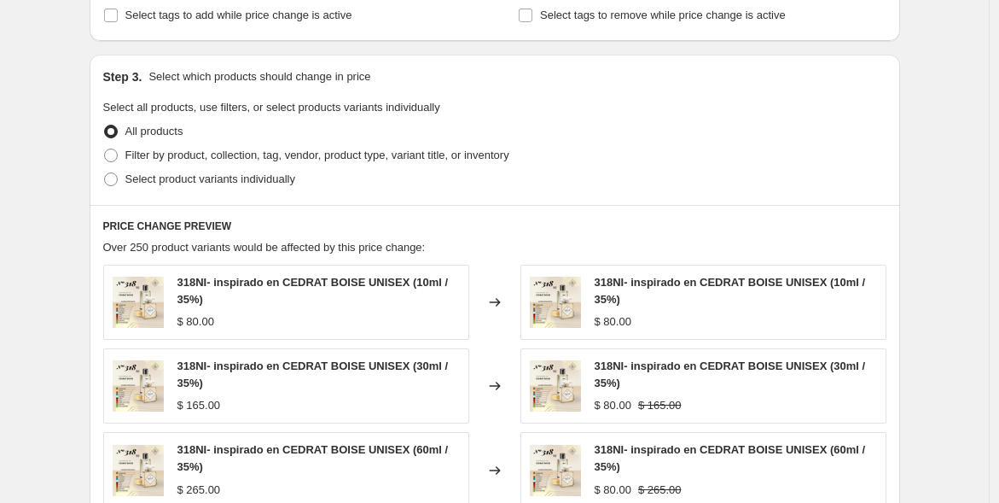
click at [340, 157] on span "Filter by product, collection, tag, vendor, product type, variant title, or inv…" at bounding box center [317, 154] width 384 height 13
click at [105, 149] on input "Filter by product, collection, tag, vendor, product type, variant title, or inv…" at bounding box center [104, 148] width 1 height 1
radio input "true"
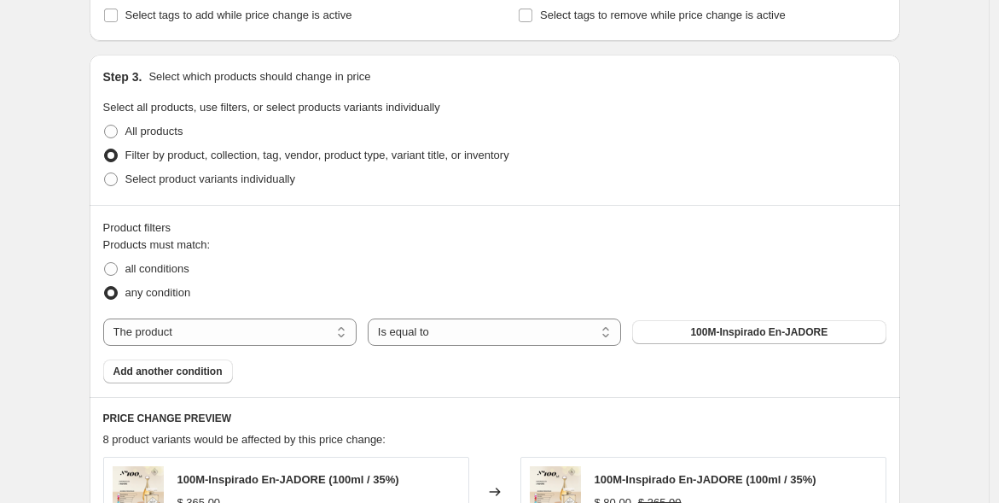
click at [212, 325] on select "The product The product's collection The product's tag The product's vendor The…" at bounding box center [229, 331] width 253 height 27
select select "title"
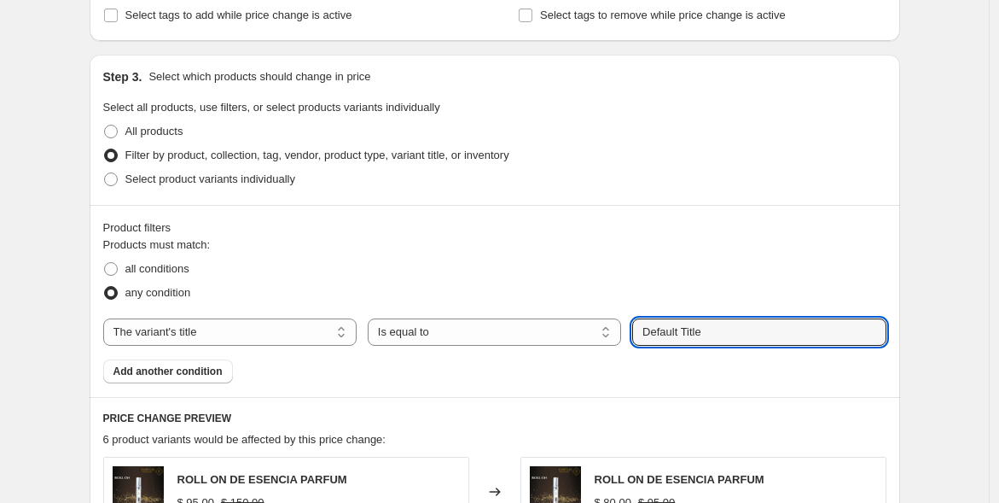
drag, startPoint x: 707, startPoint y: 334, endPoint x: 575, endPoint y: 340, distance: 131.5
click at [575, 340] on div "The product The product's collection The product's tag The product's vendor The…" at bounding box center [494, 331] width 783 height 27
type input "35% / 10ml"
click at [632, 55] on button "Submit" at bounding box center [656, 64] width 49 height 18
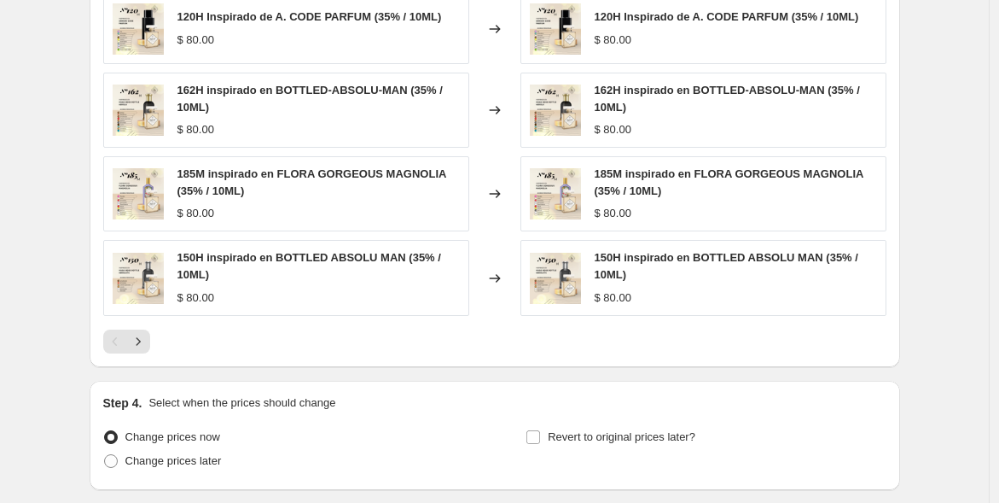
scroll to position [1248, 0]
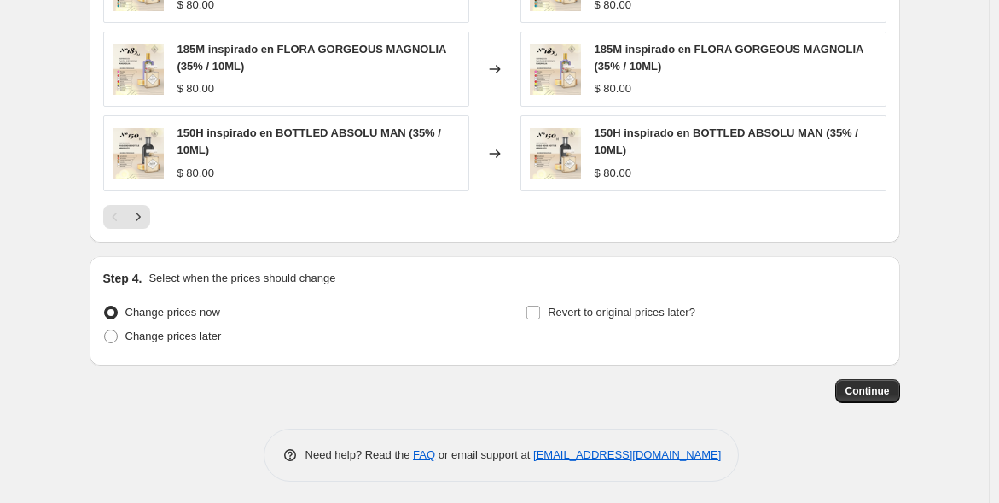
click at [863, 386] on span "Continue" at bounding box center [868, 391] width 44 height 14
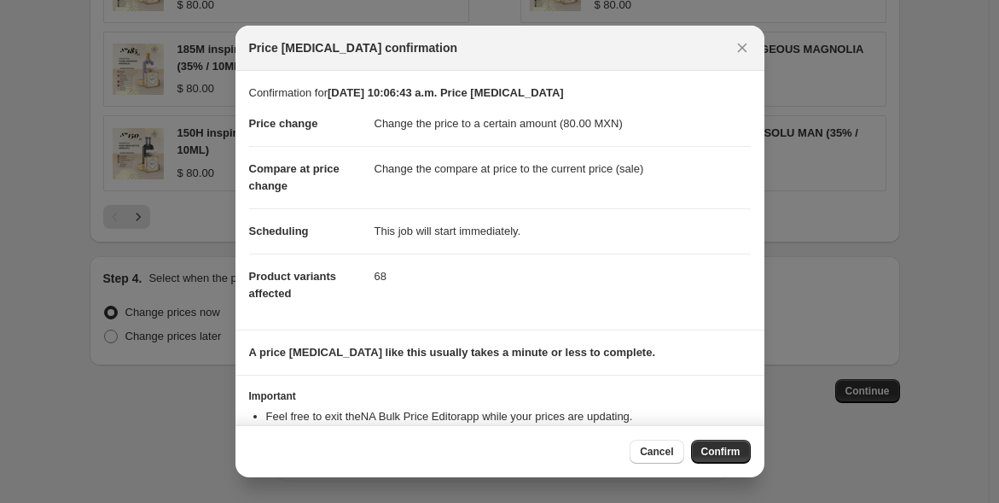
scroll to position [55, 0]
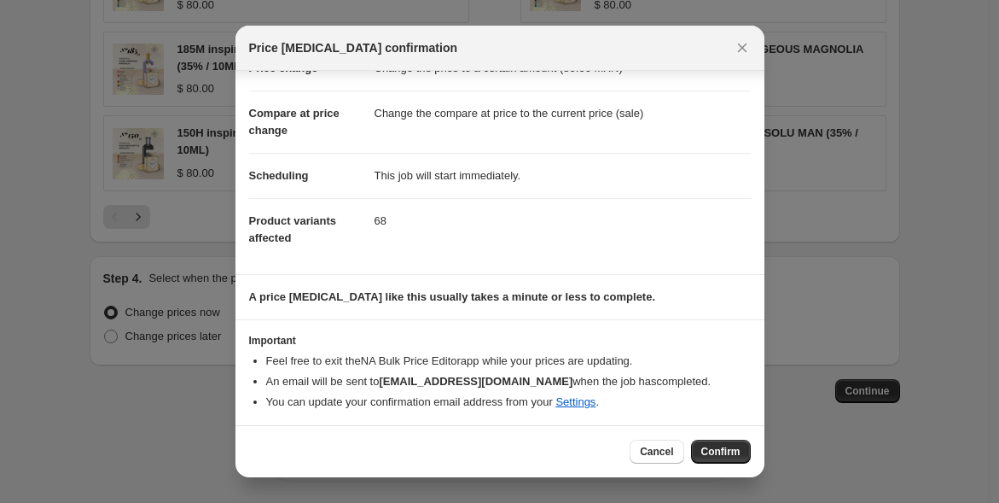
click at [722, 449] on span "Confirm" at bounding box center [720, 452] width 39 height 14
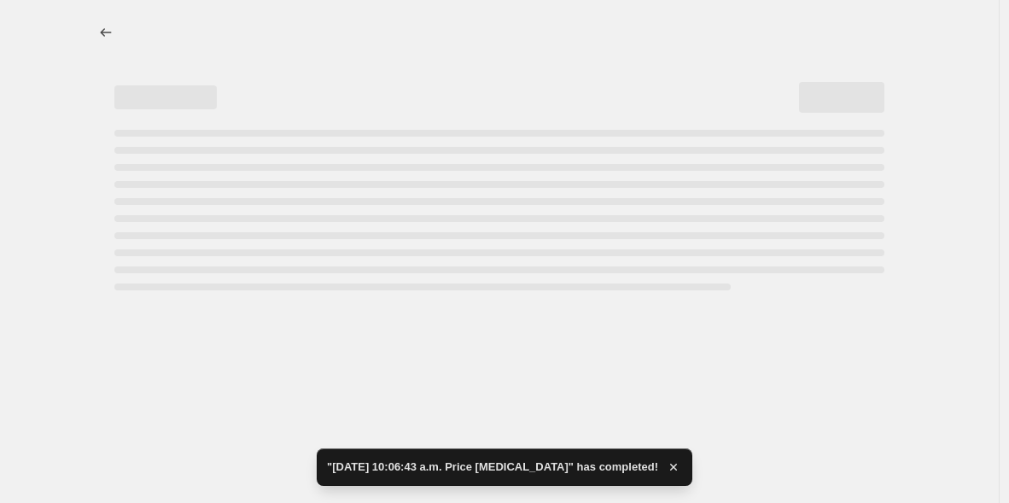
select select "title"
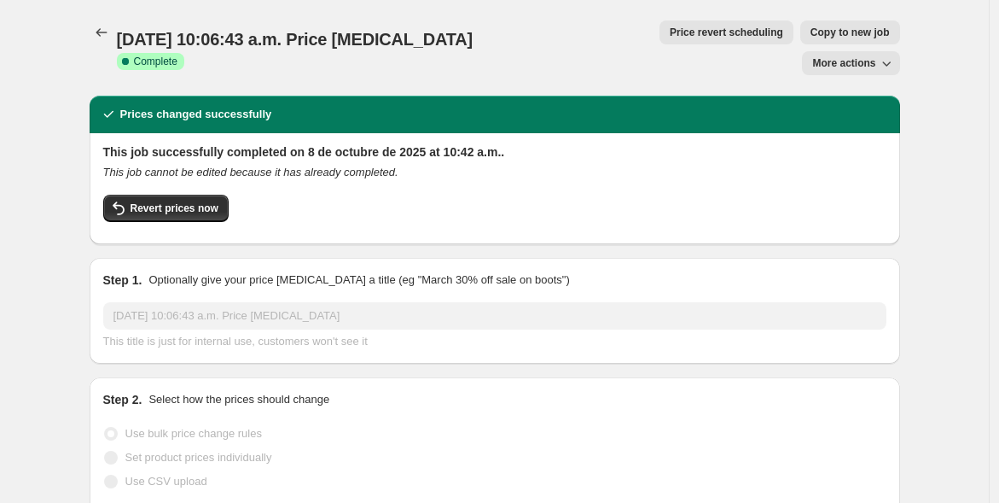
click at [107, 33] on icon "Price change jobs" at bounding box center [101, 32] width 17 height 17
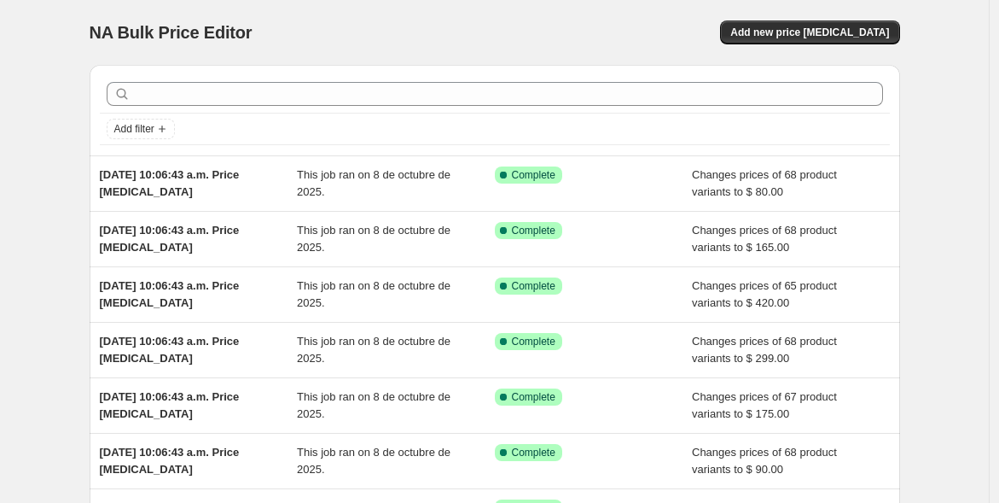
click at [835, 31] on span "Add new price [MEDICAL_DATA]" at bounding box center [809, 33] width 159 height 14
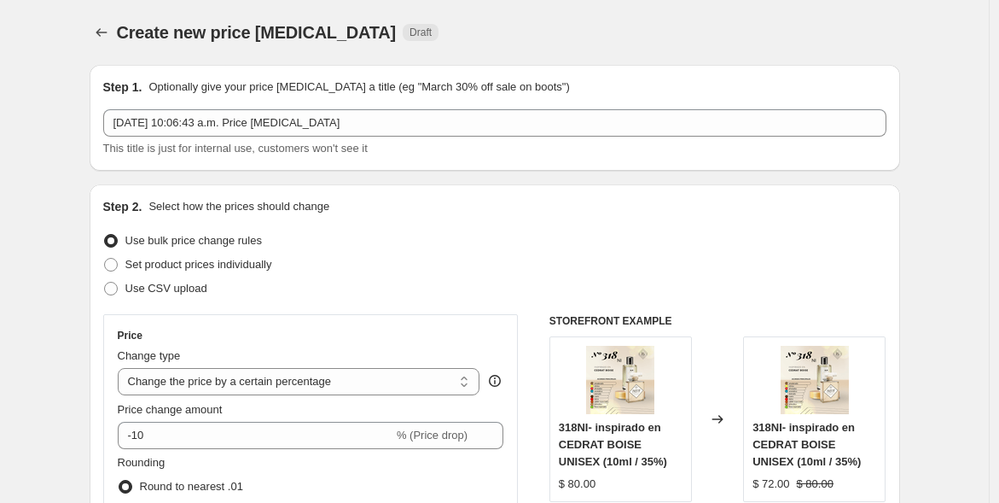
click at [229, 383] on select "Change the price to a certain amount Change the price by a certain amount Chang…" at bounding box center [299, 381] width 363 height 27
select select "to"
click at [121, 368] on select "Change the price to a certain amount Change the price by a certain amount Chang…" at bounding box center [299, 381] width 363 height 27
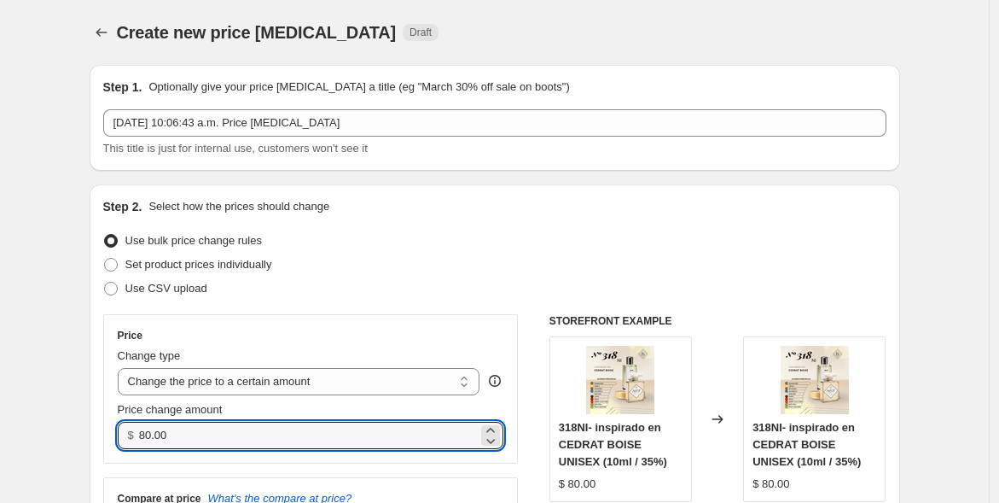
drag, startPoint x: 147, startPoint y: 429, endPoint x: 112, endPoint y: 422, distance: 35.6
click at [112, 422] on div "Price Change type Change the price to a certain amount Change the price by a ce…" at bounding box center [311, 388] width 416 height 149
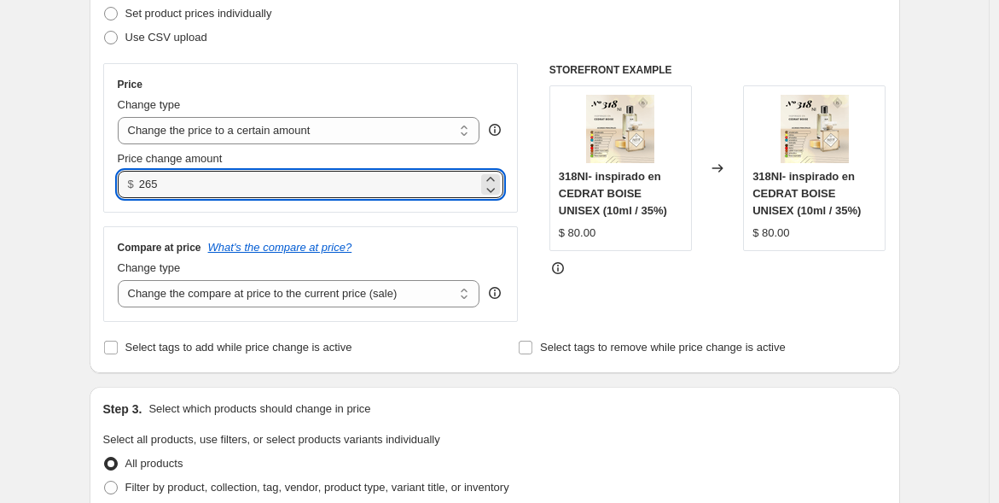
scroll to position [294, 0]
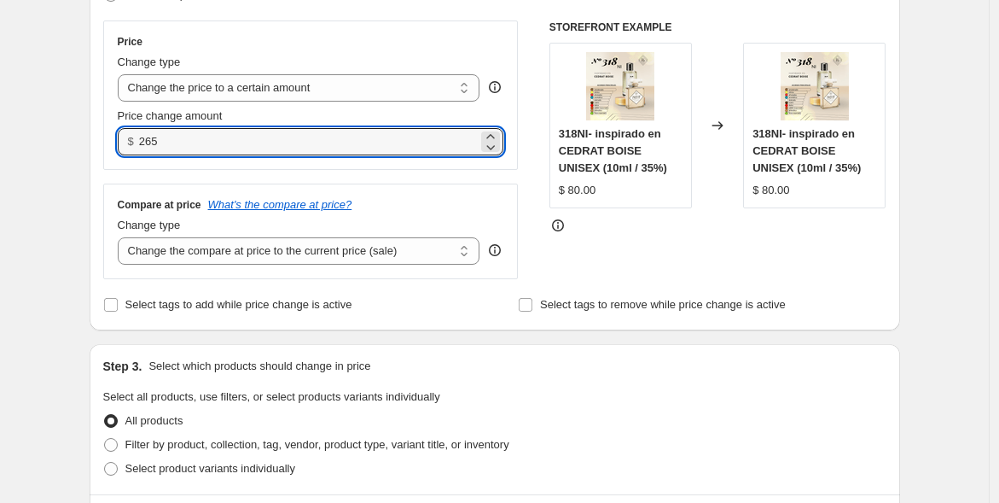
type input "265.00"
click at [234, 439] on span "Filter by product, collection, tag, vendor, product type, variant title, or inv…" at bounding box center [317, 444] width 384 height 13
click at [105, 439] on input "Filter by product, collection, tag, vendor, product type, variant title, or inv…" at bounding box center [104, 438] width 1 height 1
radio input "true"
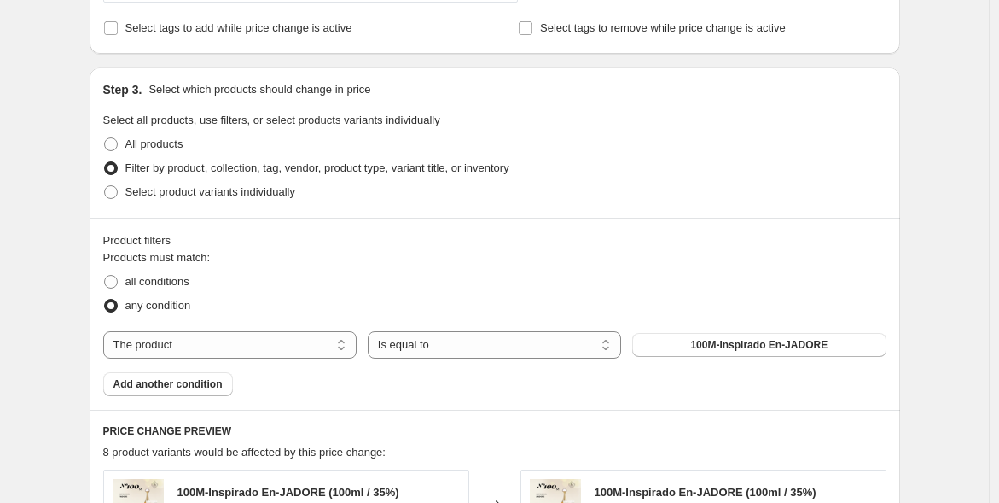
scroll to position [573, 0]
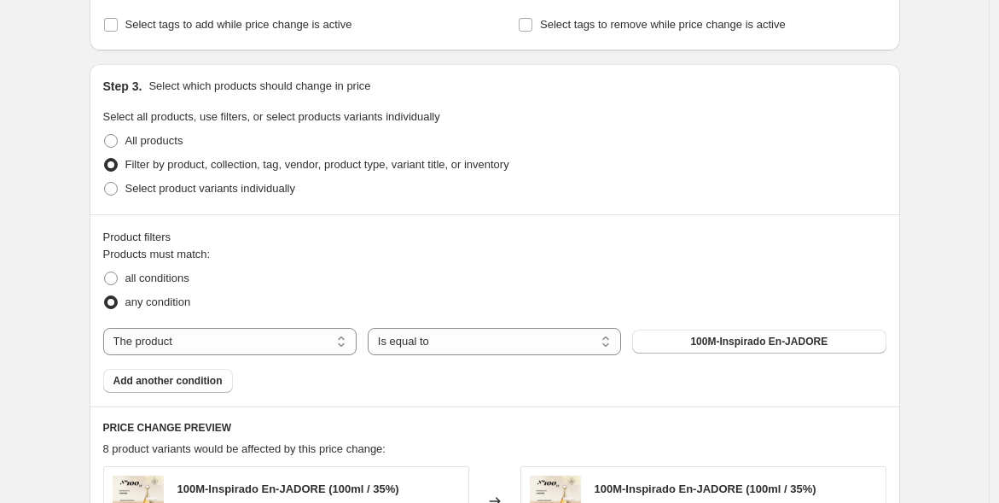
click at [263, 343] on select "The product The product's collection The product's tag The product's vendor The…" at bounding box center [229, 341] width 253 height 27
select select "title"
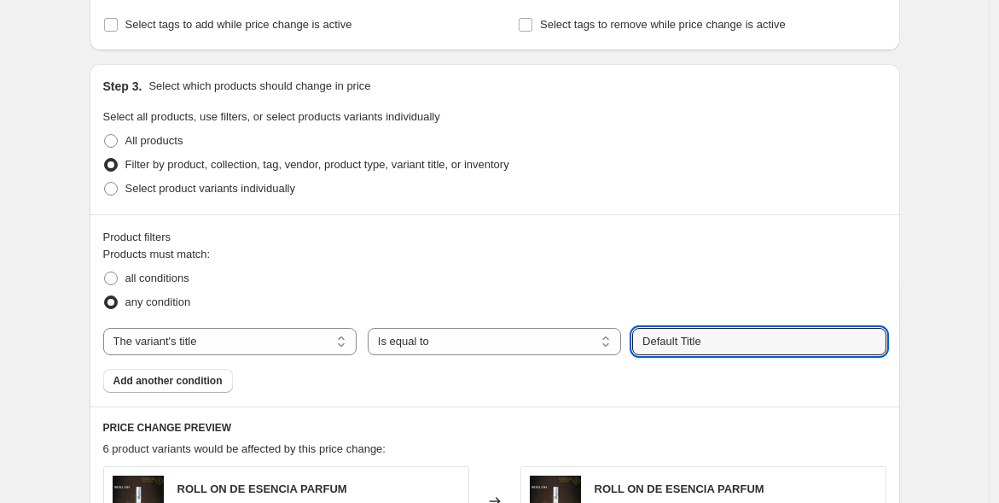
drag, startPoint x: 719, startPoint y: 341, endPoint x: 611, endPoint y: 333, distance: 108.7
click at [611, 333] on div "The product The product's collection The product's tag The product's vendor The…" at bounding box center [494, 341] width 783 height 27
type input "35% / 60ml"
click at [632, 64] on button "Submit" at bounding box center [656, 73] width 49 height 18
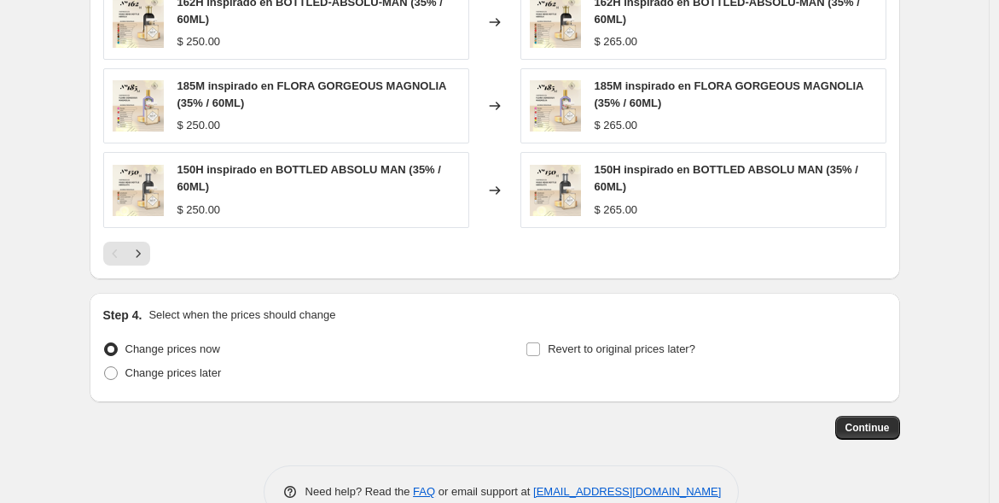
scroll to position [1248, 0]
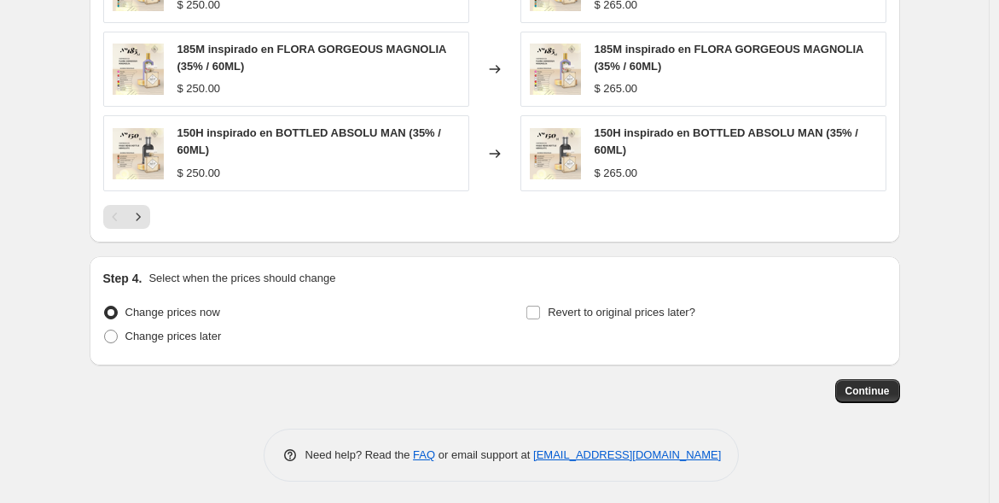
click at [877, 388] on span "Continue" at bounding box center [868, 391] width 44 height 14
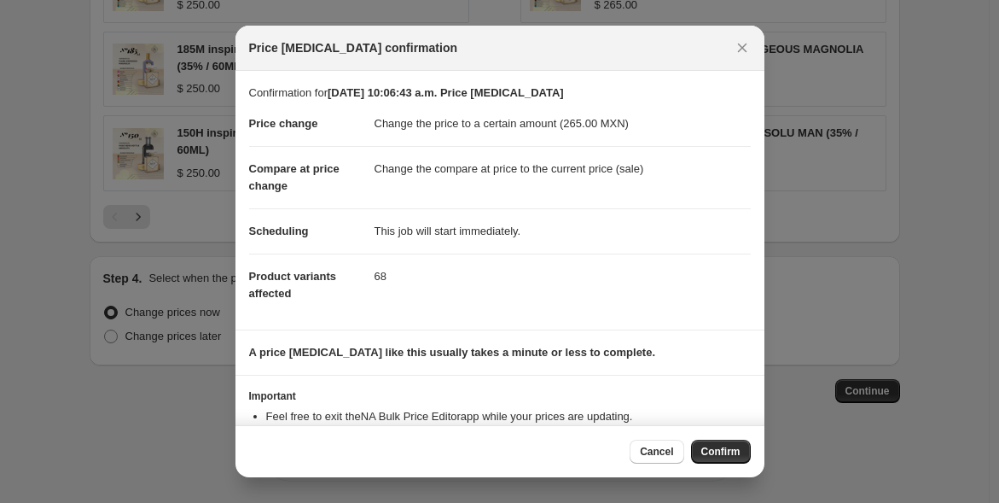
click at [714, 451] on span "Confirm" at bounding box center [720, 452] width 39 height 14
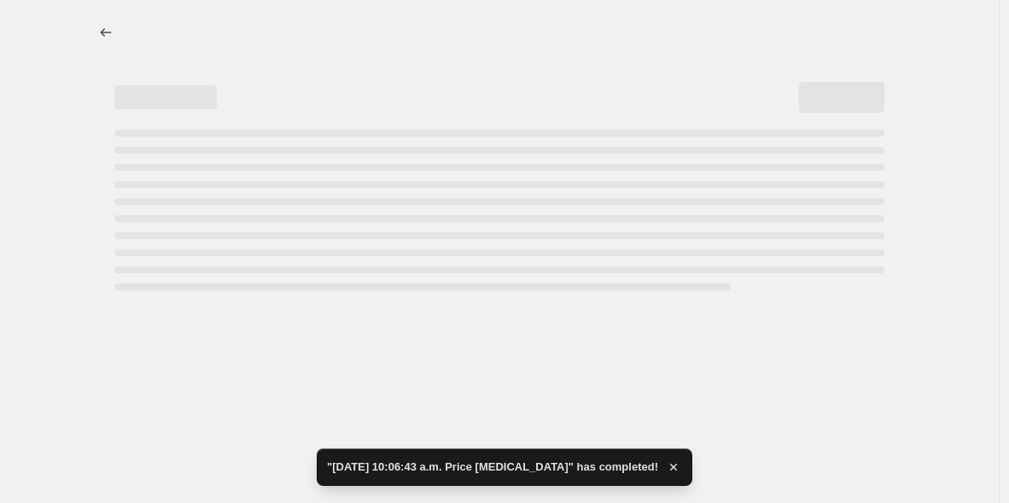
select select "title"
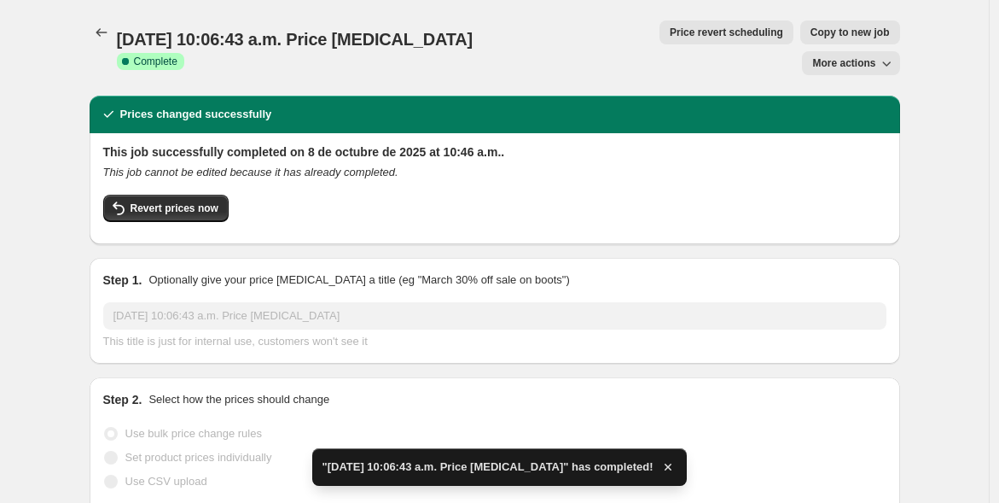
click at [105, 32] on icon "Price change jobs" at bounding box center [101, 32] width 17 height 17
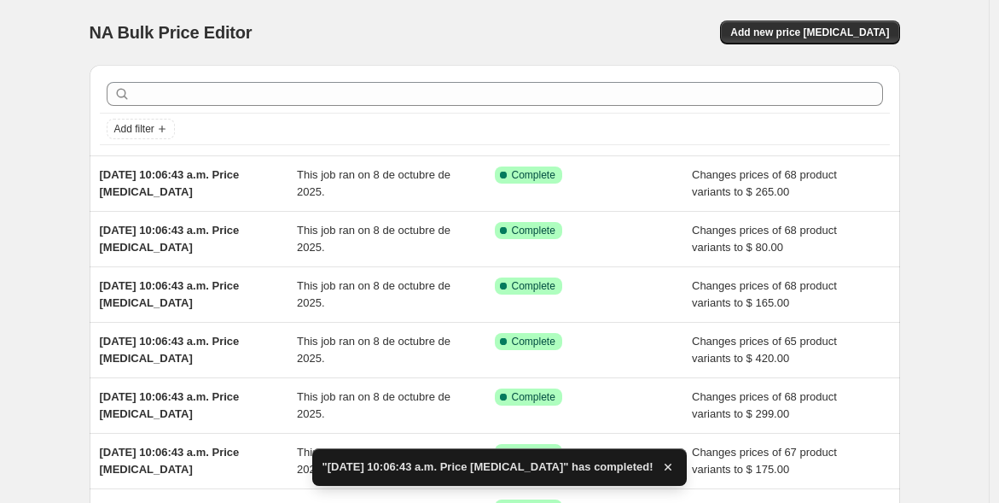
click at [847, 24] on button "Add new price [MEDICAL_DATA]" at bounding box center [809, 32] width 179 height 24
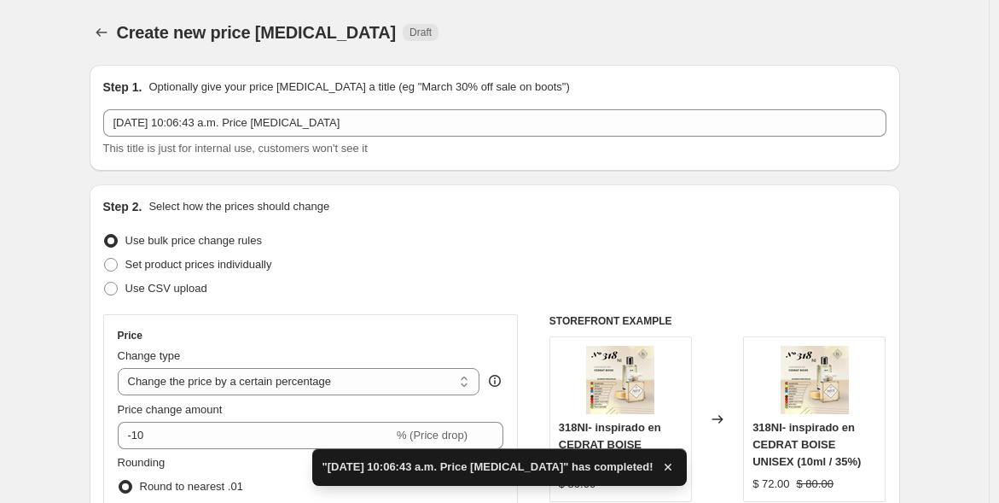
click at [247, 382] on select "Change the price to a certain amount Change the price by a certain amount Chang…" at bounding box center [299, 381] width 363 height 27
select select "to"
click at [121, 368] on select "Change the price to a certain amount Change the price by a certain amount Chang…" at bounding box center [299, 381] width 363 height 27
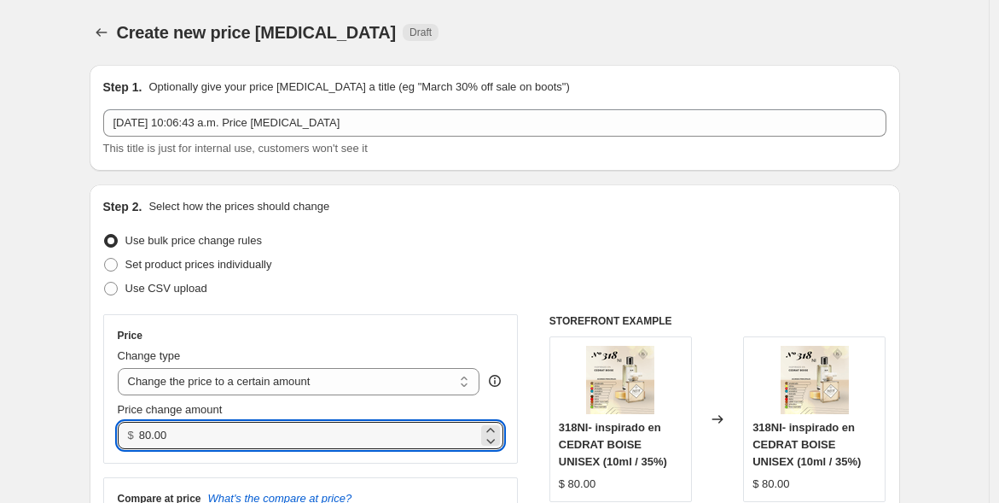
drag, startPoint x: 195, startPoint y: 425, endPoint x: 112, endPoint y: 427, distance: 82.8
click at [112, 427] on div "Price Change type Change the price to a certain amount Change the price by a ce…" at bounding box center [311, 388] width 416 height 149
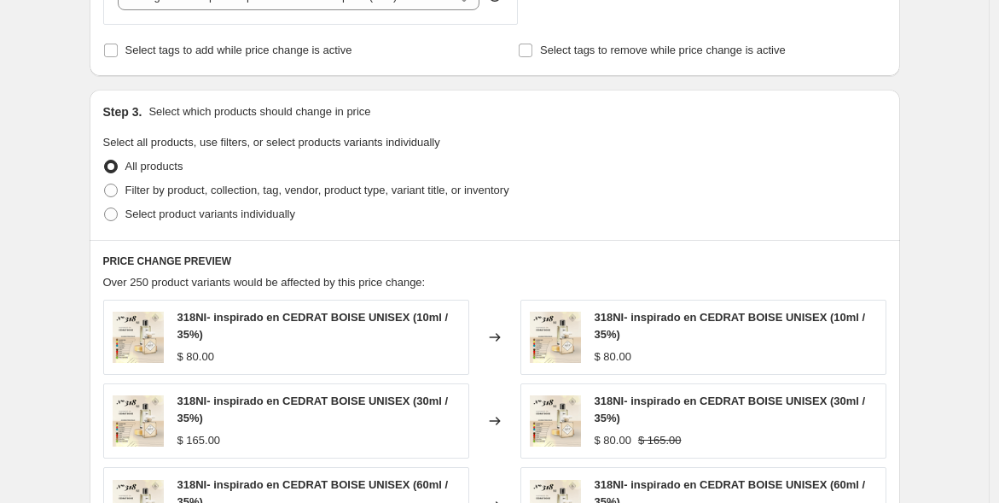
scroll to position [552, 0]
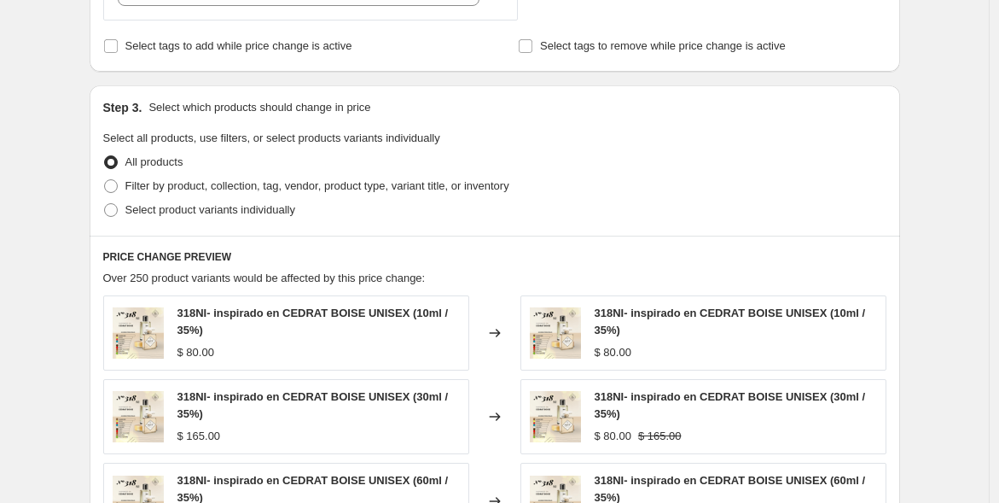
type input "365.00"
click at [243, 185] on span "Filter by product, collection, tag, vendor, product type, variant title, or inv…" at bounding box center [317, 185] width 384 height 13
click at [105, 180] on input "Filter by product, collection, tag, vendor, product type, variant title, or inv…" at bounding box center [104, 179] width 1 height 1
radio input "true"
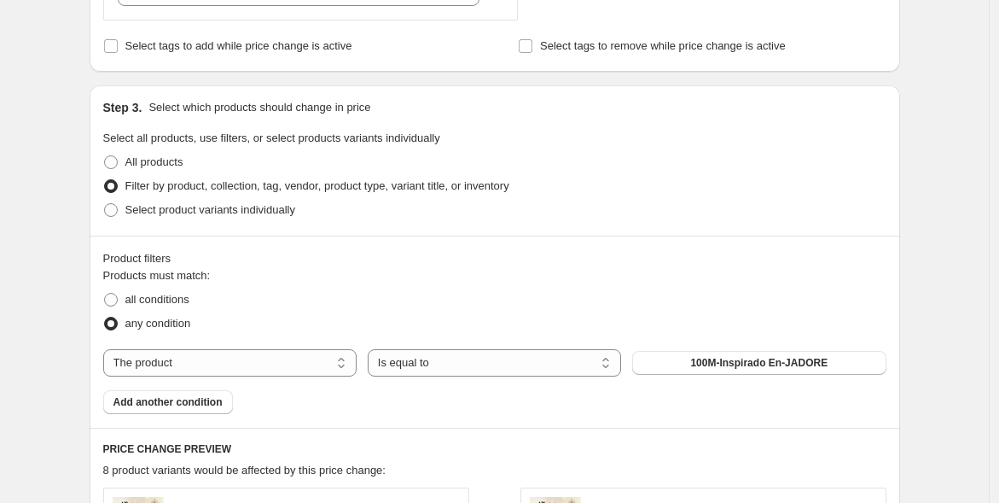
click at [224, 357] on select "The product The product's collection The product's tag The product's vendor The…" at bounding box center [229, 362] width 253 height 27
select select "title"
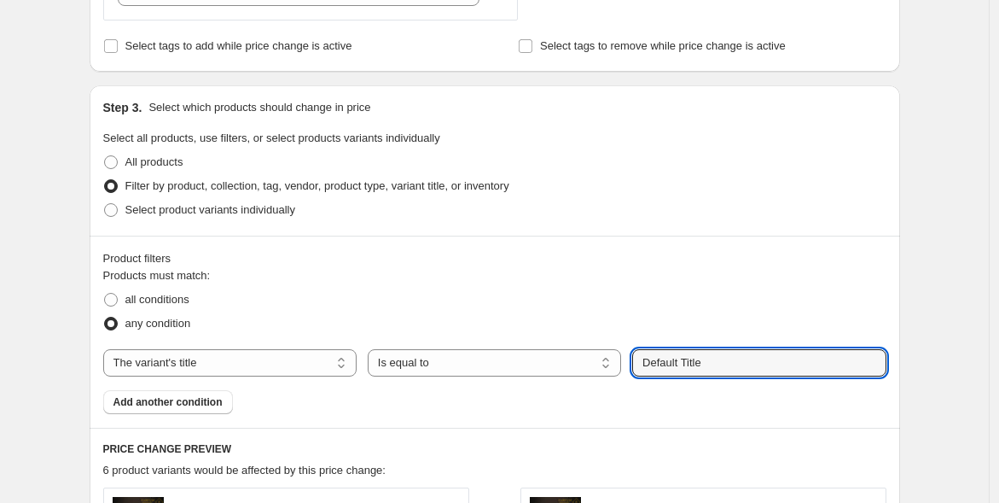
drag, startPoint x: 734, startPoint y: 362, endPoint x: 631, endPoint y: 373, distance: 103.0
click at [631, 373] on div "The product The product's collection The product's tag The product's vendor The…" at bounding box center [494, 362] width 783 height 27
type input "35% / 100ml"
click at [632, 85] on button "Submit" at bounding box center [656, 94] width 49 height 18
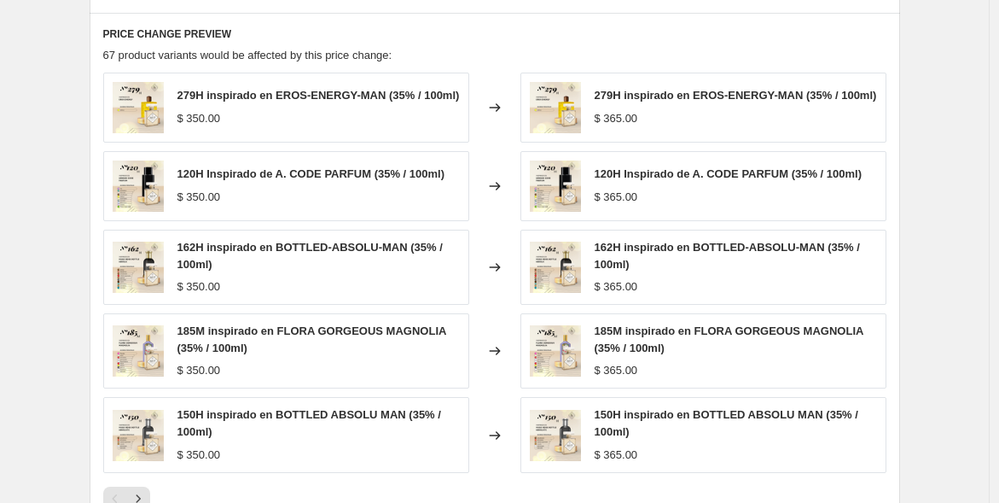
scroll to position [1239, 0]
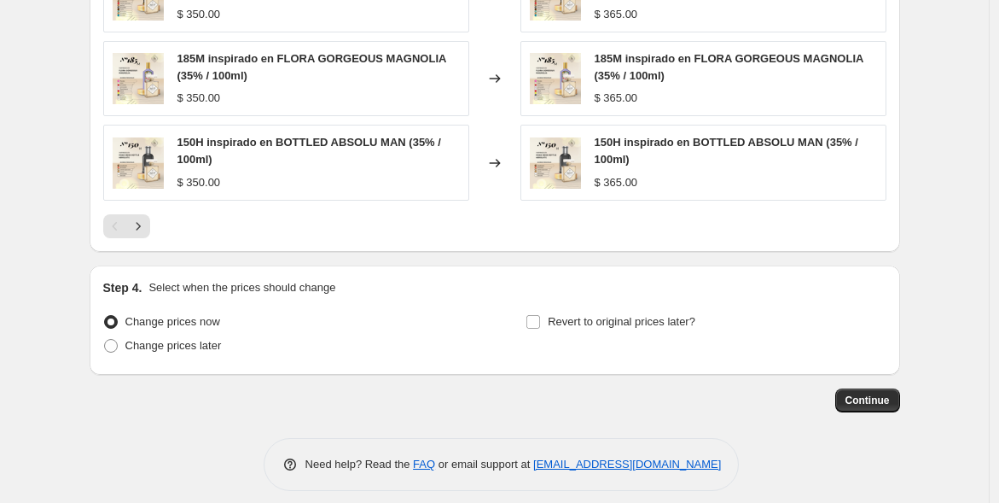
click at [867, 394] on span "Continue" at bounding box center [868, 400] width 44 height 14
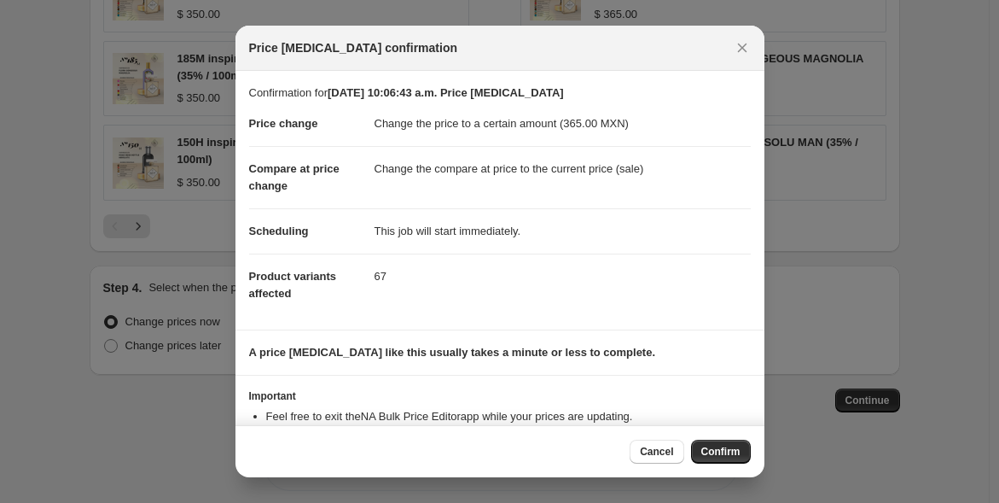
scroll to position [55, 0]
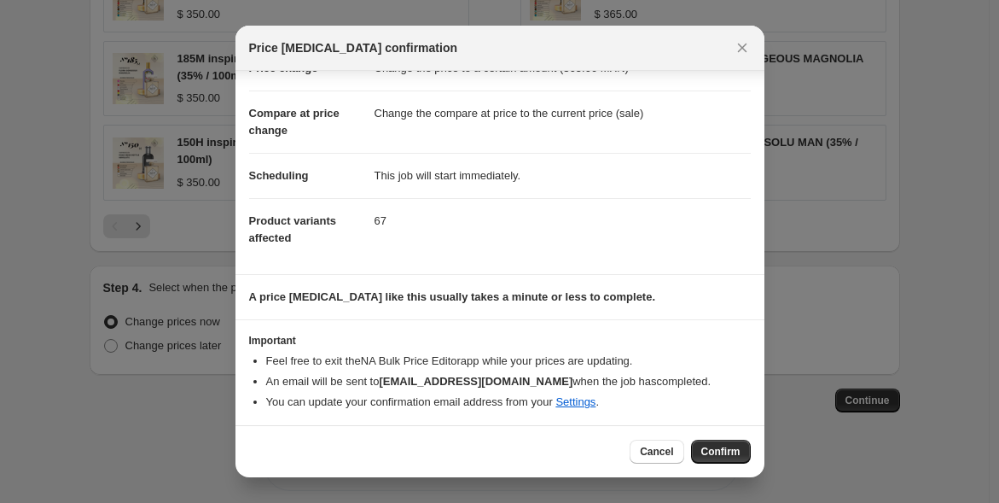
click at [718, 451] on span "Confirm" at bounding box center [720, 452] width 39 height 14
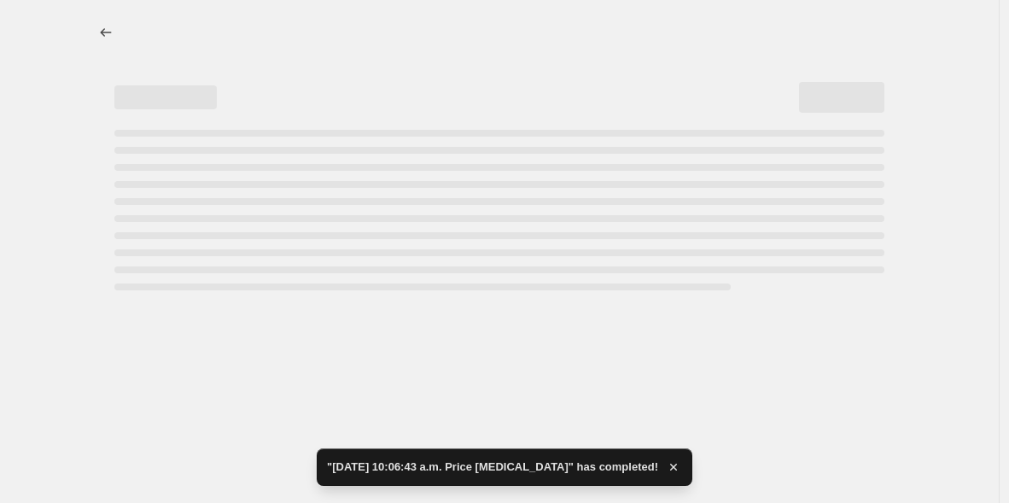
select select "title"
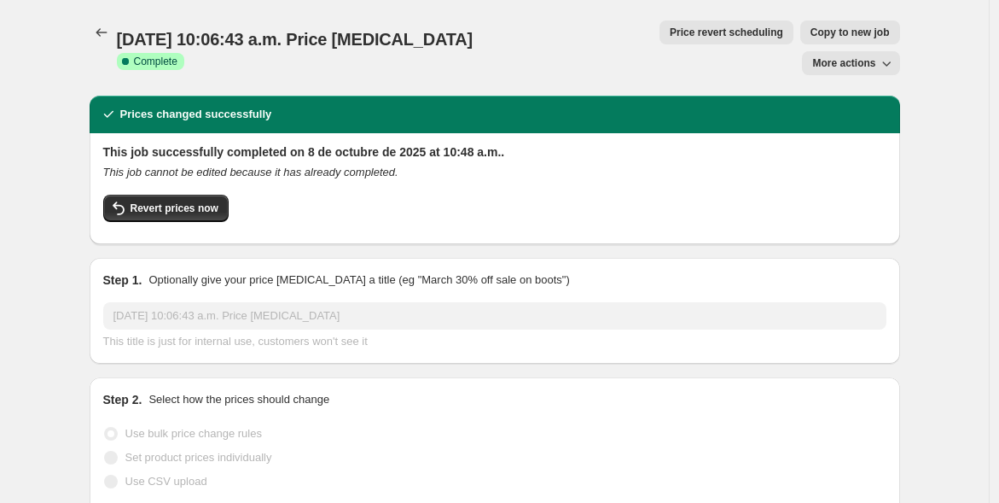
click at [107, 38] on icon "Price change jobs" at bounding box center [101, 32] width 17 height 17
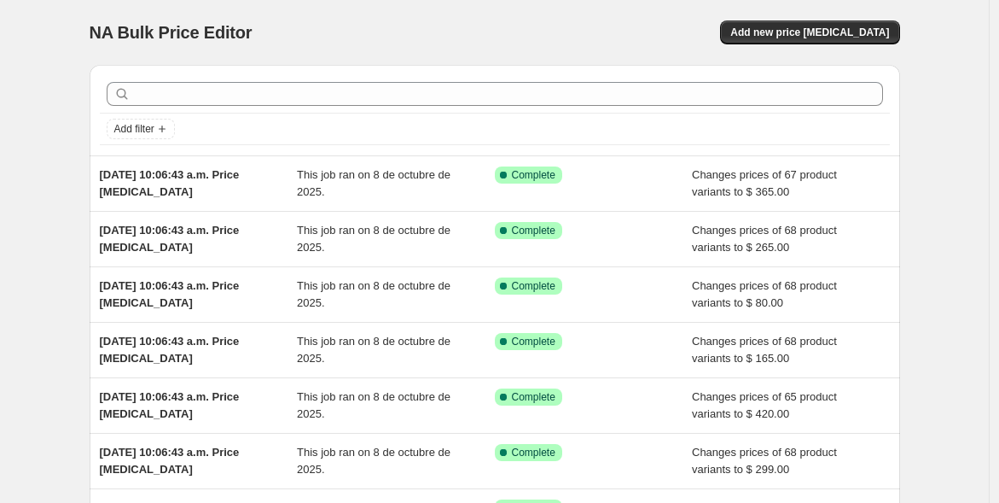
click at [845, 30] on span "Add new price [MEDICAL_DATA]" at bounding box center [809, 33] width 159 height 14
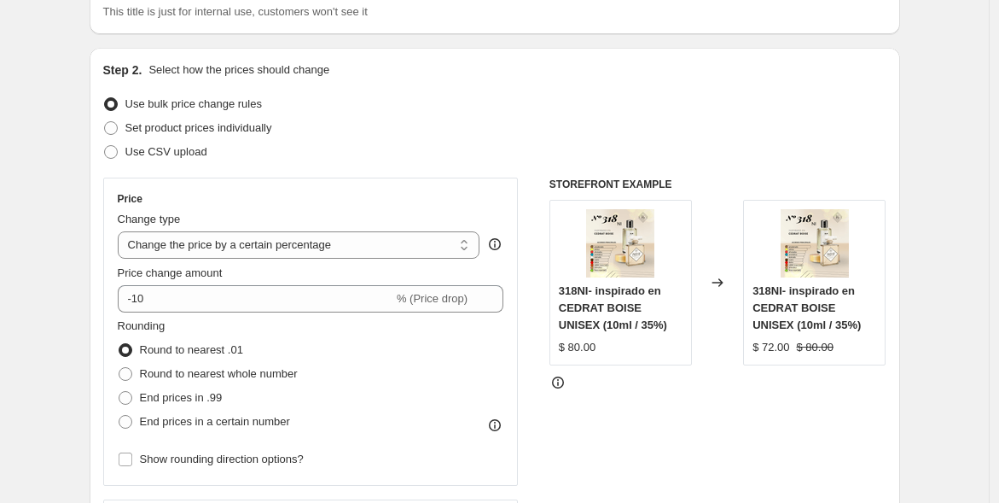
scroll to position [146, 0]
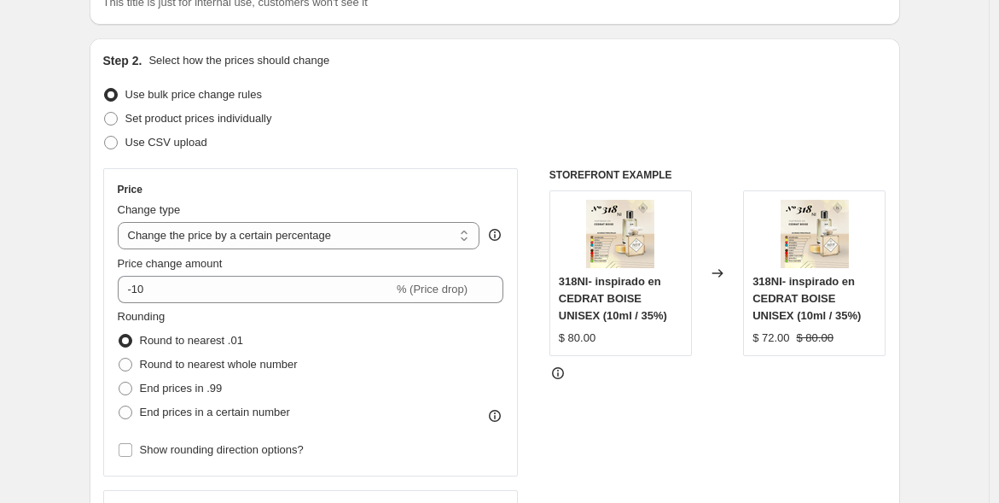
click at [370, 230] on select "Change the price to a certain amount Change the price by a certain amount Chang…" at bounding box center [299, 235] width 363 height 27
select select "to"
click at [121, 222] on select "Change the price to a certain amount Change the price by a certain amount Chang…" at bounding box center [299, 235] width 363 height 27
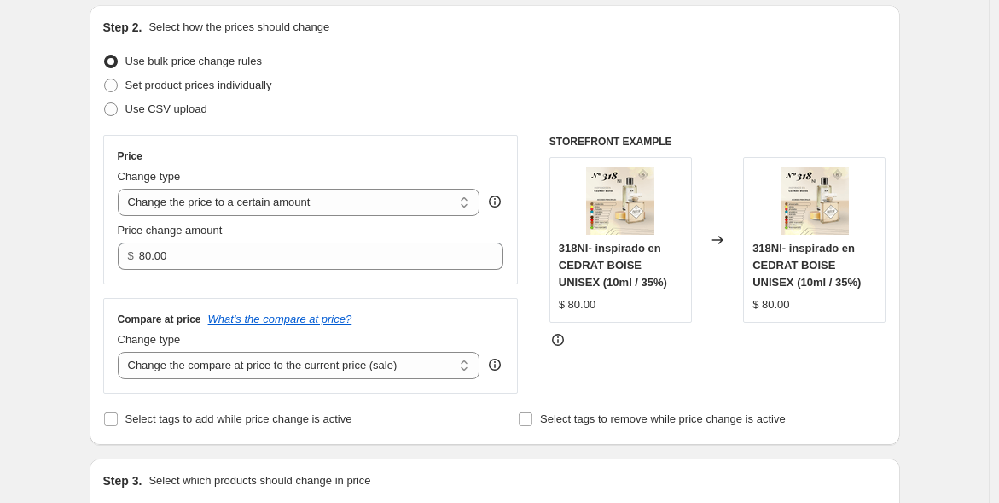
scroll to position [178, 0]
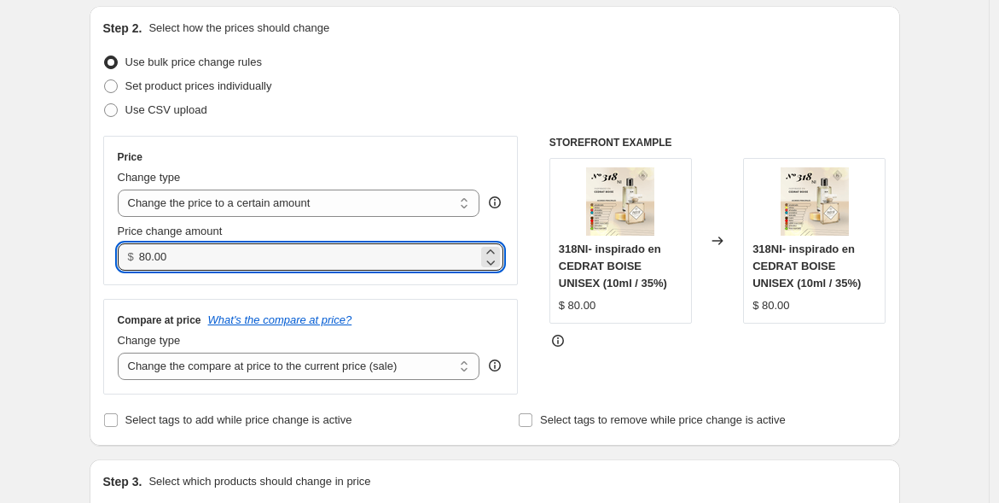
drag, startPoint x: 189, startPoint y: 253, endPoint x: 133, endPoint y: 252, distance: 56.3
click at [133, 252] on div "$ 80.00" at bounding box center [311, 256] width 387 height 27
type input "73.00"
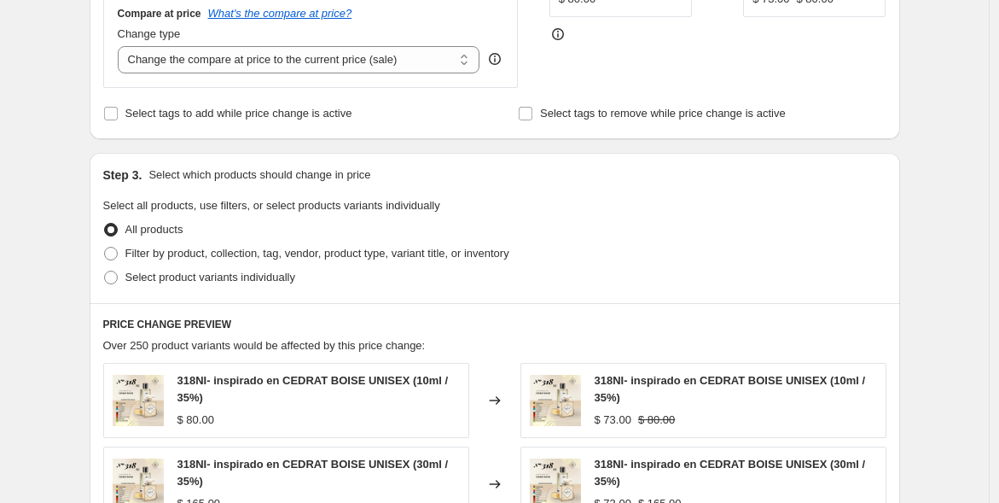
scroll to position [488, 0]
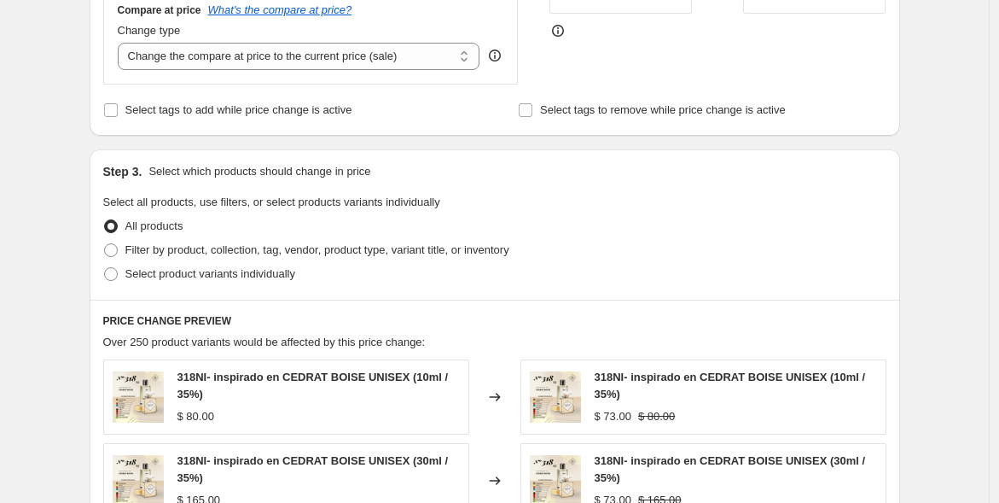
click at [251, 244] on span "Filter by product, collection, tag, vendor, product type, variant title, or inv…" at bounding box center [317, 249] width 384 height 13
click at [105, 244] on input "Filter by product, collection, tag, vendor, product type, variant title, or inv…" at bounding box center [104, 243] width 1 height 1
radio input "true"
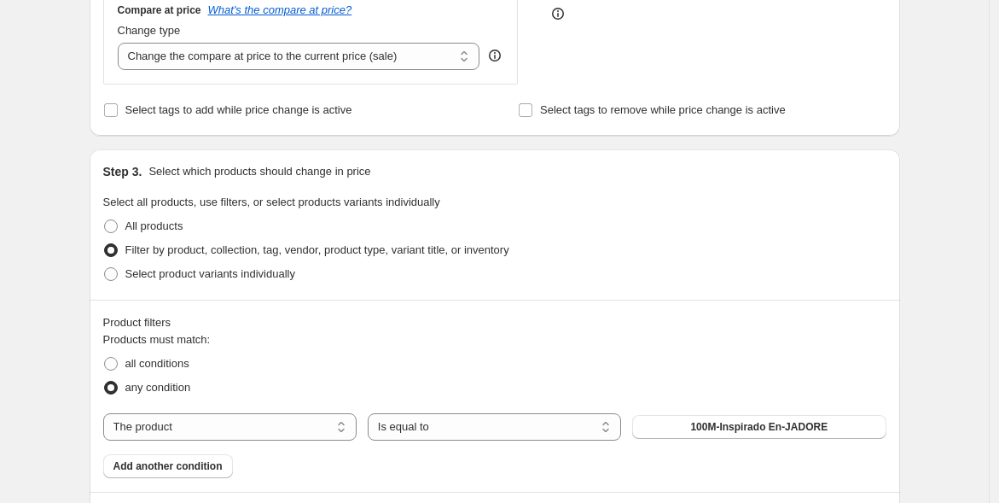
click at [248, 428] on select "The product The product's collection The product's tag The product's vendor The…" at bounding box center [229, 426] width 253 height 27
select select "title"
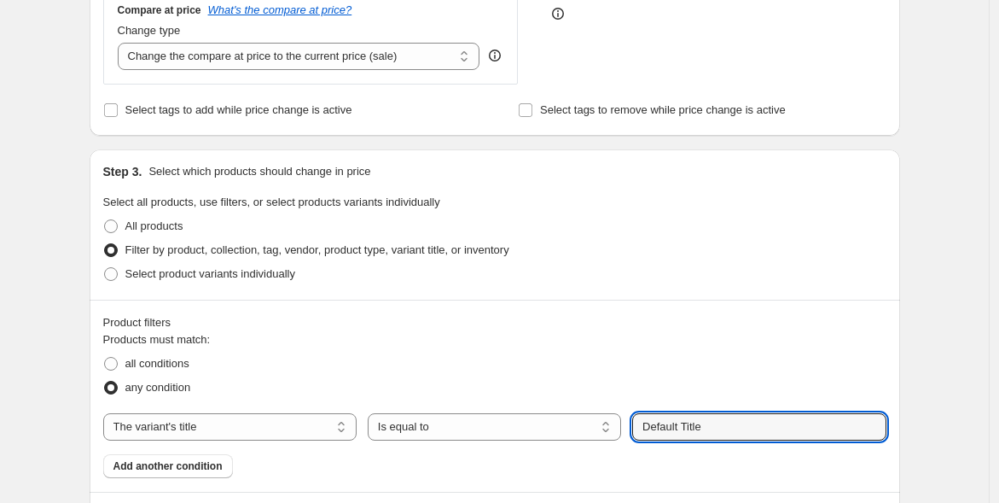
drag, startPoint x: 714, startPoint y: 422, endPoint x: 616, endPoint y: 429, distance: 98.4
click at [616, 429] on div "The product The product's collection The product's tag The product's vendor The…" at bounding box center [494, 426] width 783 height 27
click at [632, 149] on button "Submit" at bounding box center [656, 158] width 49 height 18
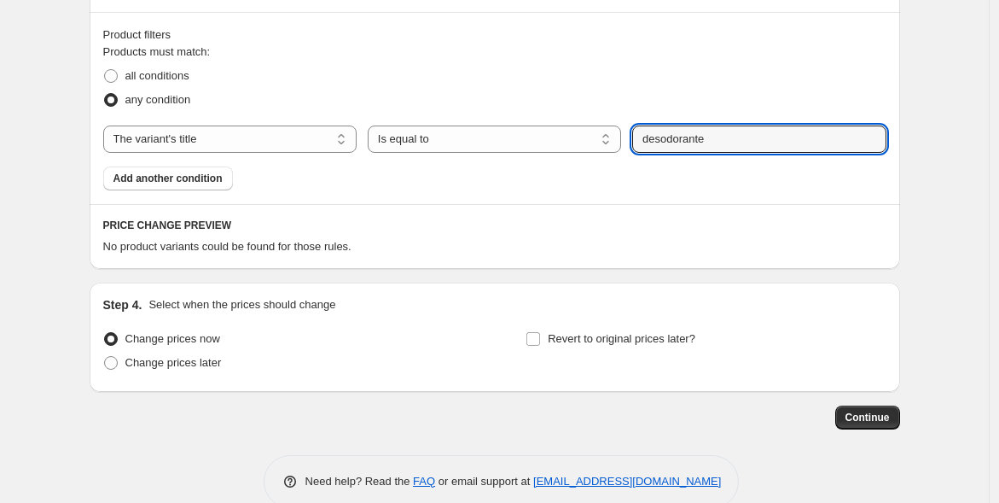
scroll to position [797, 0]
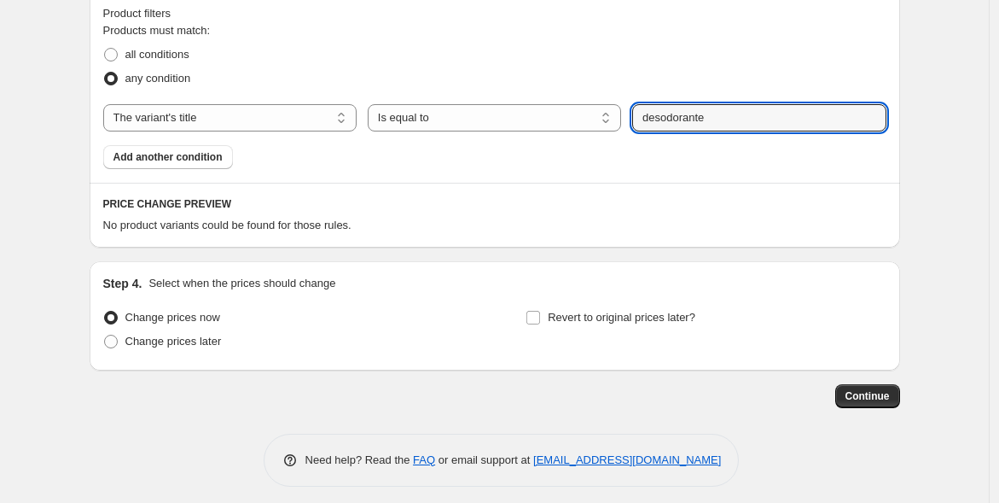
drag, startPoint x: 721, startPoint y: 119, endPoint x: 592, endPoint y: 135, distance: 129.8
click at [592, 135] on div "Products must match: all conditions any condition The product The product's col…" at bounding box center [494, 95] width 783 height 147
type input "body"
click at [344, 113] on select "The product The product's collection The product's tag The product's vendor The…" at bounding box center [229, 117] width 253 height 27
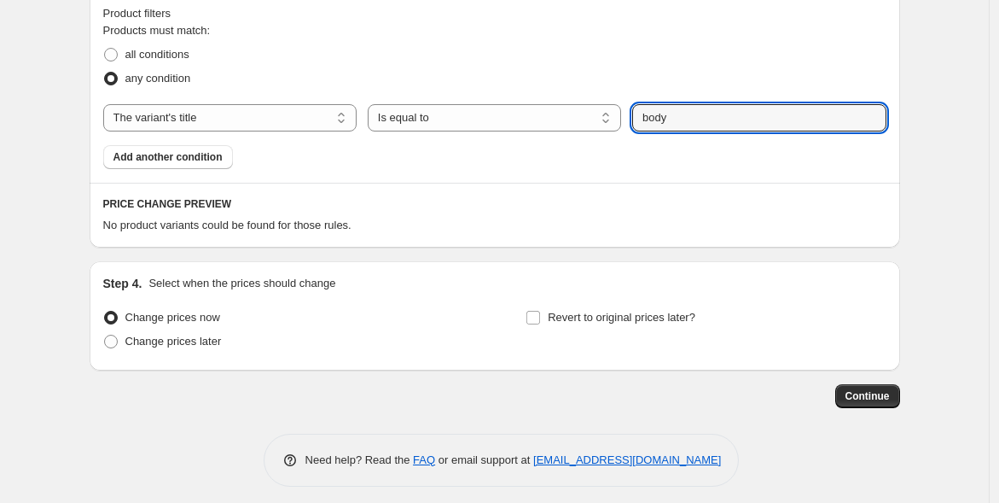
select select "product"
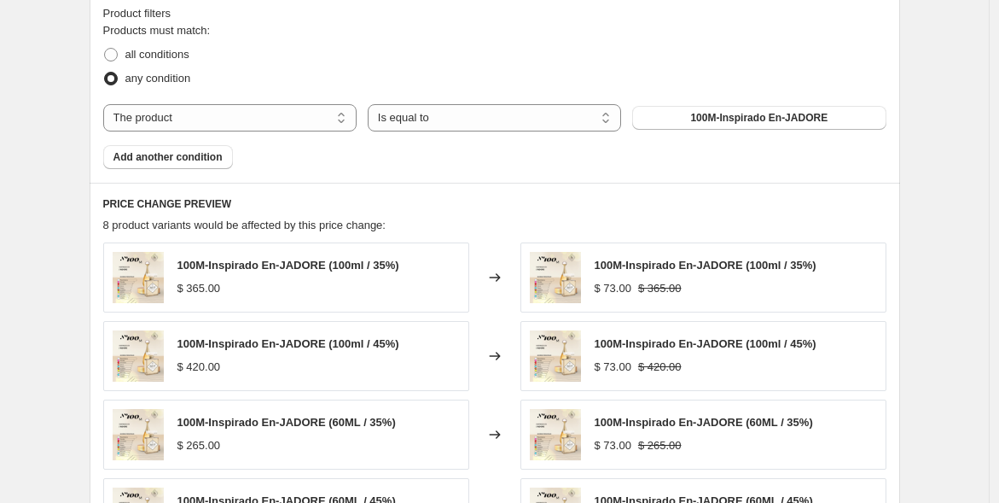
click at [205, 158] on span "Add another condition" at bounding box center [167, 157] width 109 height 14
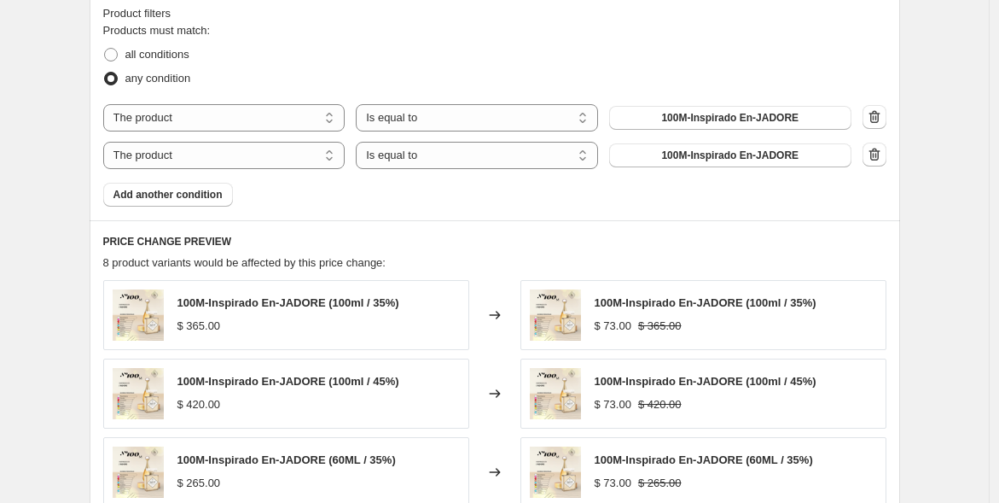
click at [880, 152] on icon "button" at bounding box center [874, 154] width 11 height 13
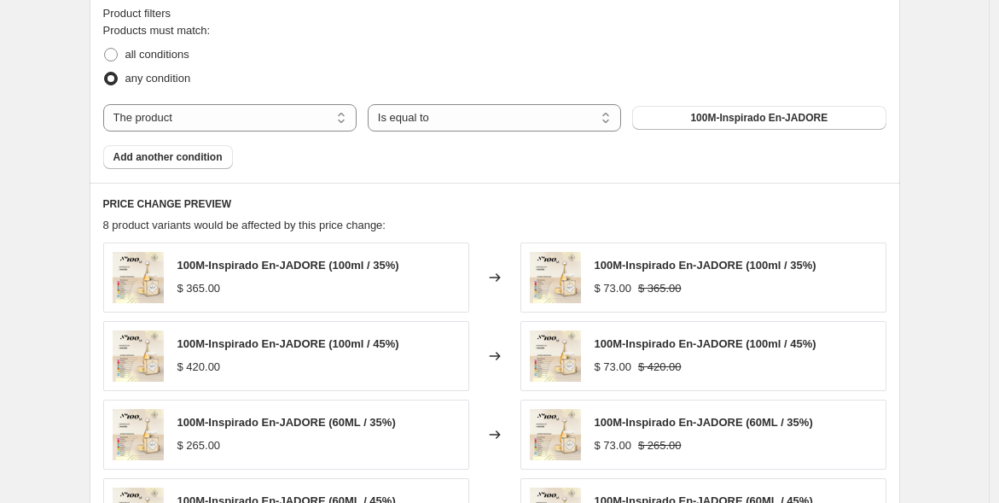
click at [781, 119] on span "100M-Inspirado En-JADORE" at bounding box center [758, 118] width 137 height 14
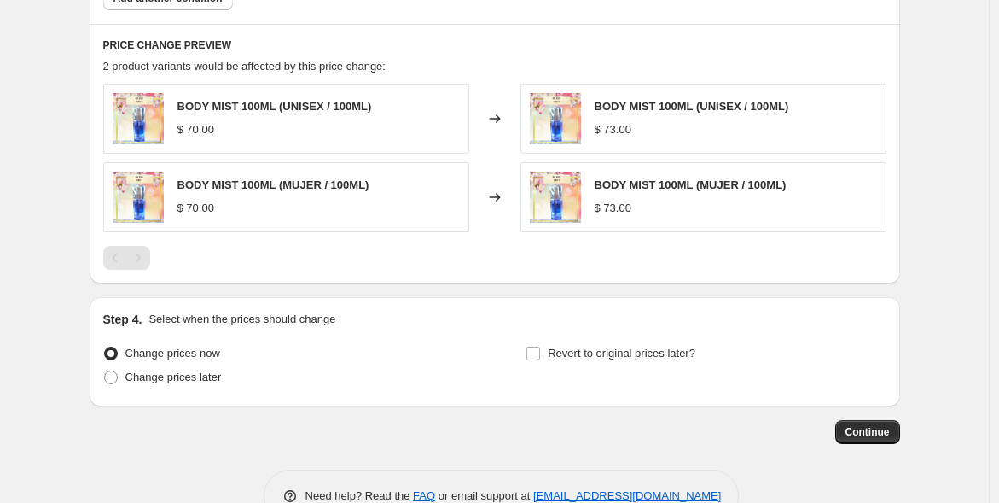
scroll to position [998, 0]
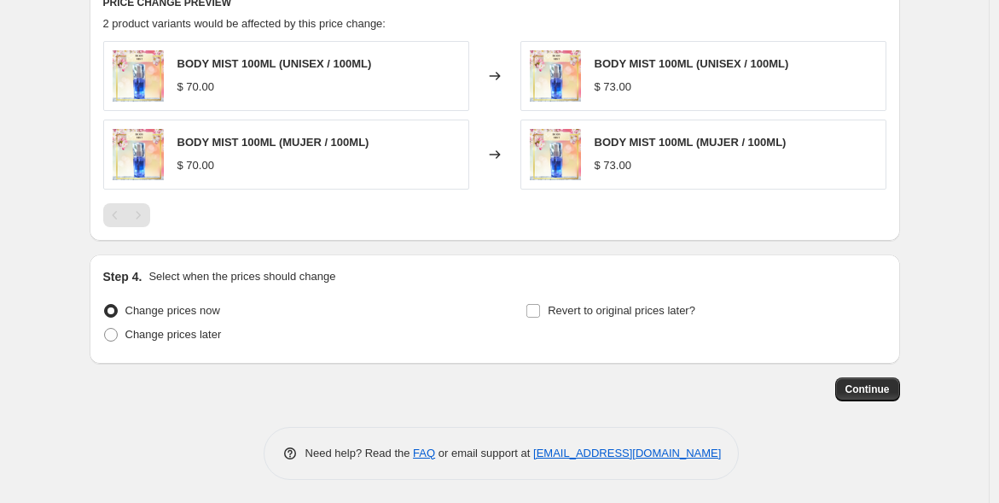
click at [861, 383] on span "Continue" at bounding box center [868, 389] width 44 height 14
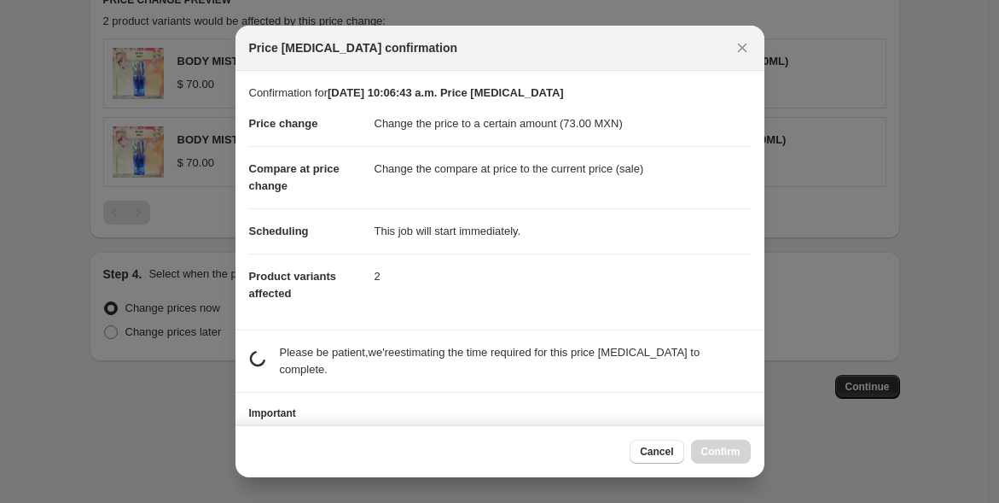
scroll to position [0, 0]
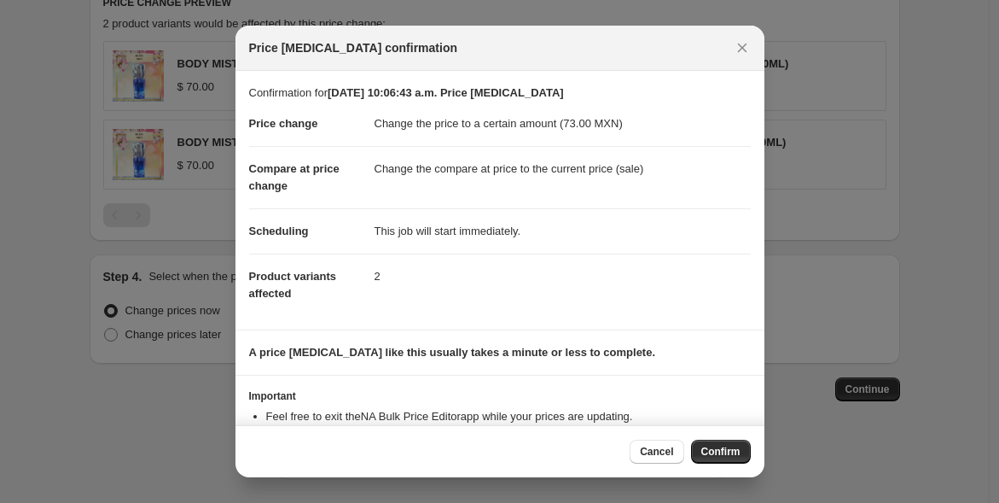
click at [718, 445] on span "Confirm" at bounding box center [720, 452] width 39 height 14
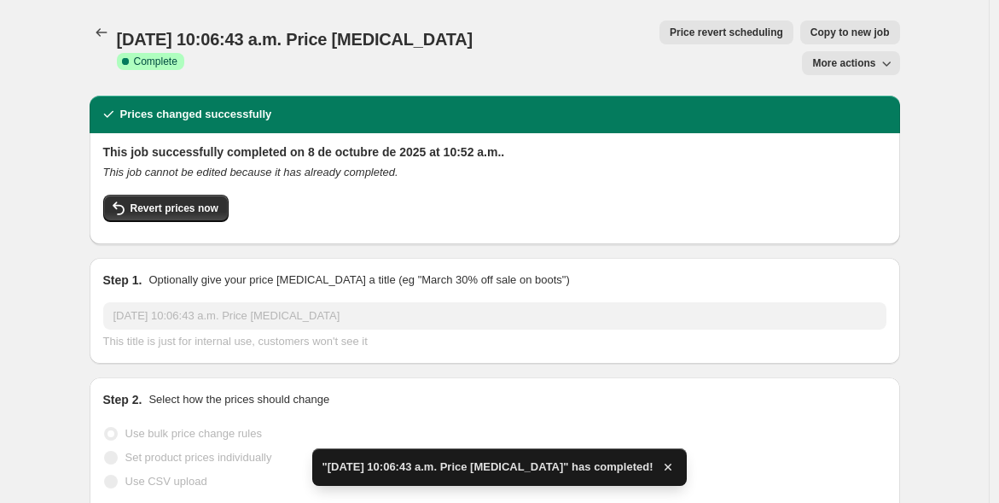
click at [100, 33] on icon "Price change jobs" at bounding box center [101, 32] width 17 height 17
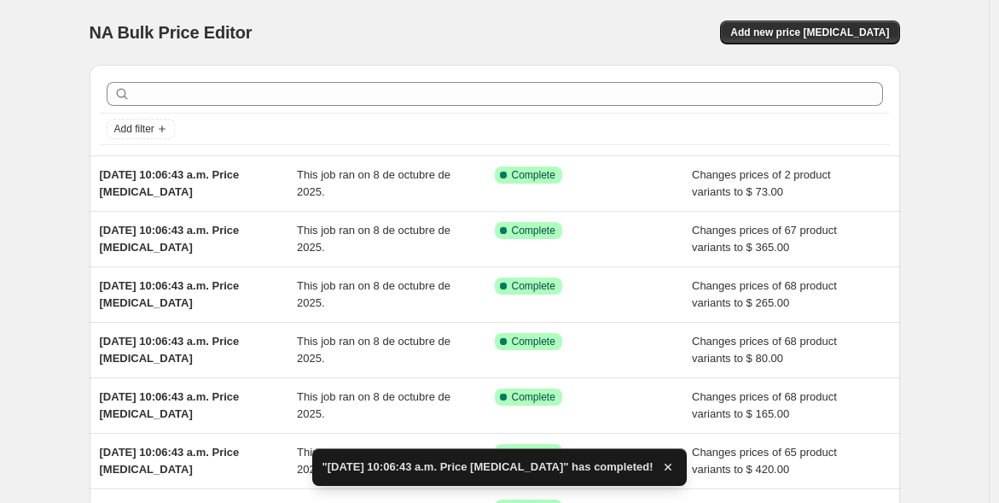
click at [829, 27] on span "Add new price [MEDICAL_DATA]" at bounding box center [809, 33] width 159 height 14
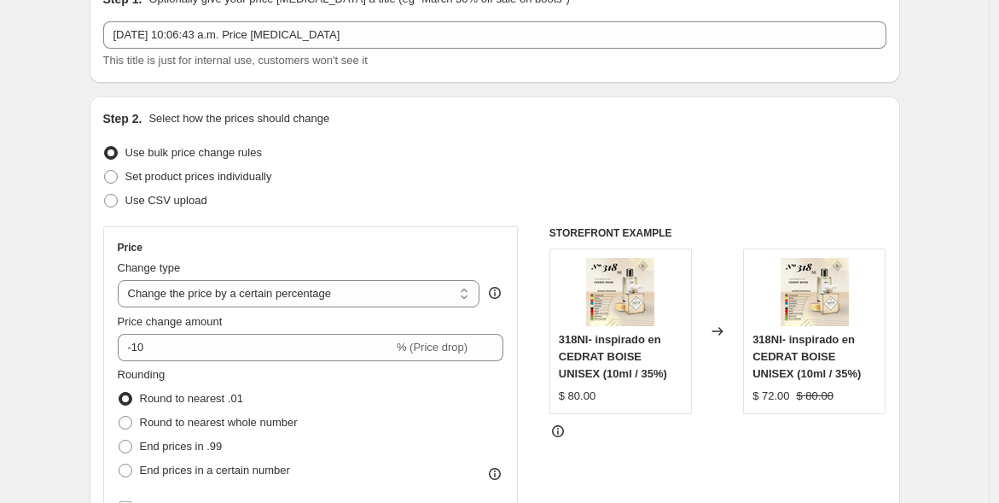
scroll to position [89, 0]
click at [336, 282] on select "Change the price to a certain amount Change the price by a certain amount Chang…" at bounding box center [299, 292] width 363 height 27
select select "to"
click at [121, 279] on select "Change the price to a certain amount Change the price by a certain amount Chang…" at bounding box center [299, 292] width 363 height 27
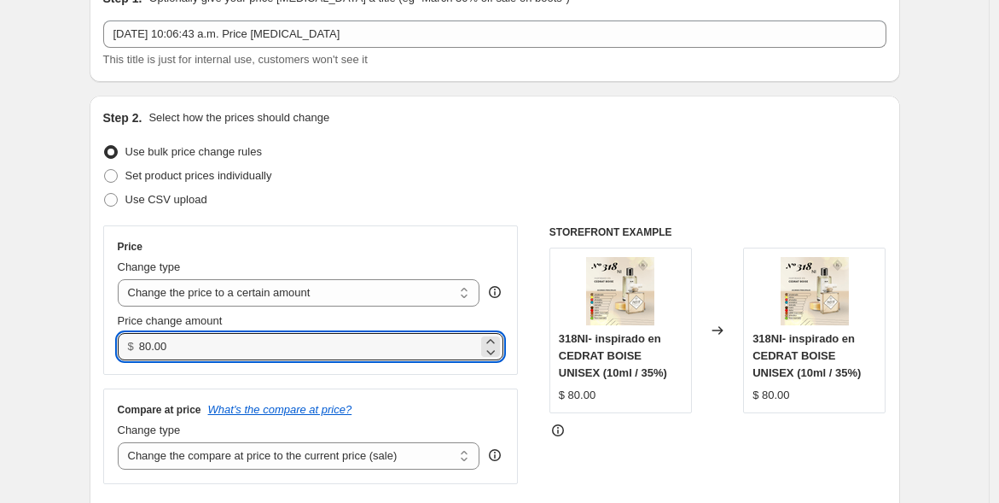
drag, startPoint x: 234, startPoint y: 337, endPoint x: 104, endPoint y: 366, distance: 132.9
click at [104, 367] on div "Step 2. Select how the prices should change Use bulk price change rules Set pro…" at bounding box center [495, 315] width 811 height 439
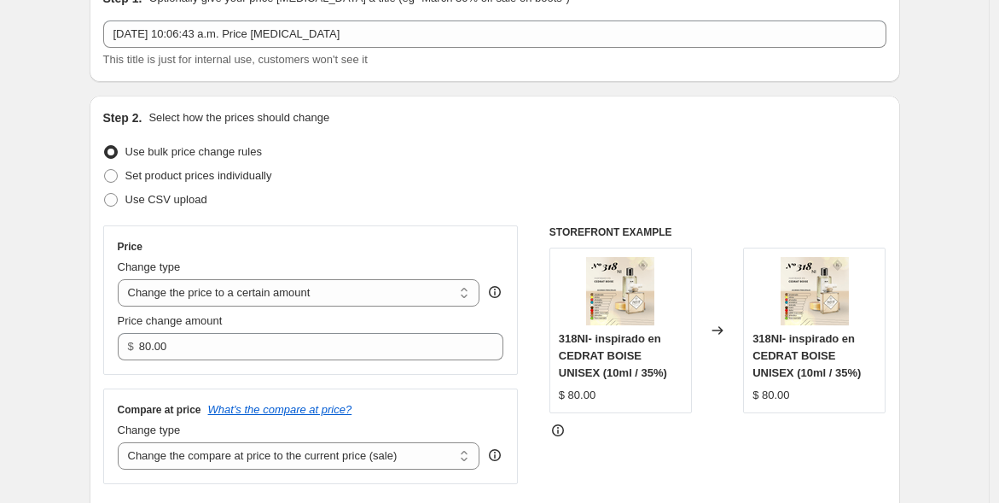
click at [104, 366] on div "Step 2. Select how the prices should change Use bulk price change rules Set pro…" at bounding box center [495, 315] width 811 height 439
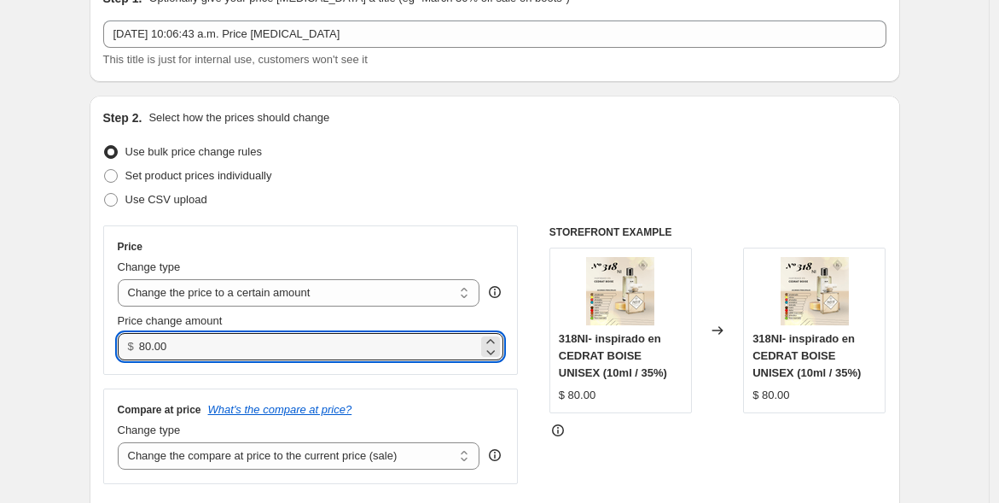
drag, startPoint x: 185, startPoint y: 343, endPoint x: 103, endPoint y: 333, distance: 82.6
click at [103, 333] on div "Step 2. Select how the prices should change Use bulk price change rules Set pro…" at bounding box center [495, 315] width 811 height 439
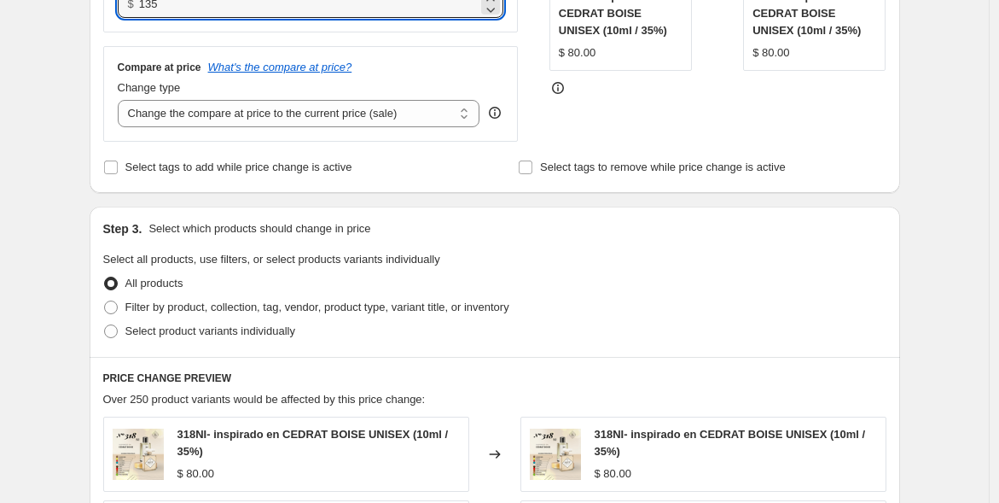
scroll to position [465, 0]
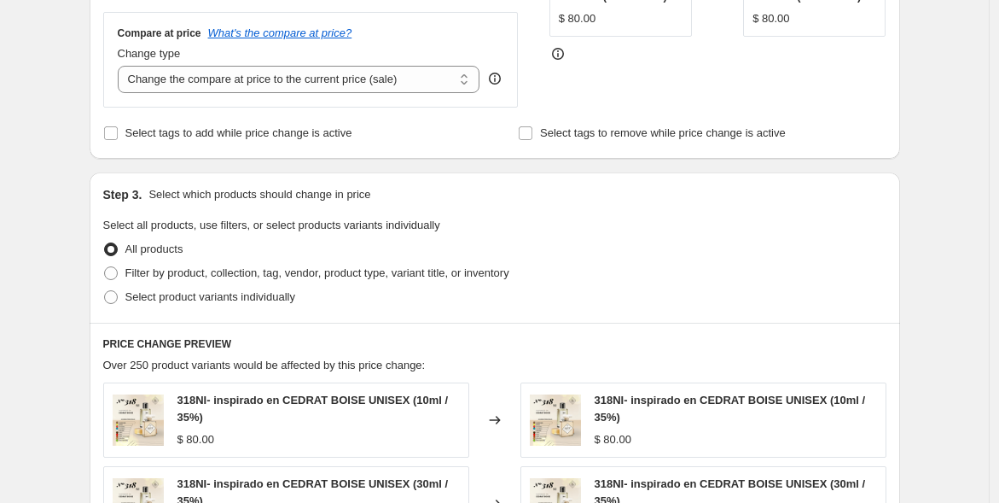
type input "135.00"
click at [278, 296] on span "Select product variants individually" at bounding box center [210, 296] width 170 height 13
click at [105, 291] on input "Select product variants individually" at bounding box center [104, 290] width 1 height 1
radio input "true"
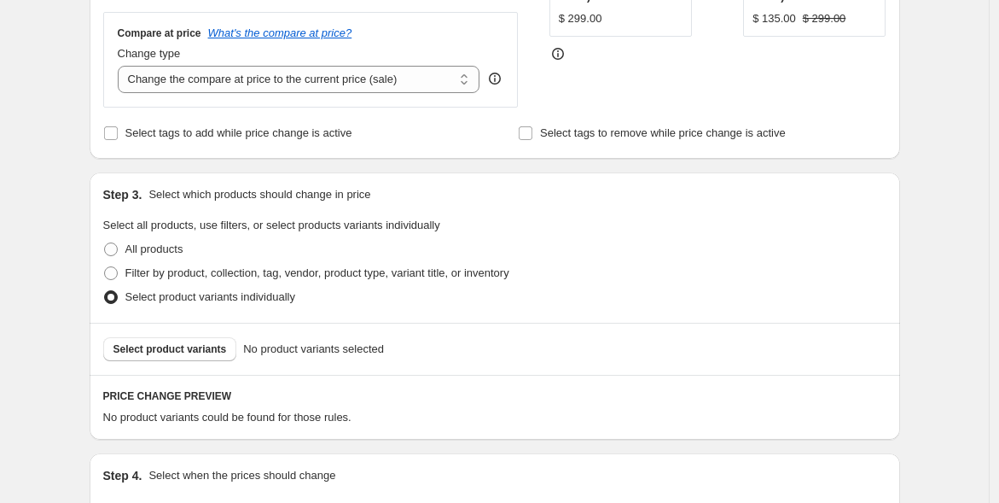
click at [169, 346] on span "Select product variants" at bounding box center [169, 349] width 113 height 14
click at [185, 346] on span "Select product variants" at bounding box center [169, 349] width 113 height 14
click at [163, 271] on span "Filter by product, collection, tag, vendor, product type, variant title, or inv…" at bounding box center [317, 272] width 384 height 13
click at [105, 267] on input "Filter by product, collection, tag, vendor, product type, variant title, or inv…" at bounding box center [104, 266] width 1 height 1
radio input "true"
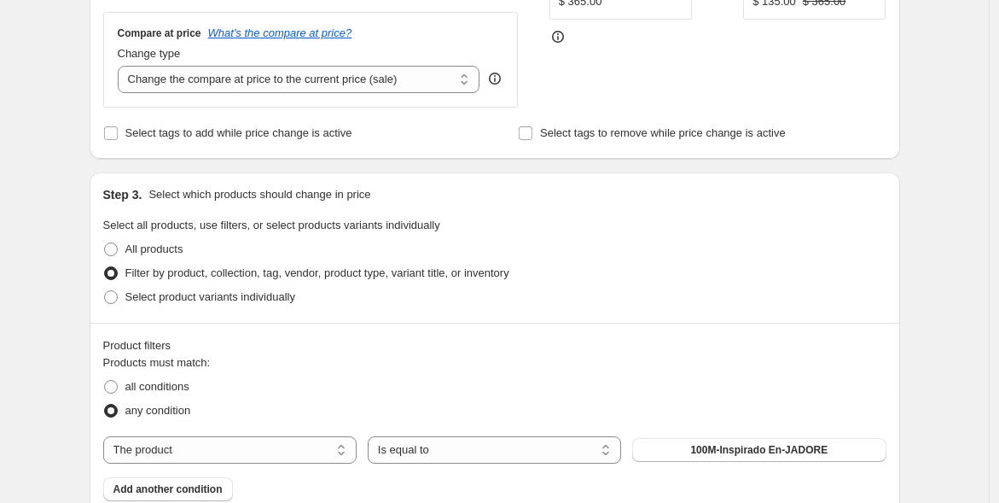
click at [190, 447] on select "The product The product's collection The product's tag The product's vendor The…" at bounding box center [229, 449] width 253 height 27
select select "title"
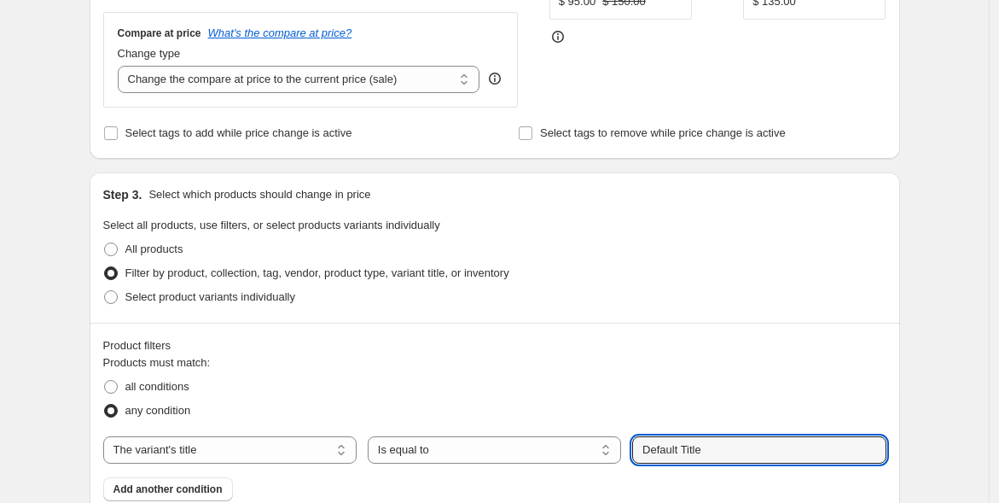
drag, startPoint x: 724, startPoint y: 450, endPoint x: 615, endPoint y: 443, distance: 108.6
click at [615, 443] on div "The product The product's collection The product's tag The product's vendor The…" at bounding box center [494, 449] width 783 height 27
type input "crema corporal perfumada"
click at [632, 172] on button "Submit" at bounding box center [656, 181] width 49 height 18
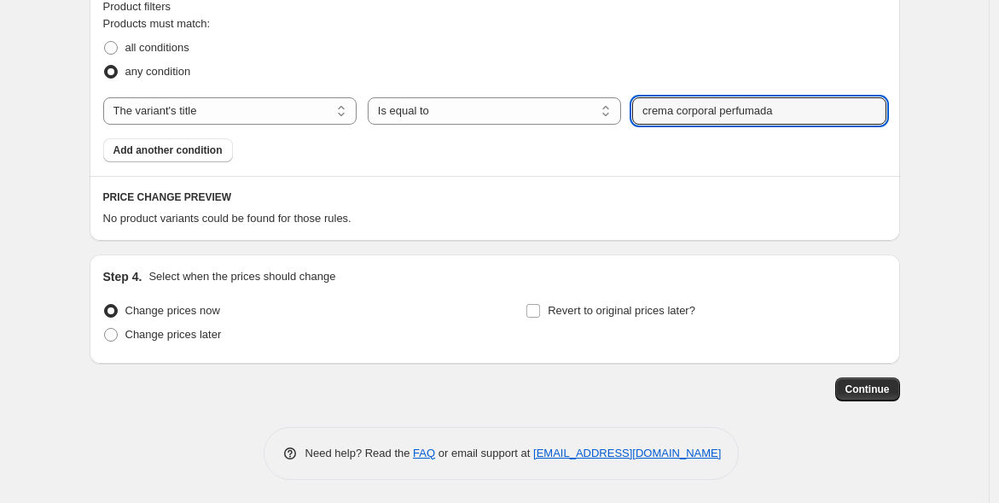
scroll to position [804, 0]
click at [345, 108] on select "The product The product's collection The product's tag The product's vendor The…" at bounding box center [229, 110] width 253 height 27
select select "product"
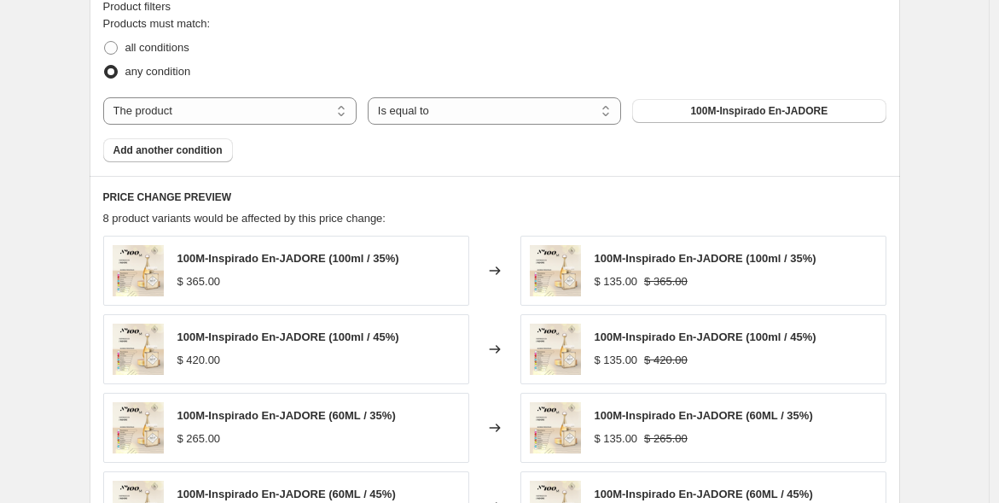
click at [700, 108] on span "100M-Inspirado En-JADORE" at bounding box center [758, 111] width 137 height 14
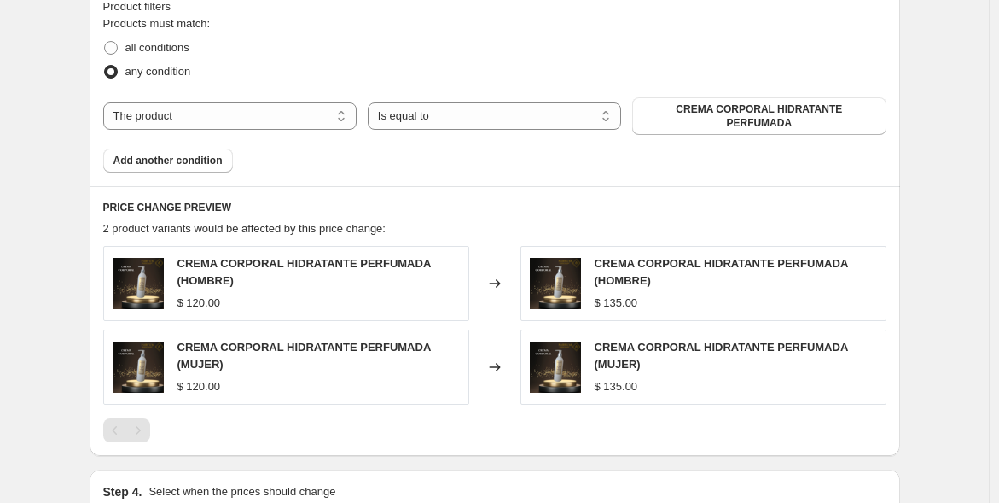
scroll to position [1009, 0]
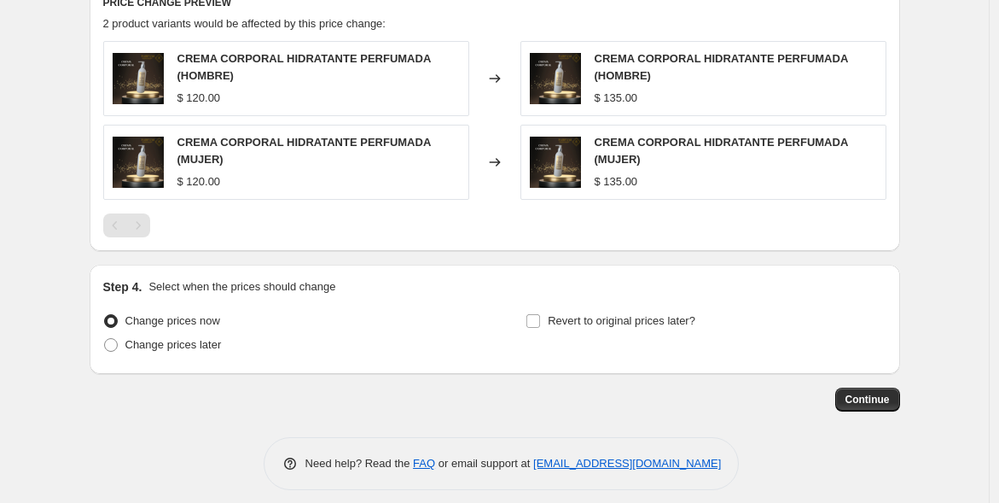
click at [871, 393] on span "Continue" at bounding box center [868, 400] width 44 height 14
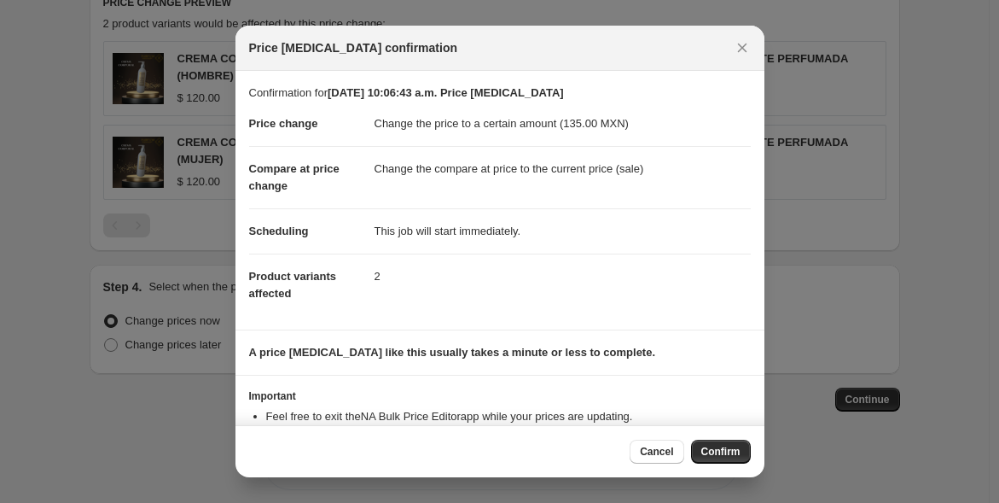
click at [707, 444] on button "Confirm" at bounding box center [721, 451] width 60 height 24
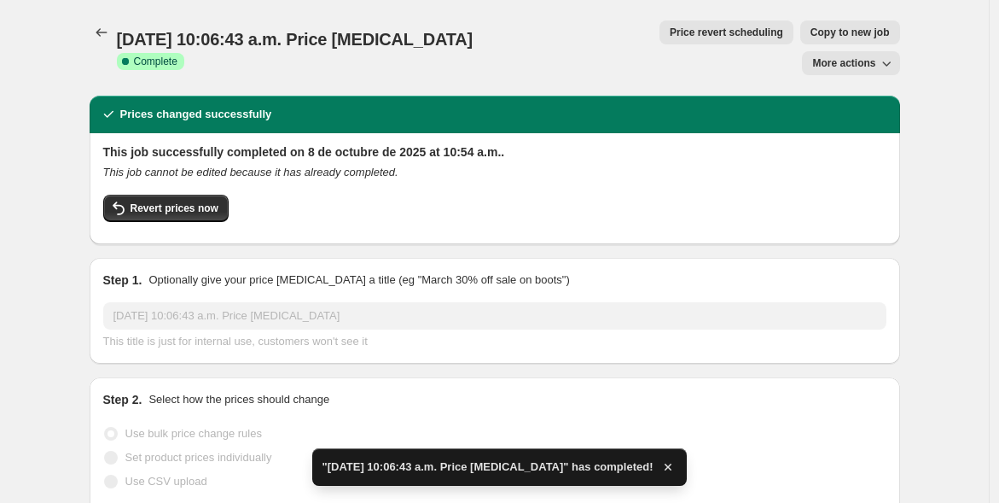
click at [109, 32] on icon "Price change jobs" at bounding box center [101, 32] width 17 height 17
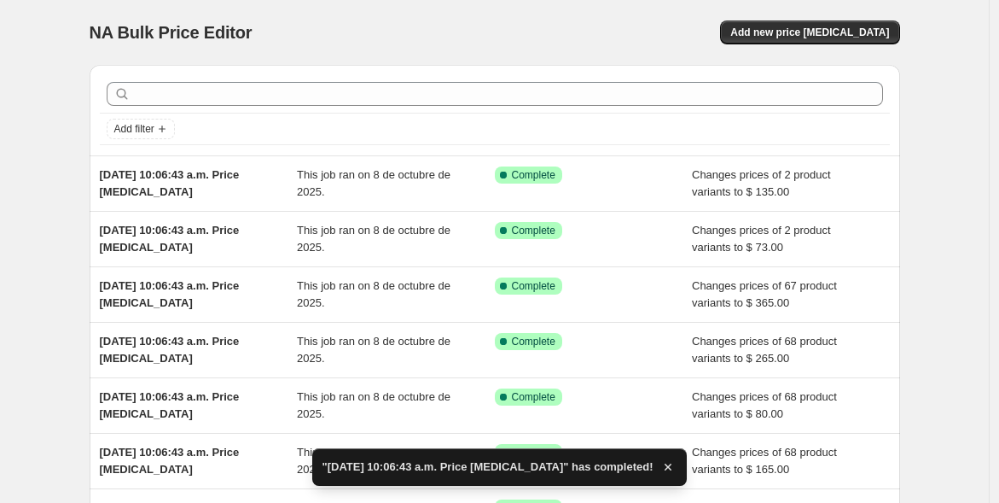
click at [813, 33] on span "Add new price [MEDICAL_DATA]" at bounding box center [809, 33] width 159 height 14
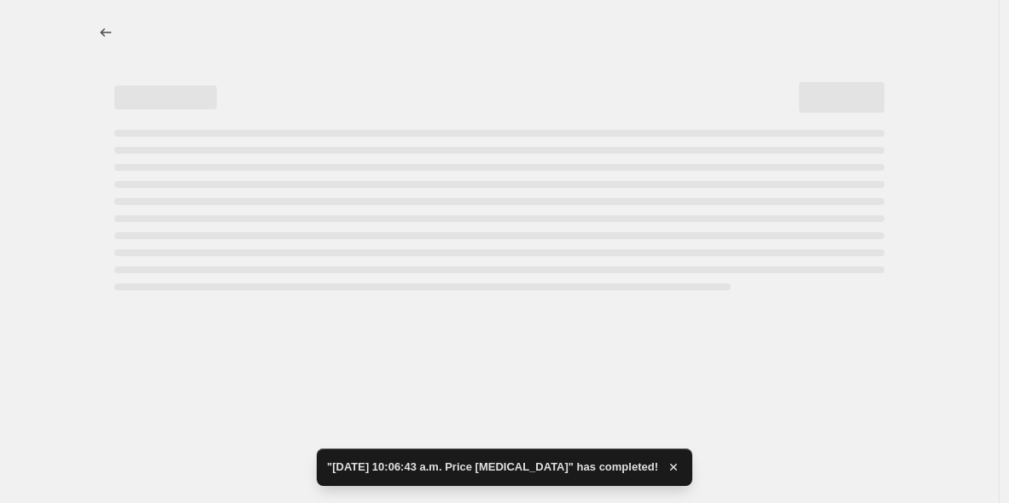
select select "percentage"
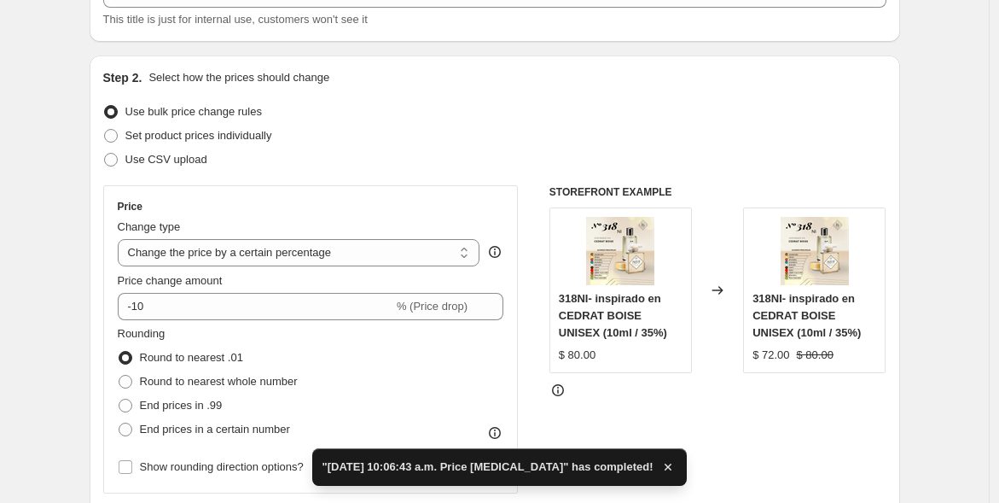
scroll to position [132, 0]
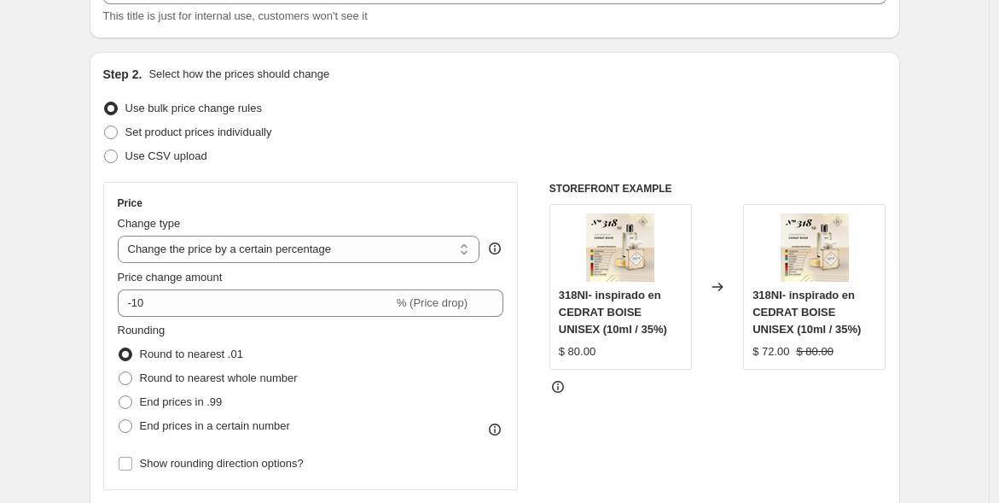
click at [270, 131] on span "Set product prices individually" at bounding box center [198, 131] width 147 height 13
click at [105, 126] on input "Set product prices individually" at bounding box center [104, 125] width 1 height 1
radio input "true"
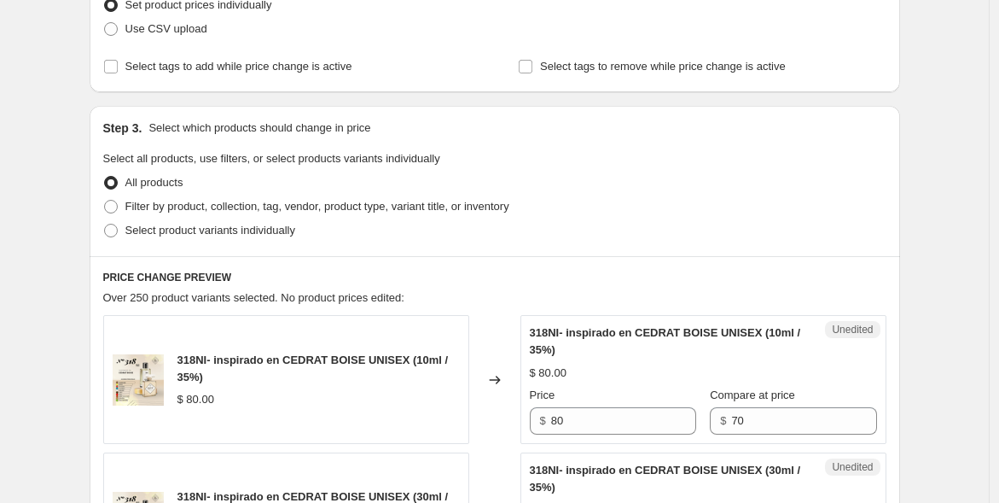
scroll to position [275, 0]
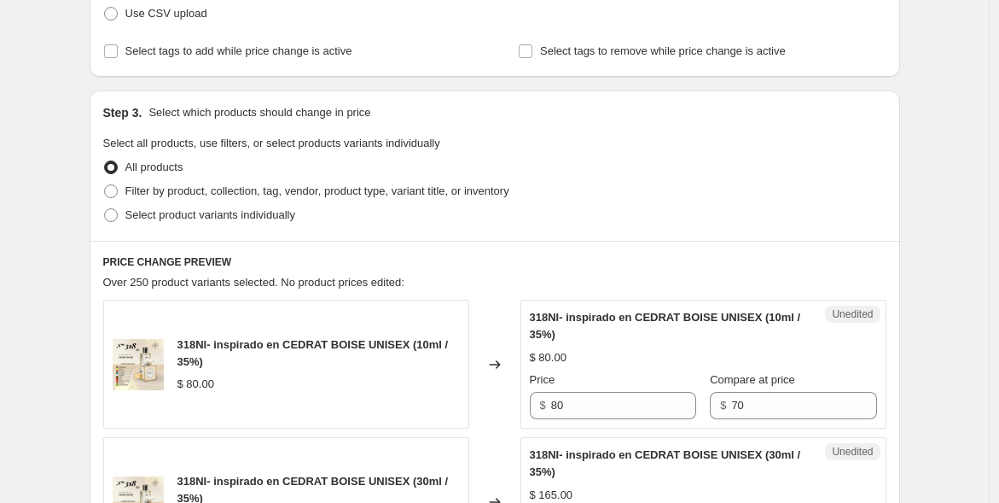
click at [251, 210] on span "Select product variants individually" at bounding box center [210, 214] width 170 height 13
click at [105, 209] on input "Select product variants individually" at bounding box center [104, 208] width 1 height 1
radio input "true"
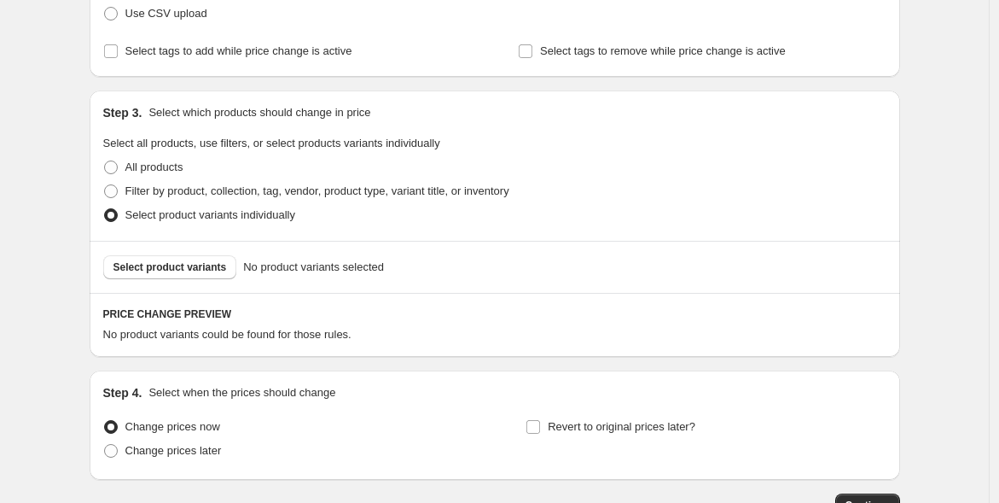
click at [177, 266] on span "Select product variants" at bounding box center [169, 267] width 113 height 14
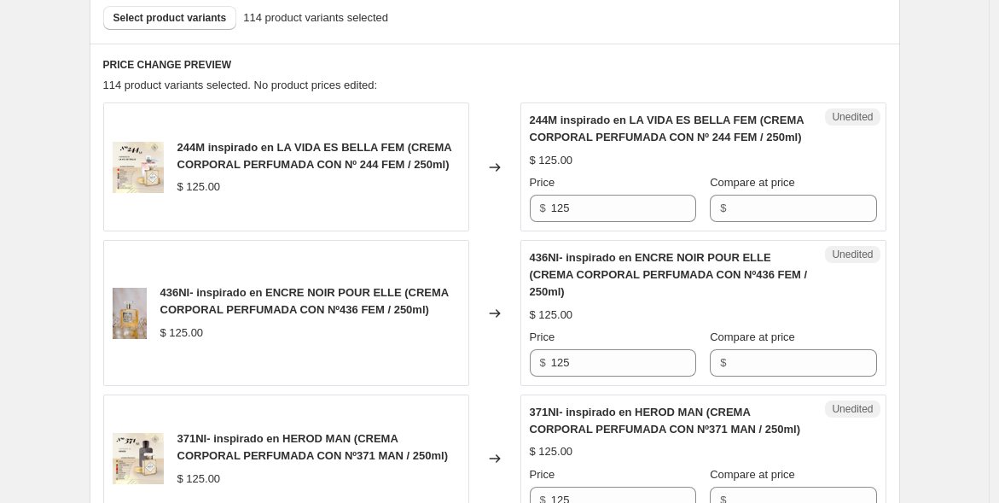
scroll to position [539, 0]
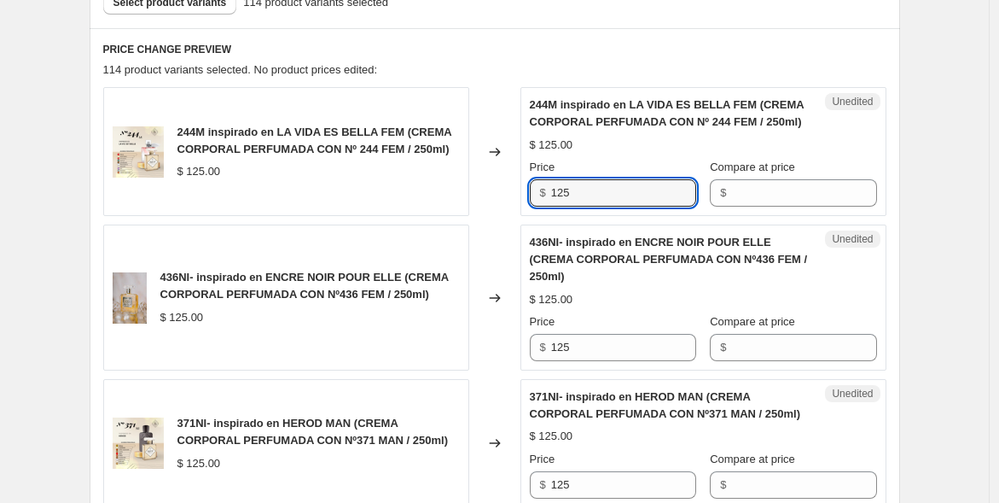
click at [597, 193] on input "125" at bounding box center [623, 192] width 145 height 27
type input "1"
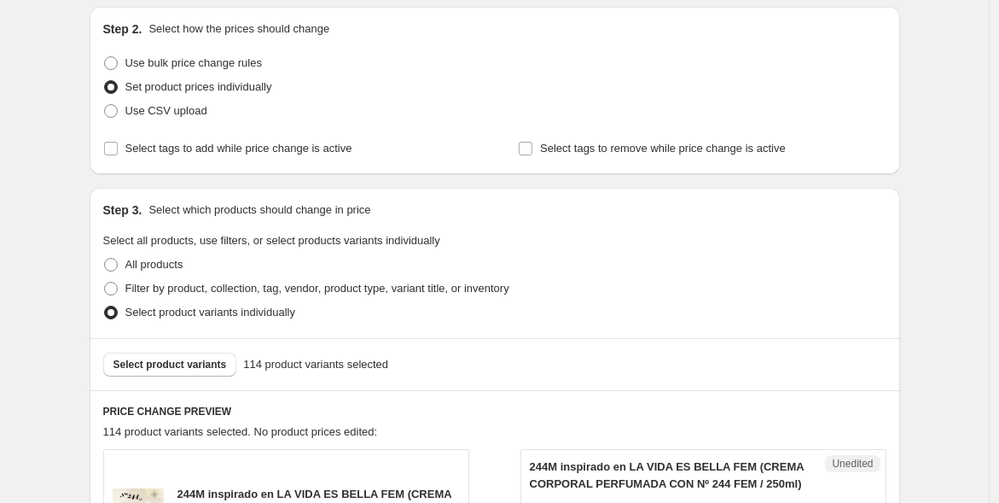
scroll to position [142, 0]
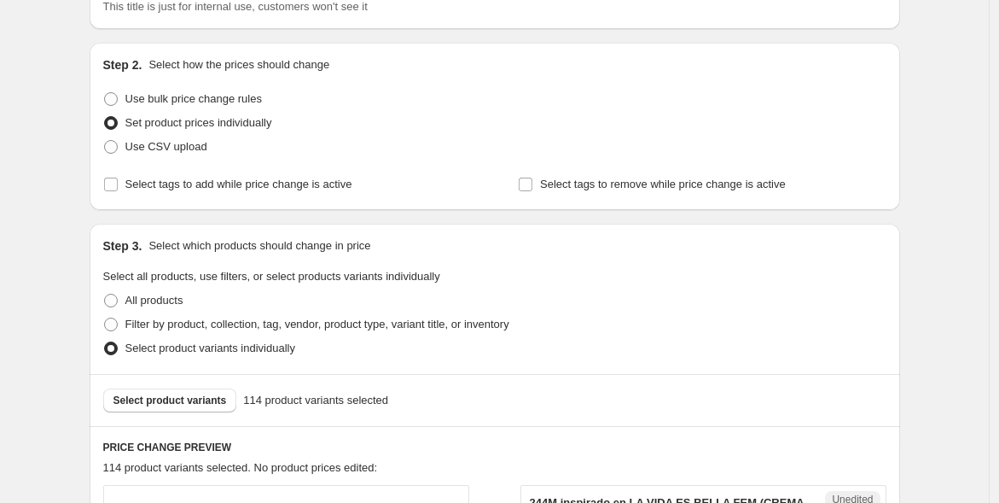
type input "125"
click at [219, 95] on span "Use bulk price change rules" at bounding box center [193, 98] width 137 height 13
click at [105, 93] on input "Use bulk price change rules" at bounding box center [104, 92] width 1 height 1
radio input "true"
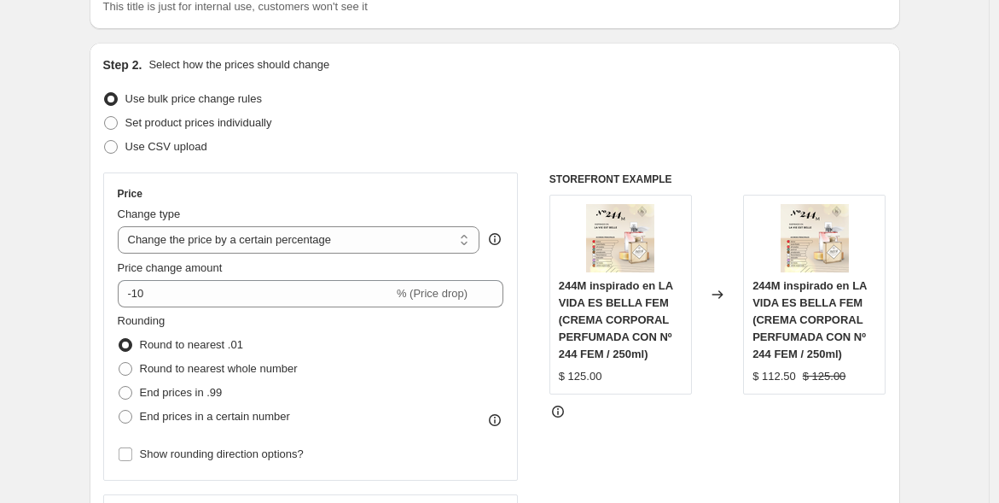
click at [304, 245] on select "Change the price to a certain amount Change the price by a certain amount Chang…" at bounding box center [299, 239] width 363 height 27
select select "to"
click at [121, 226] on select "Change the price to a certain amount Change the price by a certain amount Chang…" at bounding box center [299, 239] width 363 height 27
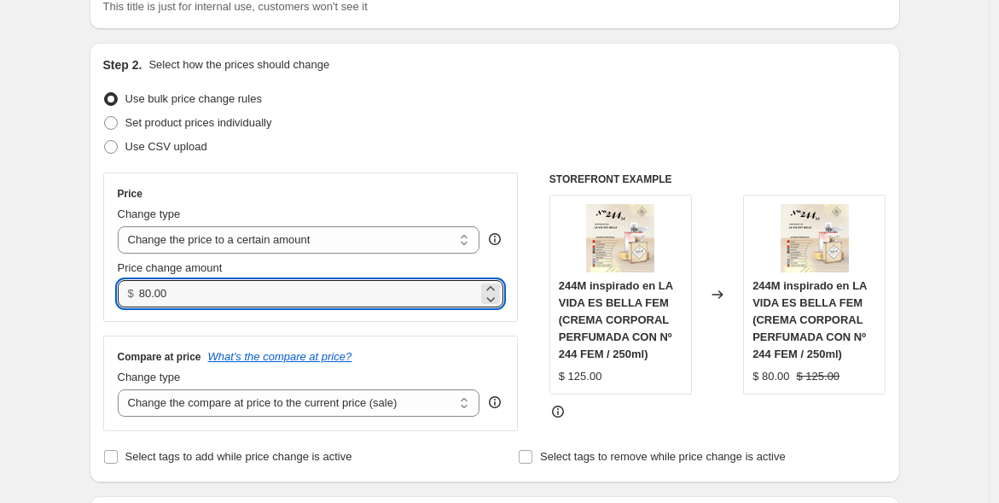
drag, startPoint x: 258, startPoint y: 287, endPoint x: 124, endPoint y: 302, distance: 134.8
click at [124, 302] on div "$ 80.00" at bounding box center [311, 293] width 387 height 27
type input "135.00"
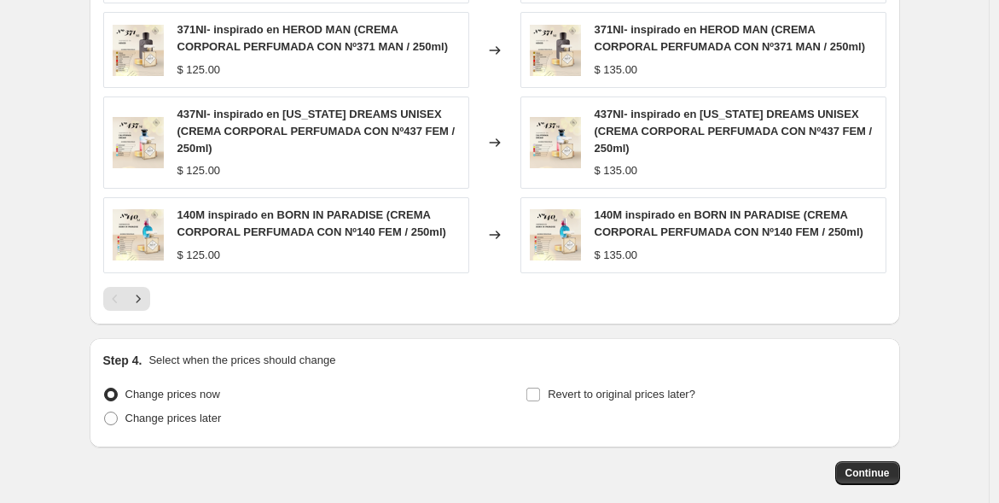
scroll to position [1060, 0]
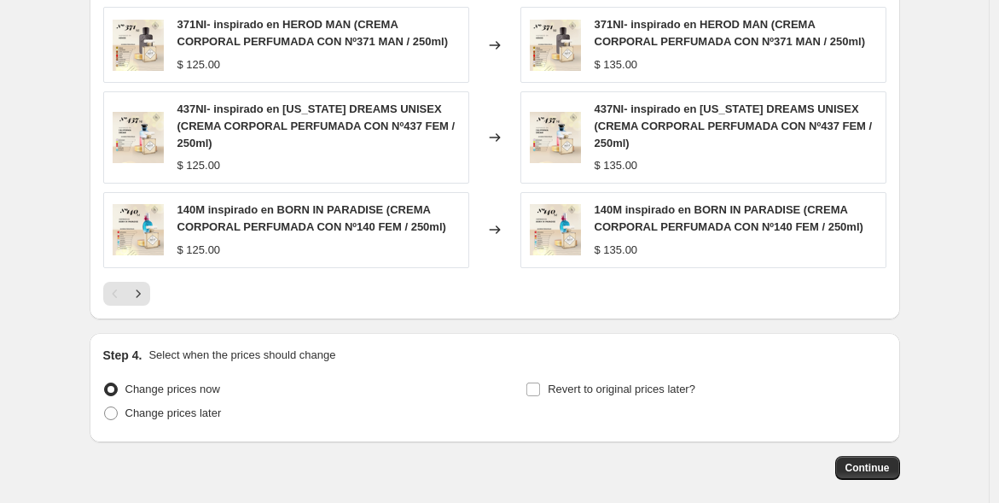
click at [872, 462] on span "Continue" at bounding box center [868, 468] width 44 height 14
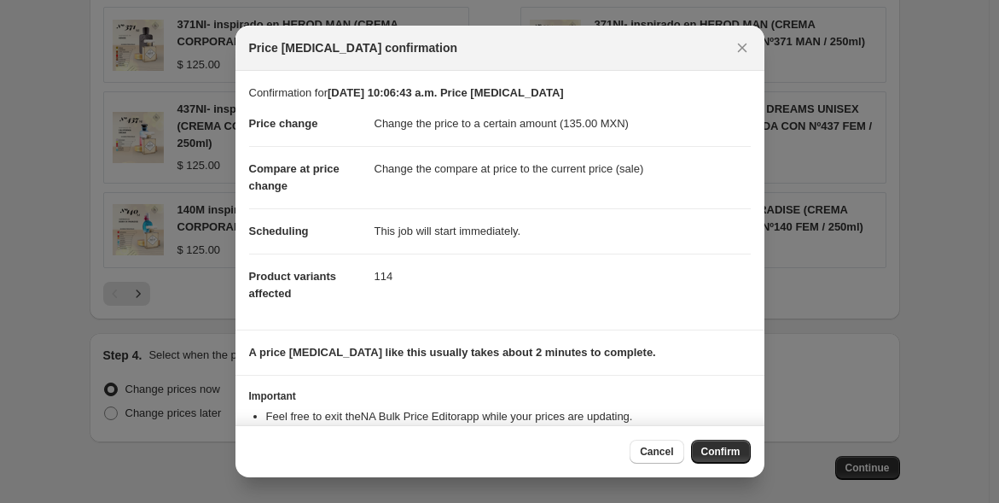
click at [719, 449] on span "Confirm" at bounding box center [720, 452] width 39 height 14
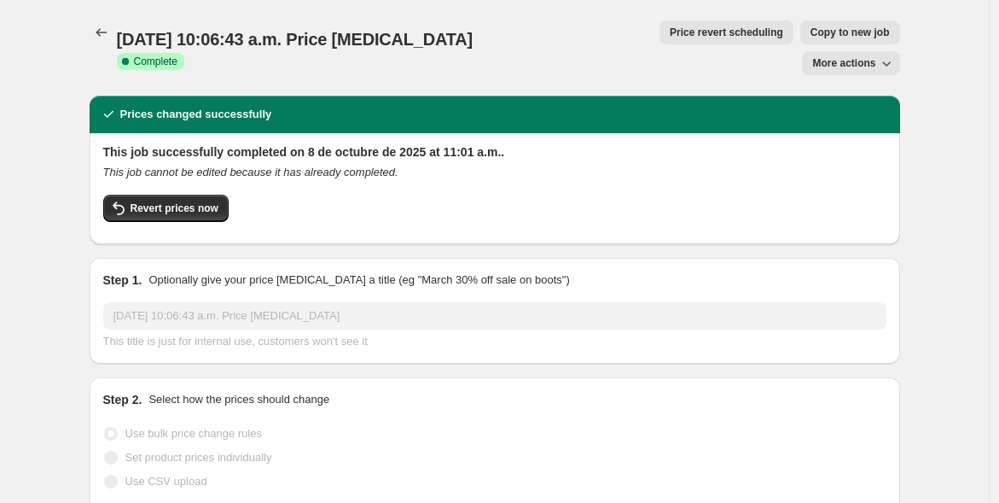
click at [107, 32] on icon "Price change jobs" at bounding box center [101, 32] width 17 height 17
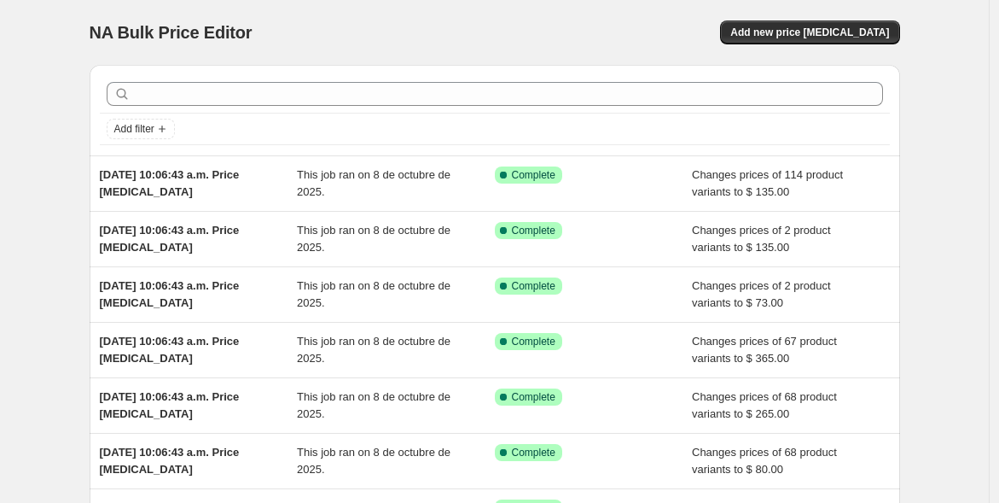
click at [822, 40] on button "Add new price [MEDICAL_DATA]" at bounding box center [809, 32] width 179 height 24
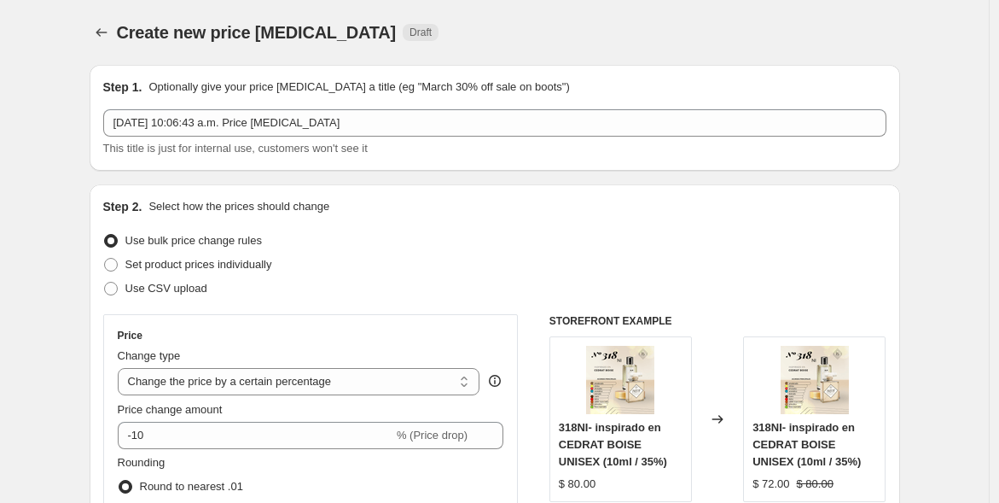
click at [297, 382] on select "Change the price to a certain amount Change the price by a certain amount Chang…" at bounding box center [299, 381] width 363 height 27
select select "to"
click at [121, 368] on select "Change the price to a certain amount Change the price by a certain amount Chang…" at bounding box center [299, 381] width 363 height 27
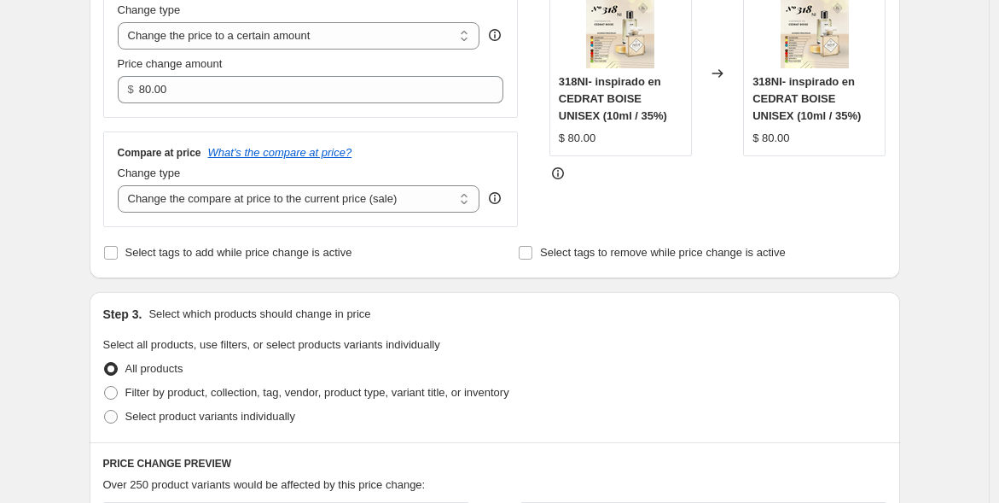
scroll to position [345, 0]
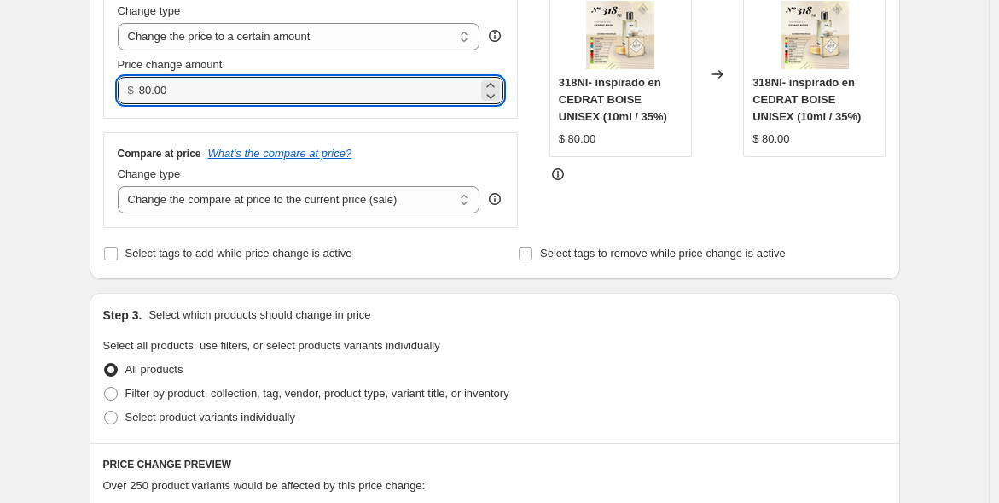
drag, startPoint x: 189, startPoint y: 85, endPoint x: 108, endPoint y: 87, distance: 81.1
click at [108, 87] on div "Price Change type Change the price to a certain amount Change the price by a ce…" at bounding box center [311, 43] width 416 height 149
type input "70.00"
click at [58, 160] on div "Create new price [MEDICAL_DATA]. This page is ready Create new price [MEDICAL_D…" at bounding box center [494, 436] width 989 height 1563
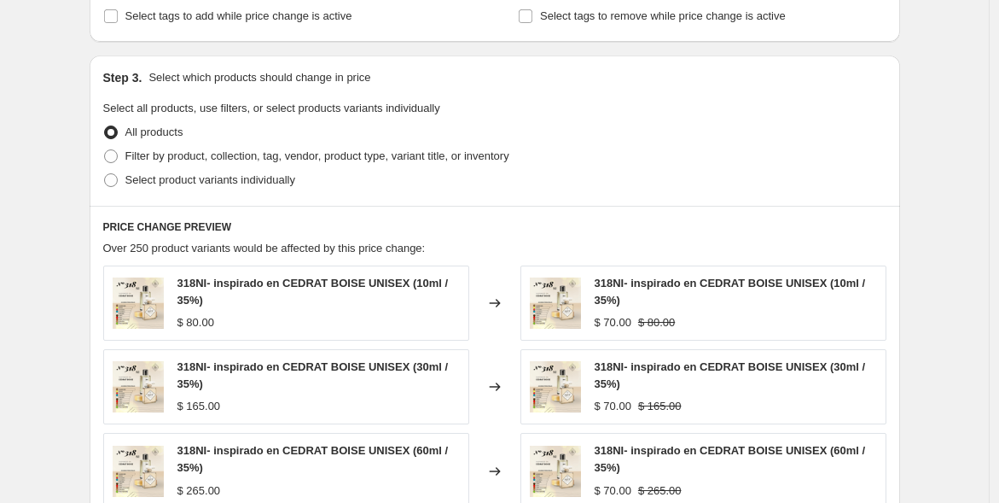
scroll to position [594, 0]
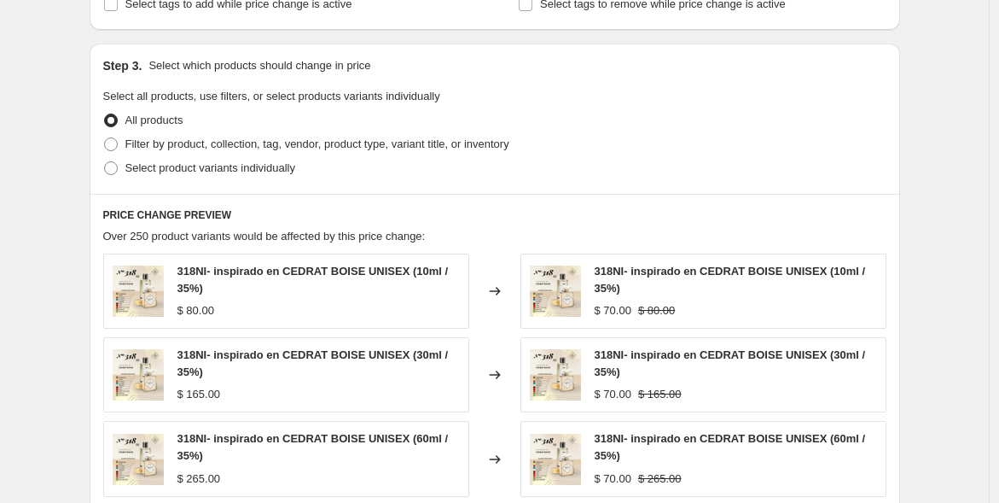
click at [185, 144] on span "Filter by product, collection, tag, vendor, product type, variant title, or inv…" at bounding box center [317, 143] width 384 height 13
click at [105, 138] on input "Filter by product, collection, tag, vendor, product type, variant title, or inv…" at bounding box center [104, 137] width 1 height 1
radio input "true"
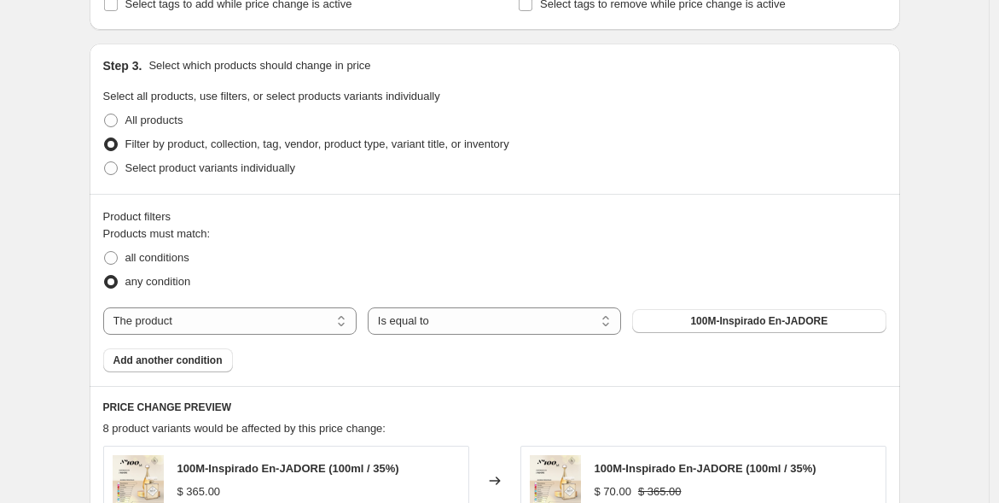
click at [239, 321] on select "The product The product's collection The product's tag The product's vendor The…" at bounding box center [229, 320] width 253 height 27
select select "title"
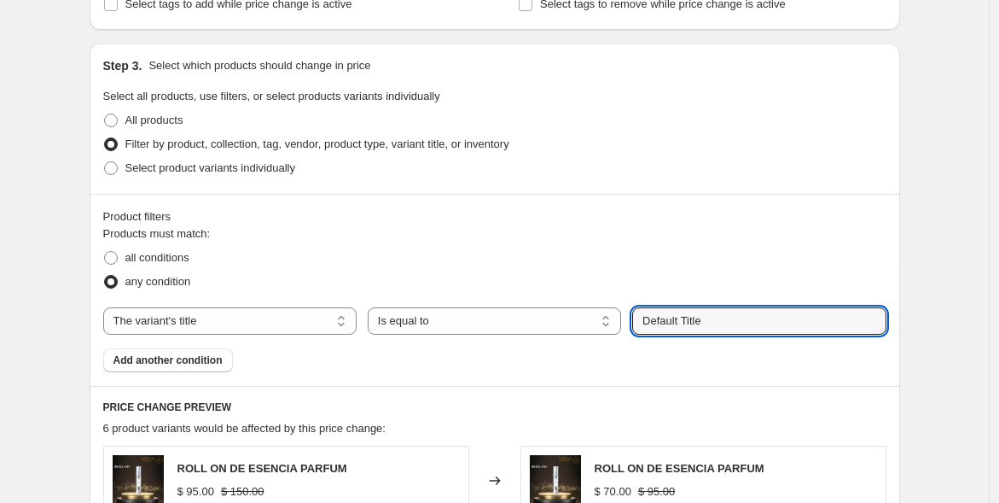
drag, startPoint x: 713, startPoint y: 323, endPoint x: 635, endPoint y: 320, distance: 77.7
click at [635, 320] on div "The product The product's collection The product's tag The product's vendor The…" at bounding box center [494, 320] width 783 height 27
click at [632, 44] on button "Submit" at bounding box center [656, 53] width 49 height 18
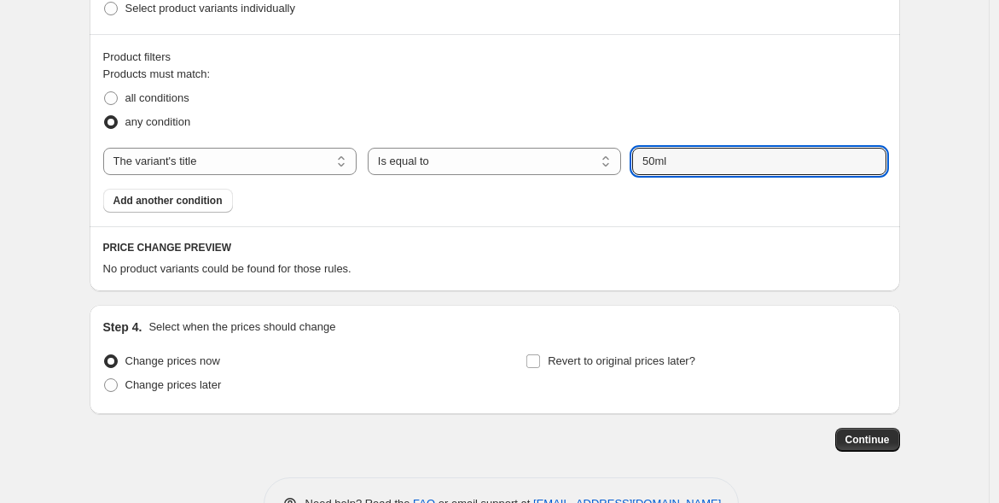
scroll to position [726, 0]
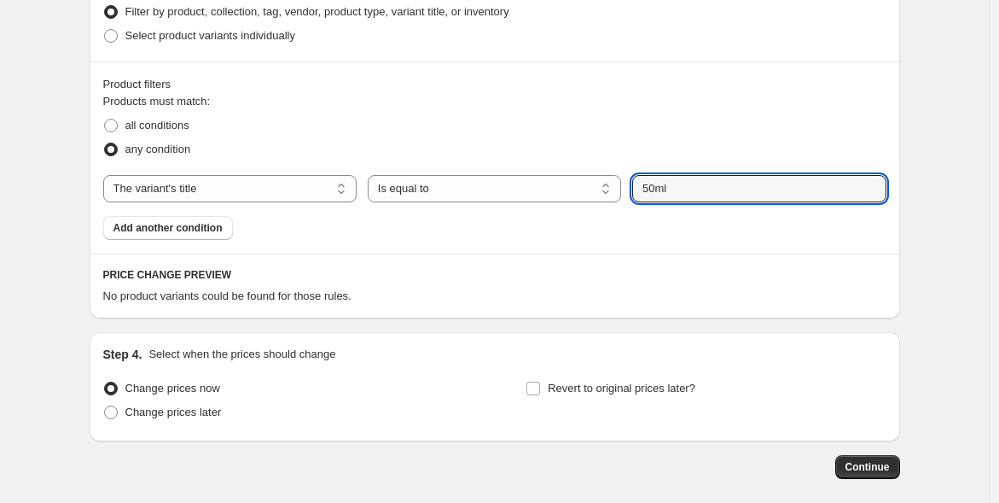
click at [691, 188] on input "50ml" at bounding box center [758, 188] width 253 height 27
click at [668, 187] on input "50" at bounding box center [758, 188] width 253 height 27
type input "5"
type input "crema"
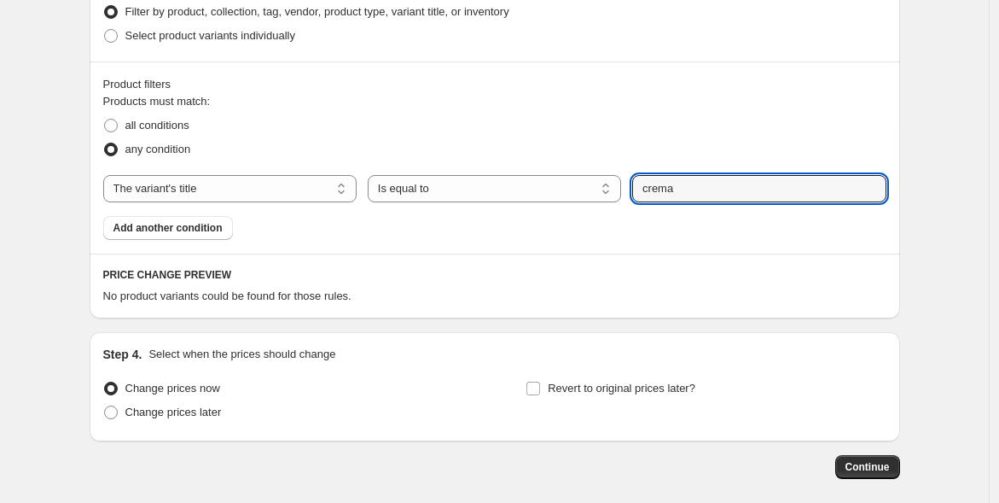
click at [419, 188] on select "Is equal to Is not equal to Contains" at bounding box center [494, 188] width 253 height 27
select select "contains"
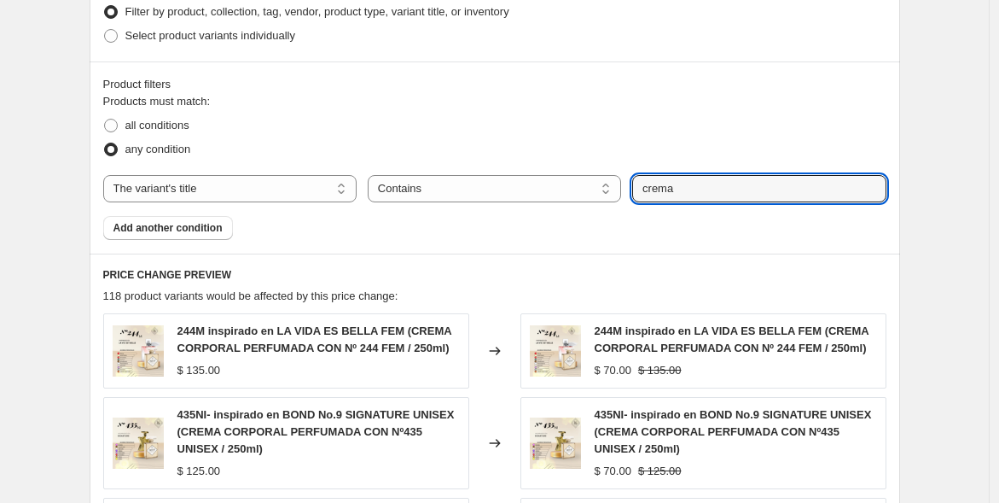
click at [702, 198] on input "crema" at bounding box center [758, 188] width 253 height 27
type input "c"
type input "50ml"
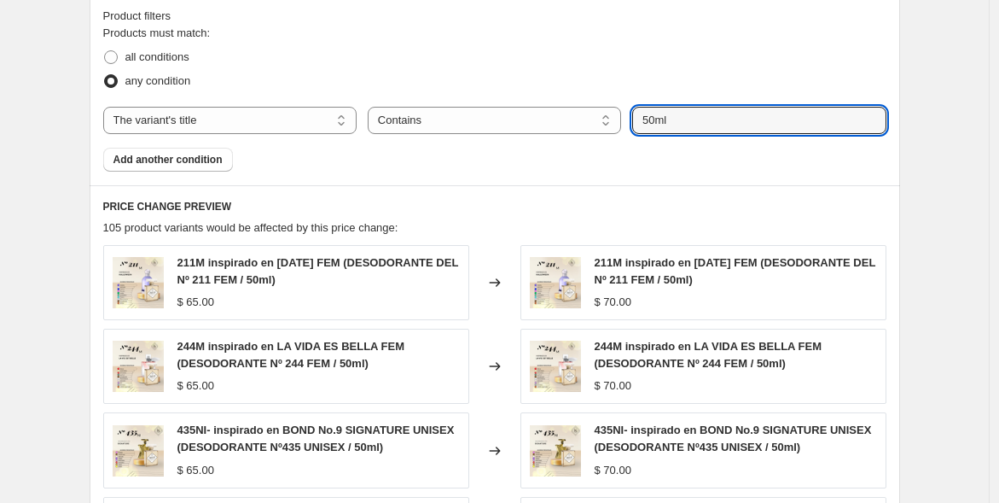
scroll to position [795, 0]
click at [177, 157] on span "Add another condition" at bounding box center [167, 159] width 109 height 14
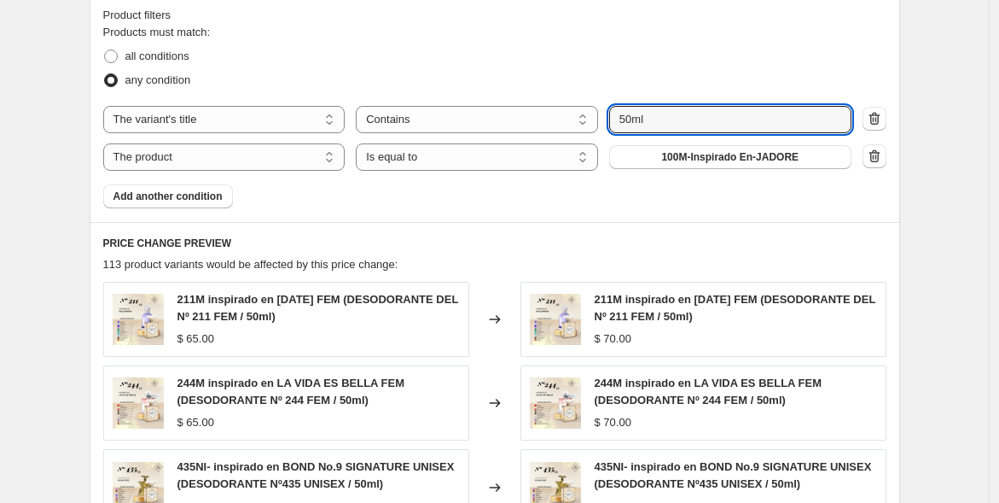
click at [567, 147] on select "Is equal to Is not equal to" at bounding box center [477, 156] width 242 height 27
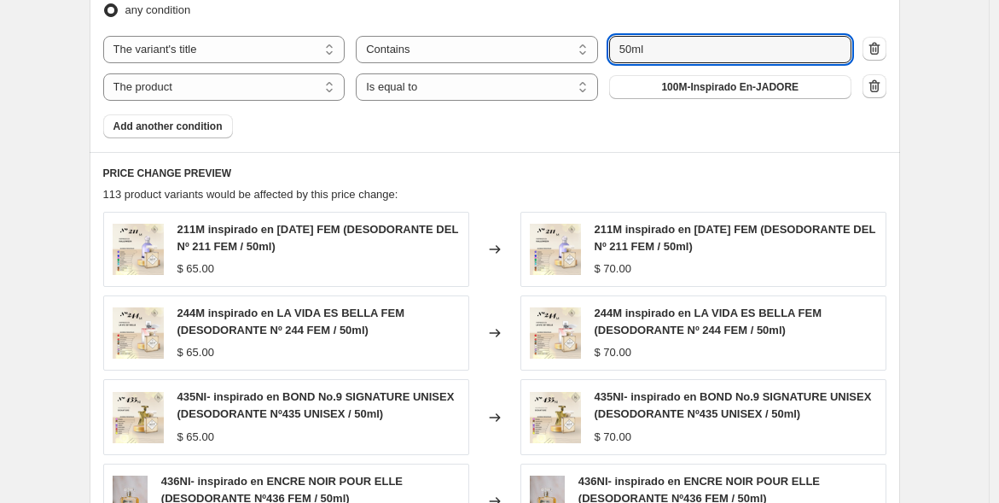
scroll to position [868, 0]
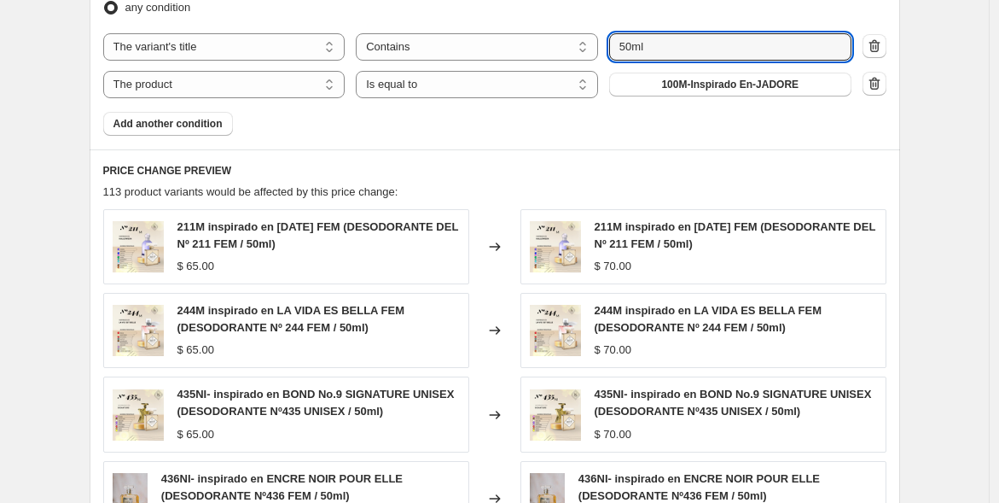
click at [584, 86] on select "Is equal to Is not equal to" at bounding box center [477, 84] width 242 height 27
click at [334, 85] on select "The product The product's collection The product's tag The product's vendor The…" at bounding box center [224, 84] width 242 height 27
select select "title"
click at [580, 81] on select "Is equal to Is not equal to Contains" at bounding box center [477, 84] width 242 height 27
select select "contains"
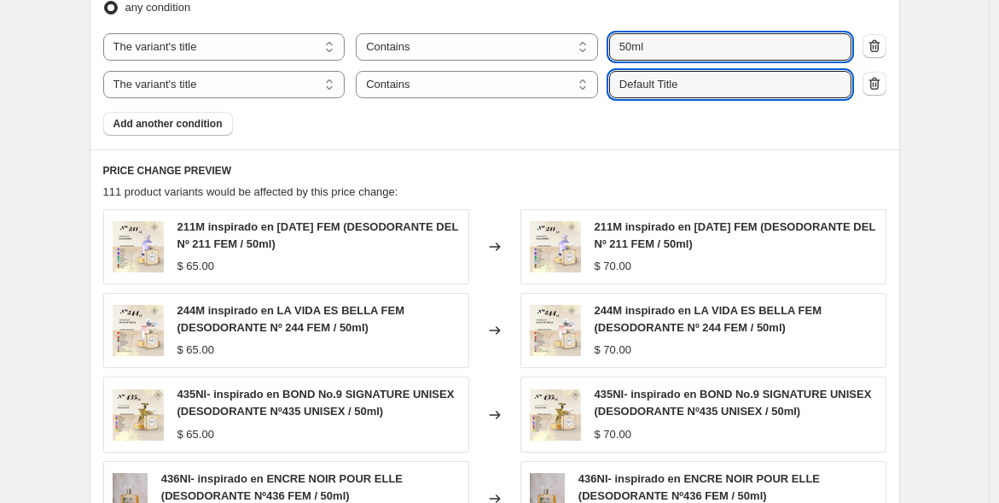
click at [701, 84] on input "Default Title" at bounding box center [730, 84] width 242 height 27
type input "D"
type input "desodorante"
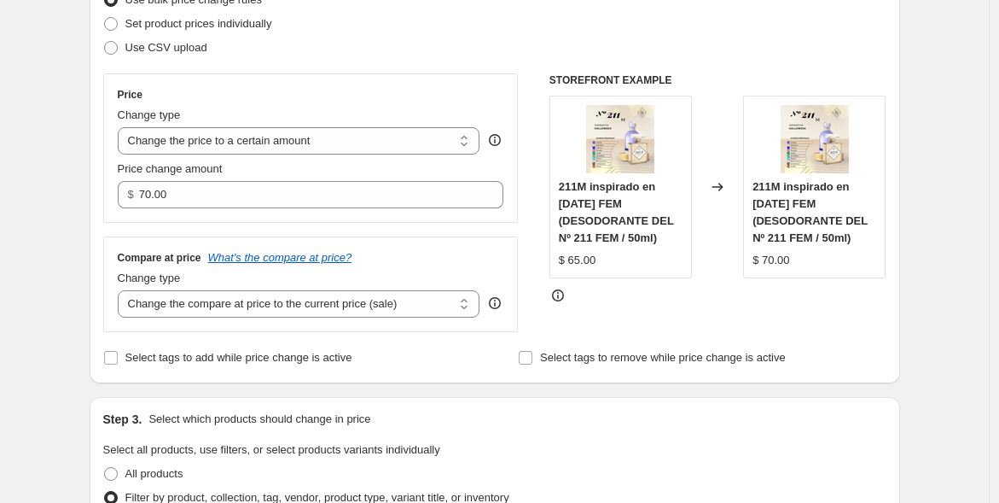
scroll to position [247, 0]
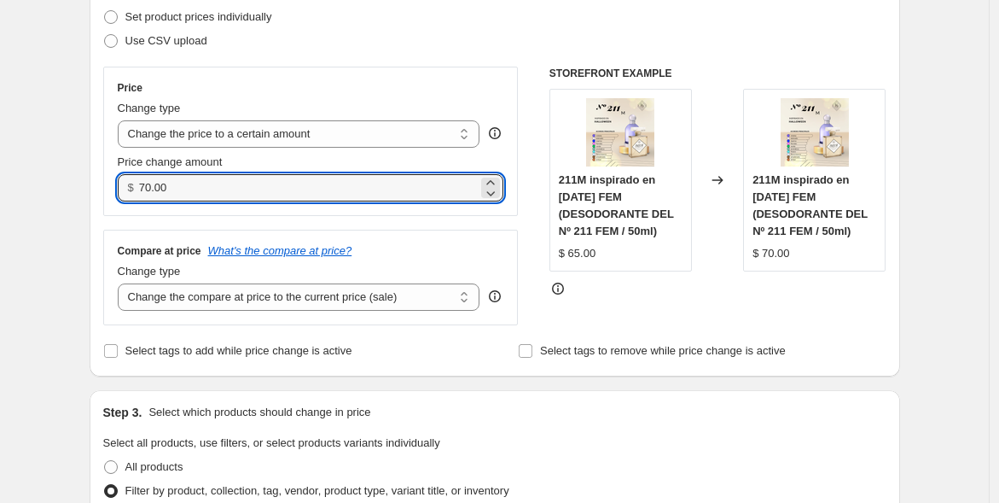
drag, startPoint x: 172, startPoint y: 182, endPoint x: 131, endPoint y: 179, distance: 41.0
click at [131, 179] on div "$ 70.00" at bounding box center [311, 187] width 387 height 27
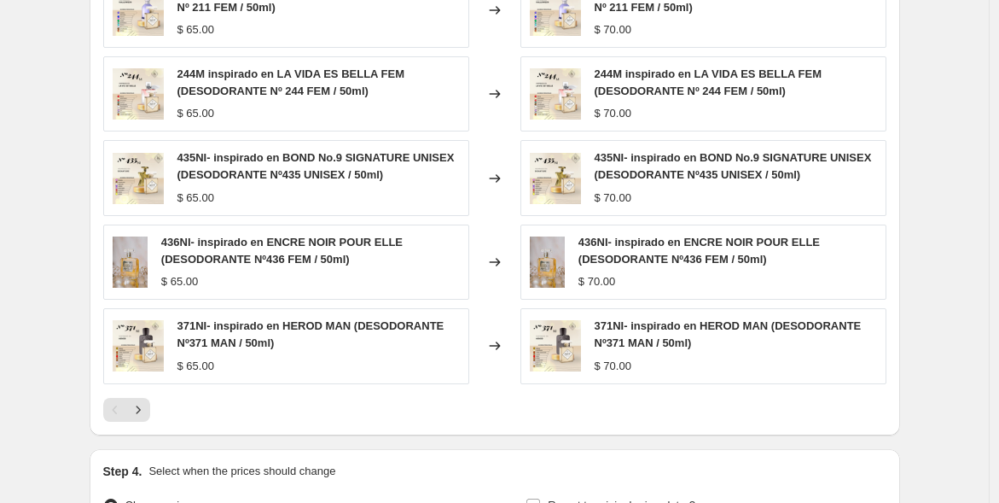
scroll to position [1107, 0]
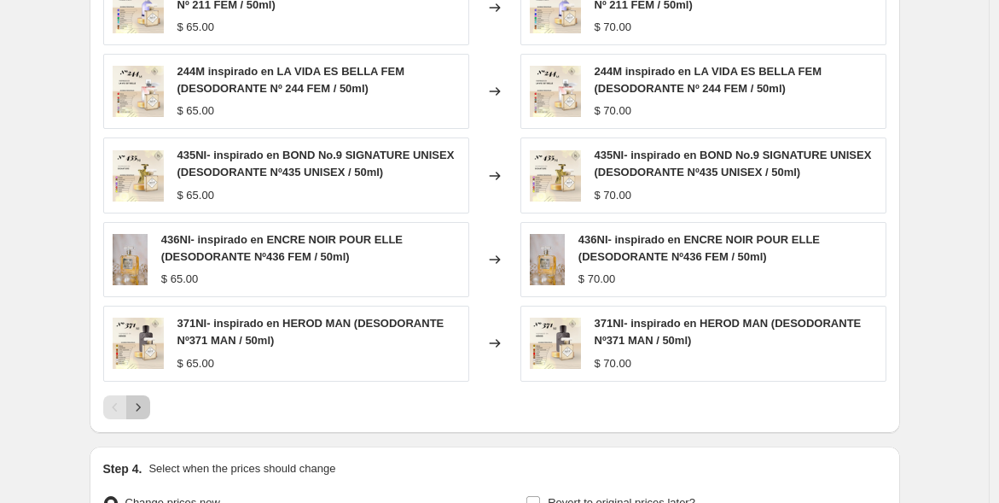
type input "73.00"
click at [141, 400] on icon "Next" at bounding box center [138, 406] width 17 height 17
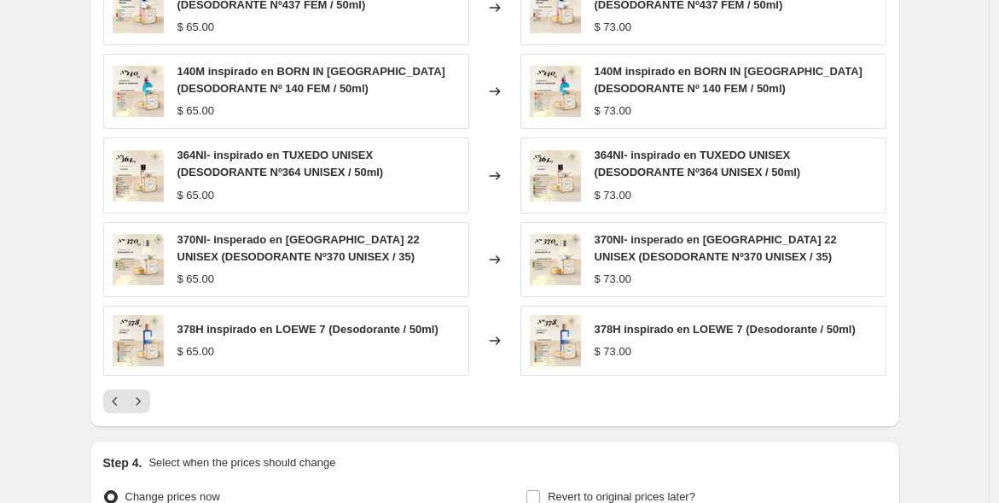
click at [147, 398] on icon "Next" at bounding box center [138, 401] width 17 height 17
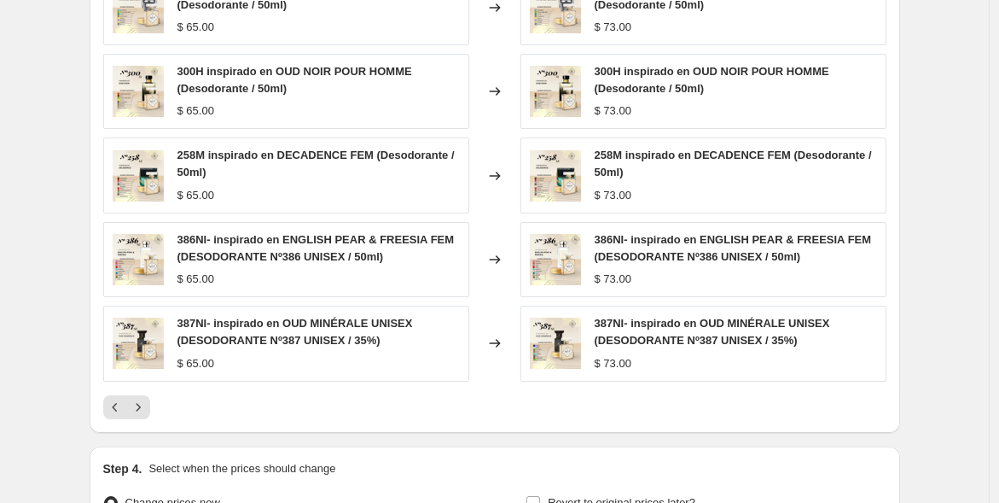
click at [147, 398] on icon "Next" at bounding box center [138, 406] width 17 height 17
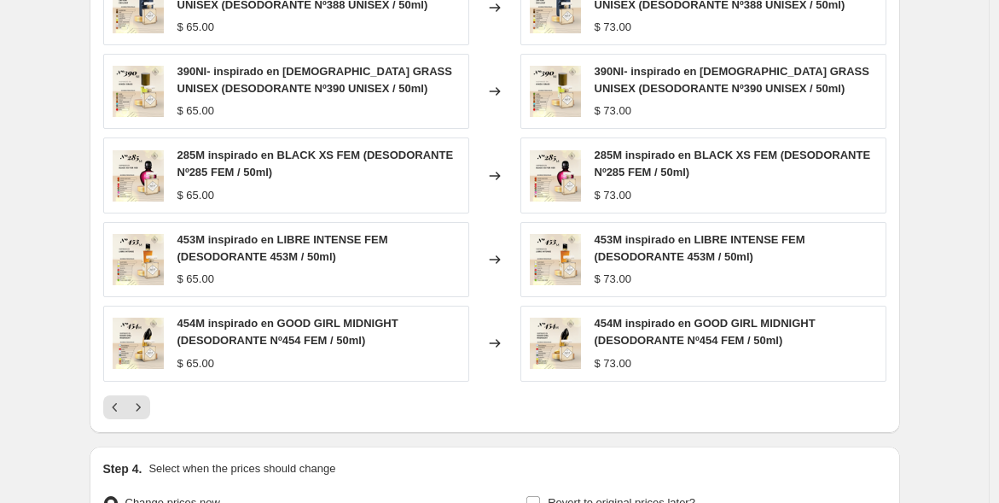
click at [147, 398] on icon "Next" at bounding box center [138, 406] width 17 height 17
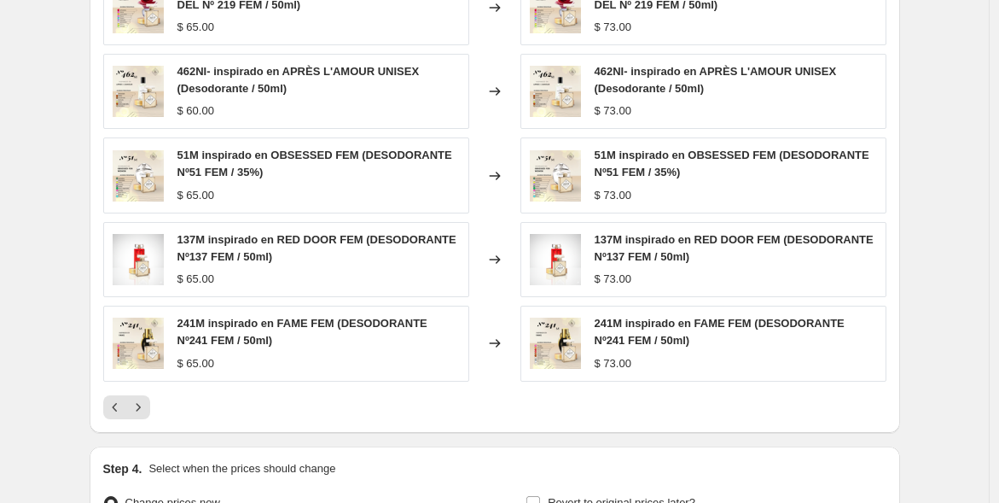
click at [147, 398] on icon "Next" at bounding box center [138, 406] width 17 height 17
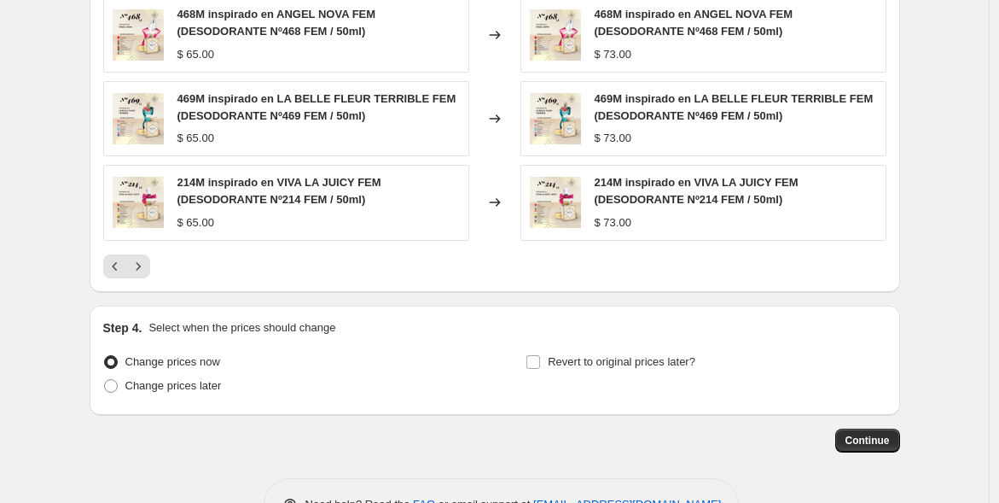
scroll to position [1250, 0]
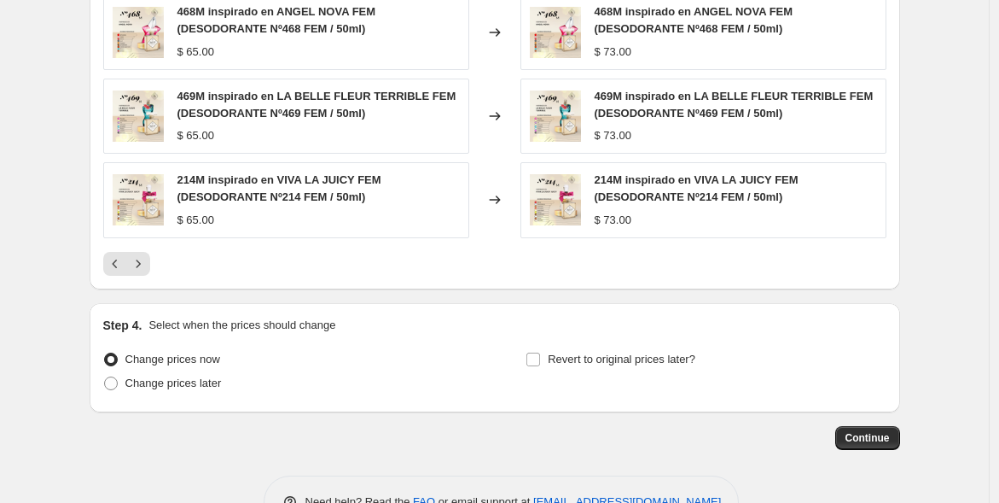
click at [885, 432] on span "Continue" at bounding box center [868, 438] width 44 height 14
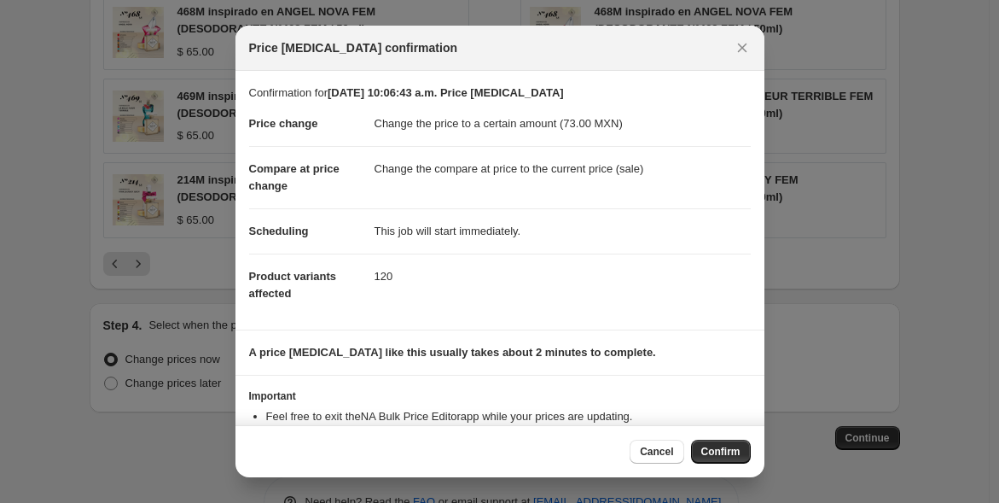
click at [717, 446] on span "Confirm" at bounding box center [720, 452] width 39 height 14
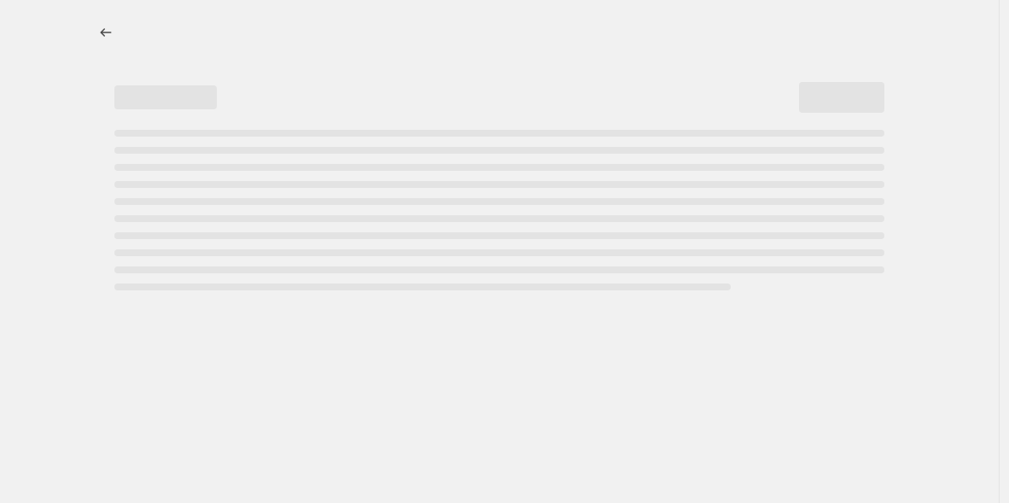
drag, startPoint x: 999, startPoint y: 451, endPoint x: 945, endPoint y: 59, distance: 396.2
click at [945, 60] on html "Home Settings Plans Skip to content "[DATE] 10:06:43 a.m. Price [MEDICAL_DATA]"…" at bounding box center [504, 251] width 1009 height 503
select select "title"
select select "contains"
select select "title"
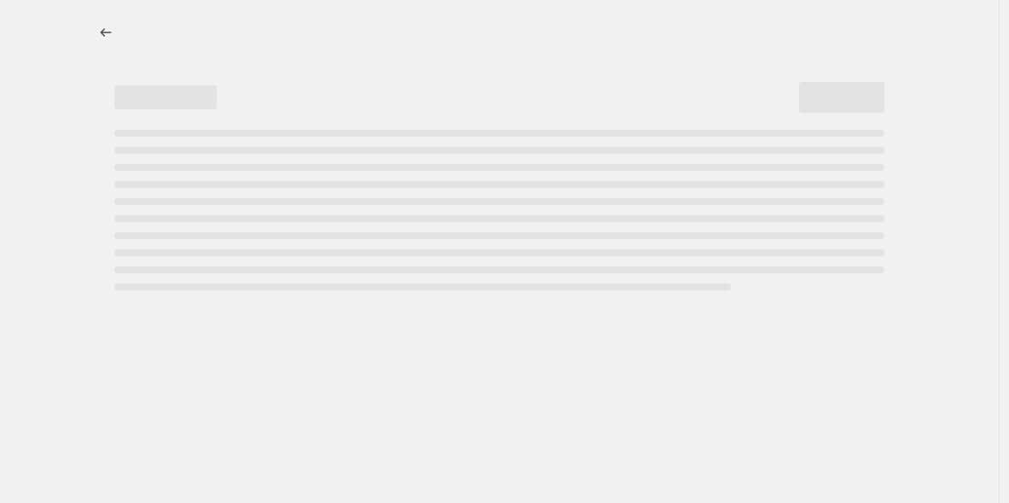
select select "contains"
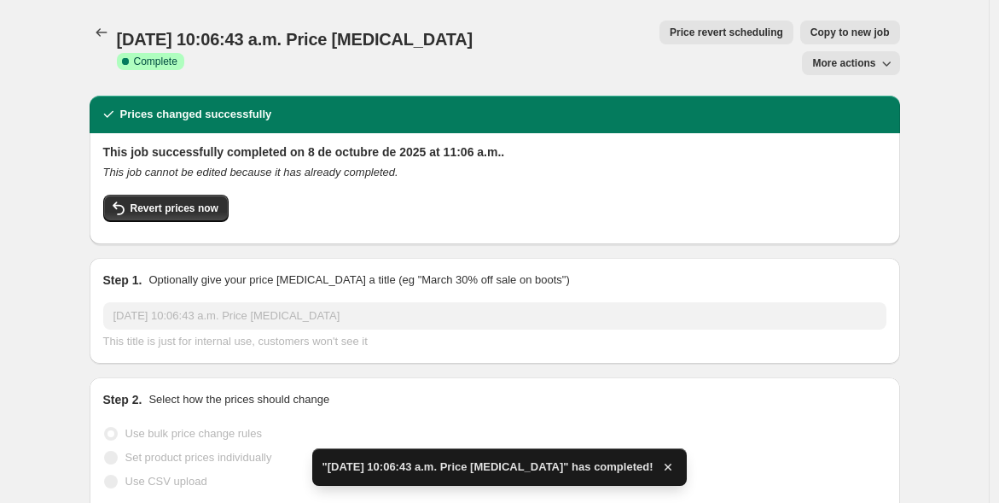
click at [110, 37] on icon "Price change jobs" at bounding box center [101, 32] width 17 height 17
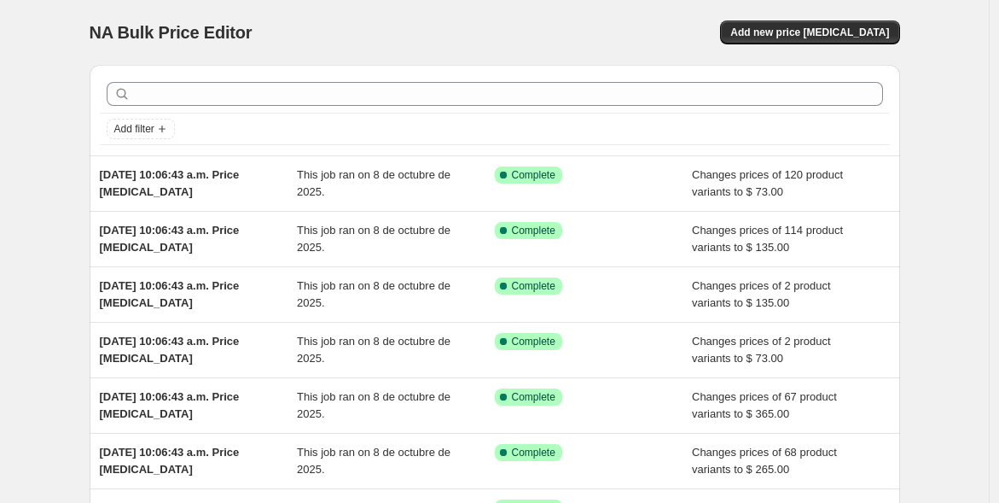
click at [829, 27] on span "Add new price [MEDICAL_DATA]" at bounding box center [809, 33] width 159 height 14
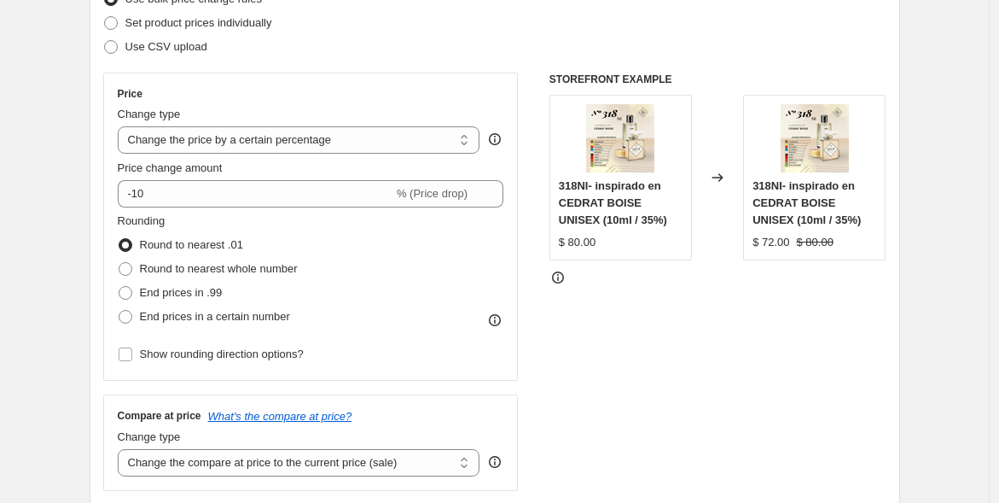
scroll to position [243, 0]
click at [393, 133] on select "Change the price to a certain amount Change the price by a certain amount Chang…" at bounding box center [299, 138] width 363 height 27
select select "to"
click at [121, 125] on select "Change the price to a certain amount Change the price by a certain amount Chang…" at bounding box center [299, 138] width 363 height 27
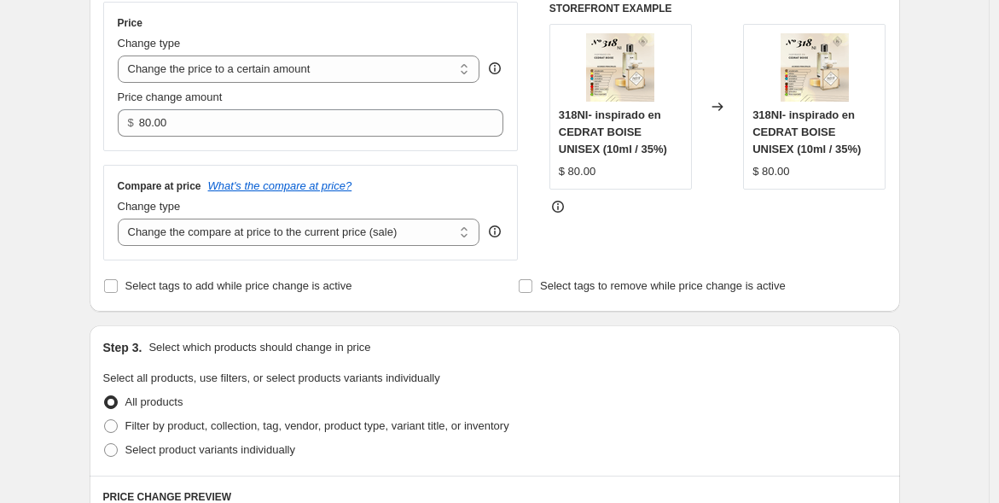
scroll to position [366, 0]
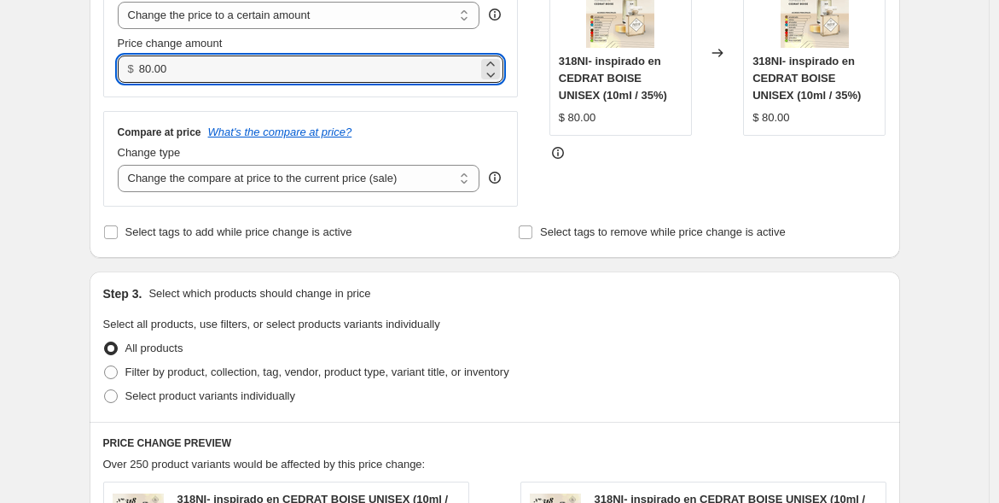
drag, startPoint x: 205, startPoint y: 66, endPoint x: 118, endPoint y: 76, distance: 87.6
click at [118, 76] on div "Price Change type Change the price to a certain amount Change the price by a ce…" at bounding box center [311, 22] width 416 height 149
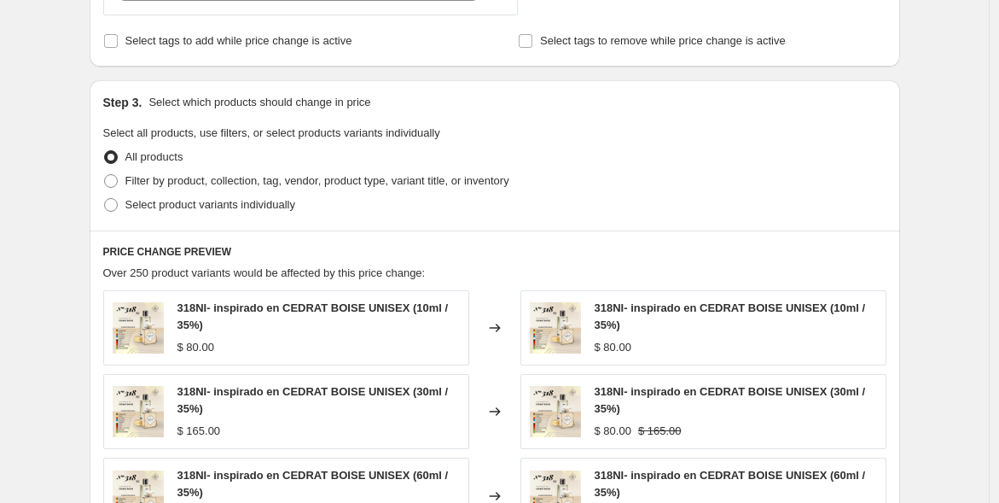
scroll to position [561, 0]
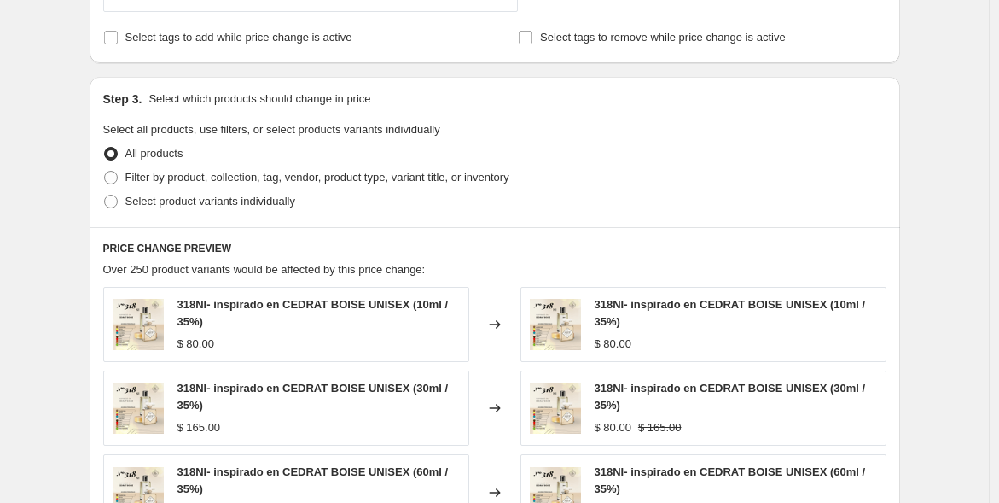
type input "120.00"
click at [209, 171] on span "Filter by product, collection, tag, vendor, product type, variant title, or inv…" at bounding box center [317, 177] width 384 height 13
click at [105, 171] on input "Filter by product, collection, tag, vendor, product type, variant title, or inv…" at bounding box center [104, 171] width 1 height 1
radio input "true"
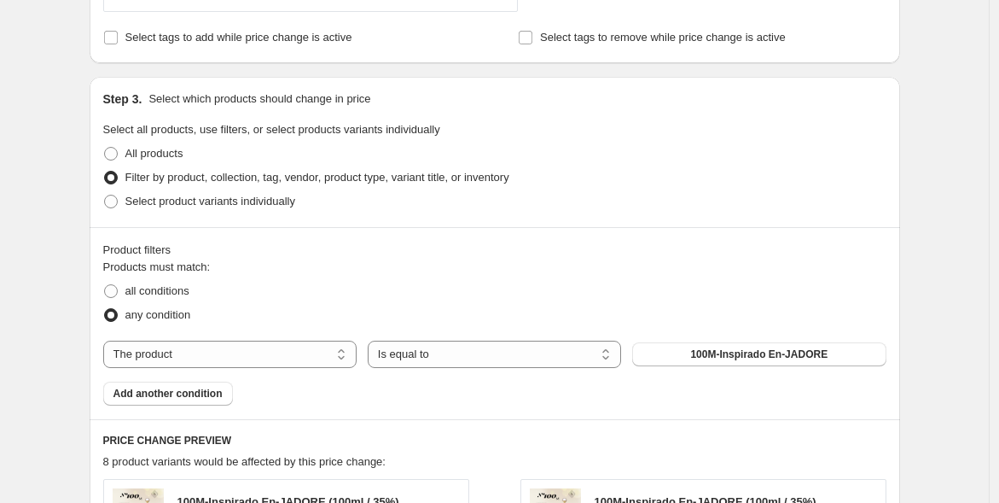
click at [219, 351] on select "The product The product's collection The product's tag The product's vendor The…" at bounding box center [229, 353] width 253 height 27
select select "title"
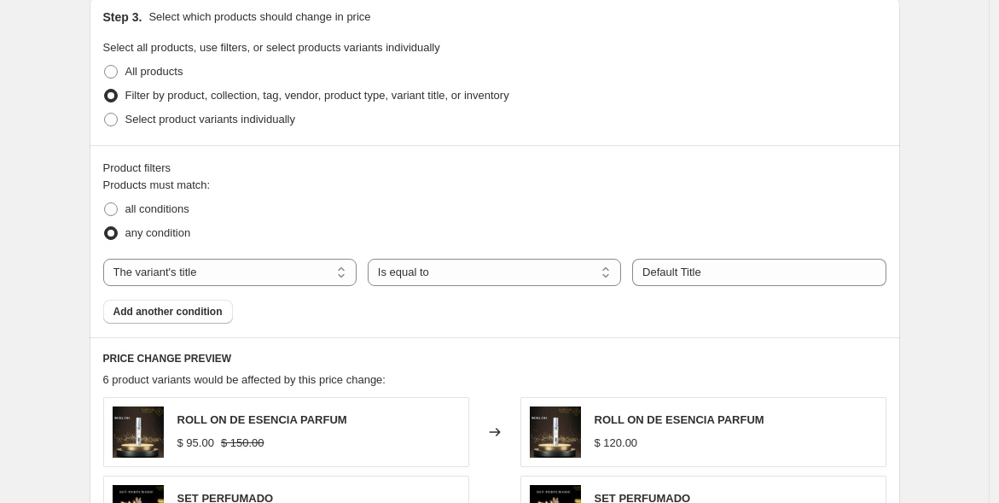
scroll to position [649, 0]
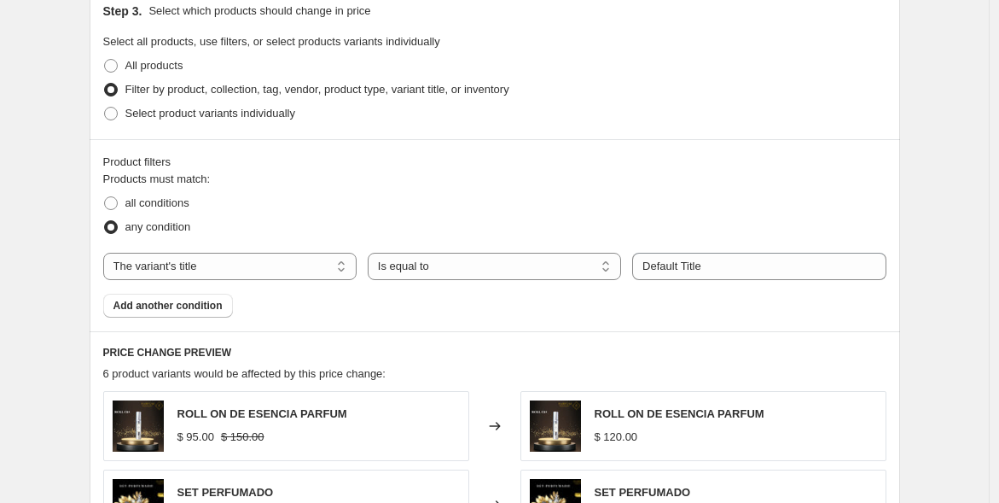
click at [424, 269] on select "Is equal to Is not equal to Contains" at bounding box center [494, 266] width 253 height 27
select select "contains"
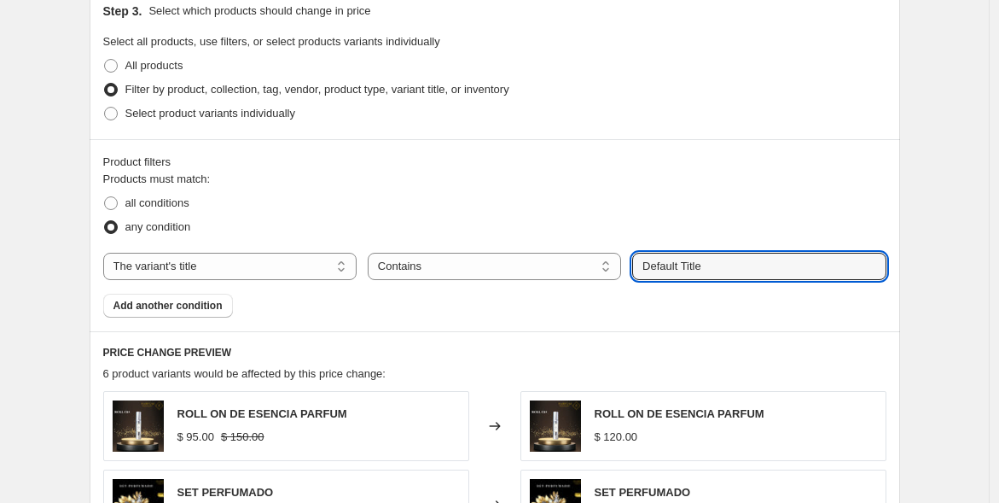
drag, startPoint x: 724, startPoint y: 263, endPoint x: 586, endPoint y: 266, distance: 138.3
click at [586, 266] on div "The product The product's collection The product's tag The product's vendor The…" at bounding box center [494, 266] width 783 height 27
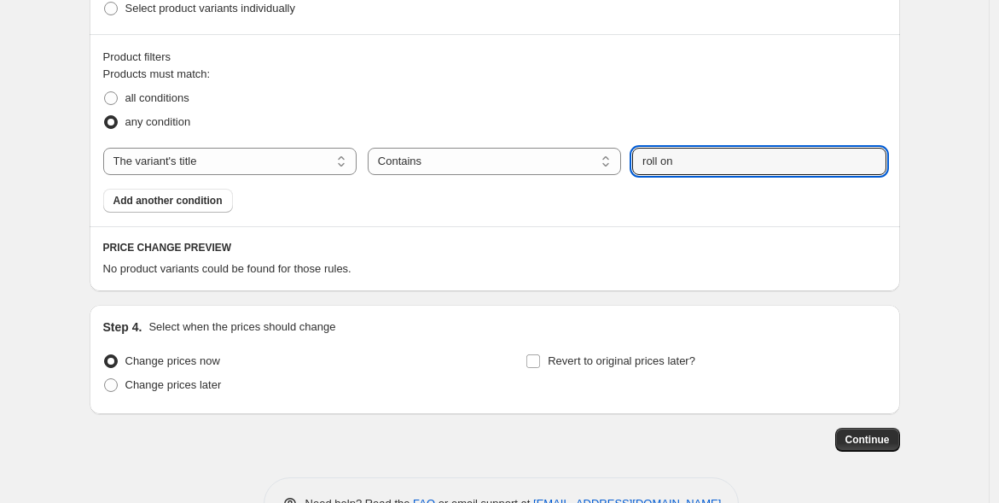
scroll to position [718, 0]
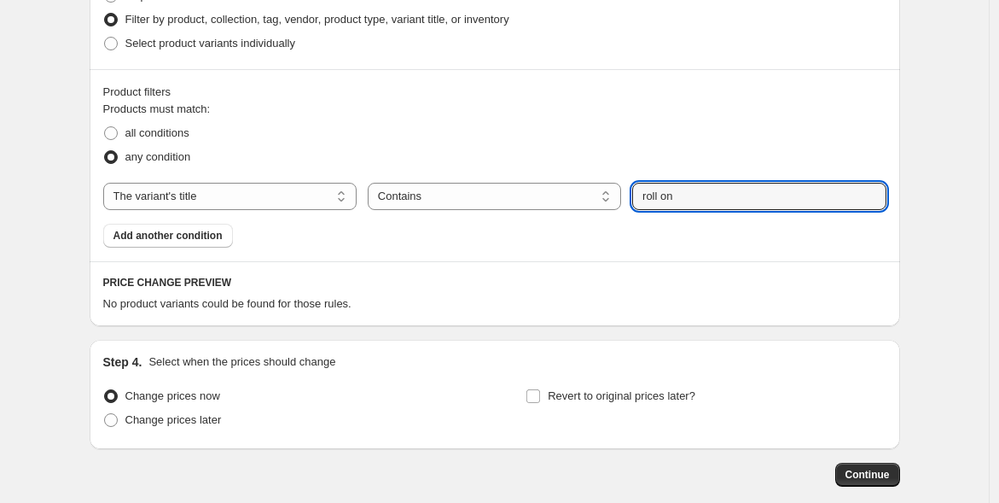
click at [667, 198] on input "roll on" at bounding box center [758, 196] width 253 height 27
click at [709, 195] on input "rollon" at bounding box center [758, 196] width 253 height 27
type input "rollon"
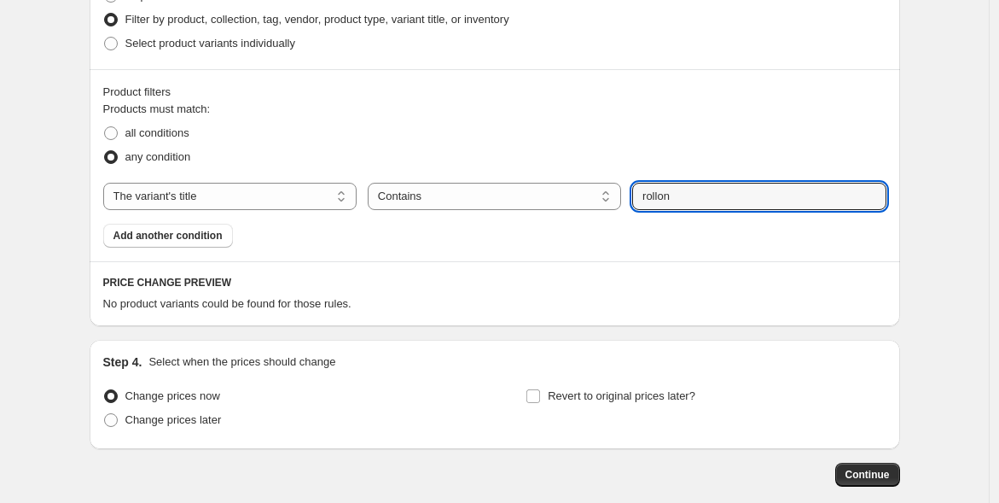
click at [611, 195] on select "Is equal to Is not equal to Contains" at bounding box center [494, 196] width 253 height 27
select select "equal"
click at [685, 198] on input "rollon" at bounding box center [758, 196] width 253 height 27
click at [662, 198] on input "rollon" at bounding box center [758, 196] width 253 height 27
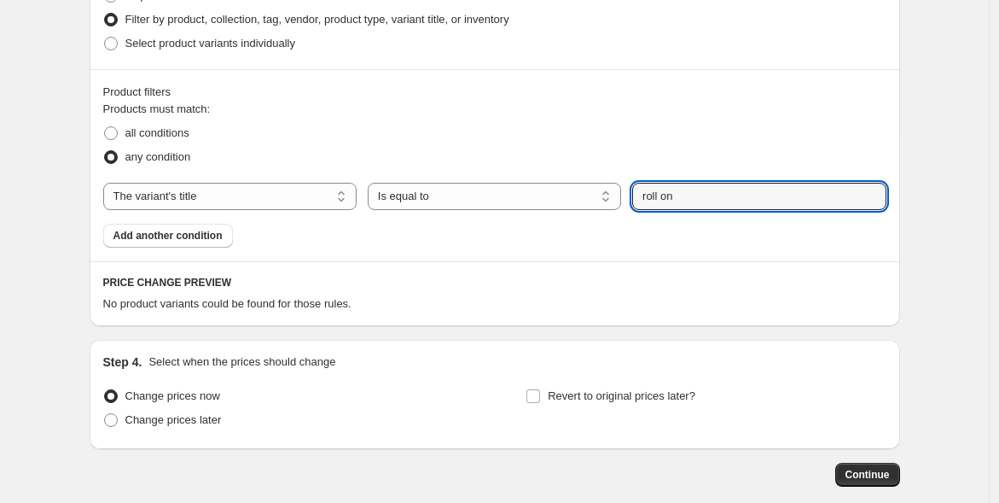
type input "roll on"
click at [614, 191] on select "Is equal to Is not equal to Contains" at bounding box center [494, 196] width 253 height 27
select select "contains"
drag, startPoint x: 697, startPoint y: 198, endPoint x: 629, endPoint y: 186, distance: 69.3
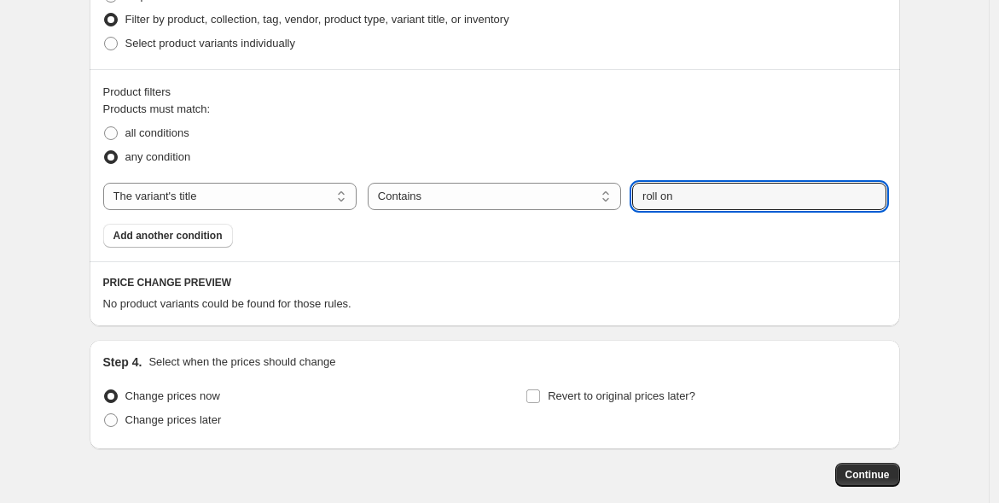
click at [629, 186] on div "The product The product's collection The product's tag The product's vendor The…" at bounding box center [494, 196] width 783 height 27
type input "10ml"
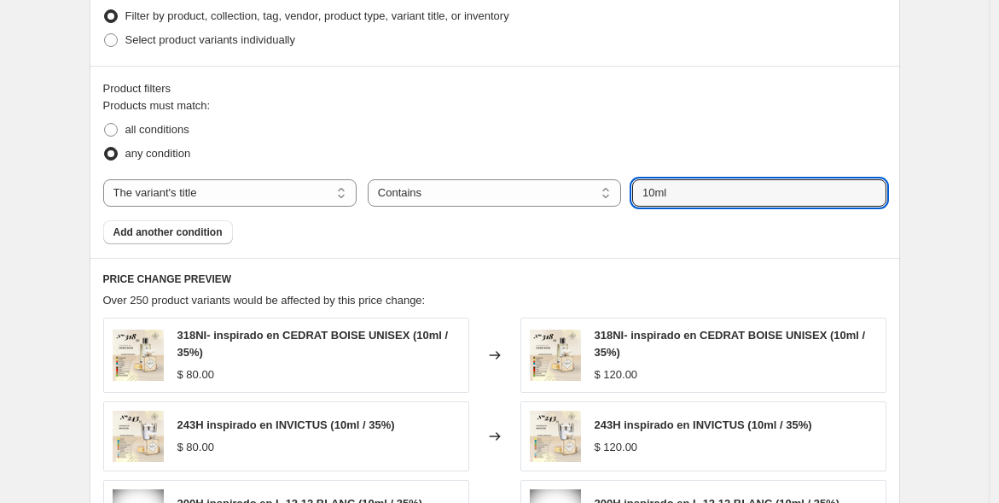
scroll to position [666, 0]
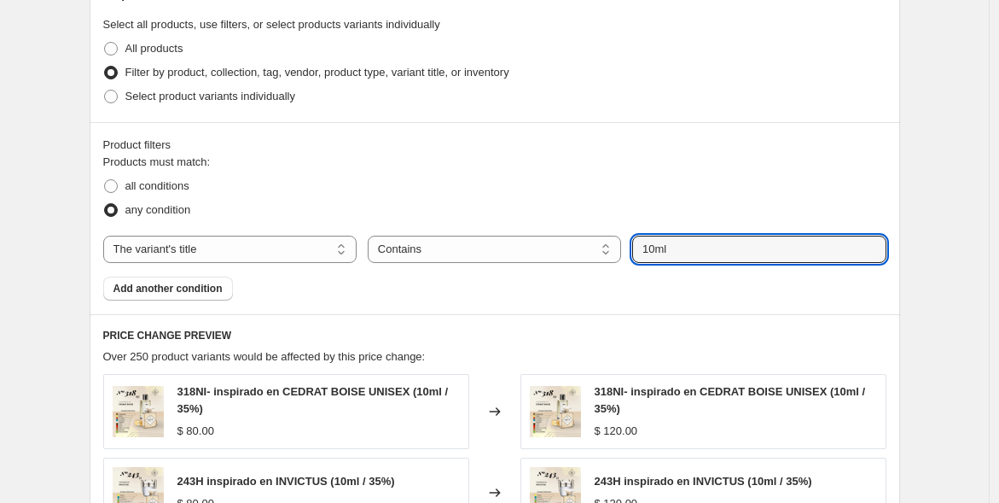
click at [283, 96] on span "Select product variants individually" at bounding box center [210, 96] width 170 height 13
click at [105, 90] on input "Select product variants individually" at bounding box center [104, 90] width 1 height 1
radio input "true"
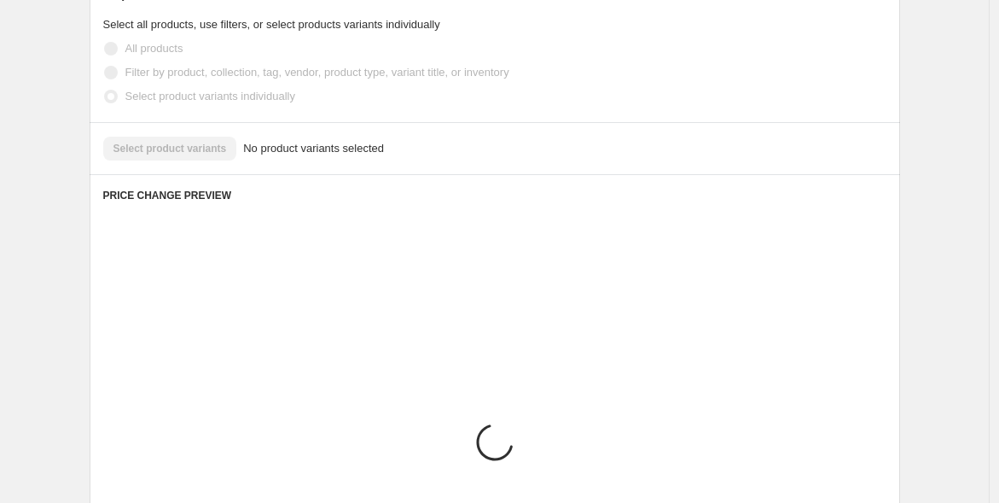
scroll to position [665, 0]
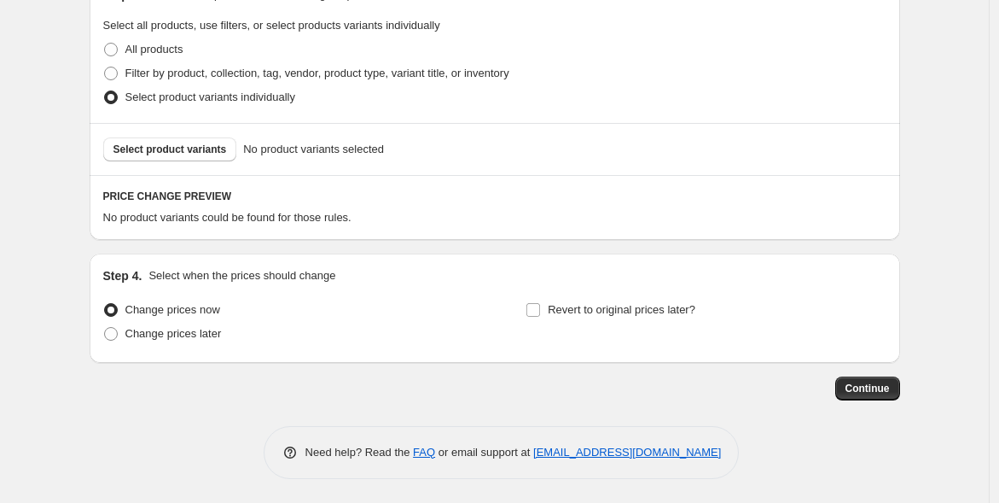
click at [209, 148] on span "Select product variants" at bounding box center [169, 150] width 113 height 14
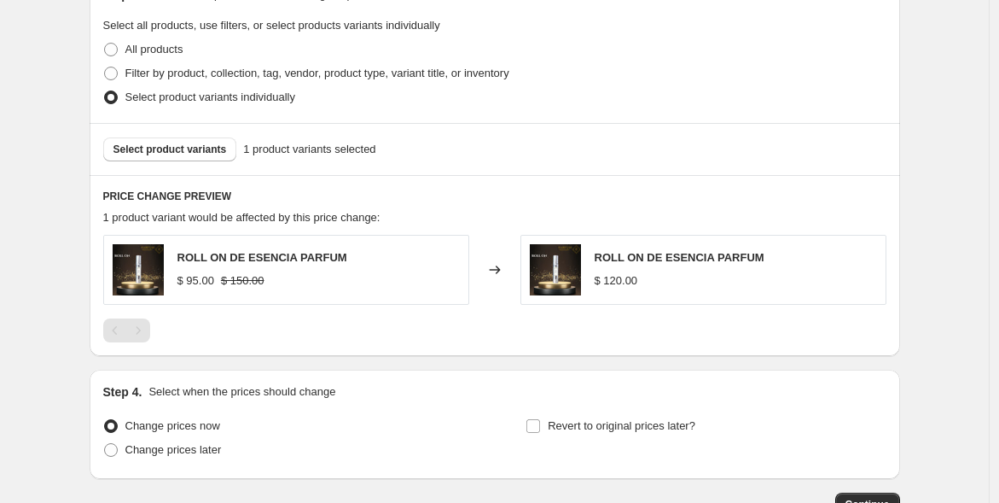
scroll to position [780, 0]
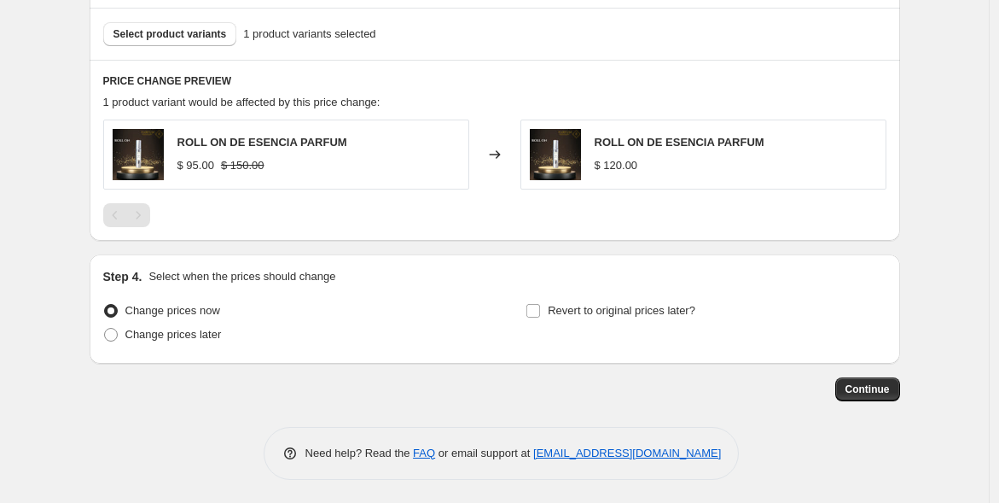
click at [865, 384] on span "Continue" at bounding box center [868, 389] width 44 height 14
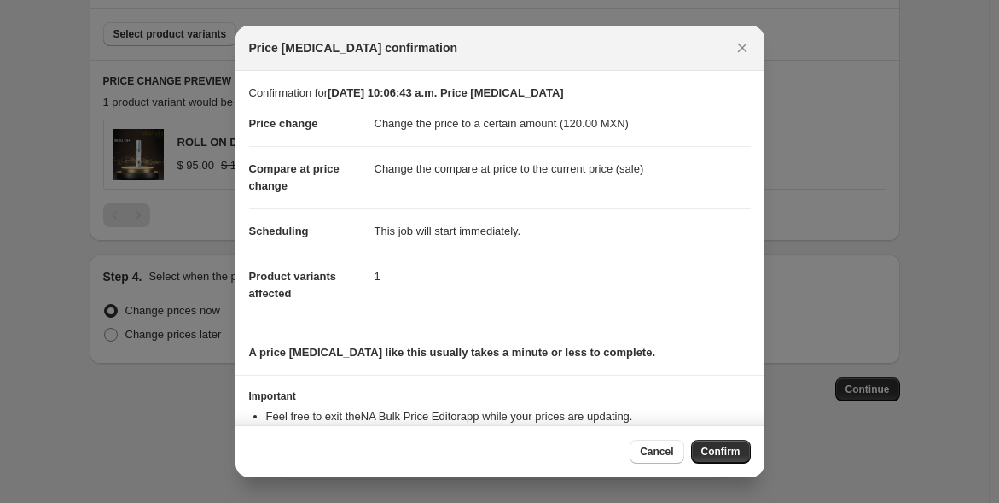
click at [718, 448] on span "Confirm" at bounding box center [720, 452] width 39 height 14
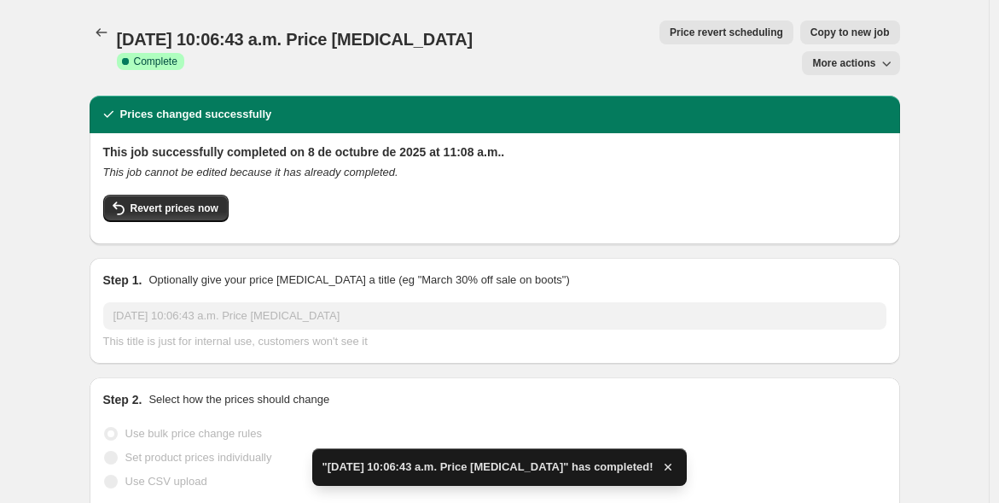
click at [104, 32] on icon "Price change jobs" at bounding box center [101, 32] width 17 height 17
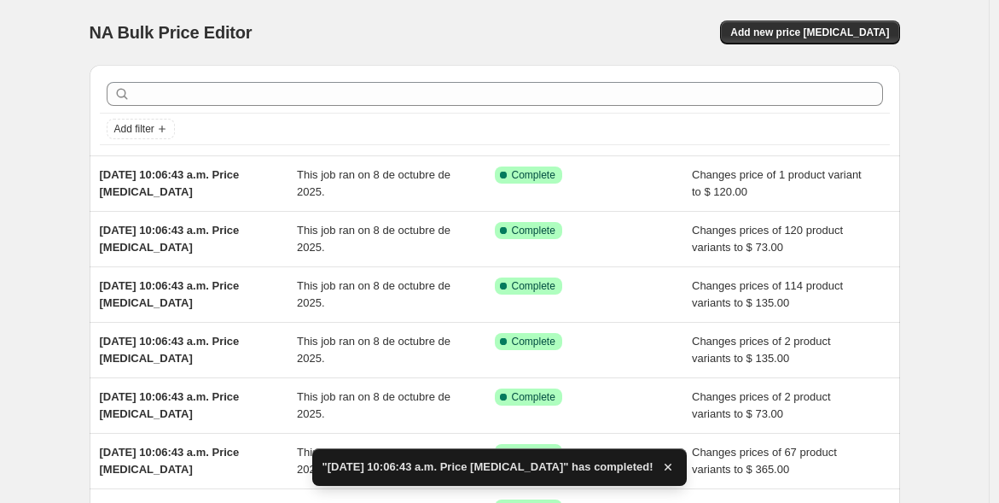
click at [826, 32] on span "Add new price [MEDICAL_DATA]" at bounding box center [809, 33] width 159 height 14
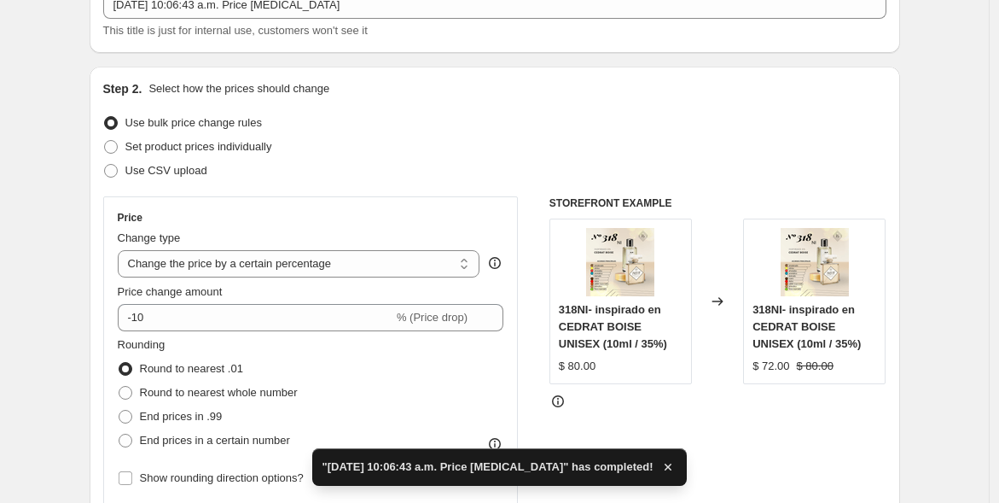
scroll to position [142, 0]
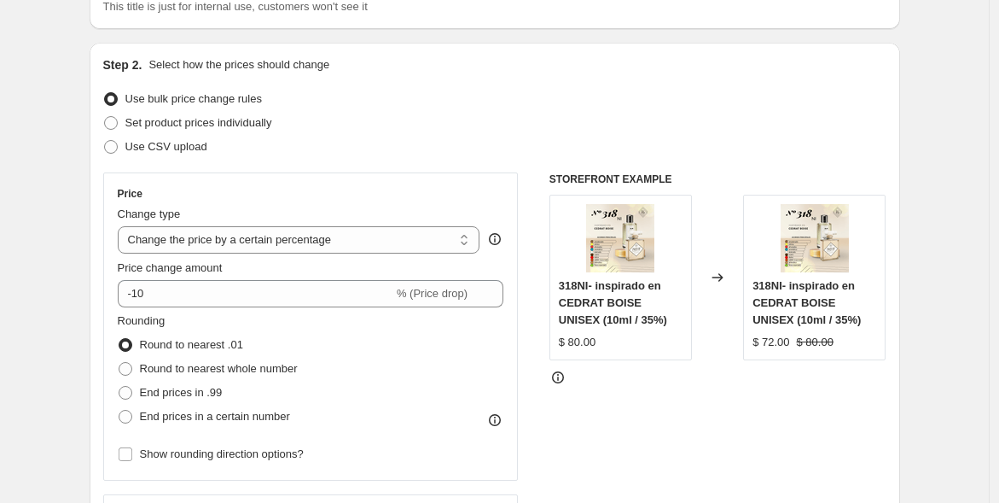
click at [465, 234] on select "Change the price to a certain amount Change the price by a certain amount Chang…" at bounding box center [299, 239] width 363 height 27
select select "to"
click at [121, 226] on select "Change the price to a certain amount Change the price by a certain amount Chang…" at bounding box center [299, 239] width 363 height 27
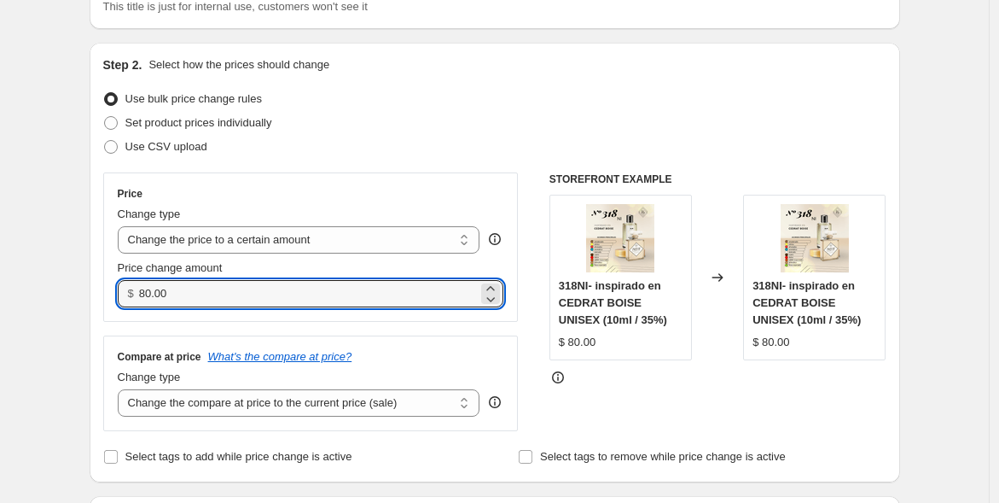
drag, startPoint x: 340, startPoint y: 294, endPoint x: 163, endPoint y: 278, distance: 178.1
click at [163, 280] on input "80.00" at bounding box center [308, 293] width 339 height 27
type input "8"
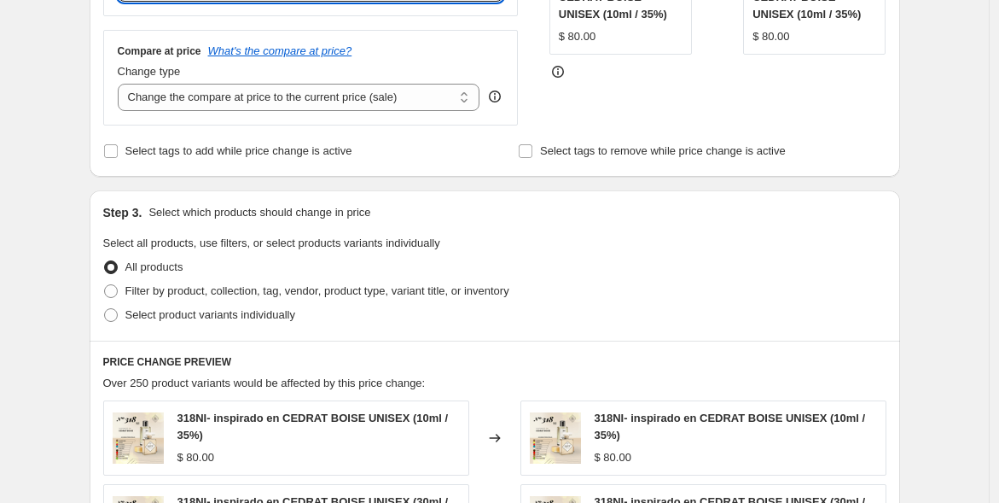
scroll to position [509, 0]
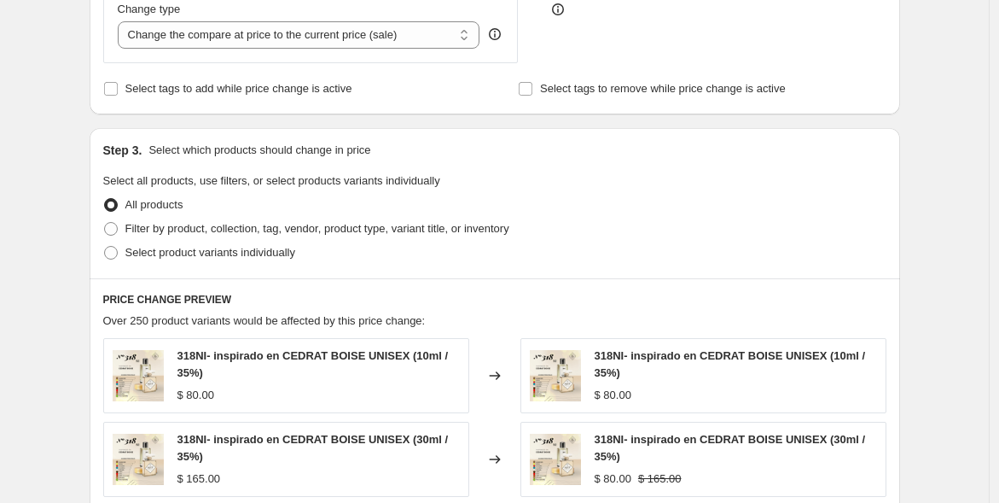
type input "185.00"
click at [232, 229] on span "Filter by product, collection, tag, vendor, product type, variant title, or inv…" at bounding box center [317, 228] width 384 height 13
click at [105, 223] on input "Filter by product, collection, tag, vendor, product type, variant title, or inv…" at bounding box center [104, 222] width 1 height 1
radio input "true"
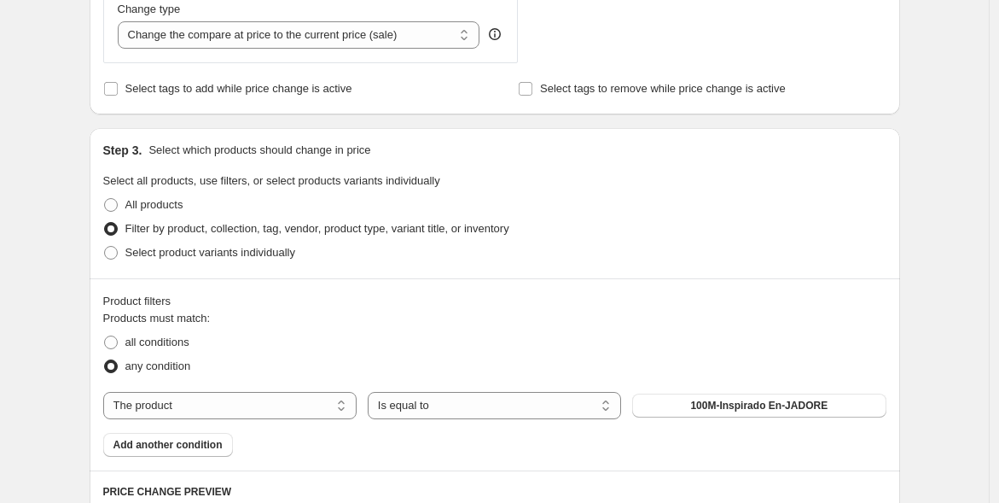
click at [253, 405] on select "The product The product's collection The product's tag The product's vendor The…" at bounding box center [229, 405] width 253 height 27
click at [108, 392] on select "The product The product's collection The product's tag The product's vendor The…" at bounding box center [229, 405] width 253 height 27
click at [473, 397] on select "Is equal to Is not equal to" at bounding box center [494, 405] width 253 height 27
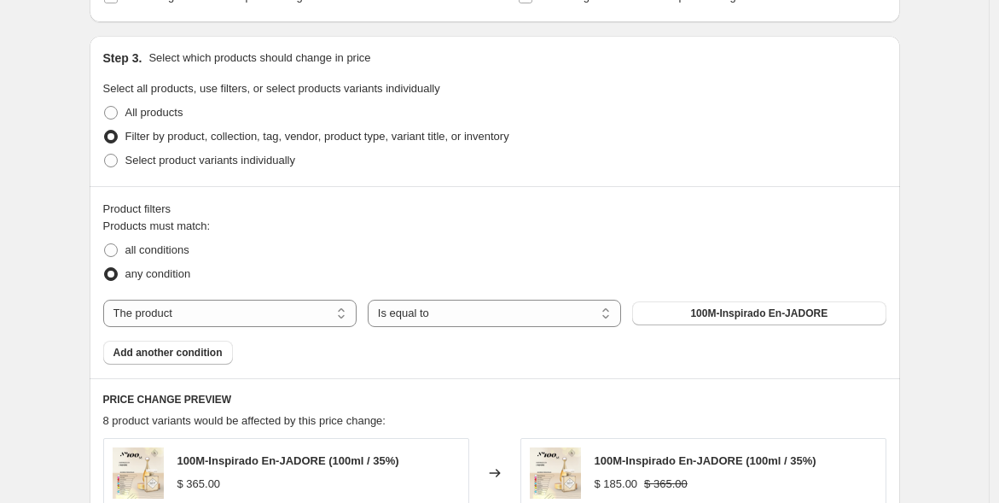
scroll to position [678, 0]
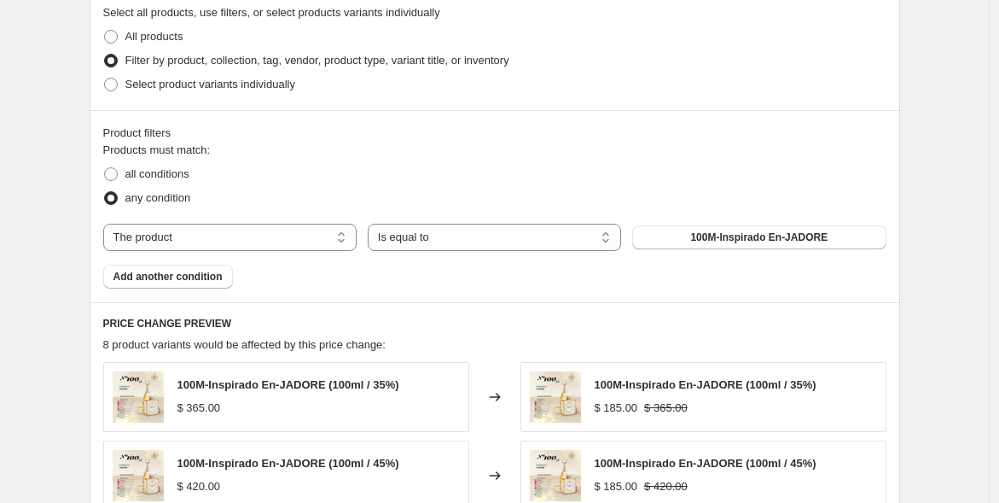
click at [726, 235] on span "100M-Inspirado En-JADORE" at bounding box center [758, 237] width 137 height 14
click at [273, 235] on select "The product The product's collection The product's tag The product's vendor The…" at bounding box center [229, 237] width 253 height 27
select select "title"
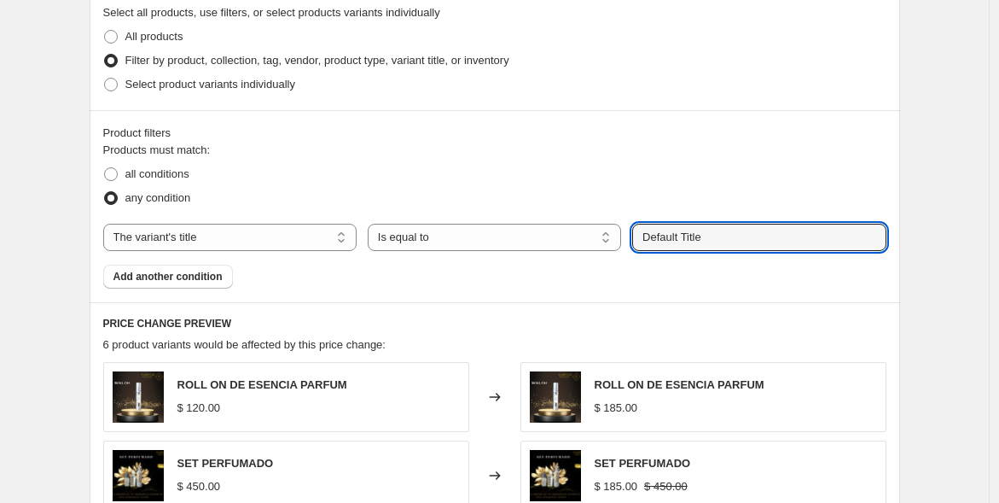
drag, startPoint x: 711, startPoint y: 235, endPoint x: 623, endPoint y: 235, distance: 87.9
click at [623, 235] on div "The product The product's collection The product's tag The product's vendor The…" at bounding box center [494, 237] width 783 height 27
type input "150ml"
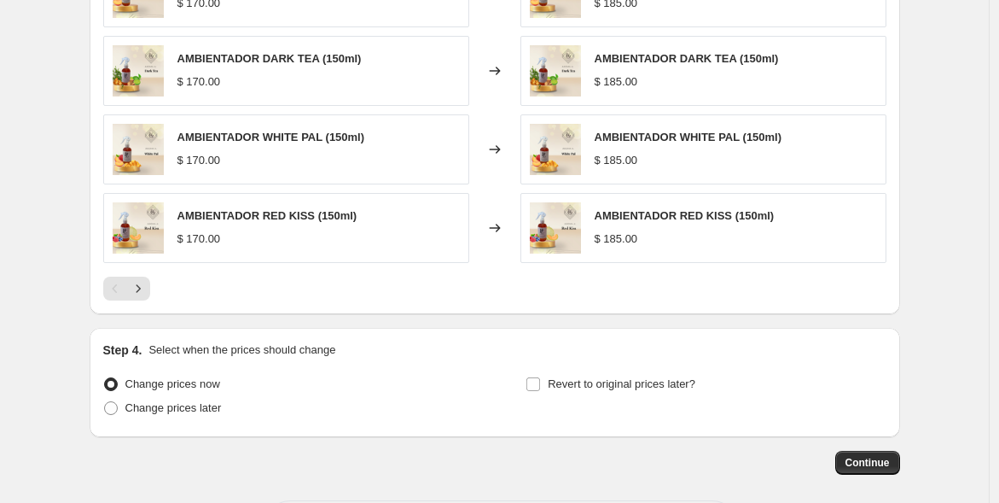
scroll to position [1232, 0]
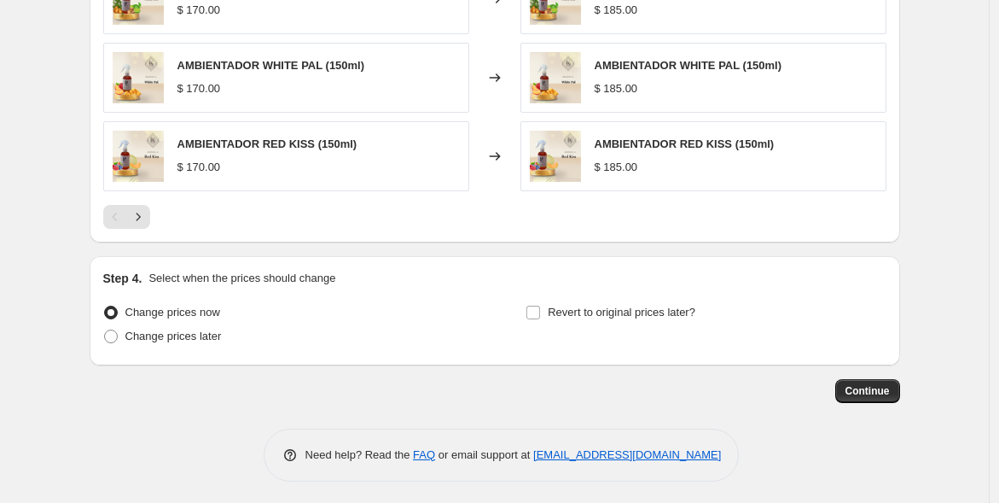
click at [870, 386] on span "Continue" at bounding box center [868, 391] width 44 height 14
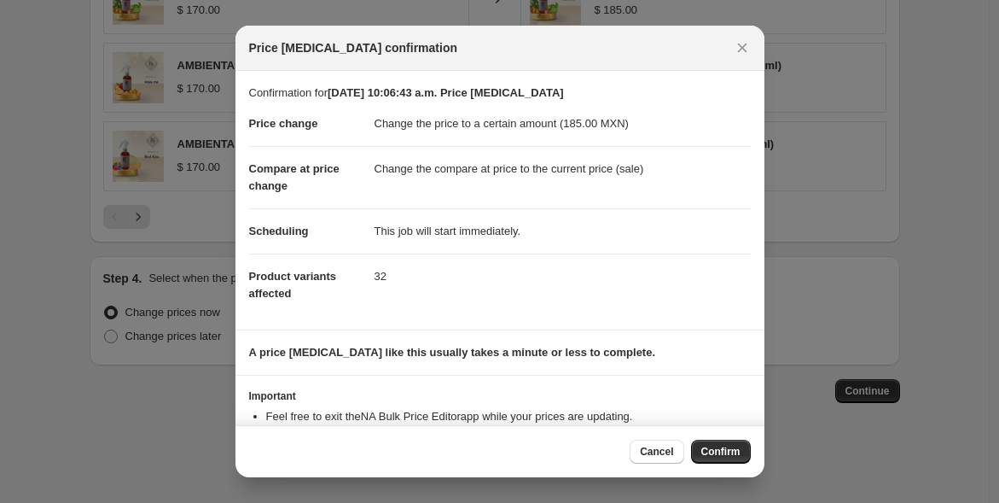
click at [718, 450] on span "Confirm" at bounding box center [720, 452] width 39 height 14
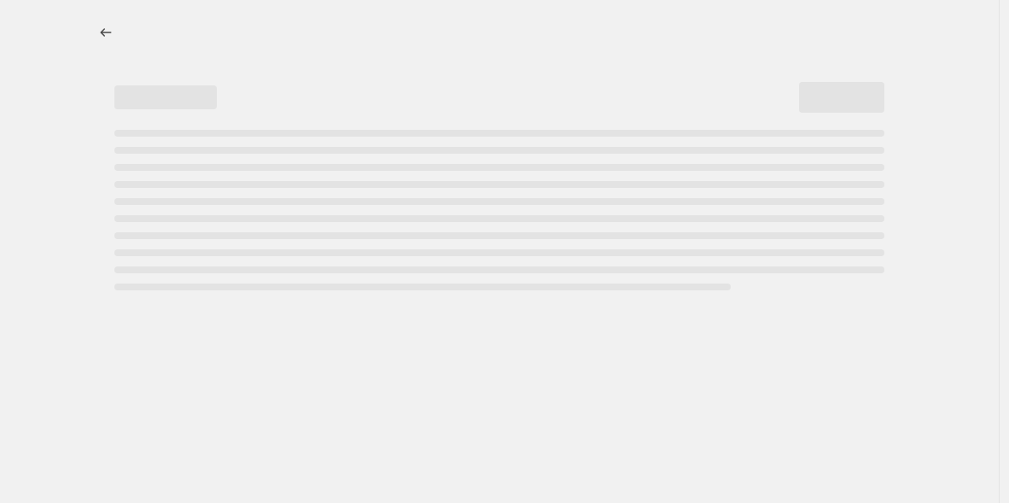
select select "title"
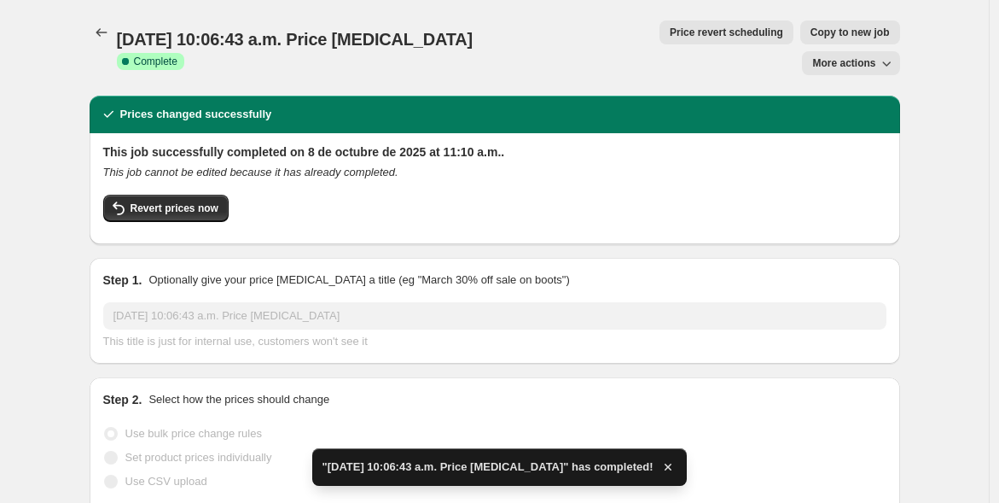
click at [100, 26] on icon "Price change jobs" at bounding box center [101, 32] width 17 height 17
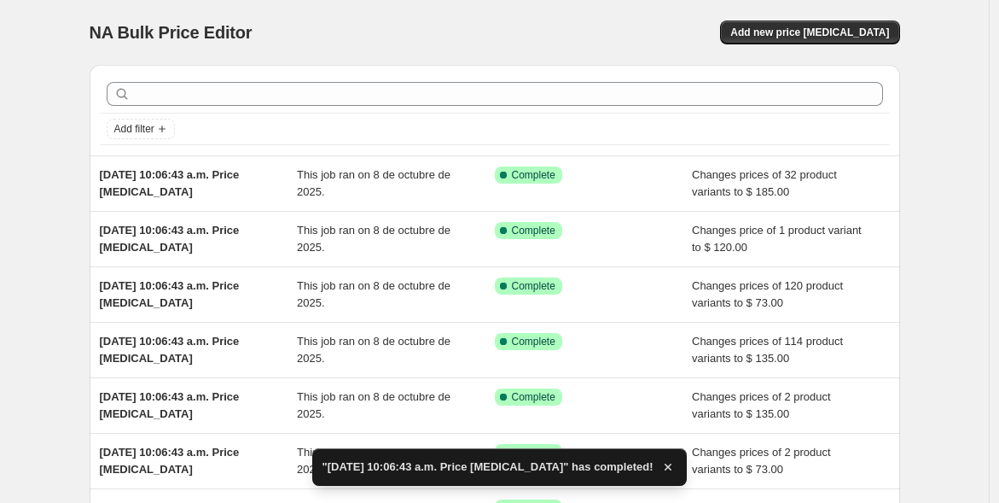
click at [794, 25] on button "Add new price [MEDICAL_DATA]" at bounding box center [809, 32] width 179 height 24
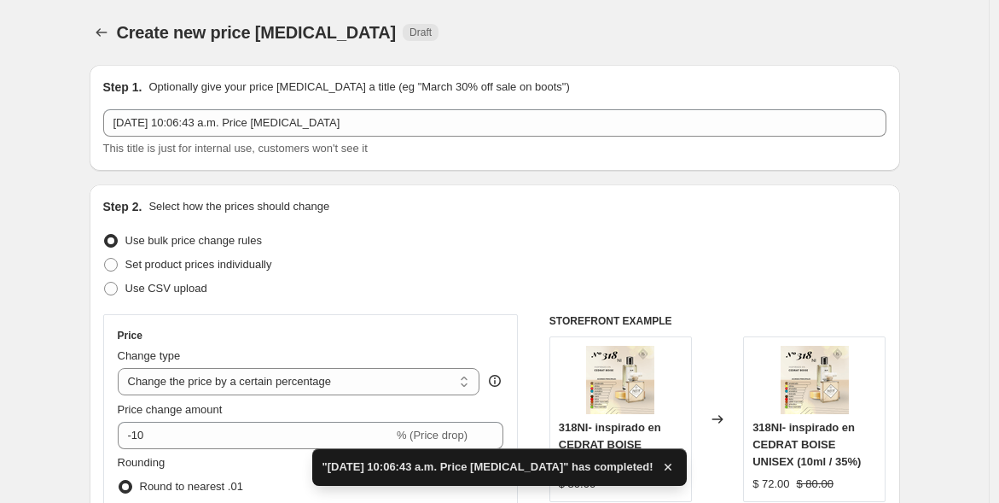
click at [219, 378] on select "Change the price to a certain amount Change the price by a certain amount Chang…" at bounding box center [299, 381] width 363 height 27
select select "to"
click at [121, 368] on select "Change the price to a certain amount Change the price by a certain amount Chang…" at bounding box center [299, 381] width 363 height 27
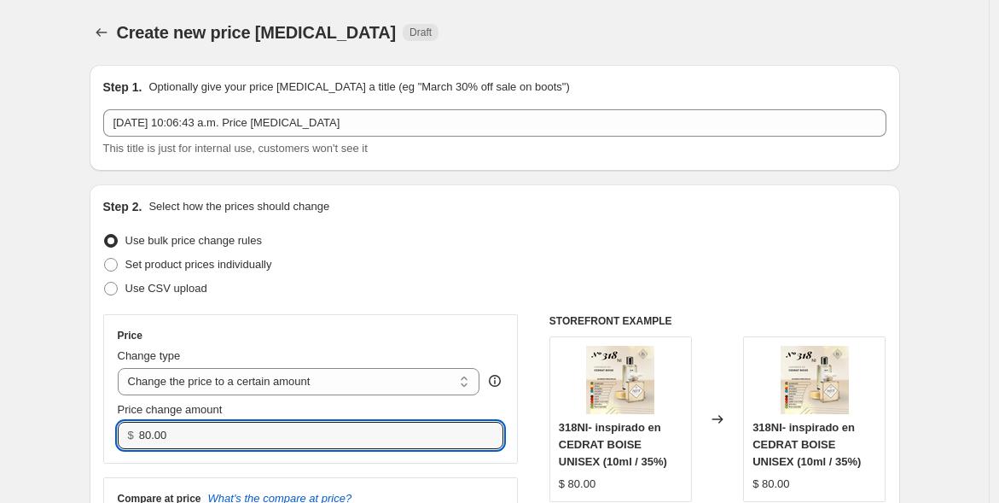
drag, startPoint x: 177, startPoint y: 434, endPoint x: 119, endPoint y: 444, distance: 57.9
click at [119, 445] on div "Price Change type Change the price to a certain amount Change the price by a ce…" at bounding box center [311, 388] width 416 height 149
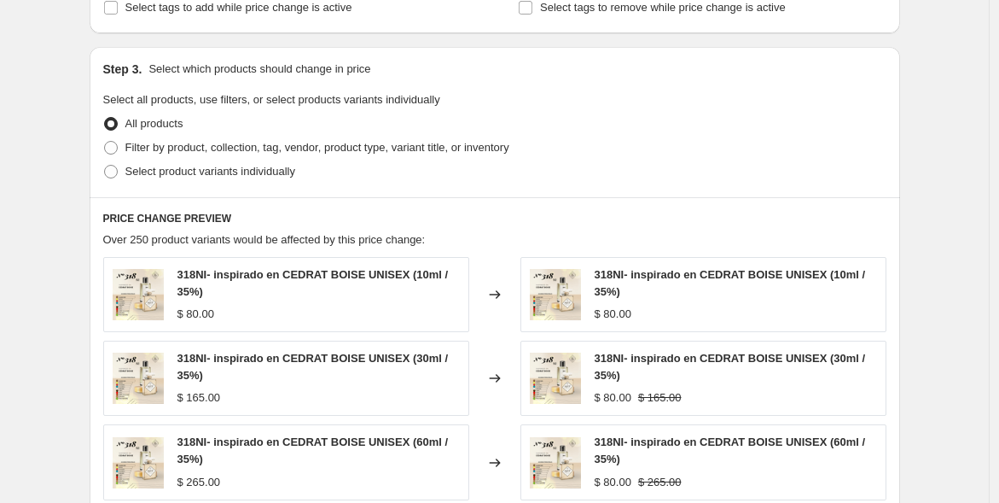
scroll to position [591, 0]
type input "270.00"
click at [206, 147] on span "Filter by product, collection, tag, vendor, product type, variant title, or inv…" at bounding box center [317, 146] width 384 height 13
click at [105, 141] on input "Filter by product, collection, tag, vendor, product type, variant title, or inv…" at bounding box center [104, 140] width 1 height 1
radio input "true"
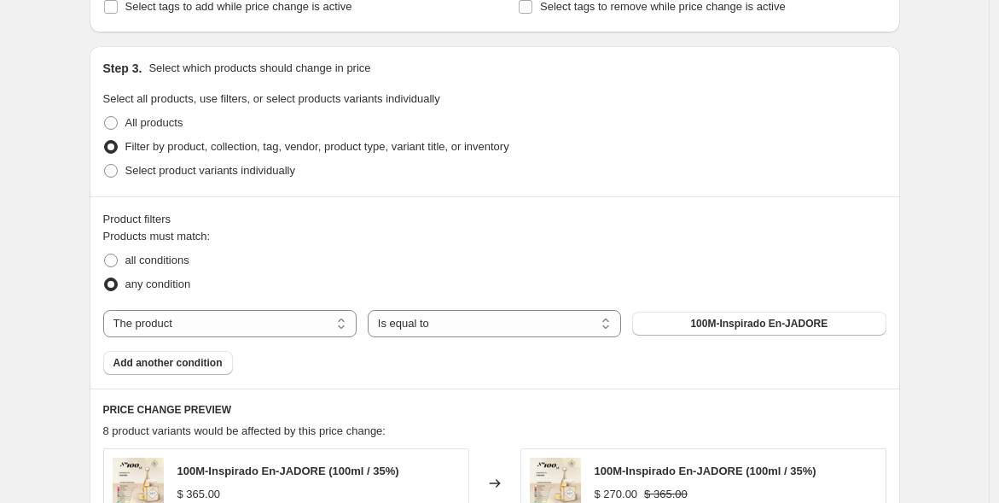
click at [730, 320] on span "100M-Inspirado En-JADORE" at bounding box center [758, 324] width 137 height 14
click at [226, 312] on select "The product The product's collection The product's tag The product's vendor The…" at bounding box center [229, 323] width 253 height 27
select select "title"
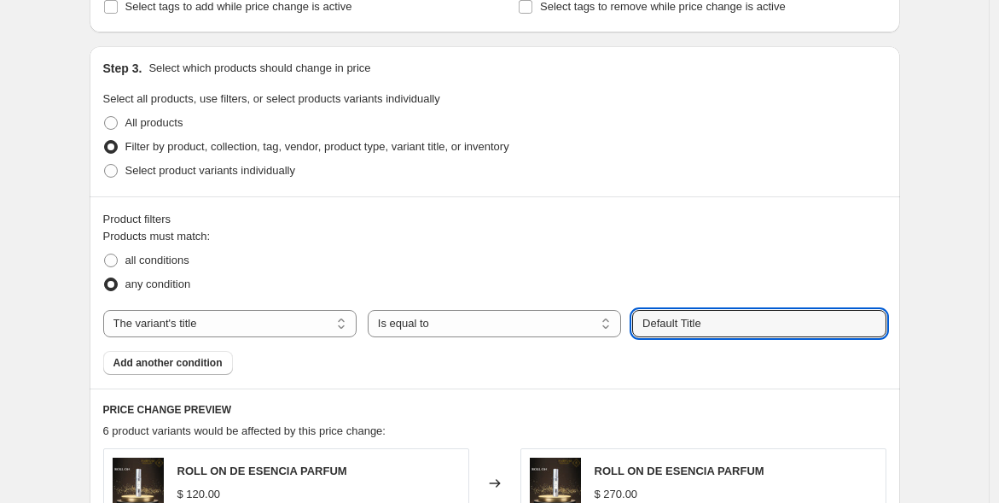
drag, startPoint x: 683, startPoint y: 323, endPoint x: 652, endPoint y: 323, distance: 31.6
click at [652, 323] on input "Default Title" at bounding box center [758, 323] width 253 height 27
type input "D"
type input "250ml"
click at [632, 46] on button "Submit" at bounding box center [656, 55] width 49 height 18
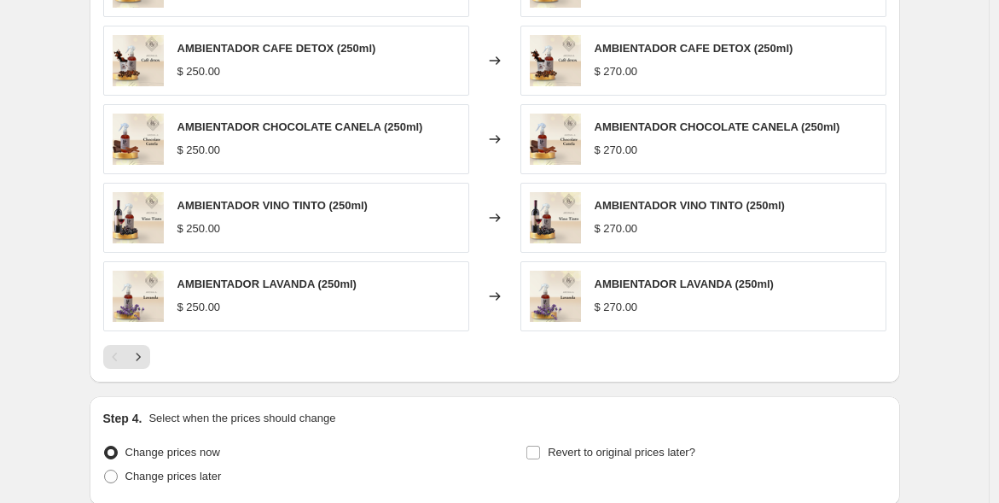
scroll to position [1144, 0]
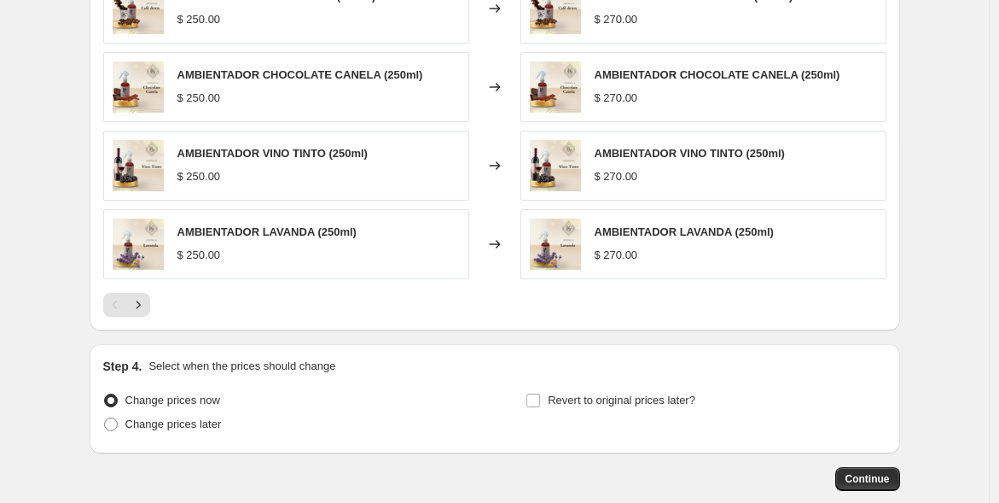
click at [877, 476] on span "Continue" at bounding box center [868, 479] width 44 height 14
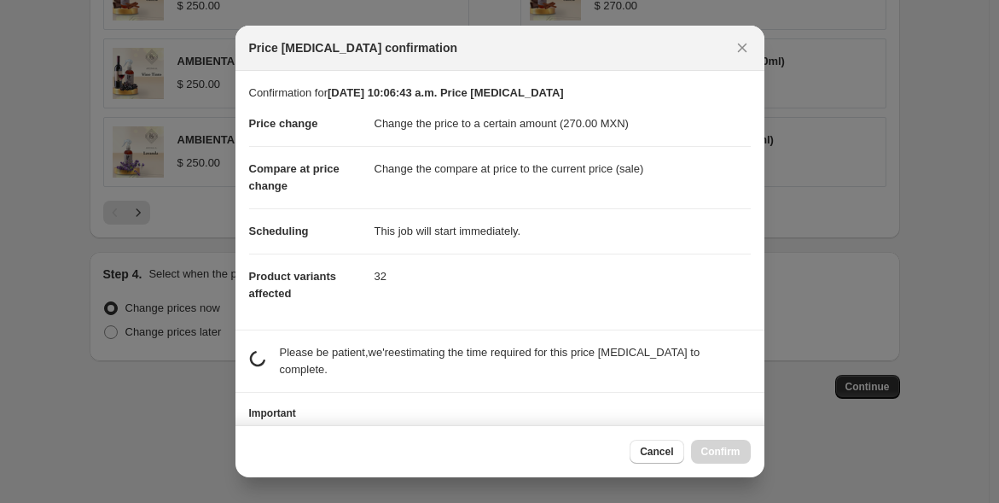
scroll to position [0, 0]
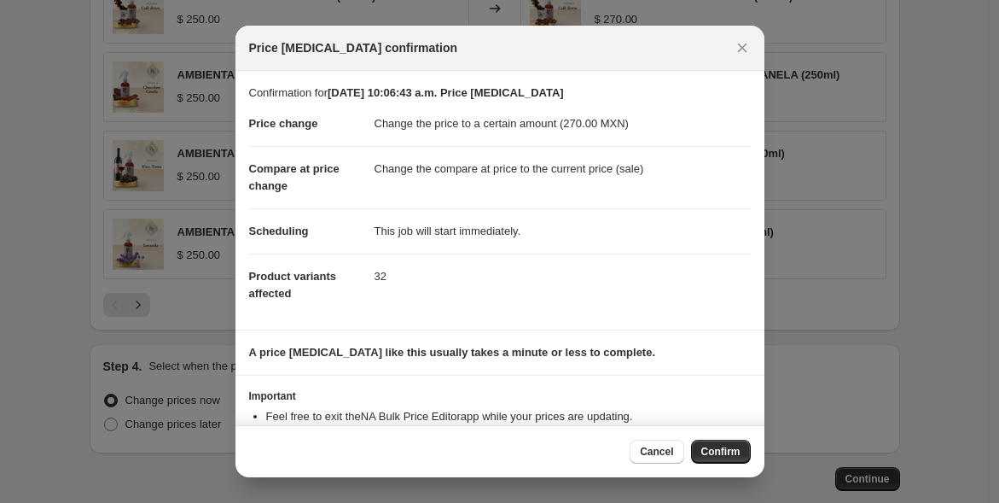
click at [727, 448] on span "Confirm" at bounding box center [720, 452] width 39 height 14
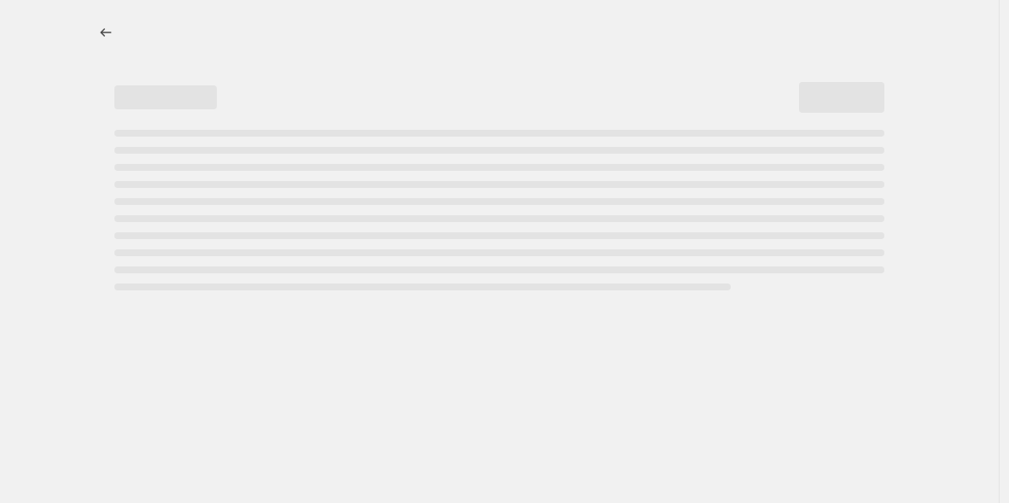
select select "title"
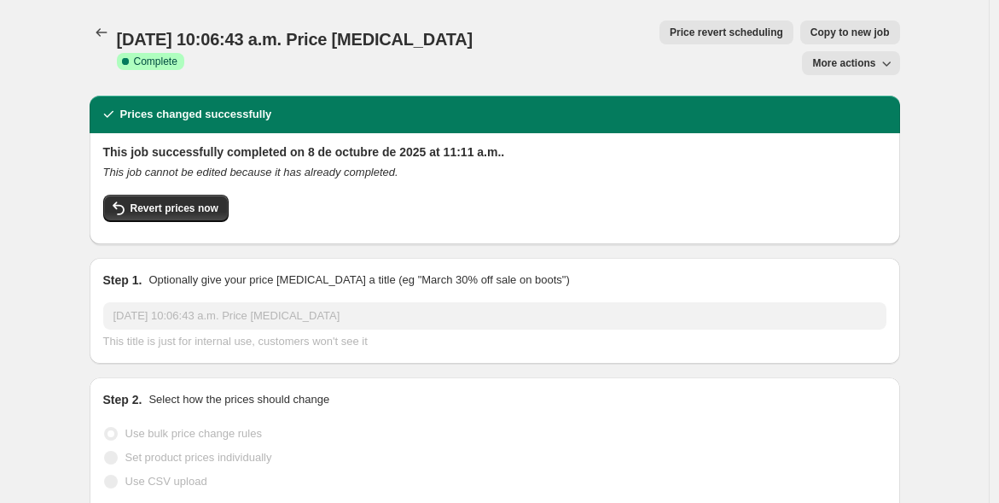
click at [102, 38] on icon "Price change jobs" at bounding box center [101, 32] width 17 height 17
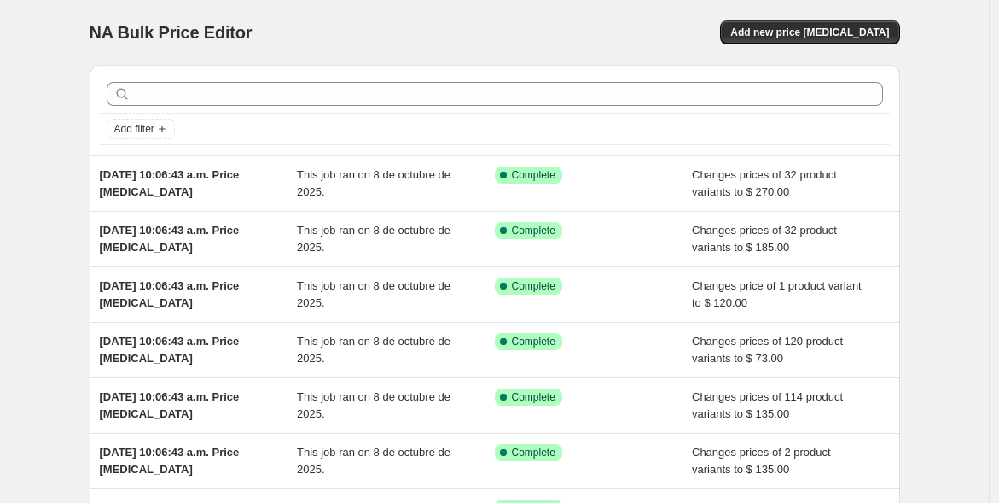
click at [862, 30] on span "Add new price [MEDICAL_DATA]" at bounding box center [809, 33] width 159 height 14
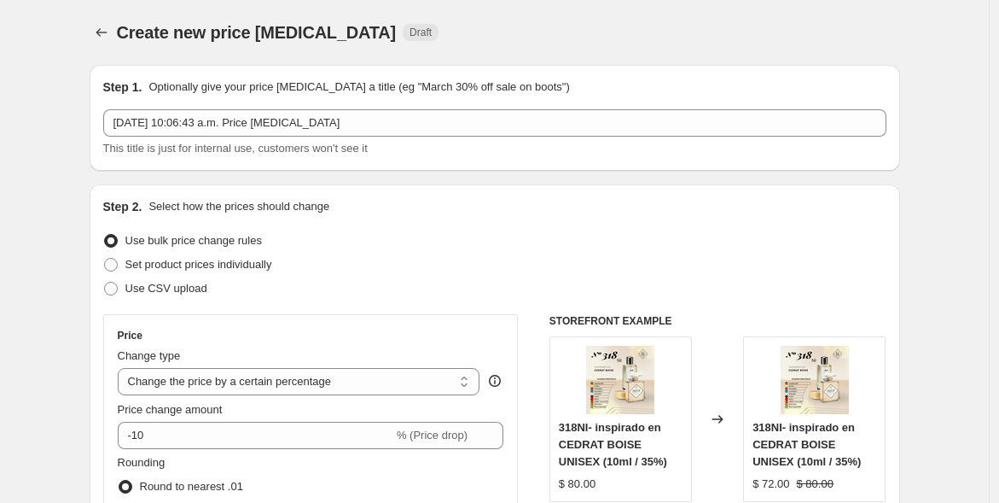
click at [401, 381] on select "Change the price to a certain amount Change the price by a certain amount Chang…" at bounding box center [299, 381] width 363 height 27
select select "to"
click at [121, 368] on select "Change the price to a certain amount Change the price by a certain amount Chang…" at bounding box center [299, 381] width 363 height 27
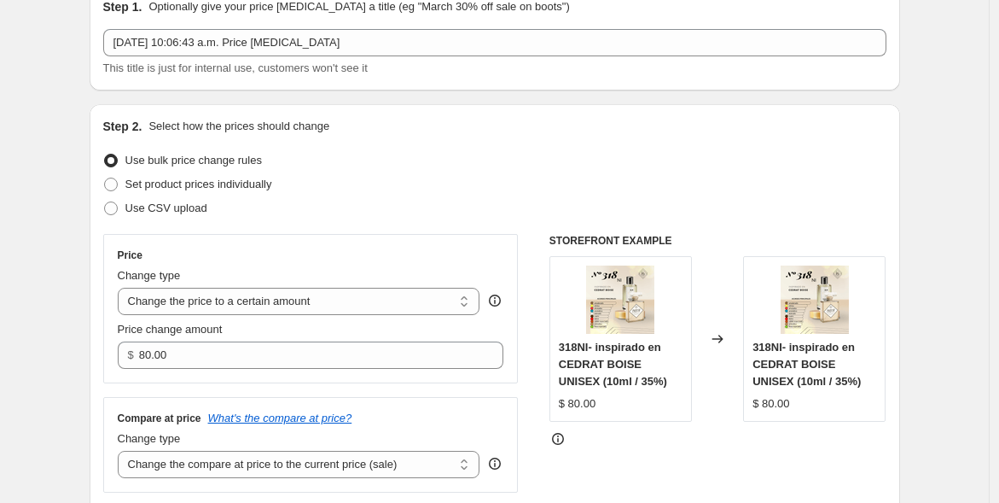
scroll to position [177, 0]
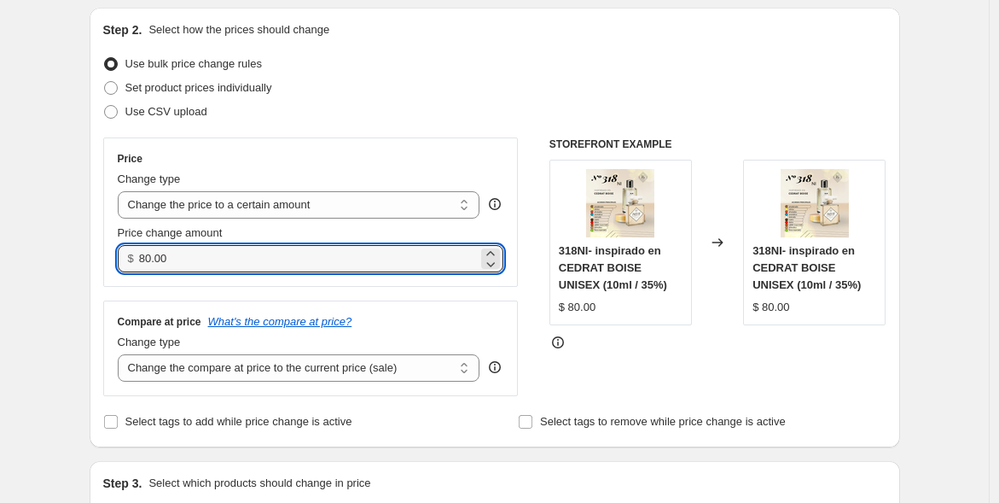
click at [126, 253] on div "$ 80.00" at bounding box center [311, 258] width 387 height 27
type input "65.00"
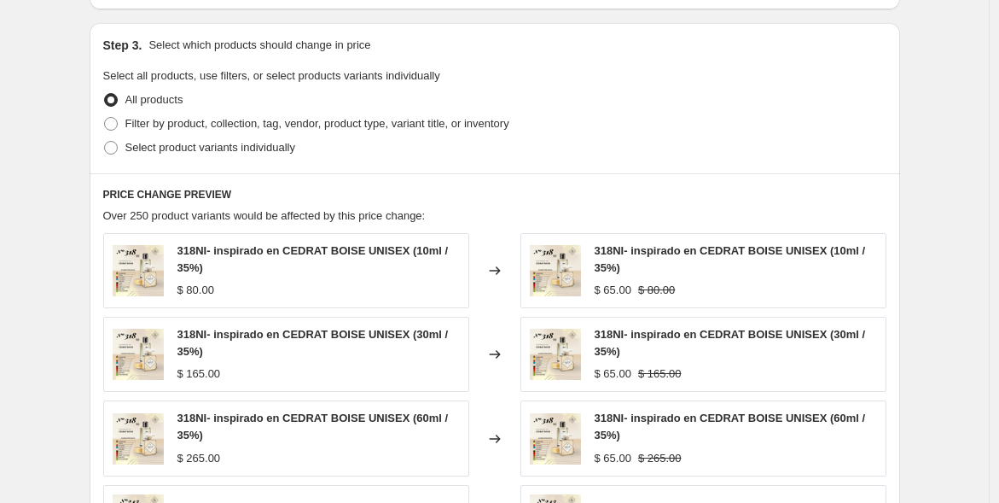
scroll to position [625, 0]
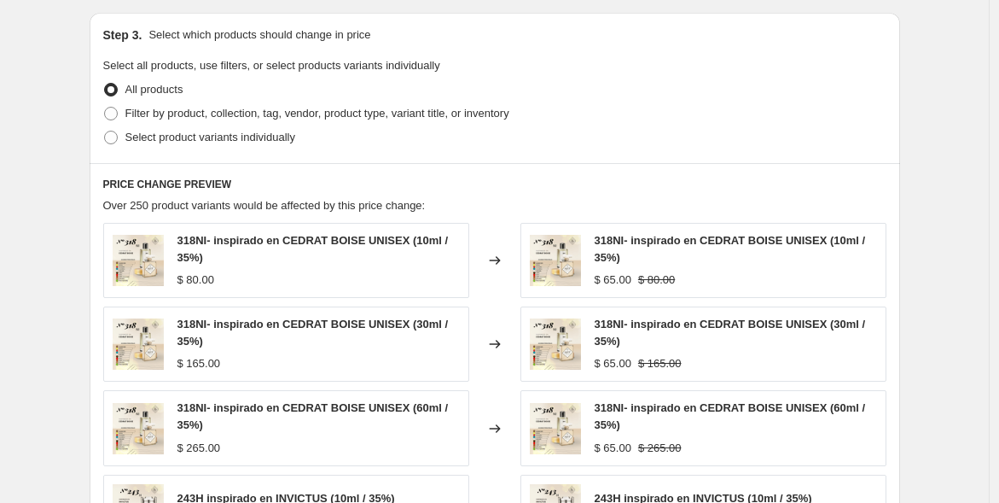
click at [229, 112] on span "Filter by product, collection, tag, vendor, product type, variant title, or inv…" at bounding box center [317, 113] width 384 height 13
click at [105, 108] on input "Filter by product, collection, tag, vendor, product type, variant title, or inv…" at bounding box center [104, 107] width 1 height 1
radio input "true"
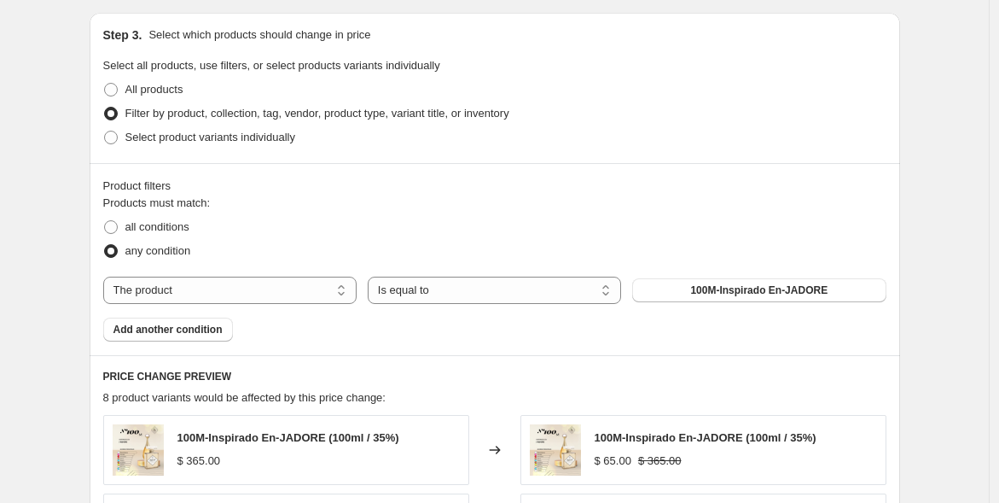
click at [667, 289] on button "100M-Inspirado En-JADORE" at bounding box center [758, 290] width 253 height 24
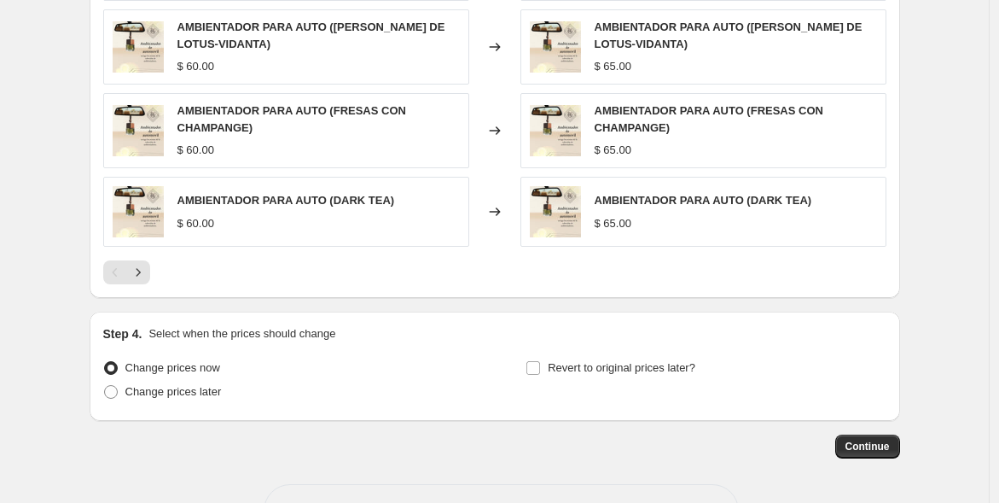
scroll to position [1192, 0]
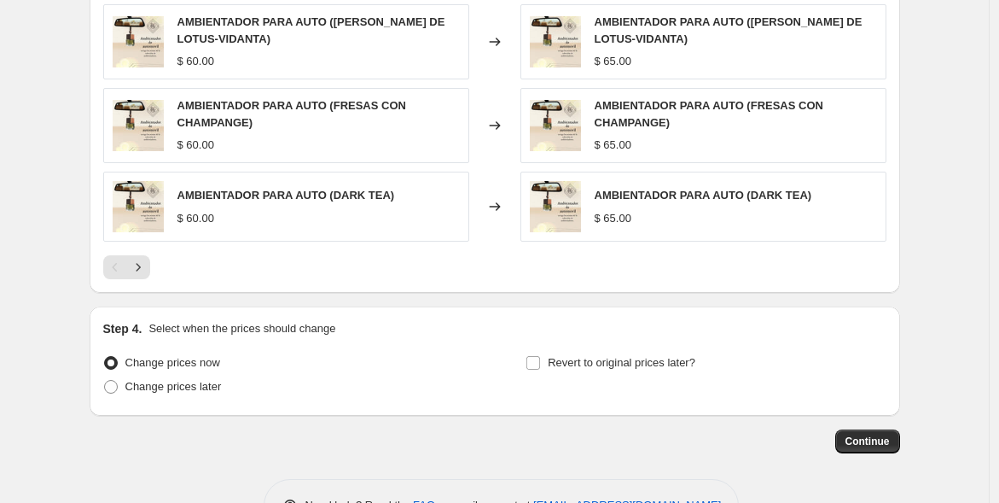
click at [875, 437] on span "Continue" at bounding box center [868, 441] width 44 height 14
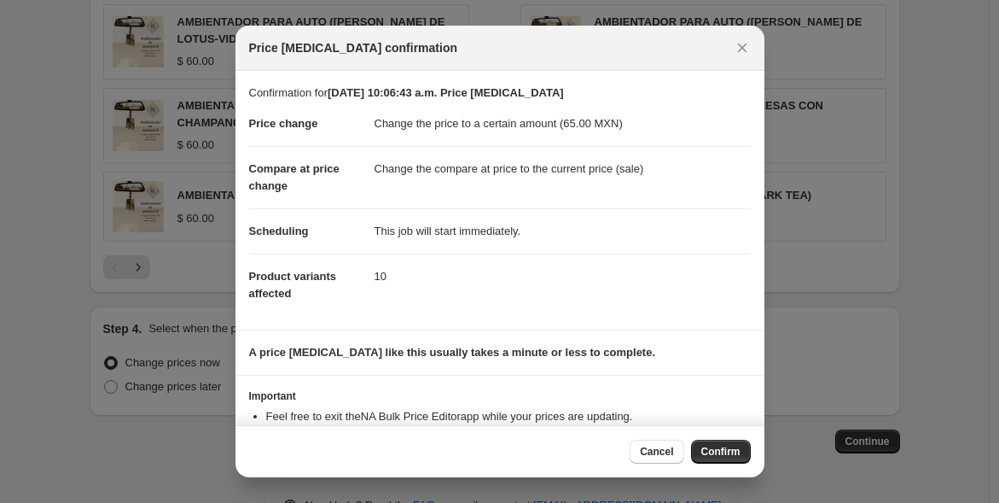
click at [713, 445] on span "Confirm" at bounding box center [720, 452] width 39 height 14
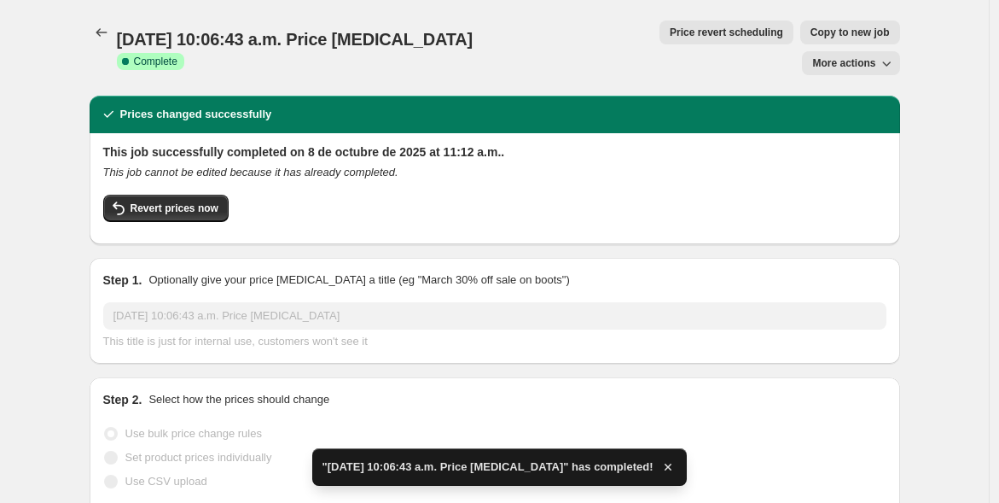
drag, startPoint x: 1006, startPoint y: 365, endPoint x: 1008, endPoint y: 390, distance: 24.8
click at [999, 390] on html "Home Settings Plans Skip to content [DATE] 10:06:43 a.m. Price [MEDICAL_DATA]. …" at bounding box center [499, 251] width 999 height 503
click at [106, 37] on icon "Price change jobs" at bounding box center [101, 32] width 17 height 17
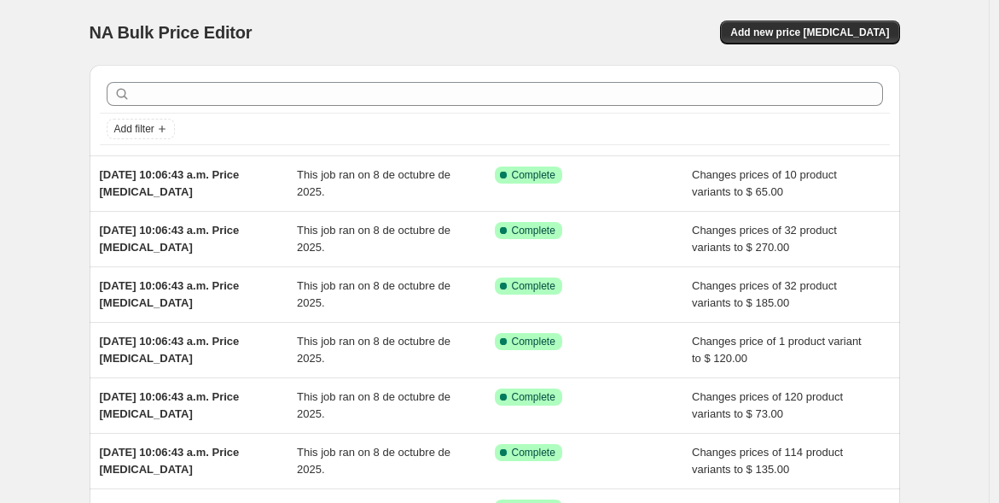
click at [827, 32] on span "Add new price [MEDICAL_DATA]" at bounding box center [809, 33] width 159 height 14
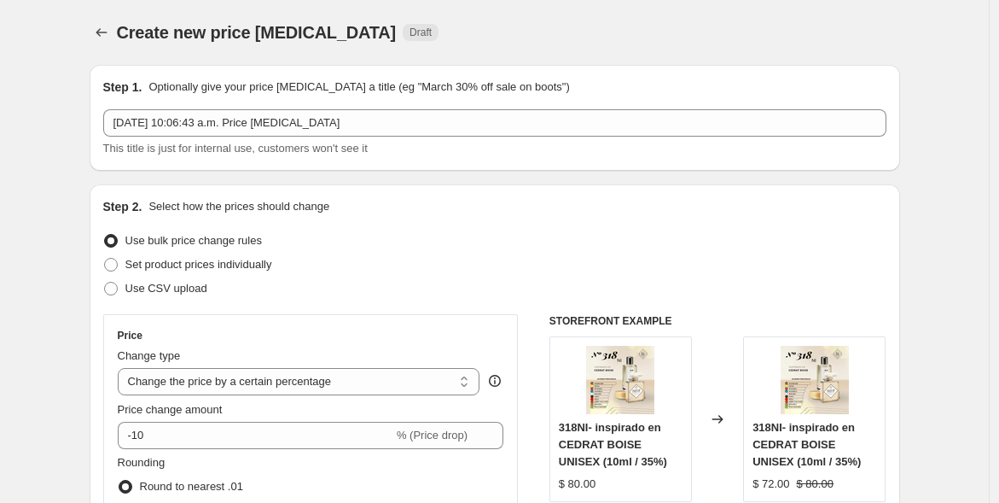
drag, startPoint x: 230, startPoint y: 375, endPoint x: 169, endPoint y: 312, distance: 88.1
click at [169, 313] on div "Step 2. Select how the prices should change Use bulk price change rules Set pro…" at bounding box center [494, 484] width 783 height 572
click at [198, 381] on select "Change the price to a certain amount Change the price by a certain amount Chang…" at bounding box center [299, 381] width 363 height 27
select select "to"
click at [121, 368] on select "Change the price to a certain amount Change the price by a certain amount Chang…" at bounding box center [299, 381] width 363 height 27
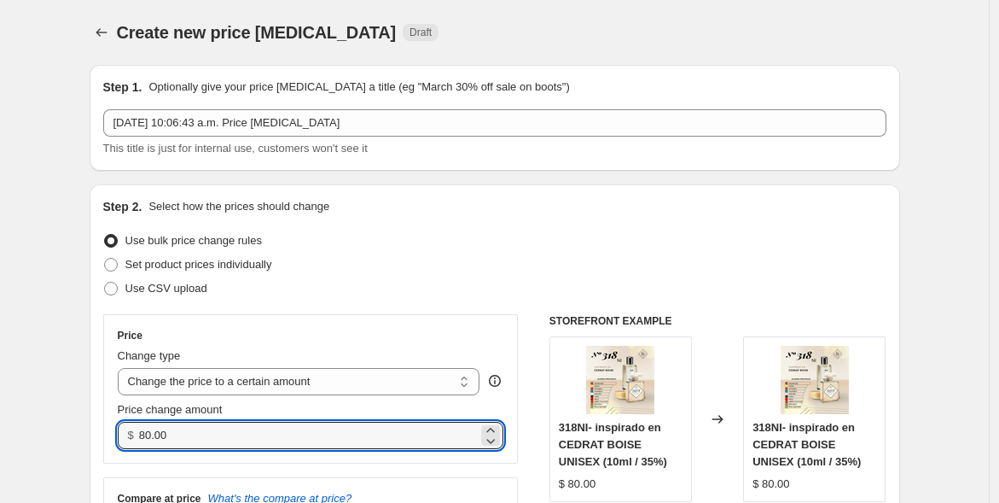
drag, startPoint x: 153, startPoint y: 437, endPoint x: 130, endPoint y: 437, distance: 23.0
click at [130, 437] on div "$ 80.00" at bounding box center [311, 435] width 387 height 27
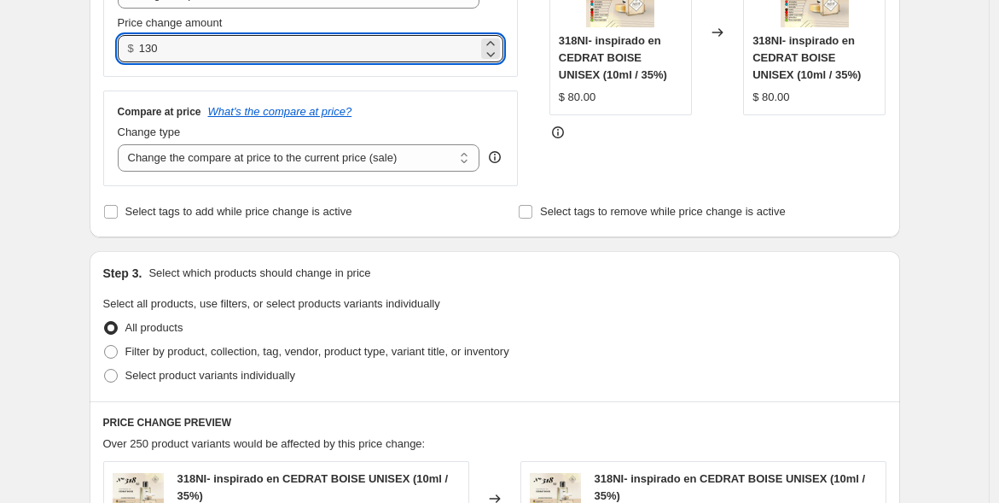
scroll to position [411, 0]
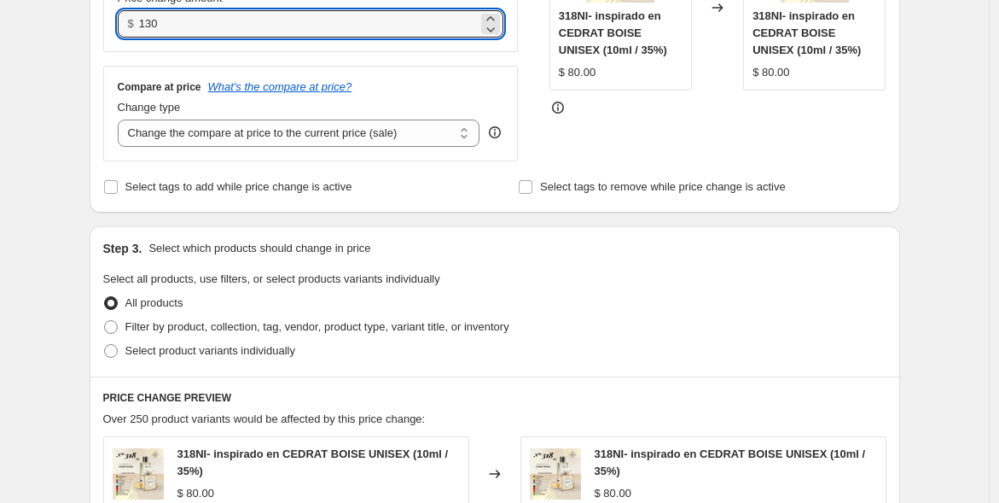
type input "130"
click at [433, 331] on span "Filter by product, collection, tag, vendor, product type, variant title, or inv…" at bounding box center [317, 326] width 384 height 13
click at [105, 321] on input "Filter by product, collection, tag, vendor, product type, variant title, or inv…" at bounding box center [104, 320] width 1 height 1
radio input "true"
type input "130.00"
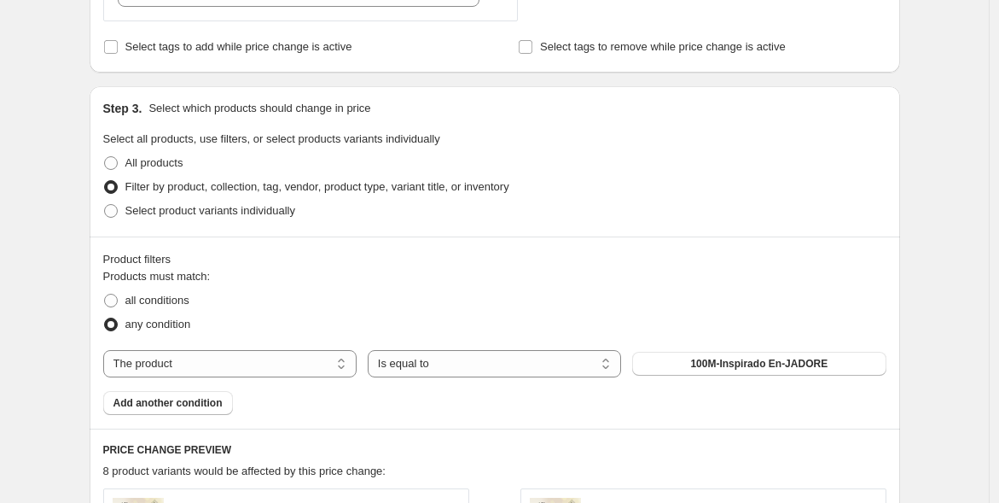
scroll to position [562, 0]
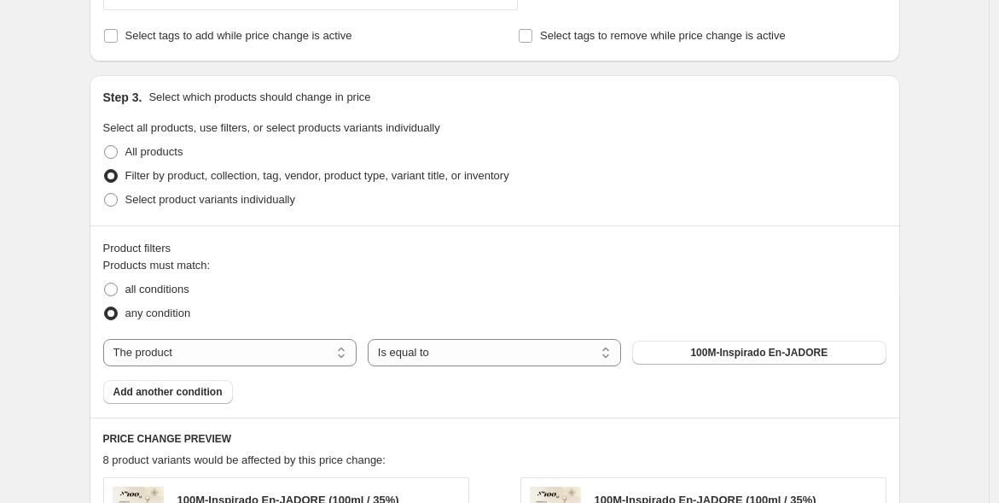
click at [321, 360] on select "The product The product's collection The product's tag The product's vendor The…" at bounding box center [229, 352] width 253 height 27
select select "title"
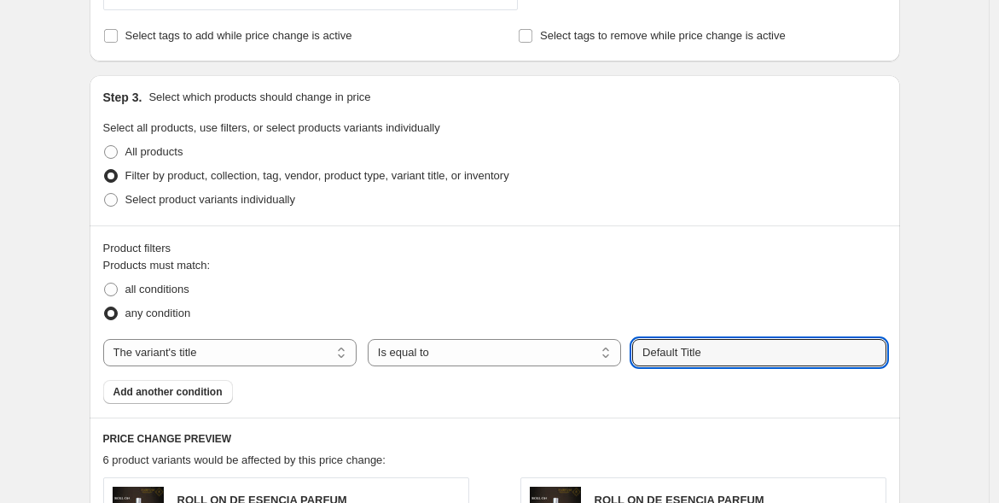
drag, startPoint x: 705, startPoint y: 352, endPoint x: 638, endPoint y: 347, distance: 66.8
click at [638, 347] on input "Default Title" at bounding box center [758, 352] width 253 height 27
type input "[PERSON_NAME]"
click at [632, 75] on button "Submit" at bounding box center [656, 84] width 49 height 18
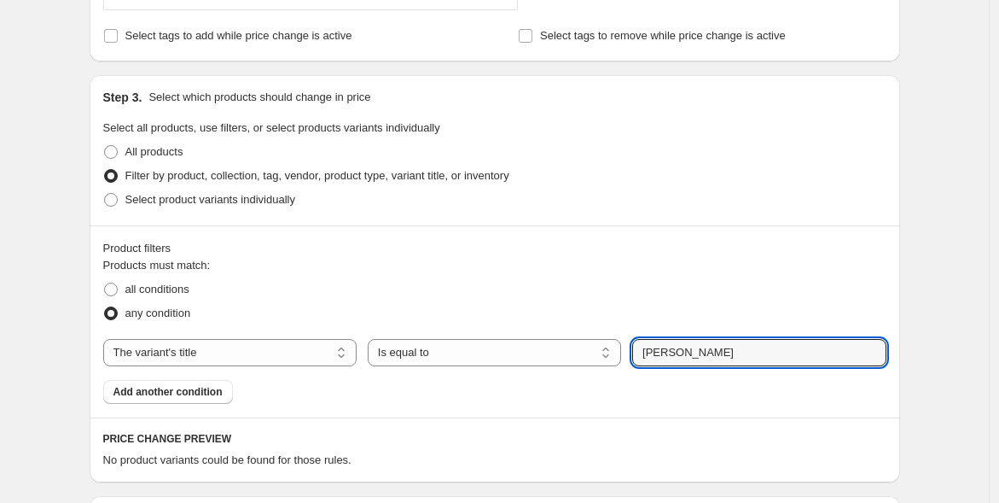
click at [410, 358] on select "Is equal to Is not equal to Contains" at bounding box center [494, 352] width 253 height 27
select select "contains"
click at [339, 351] on select "The product The product's collection The product's tag The product's vendor The…" at bounding box center [229, 352] width 253 height 27
select select "product"
select select "equal"
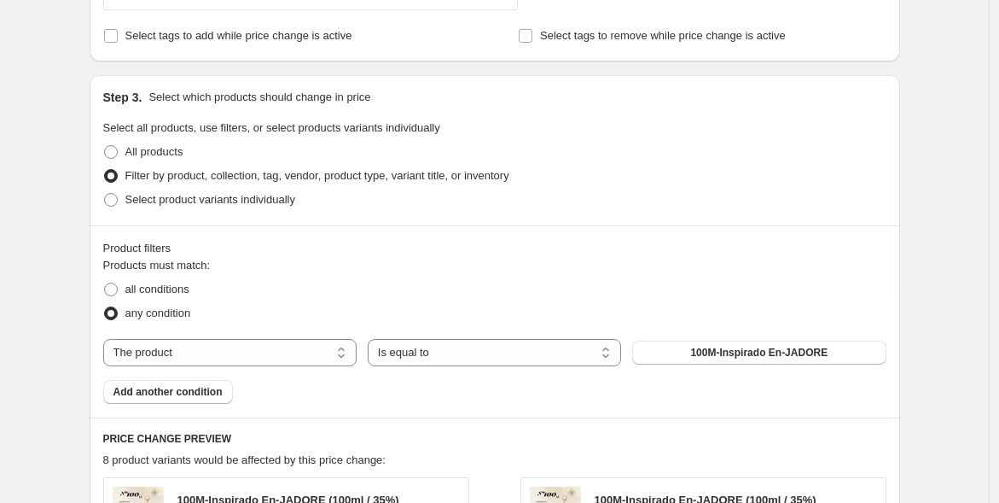
click at [670, 346] on button "100M-Inspirado En-JADORE" at bounding box center [758, 352] width 253 height 24
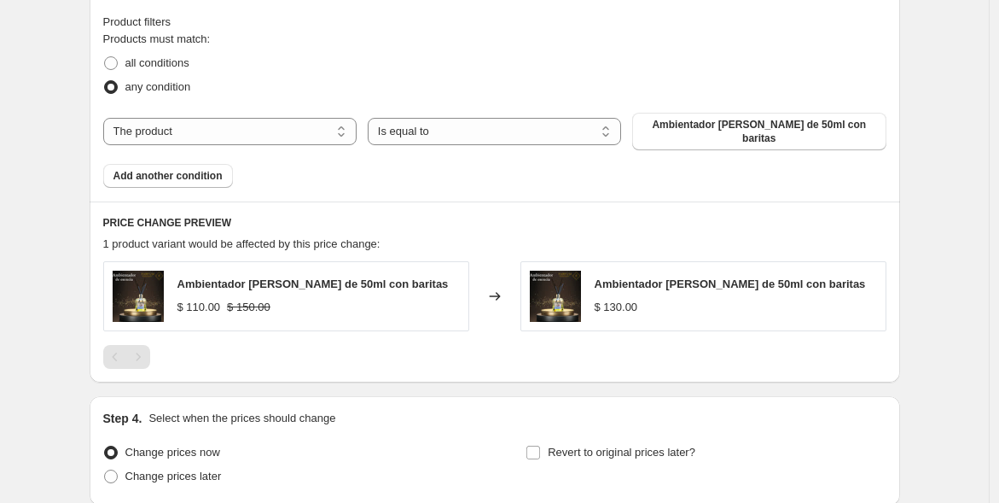
scroll to position [840, 0]
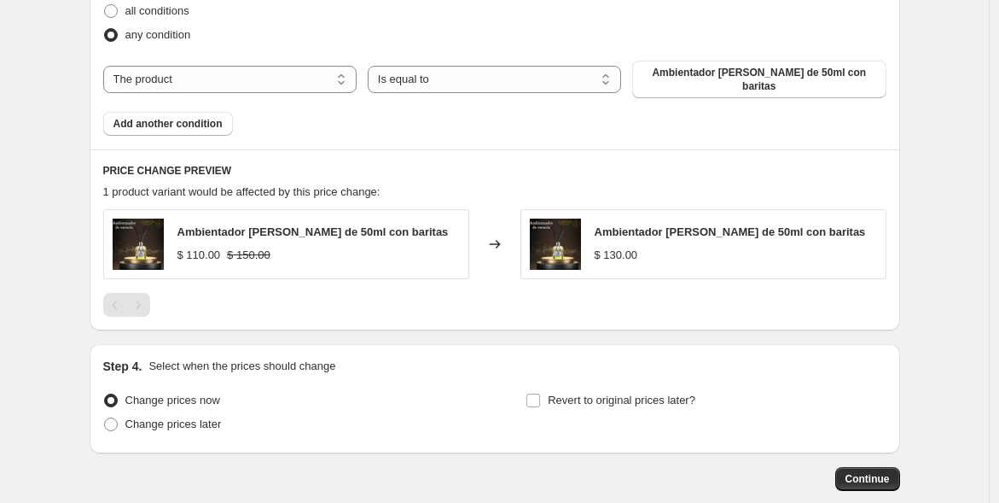
click at [870, 472] on span "Continue" at bounding box center [868, 479] width 44 height 14
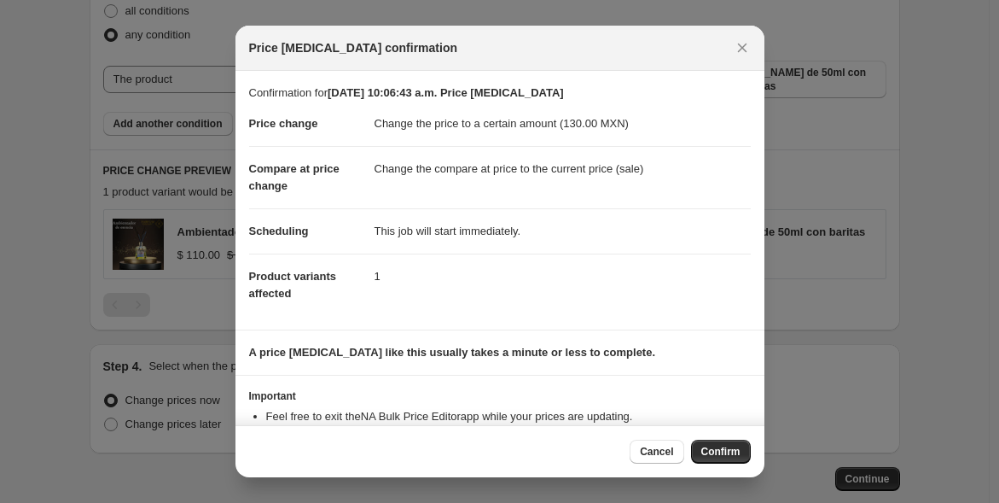
click at [718, 453] on span "Confirm" at bounding box center [720, 452] width 39 height 14
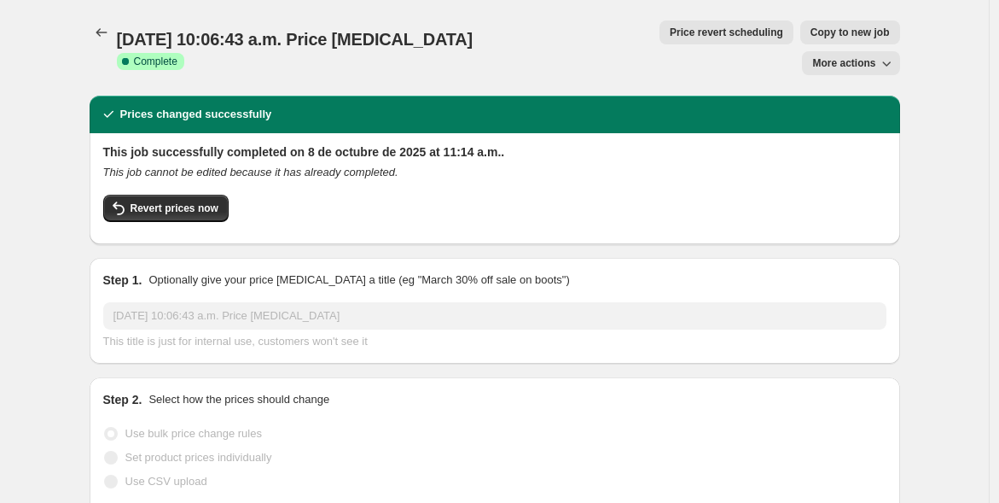
drag, startPoint x: 110, startPoint y: 41, endPoint x: 68, endPoint y: 37, distance: 42.0
click at [100, 32] on icon "Price change jobs" at bounding box center [101, 32] width 17 height 17
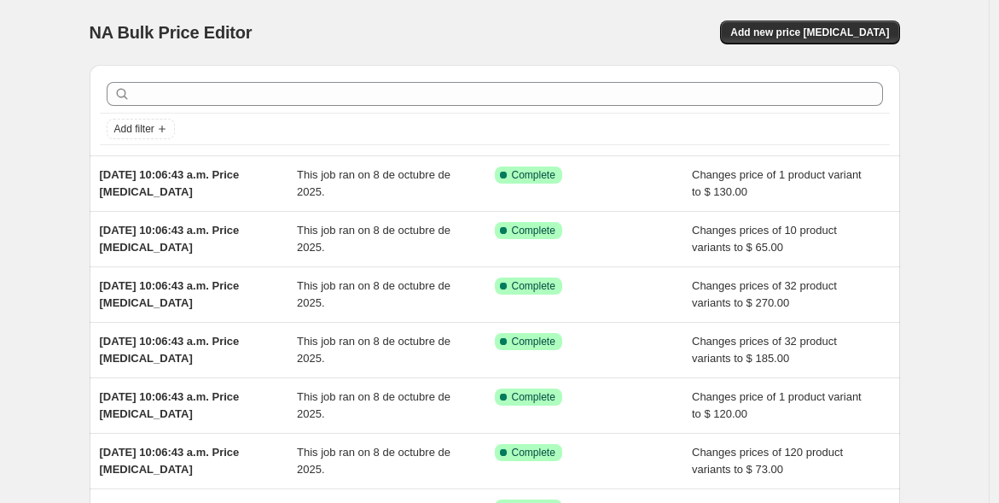
click at [835, 32] on span "Add new price [MEDICAL_DATA]" at bounding box center [809, 33] width 159 height 14
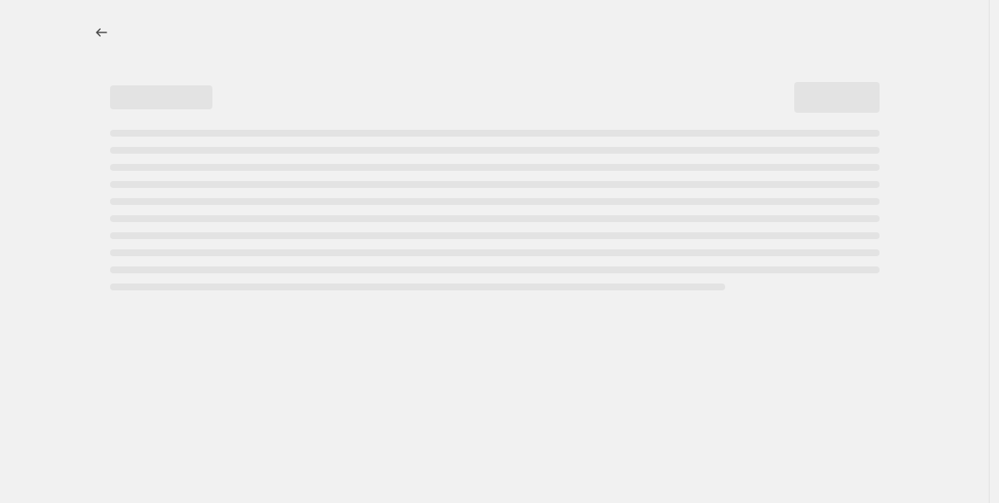
select select "percentage"
